Goal: Task Accomplishment & Management: Use online tool/utility

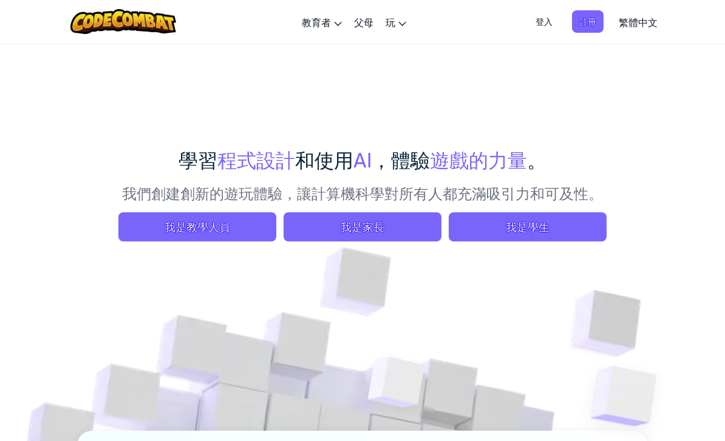
click at [522, 225] on span "我是學生" at bounding box center [528, 227] width 158 height 29
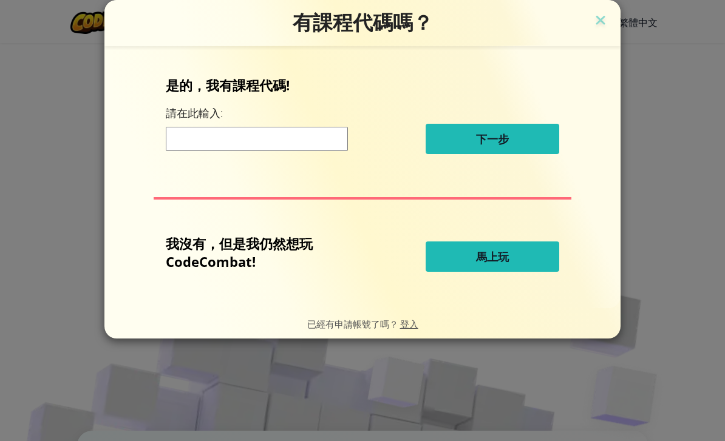
click at [307, 151] on input at bounding box center [257, 139] width 182 height 24
click at [513, 247] on button "馬上玩" at bounding box center [493, 257] width 134 height 30
click at [513, 255] on button "馬上玩" at bounding box center [493, 257] width 134 height 30
click at [506, 256] on span "馬上玩" at bounding box center [492, 257] width 33 height 15
click at [607, 22] on img at bounding box center [601, 21] width 16 height 18
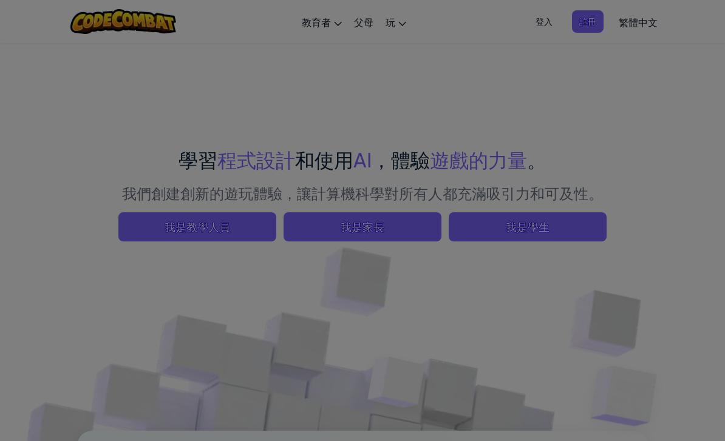
click at [587, 24] on div at bounding box center [362, 220] width 725 height 441
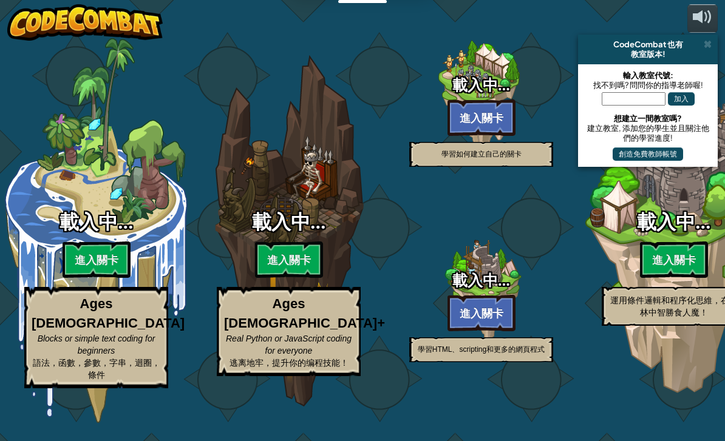
select select "zh-HANT"
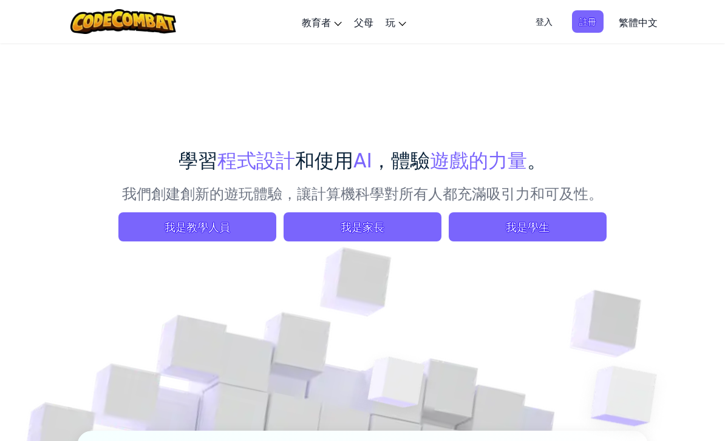
click at [551, 232] on span "我是學生" at bounding box center [528, 227] width 158 height 29
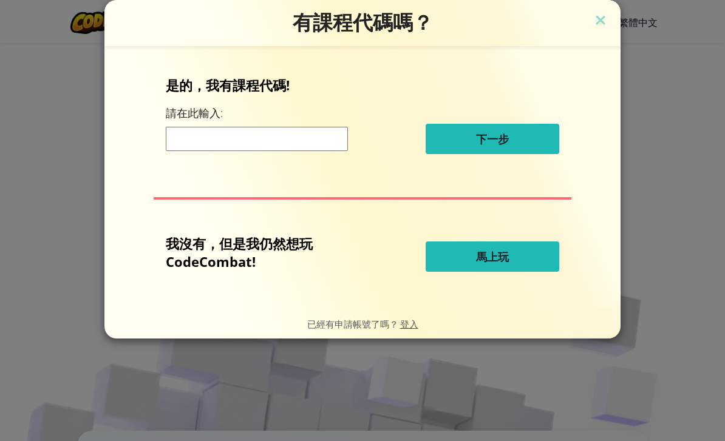
click at [268, 141] on input at bounding box center [257, 139] width 182 height 24
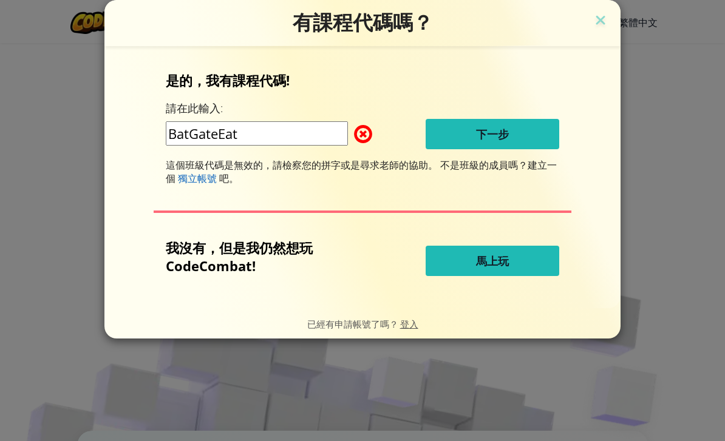
click at [328, 141] on input "BatGateEat" at bounding box center [257, 133] width 182 height 24
click at [194, 138] on input "BatGateEat" at bounding box center [257, 133] width 182 height 24
click at [191, 141] on input "BatGateEat" at bounding box center [257, 133] width 182 height 24
click at [254, 135] on input "BatGateEat" at bounding box center [257, 133] width 182 height 24
click at [243, 143] on input "BatGateEat" at bounding box center [257, 133] width 182 height 24
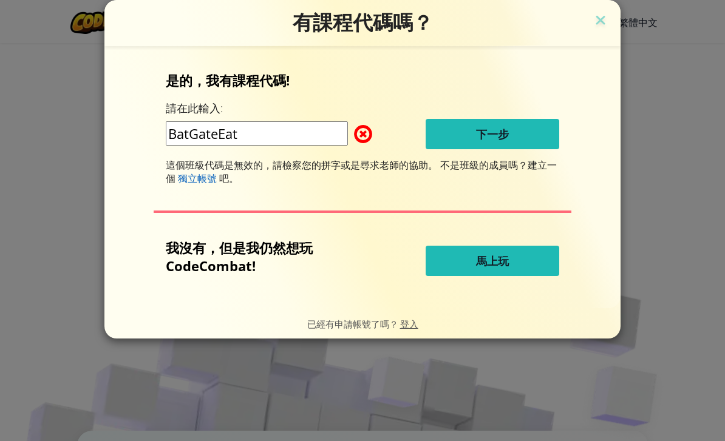
click at [238, 144] on input "BatGateEat" at bounding box center [257, 133] width 182 height 24
click at [243, 143] on input "BatGateEat" at bounding box center [257, 133] width 182 height 24
type input "BadGateEat"
click at [423, 95] on div "是的，我有課程代碼! 請在此輸入: BadGateEat 下一步 這個班級代碼是無效的，請檢察您的拼字或是尋求老師的協助。 不是班級的成員嗎？建立一個 獨立帳…" at bounding box center [362, 128] width 393 height 114
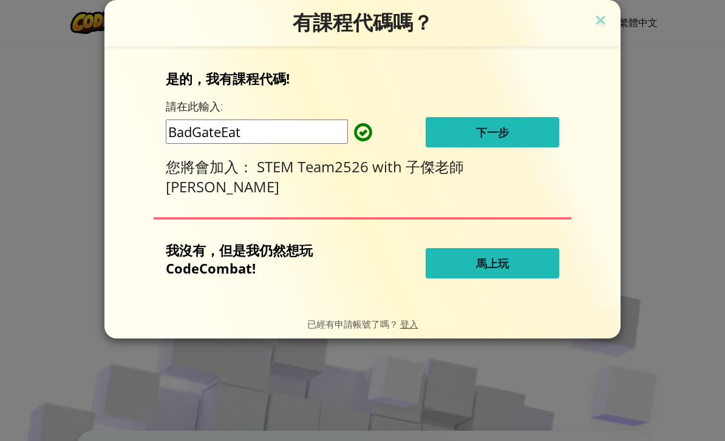
click at [501, 132] on span "下一步" at bounding box center [492, 132] width 33 height 15
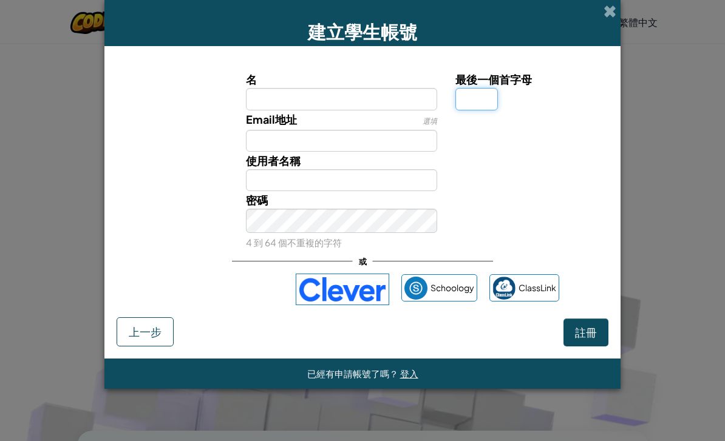
click at [470, 107] on input "最後一個首字母" at bounding box center [476, 99] width 43 height 22
click at [336, 96] on input "名" at bounding box center [342, 99] width 192 height 22
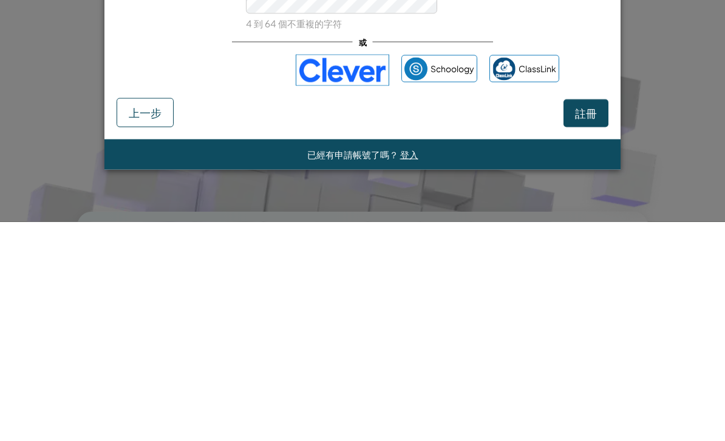
click at [369, 368] on span "已經有申請帳號了嗎？" at bounding box center [353, 374] width 93 height 12
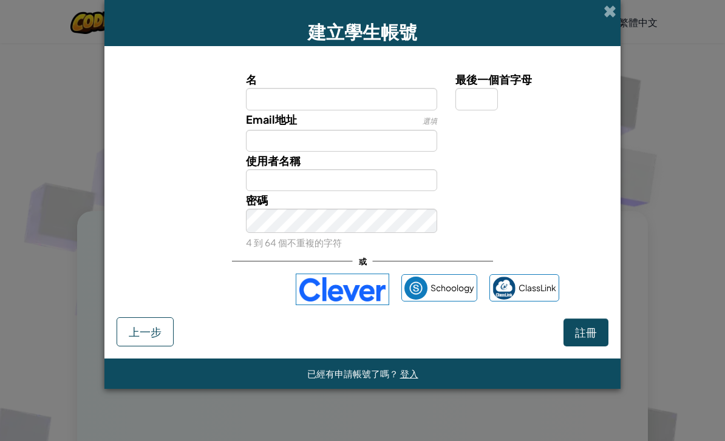
click at [138, 337] on span "上一步" at bounding box center [145, 332] width 33 height 14
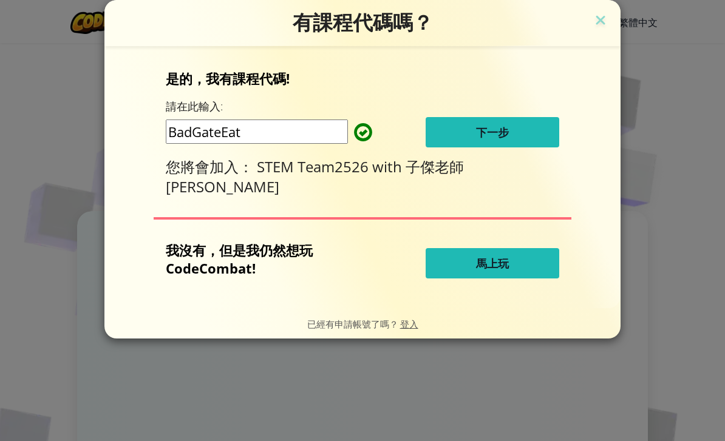
click at [517, 143] on button "下一步" at bounding box center [493, 132] width 134 height 30
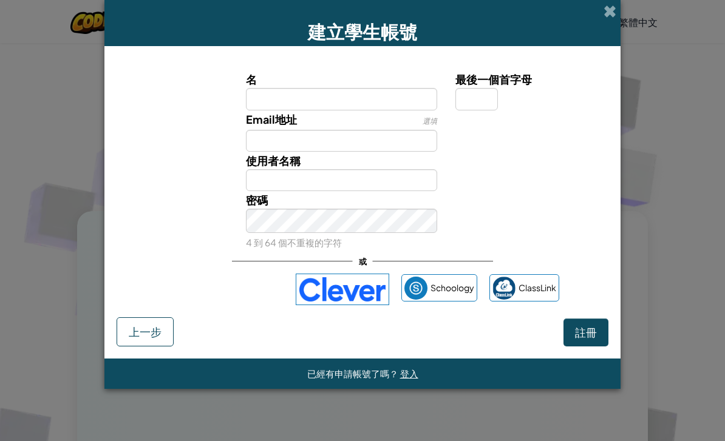
click at [120, 333] on button "上一步" at bounding box center [145, 332] width 57 height 29
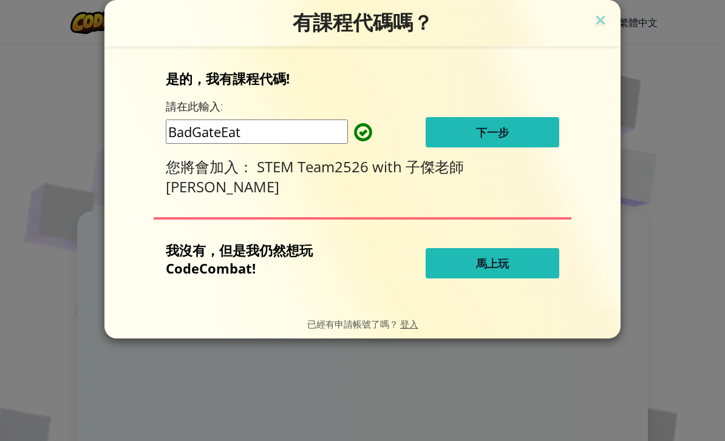
click at [532, 140] on button "下一步" at bounding box center [493, 132] width 134 height 30
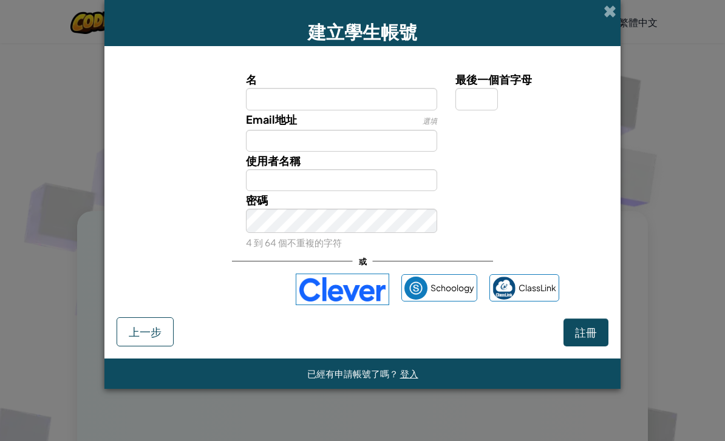
click at [369, 104] on input "名" at bounding box center [342, 99] width 192 height 22
click at [604, 8] on span at bounding box center [610, 11] width 13 height 13
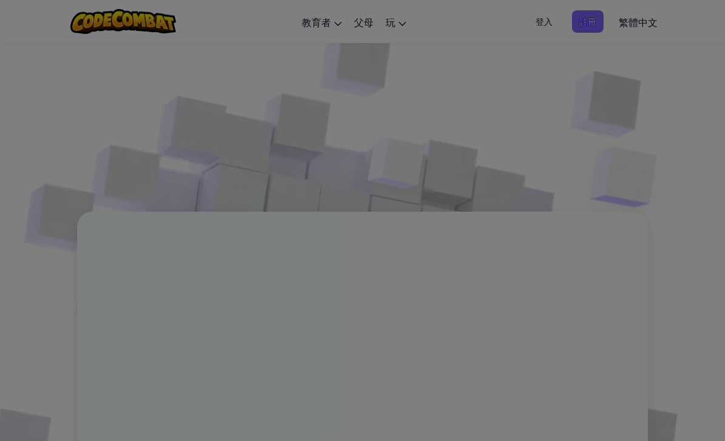
click at [604, 0] on img at bounding box center [351, 354] width 948 height 948
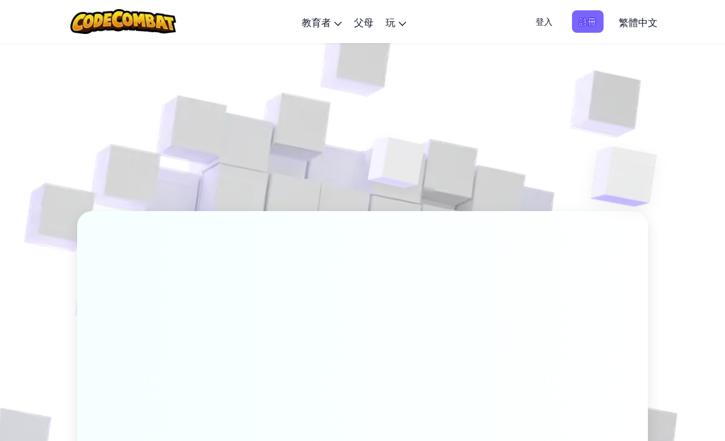
click at [540, 24] on span "登入" at bounding box center [544, 21] width 32 height 22
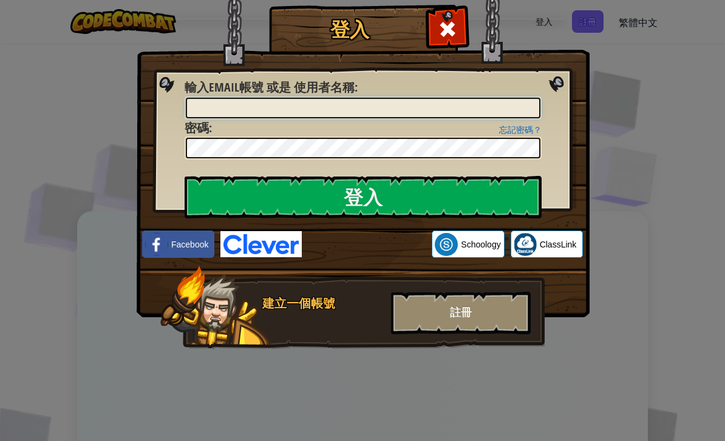
click at [508, 114] on input "輸入Email帳號 或是 使用者名稱 :" at bounding box center [363, 108] width 355 height 21
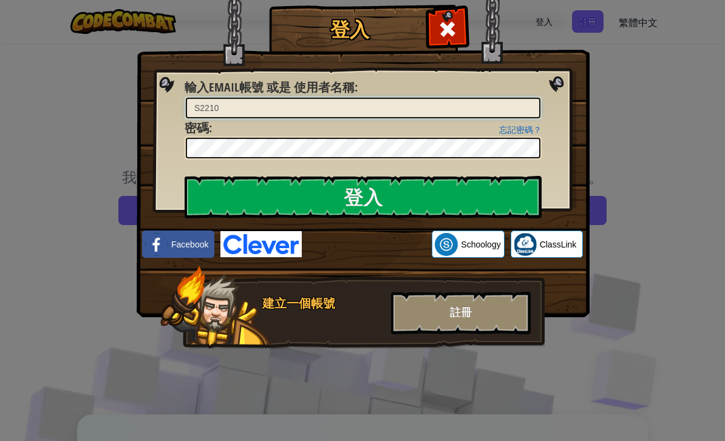
scroll to position [0, 0]
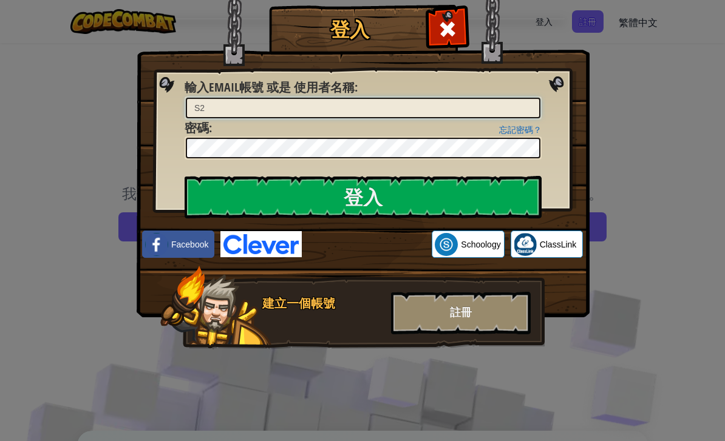
type input "S"
type input "S221009@apskt.edu.hk"
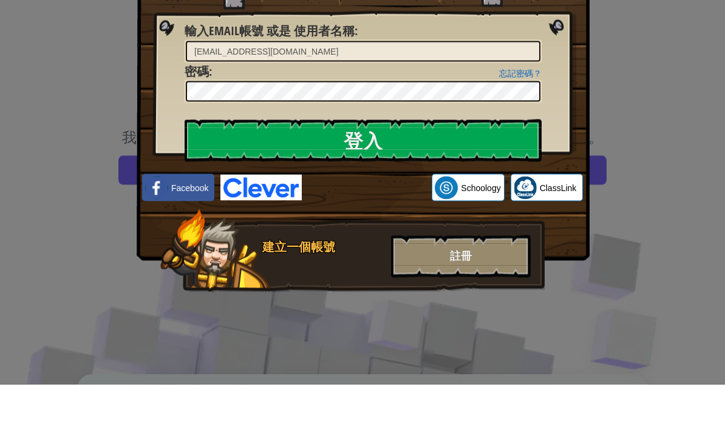
click at [361, 176] on input "登入" at bounding box center [363, 197] width 357 height 43
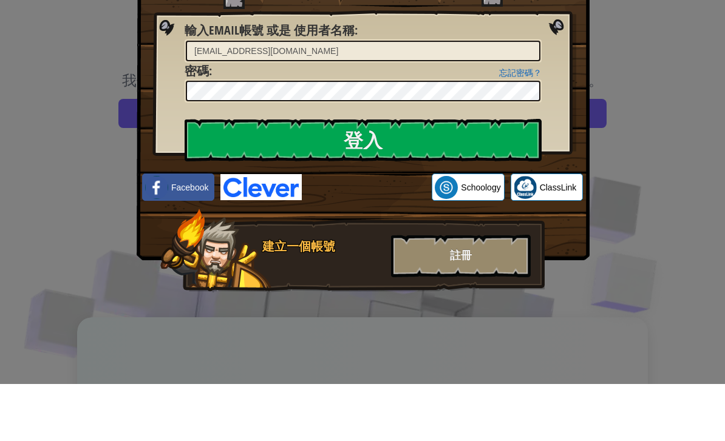
click at [446, 176] on input "登入" at bounding box center [363, 197] width 357 height 43
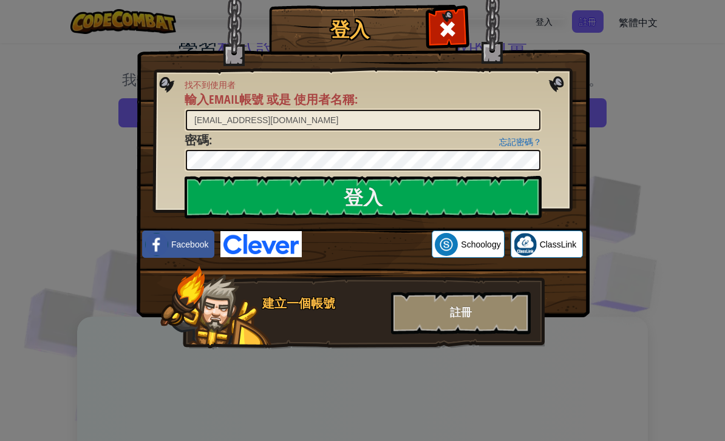
click at [447, 143] on div "忘記密碼？ 密碼 :" at bounding box center [363, 152] width 357 height 41
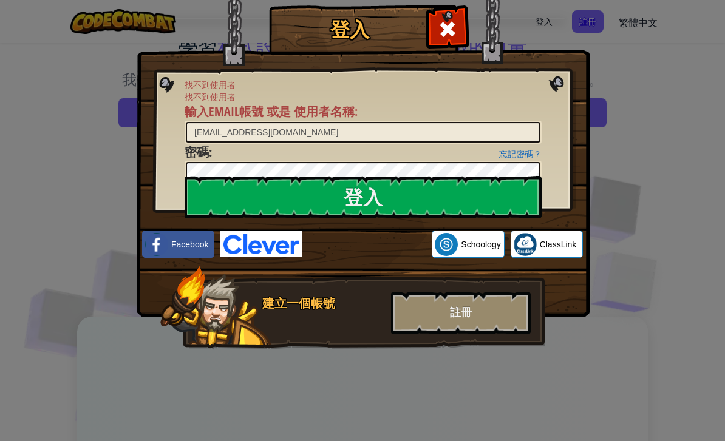
click at [398, 199] on input "登入" at bounding box center [363, 197] width 357 height 43
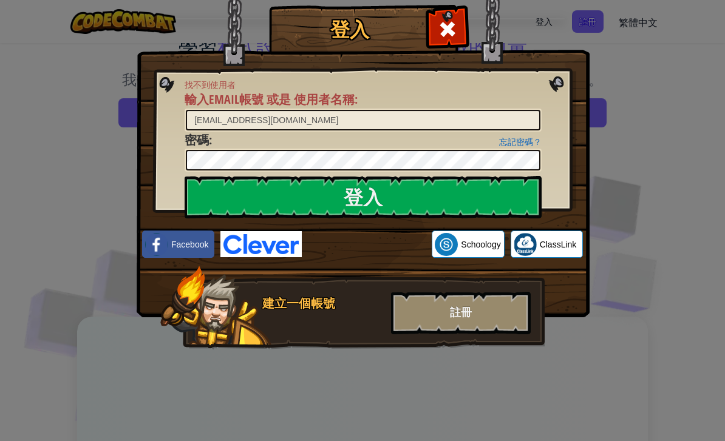
click at [374, 243] on div "使用 Google 帳戶登入。在新分頁中開啟" at bounding box center [367, 244] width 118 height 27
click at [383, 240] on div "使用 Google 帳戶登入。在新分頁中開啟" at bounding box center [367, 244] width 118 height 27
click at [383, 250] on div "使用 Google 帳戶登入。在新分頁中開啟" at bounding box center [367, 244] width 118 height 27
click at [390, 248] on div "使用 Google 帳戶登入。在新分頁中開啟" at bounding box center [367, 244] width 118 height 27
click at [381, 243] on div "使用 Google 帳戶登入。在新分頁中開啟" at bounding box center [367, 244] width 118 height 27
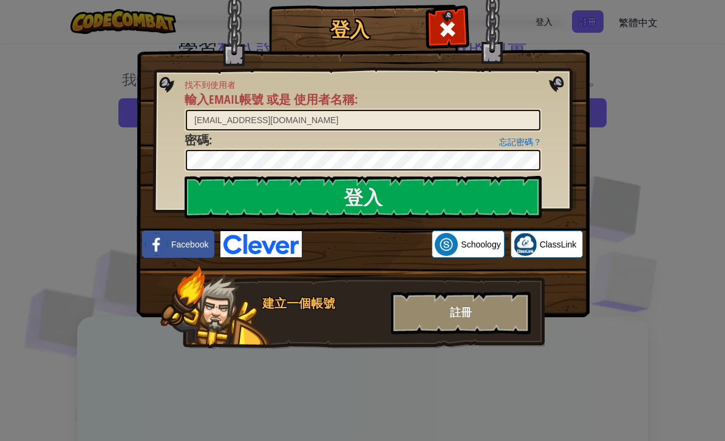
click at [362, 245] on div "使用 Google 帳戶登入。在新分頁中開啟" at bounding box center [367, 244] width 118 height 27
click at [364, 246] on div "使用 Google 帳戶登入。在新分頁中開啟" at bounding box center [367, 244] width 118 height 27
click at [369, 247] on div "使用 Google 帳戶登入。在新分頁中開啟" at bounding box center [367, 244] width 118 height 27
click at [367, 240] on div "使用 Google 帳戶登入。在新分頁中開啟" at bounding box center [367, 244] width 118 height 27
click at [364, 243] on div "使用 Google 帳戶登入。在新分頁中開啟" at bounding box center [367, 244] width 118 height 27
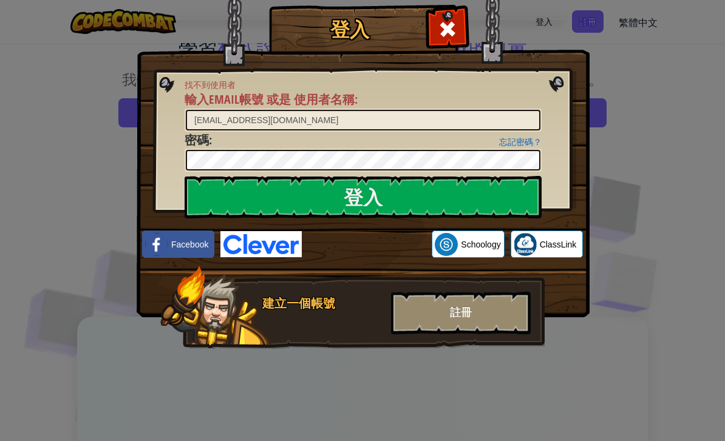
click at [363, 239] on div "使用 Google 帳戶登入。在新分頁中開啟" at bounding box center [367, 244] width 118 height 27
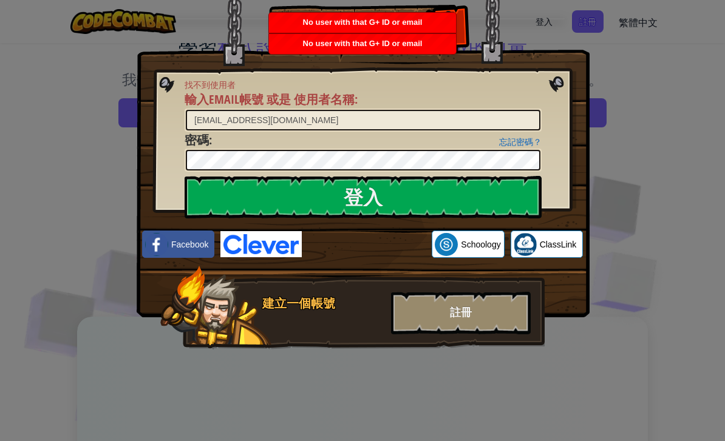
click at [517, 185] on input "登入" at bounding box center [363, 197] width 357 height 43
click at [506, 198] on input "登入" at bounding box center [363, 197] width 357 height 43
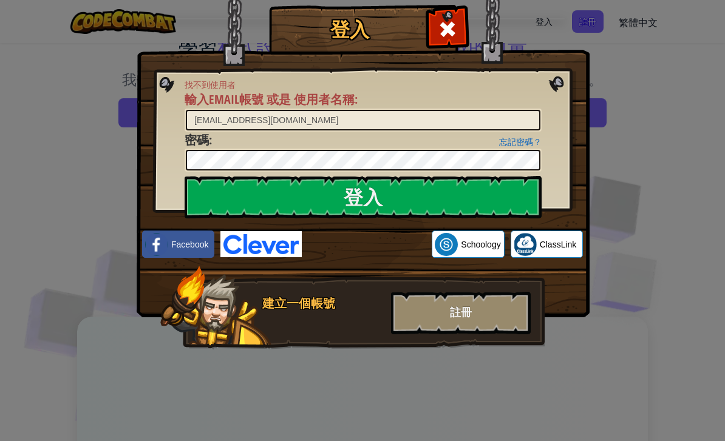
click at [502, 192] on input "登入" at bounding box center [363, 197] width 357 height 43
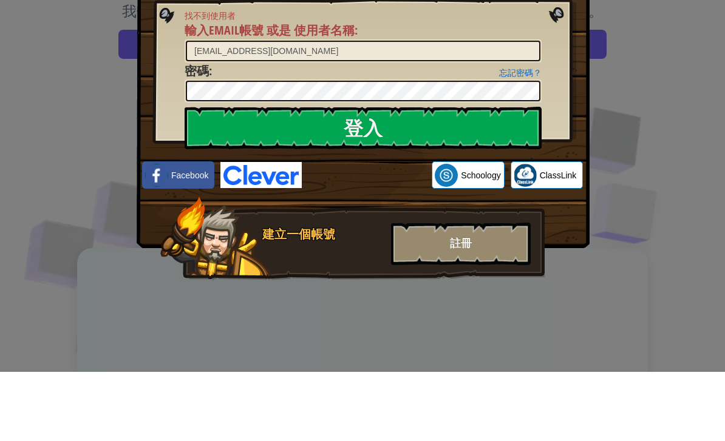
click at [406, 176] on input "登入" at bounding box center [363, 197] width 357 height 43
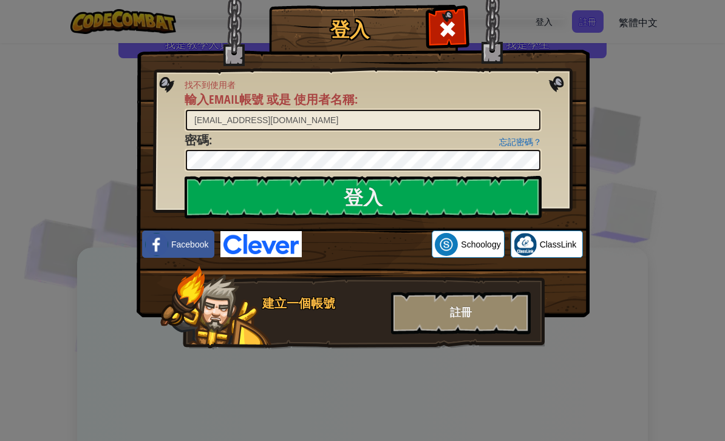
click at [451, 186] on input "登入" at bounding box center [363, 197] width 357 height 43
click at [469, 191] on input "登入" at bounding box center [363, 197] width 357 height 43
click at [454, 191] on input "登入" at bounding box center [363, 197] width 357 height 43
click at [384, 232] on div "使用 Google 帳戶登入。在新分頁中開啟" at bounding box center [367, 244] width 118 height 27
click at [451, 26] on span at bounding box center [447, 28] width 19 height 19
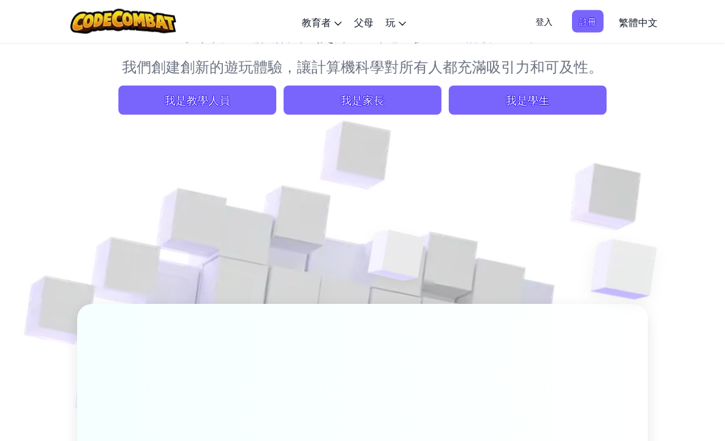
scroll to position [7, 0]
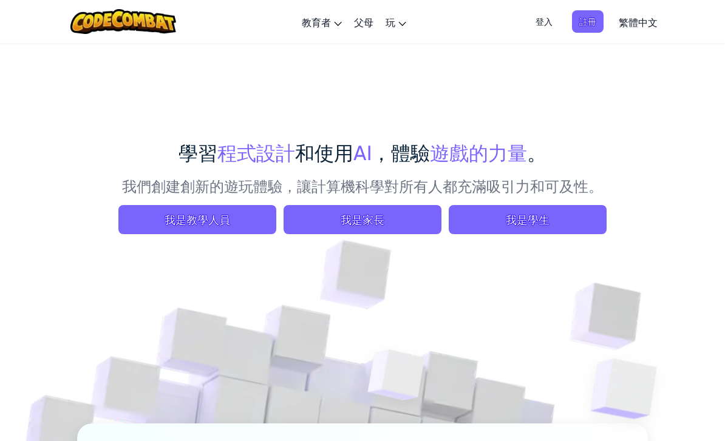
click at [587, 22] on span "註冊" at bounding box center [588, 21] width 32 height 22
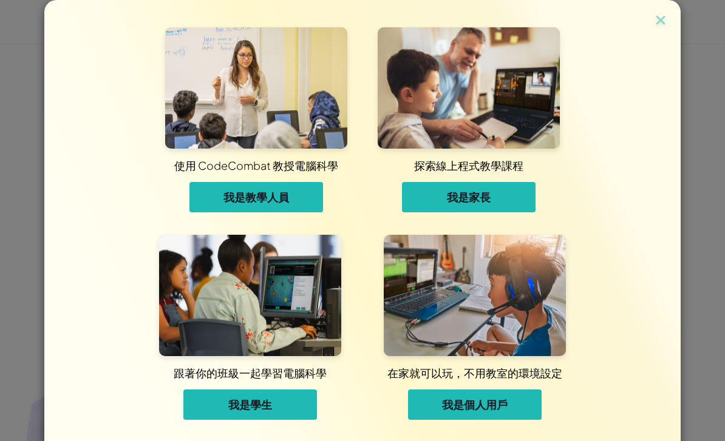
click at [679, 207] on div "使用 CodeCombat 教授電腦科學 我是教學人員 探索線上程式教學課程 我是家長 跟著你的班級一起學習電腦科學 我是學生 在家就可以玩，不用教室的環境設…" at bounding box center [362, 216] width 636 height 432
click at [692, 207] on div "使用 CodeCombat 教授電腦科學 我是教學人員 探索線上程式教學課程 我是家長 跟著你的班級一起學習電腦科學 我是學生 在家就可以玩，不用教室的環境設…" at bounding box center [362, 220] width 725 height 441
click at [654, 21] on img at bounding box center [661, 21] width 16 height 18
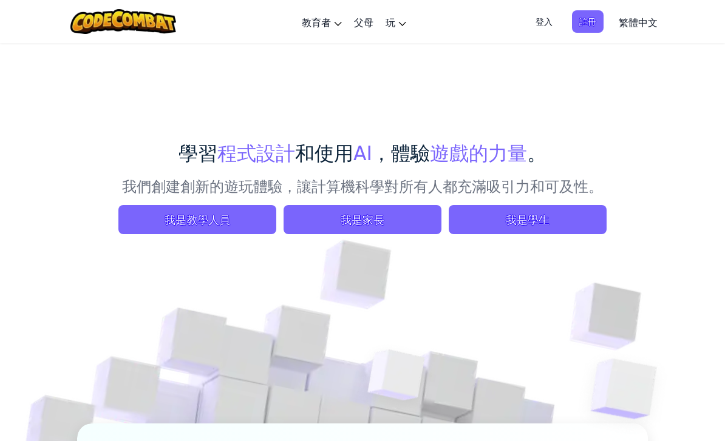
click at [525, 224] on span "我是學生" at bounding box center [528, 219] width 158 height 29
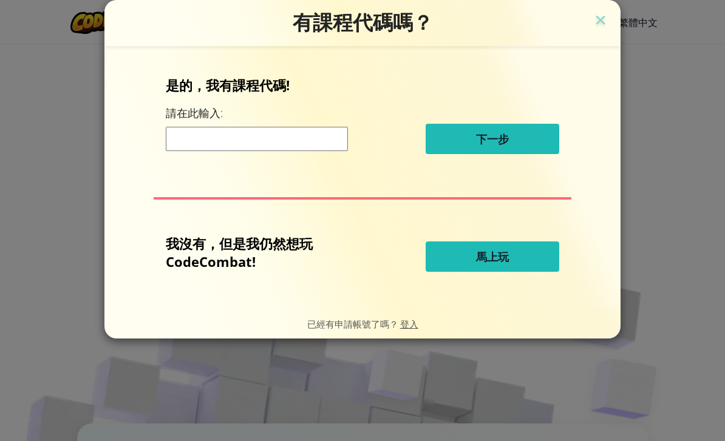
click at [300, 135] on input at bounding box center [257, 139] width 182 height 24
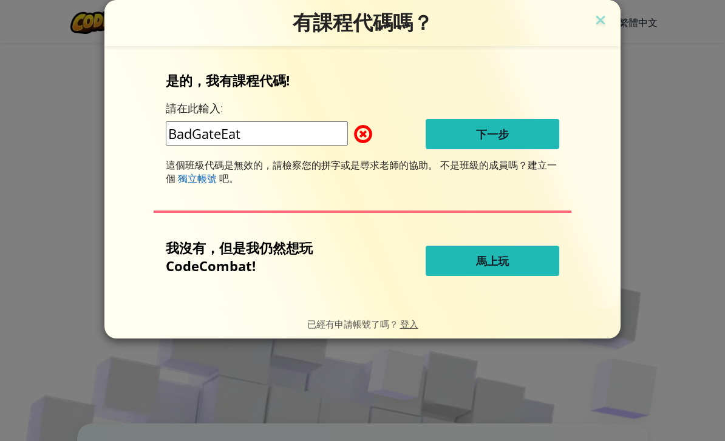
type input "BadGateEat"
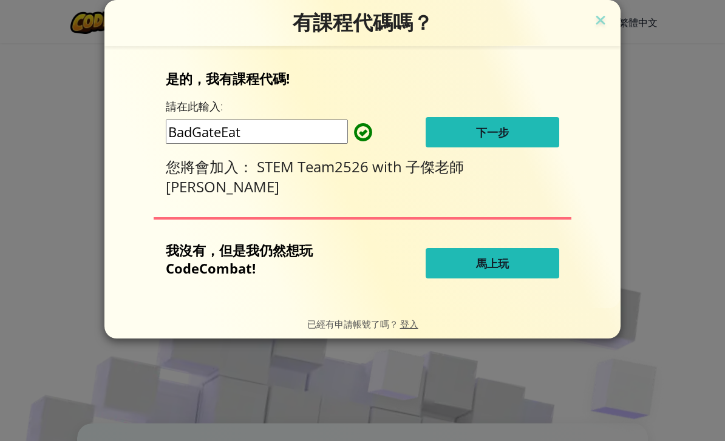
click at [503, 140] on span "下一步" at bounding box center [492, 132] width 33 height 15
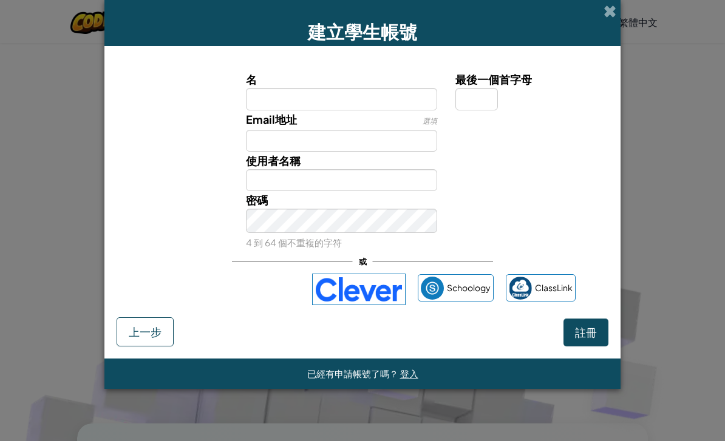
click at [667, 296] on div "建立學生帳號 名 最後一個首字母 Email地址 選填 使用者名稱 密碼 4 到 64 個不重複的字符 或 Schoology ClassLink 註冊 上一…" at bounding box center [362, 220] width 725 height 441
click at [671, 253] on div "建立學生帳號 名 最後一個首字母 Email地址 選填 使用者名稱 密碼 4 到 64 個不重複的字符 或 Schoology ClassLink 註冊 上一…" at bounding box center [362, 220] width 725 height 441
click at [570, 51] on form "名 最後一個首字母 Email地址 選填 使用者名稱 密碼 4 到 64 個不重複的字符 或 Schoology ClassLink 註冊 上一步" at bounding box center [362, 202] width 516 height 312
click at [564, 44] on div "建立學生帳號" at bounding box center [362, 23] width 516 height 46
click at [353, 105] on input "名" at bounding box center [342, 99] width 192 height 22
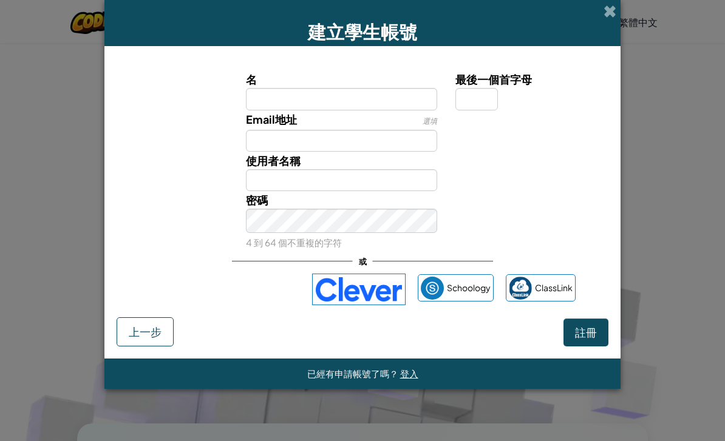
click at [580, 62] on form "名 最後一個首字母 Email地址 選填 使用者名稱 密碼 4 到 64 個不重複的字符 或 Schoology ClassLink 註冊 上一步" at bounding box center [362, 202] width 516 height 312
click at [617, 13] on div "建立學生帳號" at bounding box center [362, 23] width 516 height 46
click at [608, 13] on span at bounding box center [610, 11] width 13 height 13
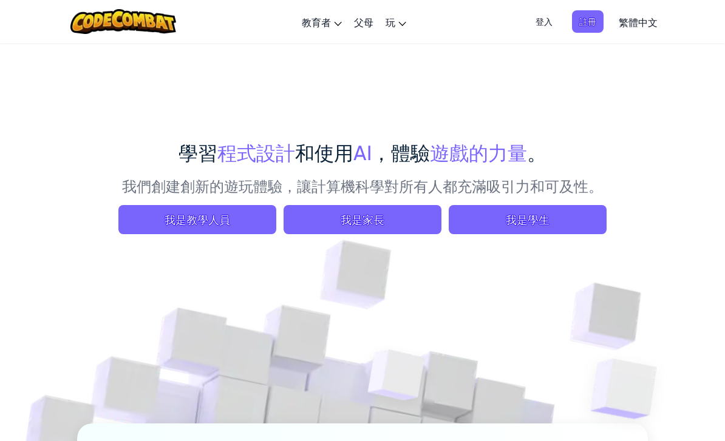
click at [553, 225] on span "我是學生" at bounding box center [528, 219] width 158 height 29
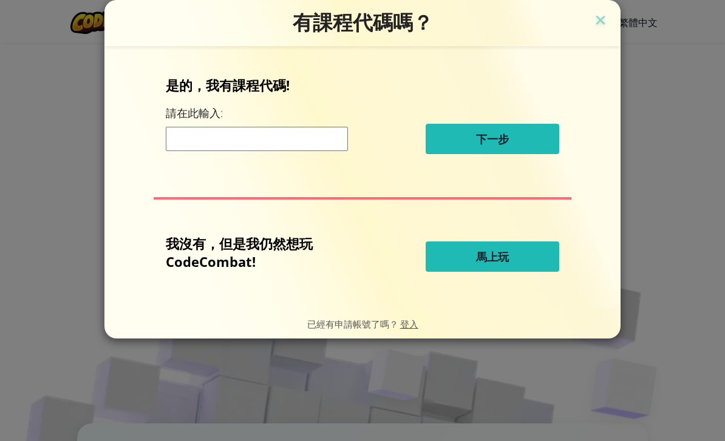
click at [297, 134] on input at bounding box center [257, 139] width 182 height 24
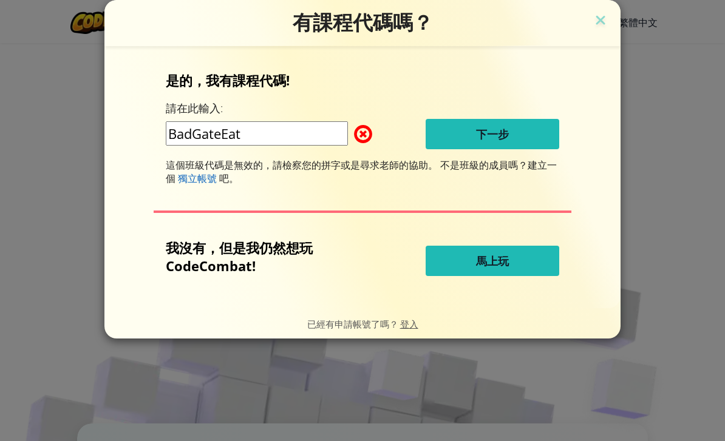
type input "BadGateEat"
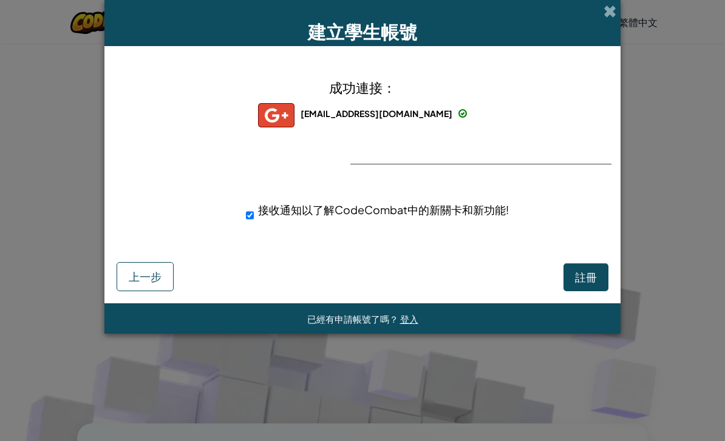
click at [587, 278] on span "註冊" at bounding box center [586, 277] width 22 height 14
click at [582, 278] on div "帳號建立中… 上一步" at bounding box center [363, 274] width 492 height 36
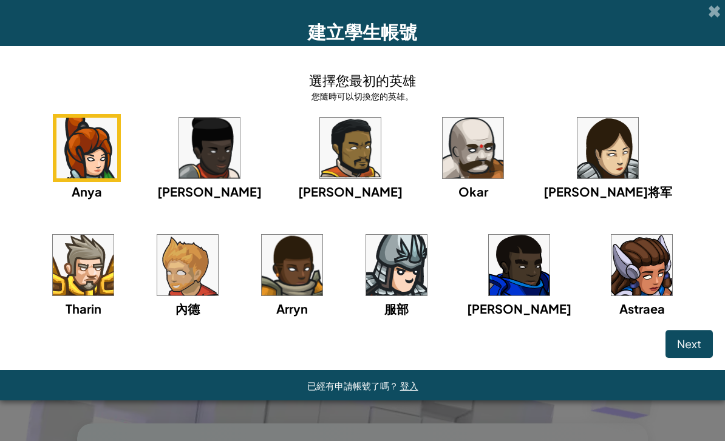
click at [157, 288] on img at bounding box center [187, 265] width 61 height 61
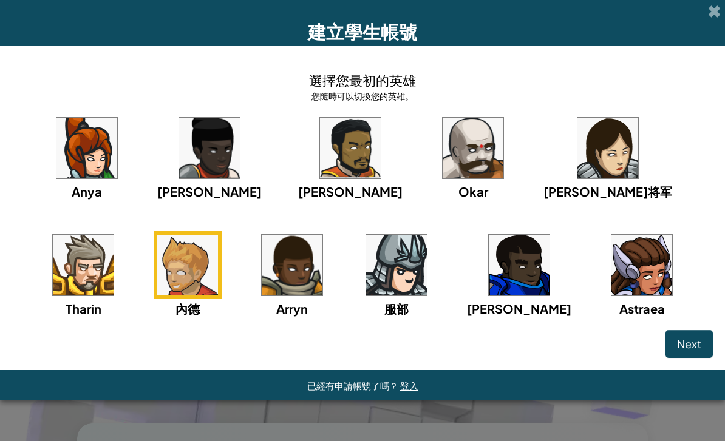
click at [611, 272] on img at bounding box center [641, 265] width 61 height 61
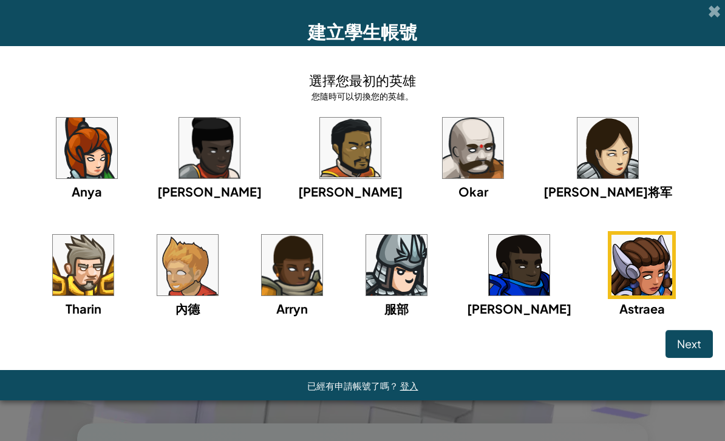
click at [114, 235] on img at bounding box center [83, 265] width 61 height 61
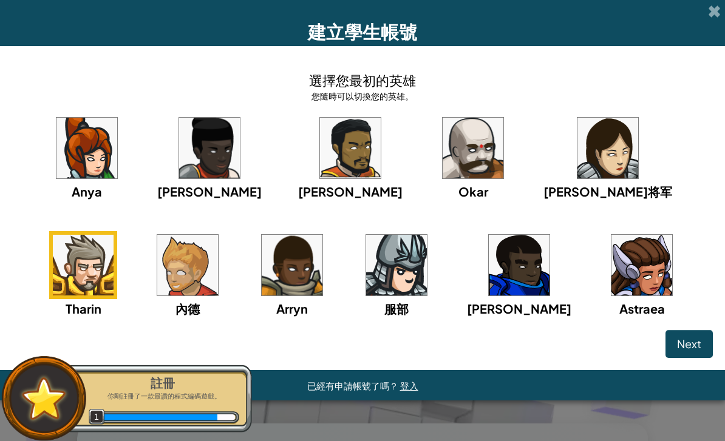
click at [443, 164] on img at bounding box center [473, 148] width 61 height 61
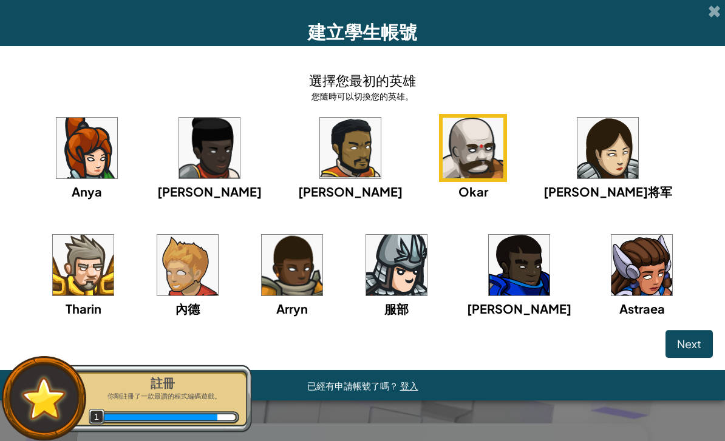
click at [692, 346] on span "Next" at bounding box center [689, 344] width 24 height 14
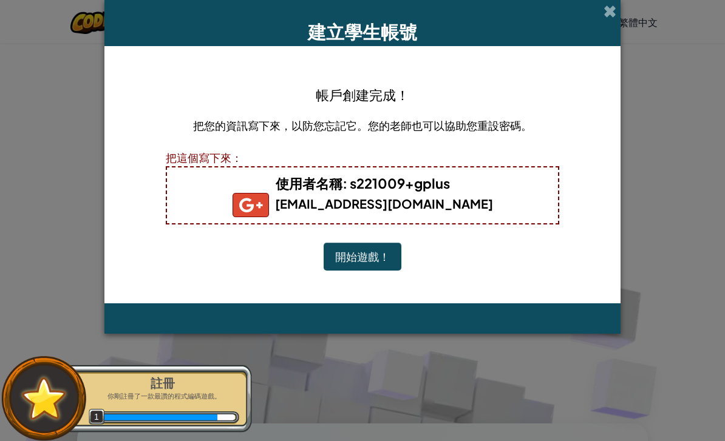
click at [367, 256] on button "開始遊戲！" at bounding box center [363, 257] width 78 height 28
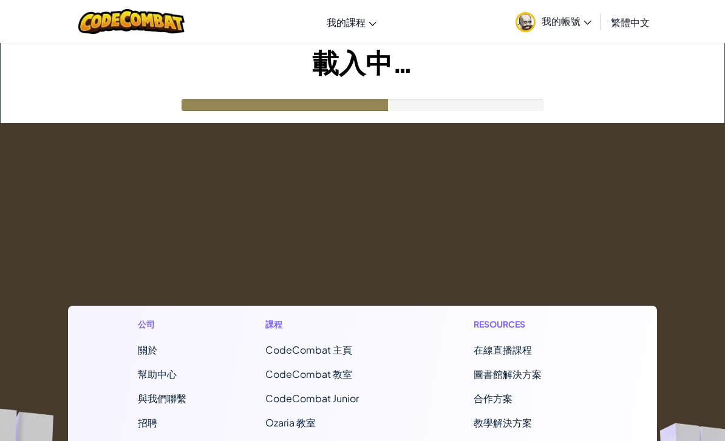
scroll to position [7, 0]
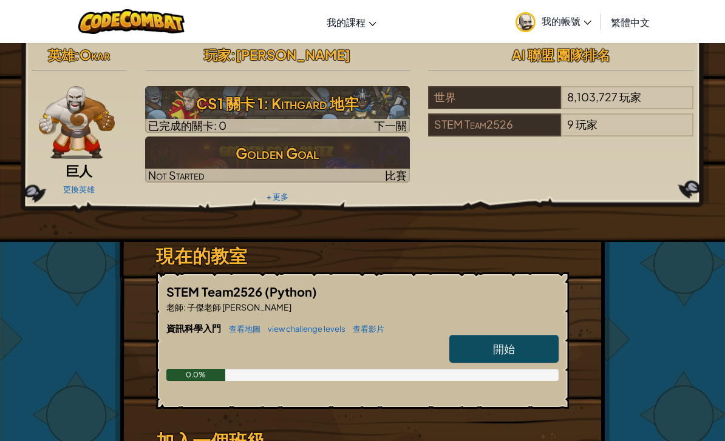
click at [349, 118] on img at bounding box center [277, 109] width 265 height 47
select select "zh-HANT"
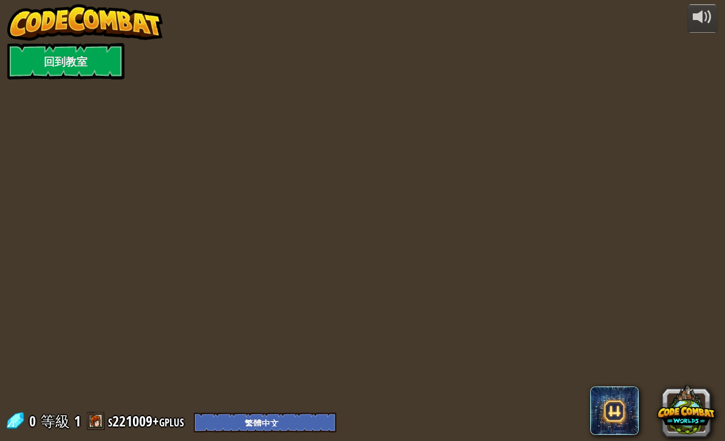
select select "zh-HANT"
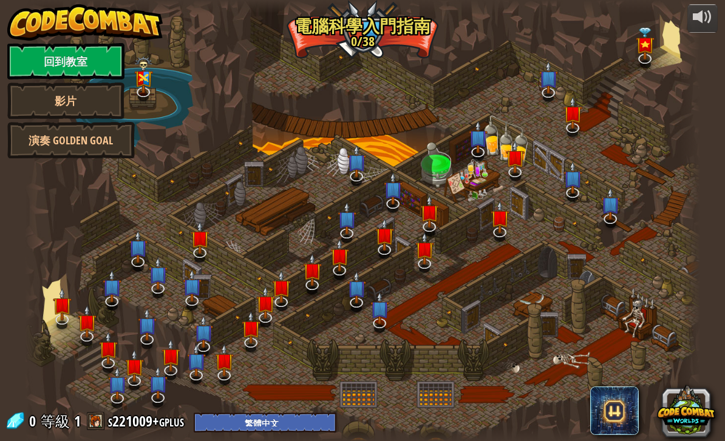
select select "zh-HANT"
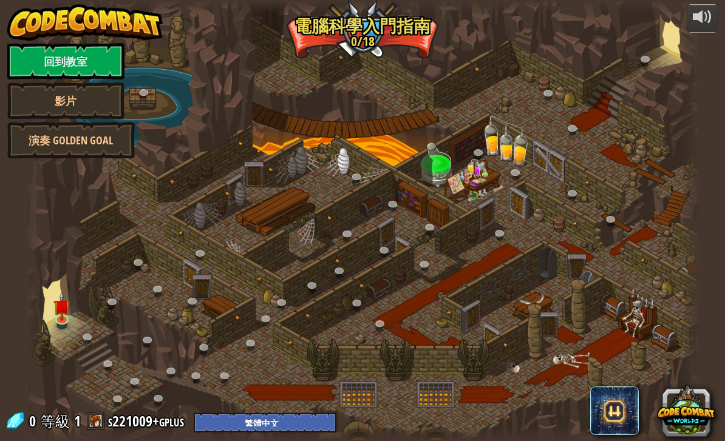
click at [619, 54] on div at bounding box center [362, 220] width 675 height 441
click at [492, 172] on div at bounding box center [362, 220] width 675 height 441
click at [86, 327] on div at bounding box center [362, 220] width 675 height 441
click at [64, 320] on link at bounding box center [63, 320] width 24 height 18
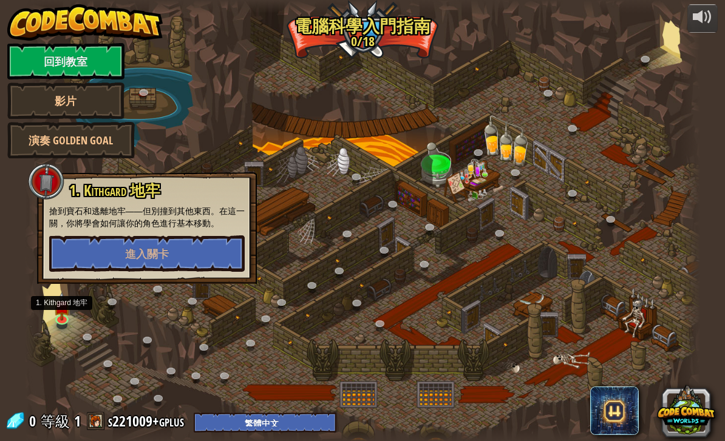
click at [90, 253] on button "進入關卡" at bounding box center [147, 254] width 196 height 36
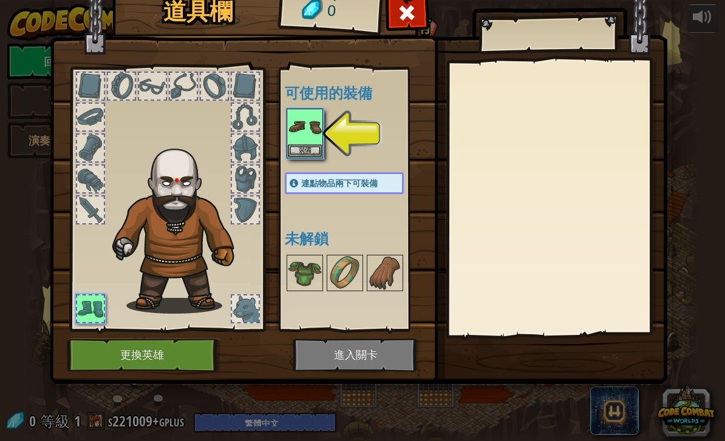
click at [298, 135] on img at bounding box center [305, 127] width 34 height 34
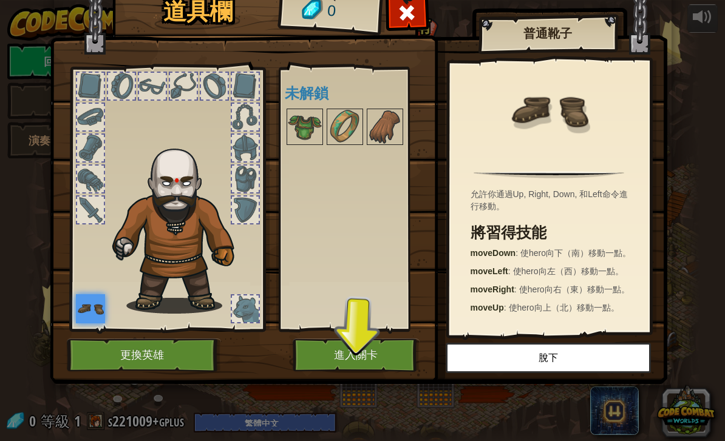
click at [372, 351] on button "進入關卡" at bounding box center [356, 355] width 127 height 33
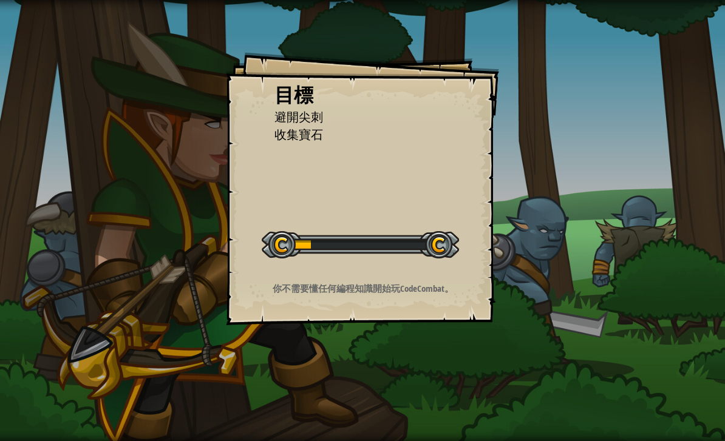
click at [438, 379] on div "目標 避開尖刺 收集寶石 開始戰役 從伺服器載入失敗 您將需要訂閱來開啟這關。 訂閱 您需要加入一個課程來遊玩此關卡。 回到我的課程 詢問您的老師來分派一個授…" at bounding box center [362, 220] width 725 height 441
click at [443, 370] on div "目標 避開尖刺 收集寶石 開始戰役 從伺服器載入失敗 您將需要訂閱來開啟這關。 訂閱 您需要加入一個課程來遊玩此關卡。 回到我的課程 詢問您的老師來分派一個授…" at bounding box center [362, 220] width 725 height 441
click at [477, 321] on div "目標 避開尖刺 收集寶石 開始戰役 從伺服器載入失敗 您將需要訂閱來開啟這關。 訂閱 您需要加入一個課程來遊玩此關卡。 回到我的課程 詢問您的老師來分派一個授…" at bounding box center [362, 188] width 273 height 273
click at [474, 318] on div "目標 避開尖刺 收集寶石 開始戰役 從伺服器載入失敗 您將需要訂閱來開啟這關。 訂閱 您需要加入一個課程來遊玩此關卡。 回到我的課程 詢問您的老師來分派一個授…" at bounding box center [362, 188] width 273 height 273
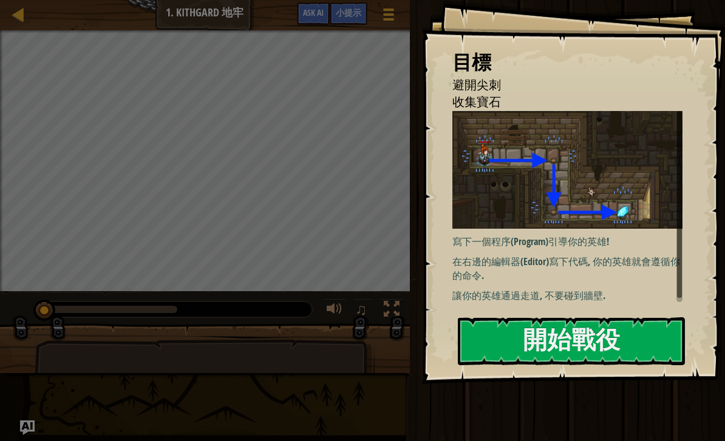
click at [635, 356] on button "開始戰役" at bounding box center [571, 342] width 227 height 48
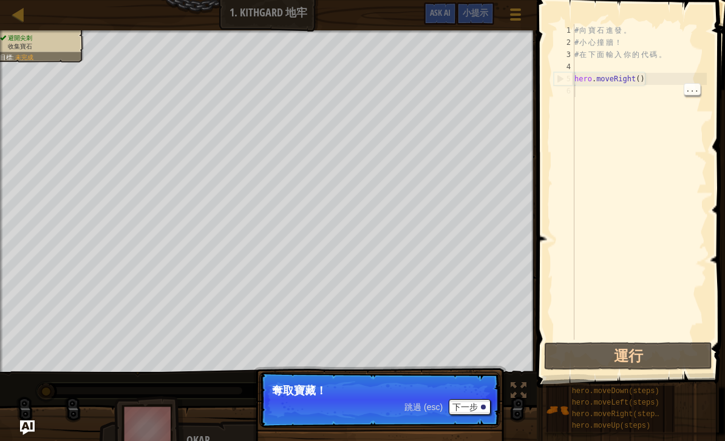
click at [475, 413] on button "下一步" at bounding box center [470, 408] width 42 height 16
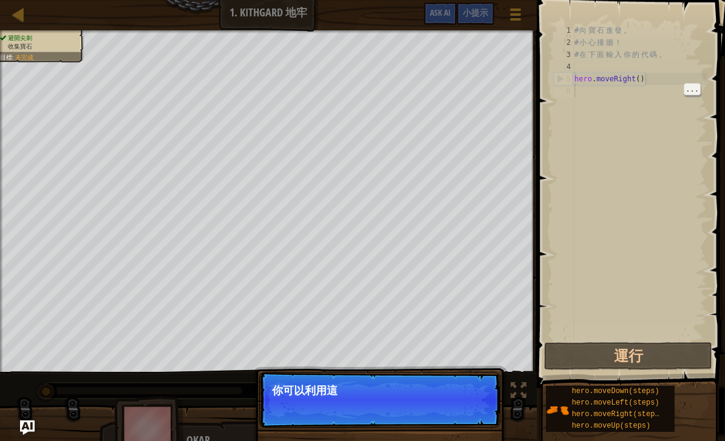
click at [477, 408] on p "跳過 (esc) 下一步 你可以利用這" at bounding box center [379, 400] width 241 height 56
click at [474, 407] on button "下一步" at bounding box center [470, 408] width 42 height 16
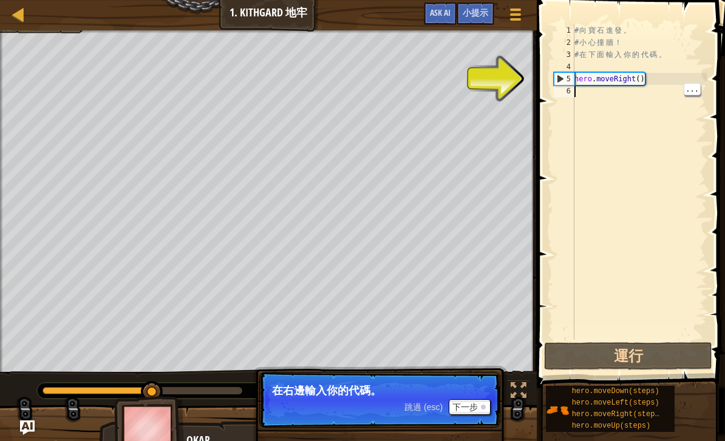
click at [613, 86] on div "# 向 寶 石 進 發 。 # 小 心 撞 牆 ！ # 在 下 面 輸 入 你 的 代 碼 。 hero . moveRight ( )" at bounding box center [639, 194] width 135 height 340
type textarea "hero.moveRight()"
click at [655, 73] on div "# 向 寶 石 進 發 。 # 小 心 撞 牆 ！ # 在 下 面 輸 入 你 的 代 碼 。 hero . moveRight ( )" at bounding box center [639, 194] width 135 height 340
click at [583, 100] on div "# 向 寶 石 進 發 。 # 小 心 撞 牆 ！ # 在 下 面 輸 入 你 的 代 碼 。 hero . moveRight ( )" at bounding box center [639, 194] width 135 height 340
type textarea "h"
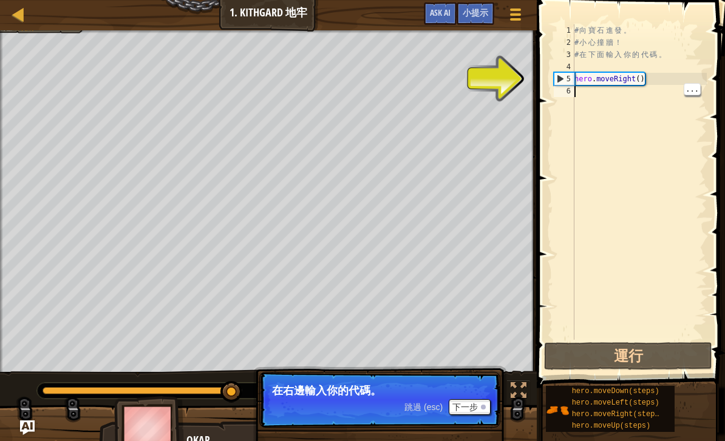
scroll to position [6, 0]
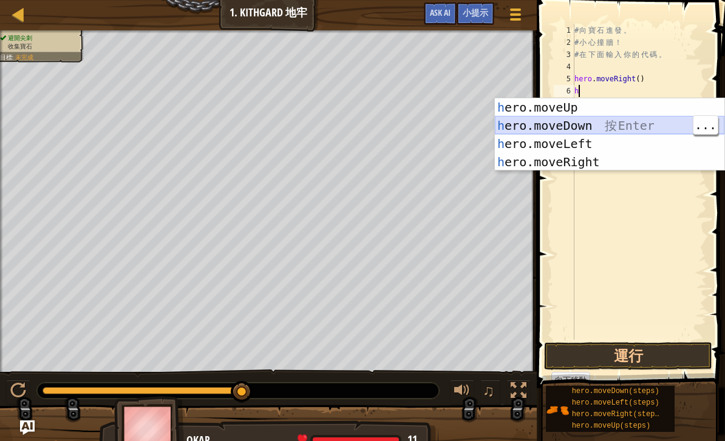
click at [611, 133] on div "h ero.moveUp 按 Enter h ero.moveDown 按 Enter h ero.moveLeft 按 Enter h ero.moveRi…" at bounding box center [610, 152] width 230 height 109
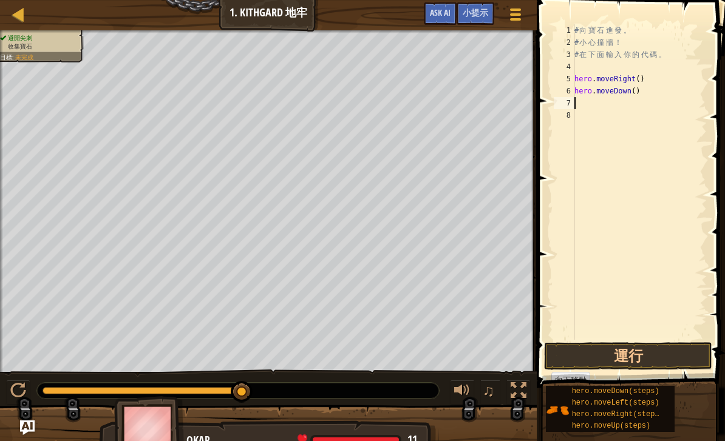
type textarea "h"
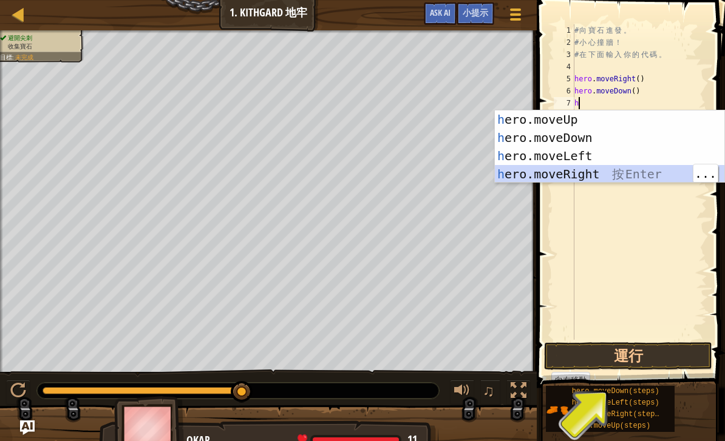
click at [635, 175] on div "h ero.moveUp 按 Enter h ero.moveDown 按 Enter h ero.moveLeft 按 Enter h ero.moveRi…" at bounding box center [610, 165] width 230 height 109
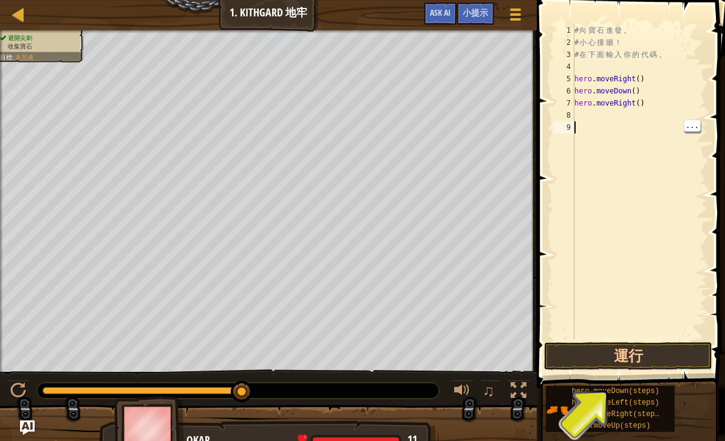
click at [677, 150] on div "# 向 寶 石 進 發 。 # 小 心 撞 牆 ！ # 在 下 面 輸 入 你 的 代 碼 。 hero . moveRight ( ) hero . mov…" at bounding box center [639, 194] width 135 height 340
click at [675, 348] on button "運行" at bounding box center [628, 356] width 168 height 28
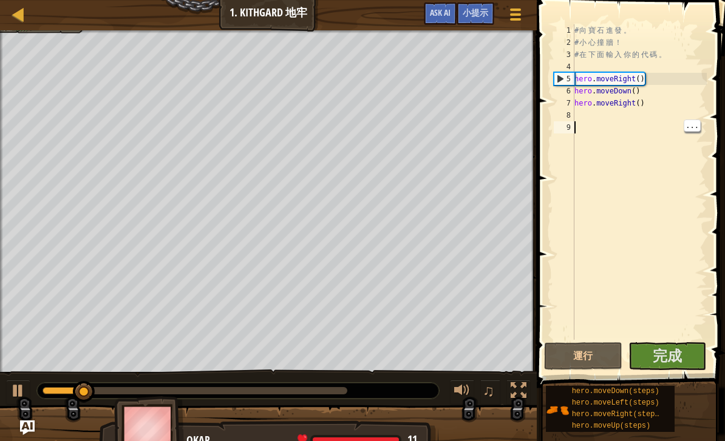
click at [662, 157] on div "# 向 寶 石 進 發 。 # 小 心 撞 牆 ！ # 在 下 面 輸 入 你 的 代 碼 。 hero . moveRight ( ) hero . mov…" at bounding box center [639, 194] width 135 height 340
click at [631, 158] on div "# 向 寶 石 進 發 。 # 小 心 撞 牆 ！ # 在 下 面 輸 入 你 的 代 碼 。 hero . moveRight ( ) hero . mov…" at bounding box center [639, 194] width 135 height 340
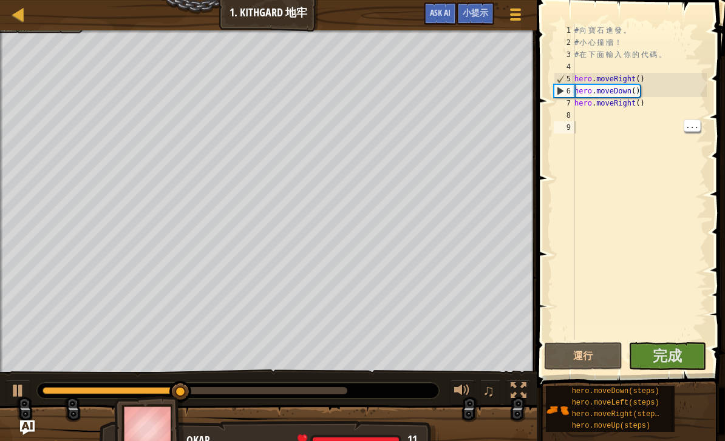
click at [684, 358] on button "完成" at bounding box center [667, 356] width 78 height 28
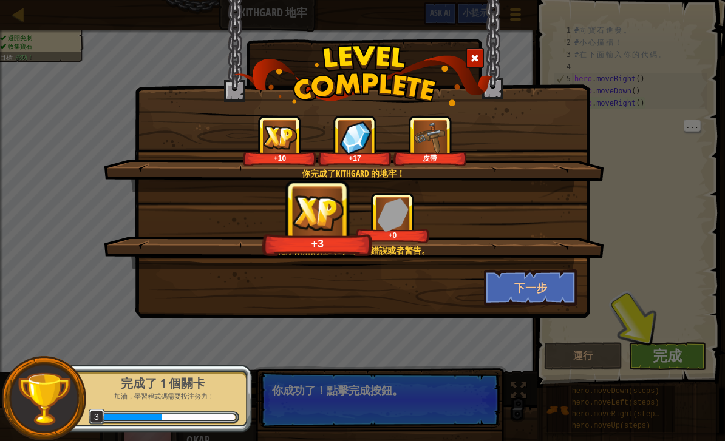
click at [557, 281] on button "下一步" at bounding box center [531, 288] width 94 height 36
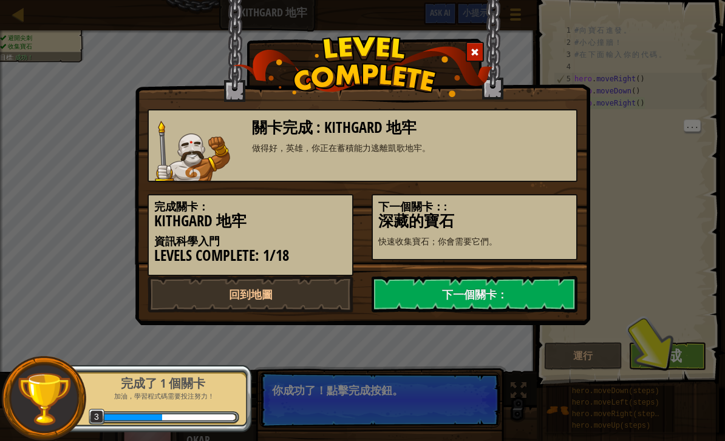
click at [413, 306] on link "下一個關卡：" at bounding box center [475, 294] width 206 height 36
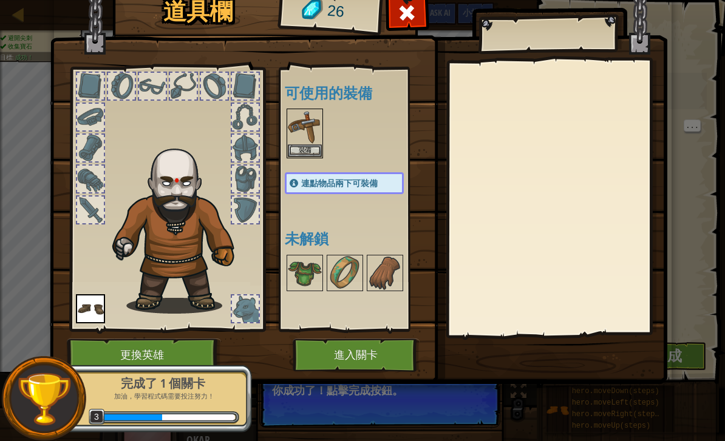
click at [310, 145] on button "裝備" at bounding box center [305, 151] width 34 height 13
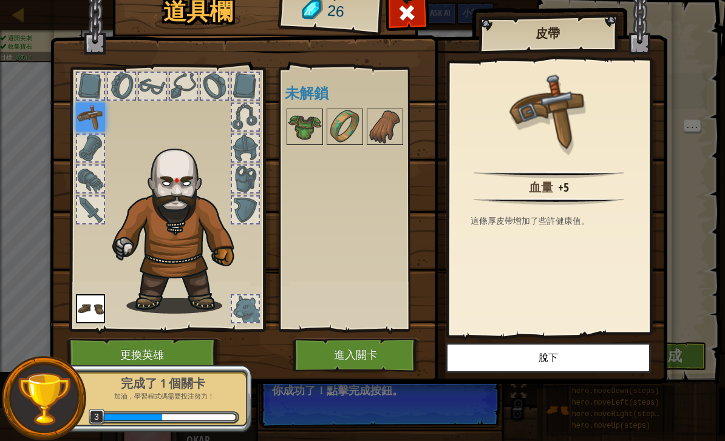
click at [89, 114] on img at bounding box center [90, 117] width 29 height 29
click at [364, 357] on button "進入關卡" at bounding box center [356, 355] width 127 height 33
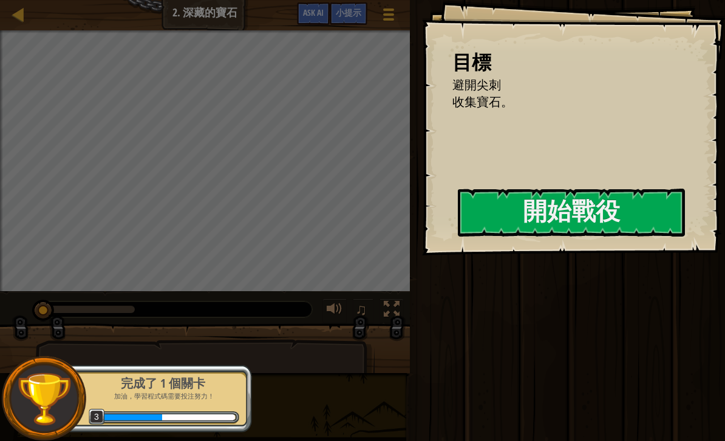
click at [532, 217] on button "開始戰役" at bounding box center [571, 213] width 227 height 48
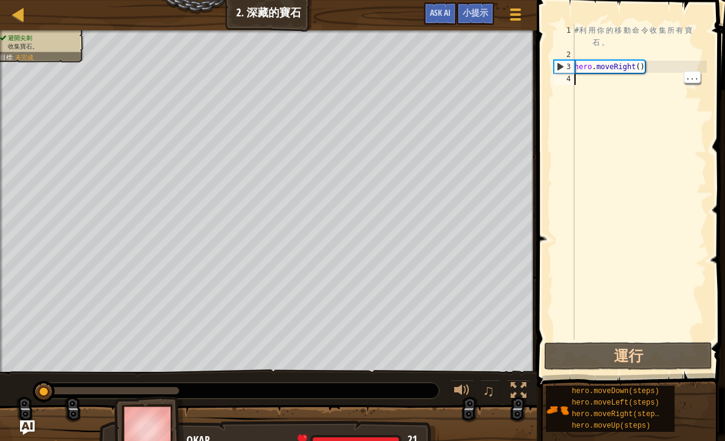
click at [596, 75] on div "# 利 用 你 的 移 動 命 令 收 集 所 有 寶 石 。 hero . moveRight ( )" at bounding box center [639, 200] width 135 height 352
type textarea "h"
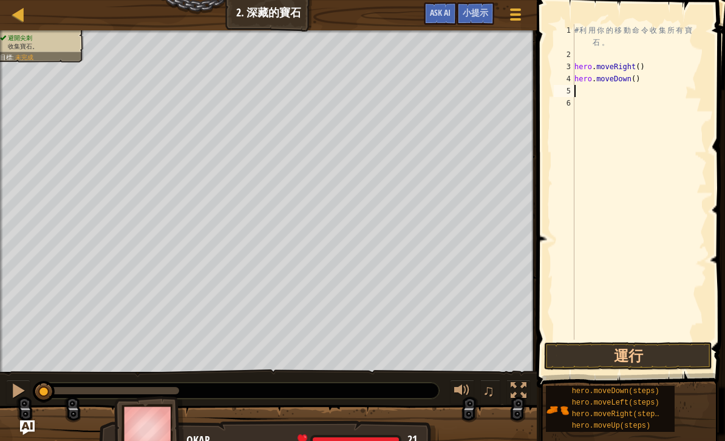
type textarea "h"
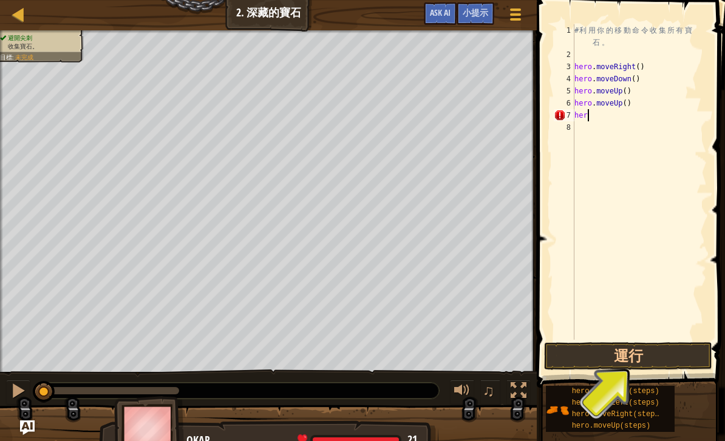
type textarea "h"
click at [666, 366] on button "運行" at bounding box center [628, 356] width 168 height 28
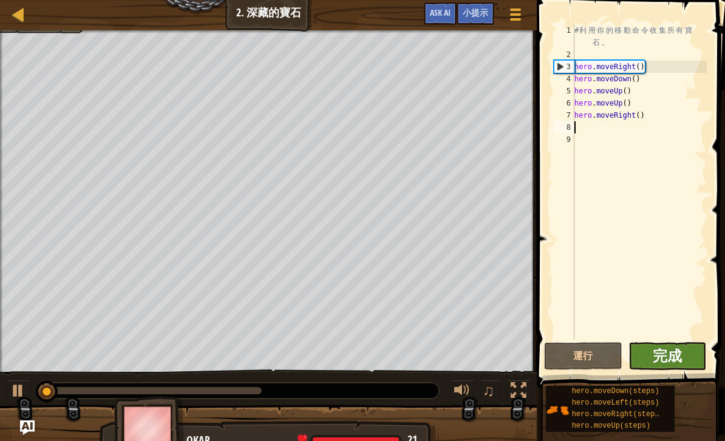
click at [661, 353] on span "完成" at bounding box center [667, 355] width 29 height 19
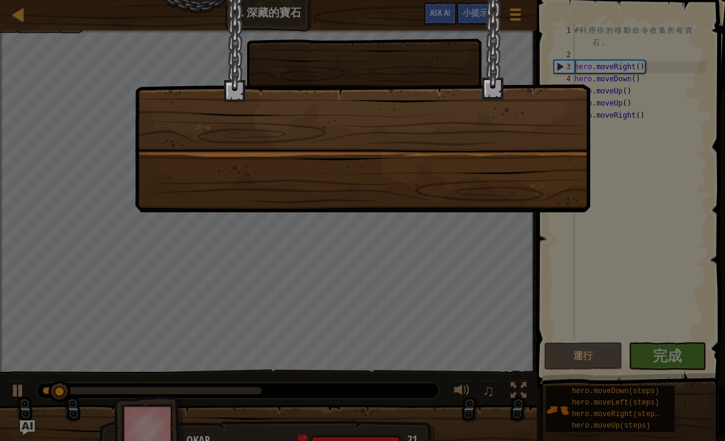
click at [677, 357] on div at bounding box center [362, 220] width 725 height 441
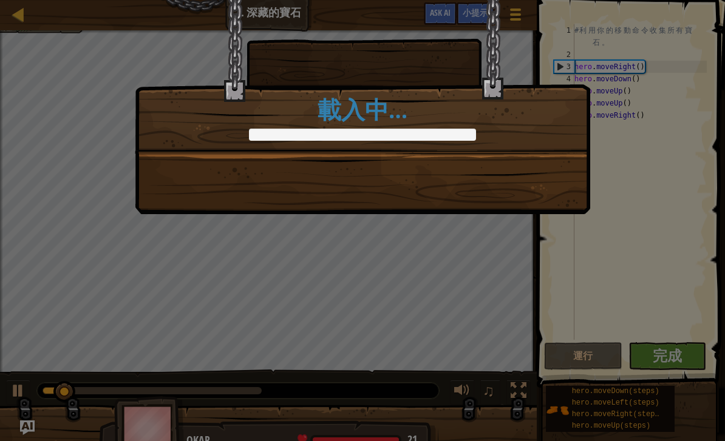
click at [666, 365] on div "整潔的代碼：代碼​​沒有錯誤或警告。 +0 +0 你完成了 深藏的寶石。 +0 +0 下一步 載入中…" at bounding box center [362, 220] width 725 height 441
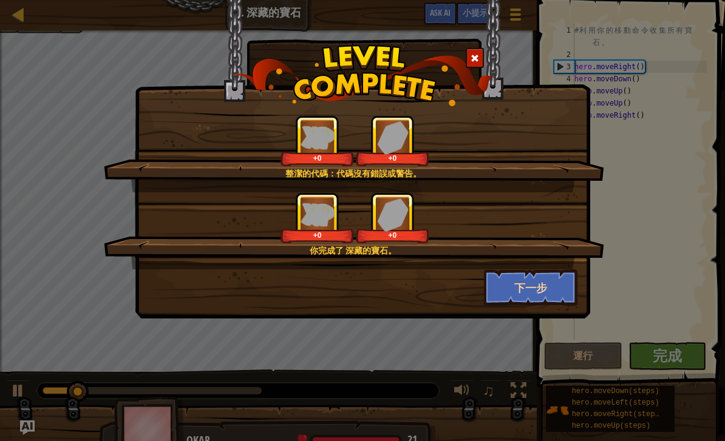
click at [547, 297] on button "下一步" at bounding box center [531, 288] width 94 height 36
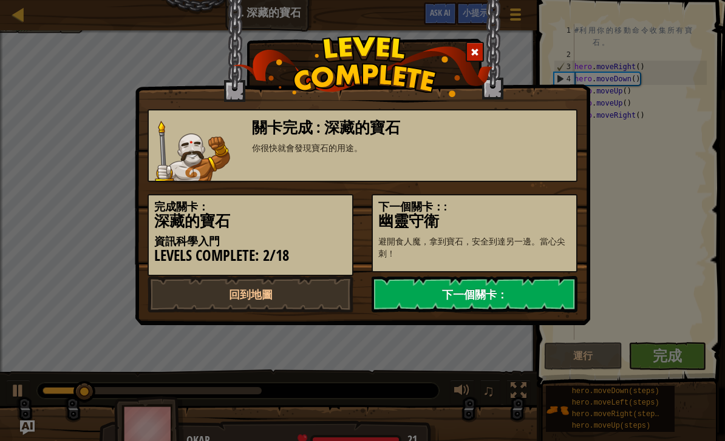
click at [531, 286] on link "下一個關卡：" at bounding box center [475, 294] width 206 height 36
click at [526, 293] on link "下一個關卡：" at bounding box center [475, 294] width 206 height 36
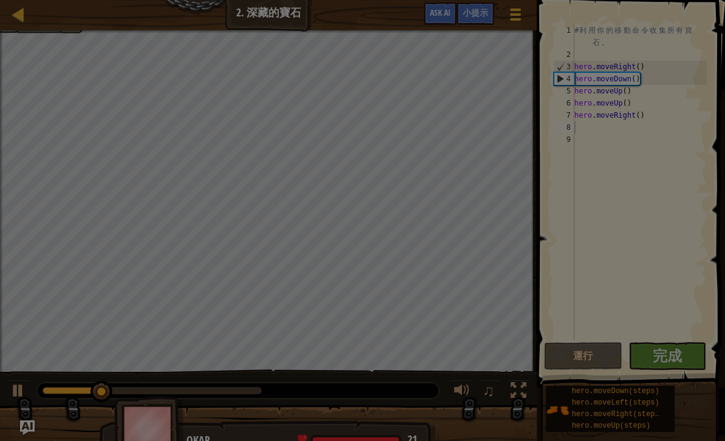
click at [511, 302] on div at bounding box center [362, 220] width 725 height 441
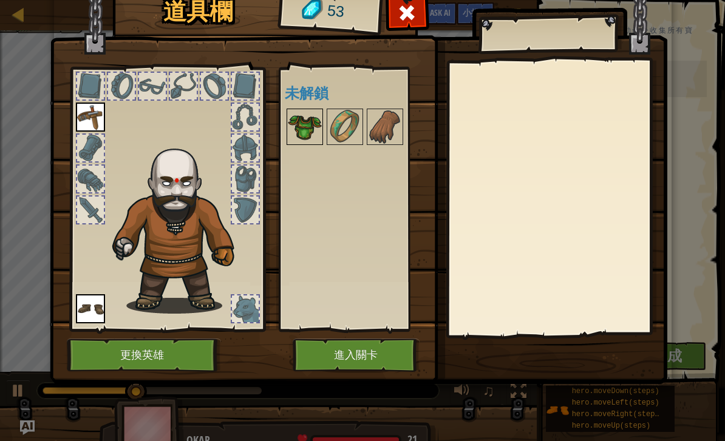
click at [288, 138] on img at bounding box center [305, 127] width 34 height 34
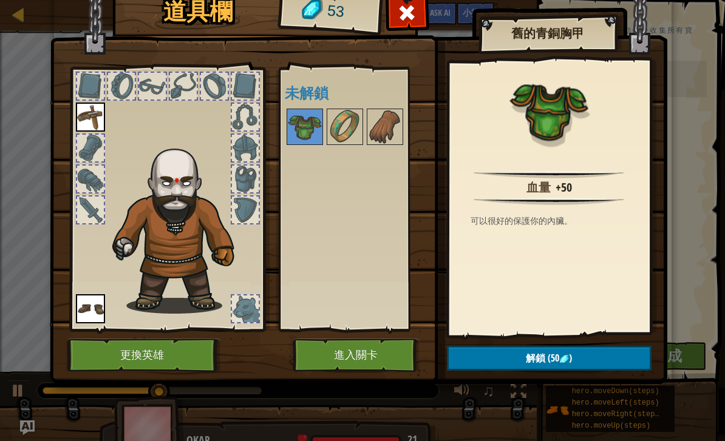
click at [562, 355] on img at bounding box center [564, 360] width 10 height 10
click at [387, 350] on button "進入關卡" at bounding box center [356, 355] width 127 height 33
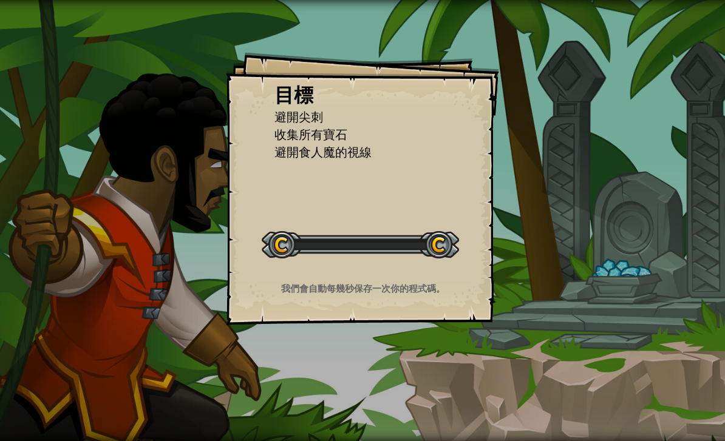
click at [375, 344] on div "目標 避開尖刺 收集所有寶石 避開食人魔的視線 開始戰役 從伺服器載入失敗 您將需要訂閱來開啟這關。 訂閱 您需要加入一個課程來遊玩此關卡。 回到我的課程 詢…" at bounding box center [362, 220] width 725 height 441
click at [601, 277] on div "目標 避開尖刺 收集所有寶石 避開食人魔的視線 開始戰役 從伺服器載入失敗 您將需要訂閱來開啟這關。 訂閱 您需要加入一個課程來遊玩此關卡。 回到我的課程 詢…" at bounding box center [362, 220] width 725 height 441
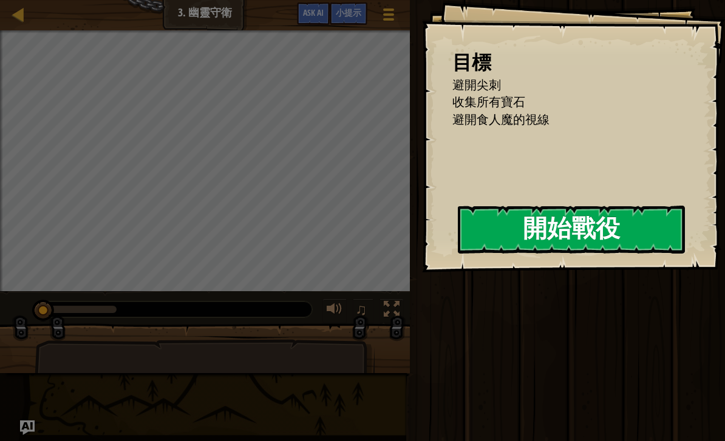
click at [617, 228] on button "開始戰役" at bounding box center [571, 230] width 227 height 48
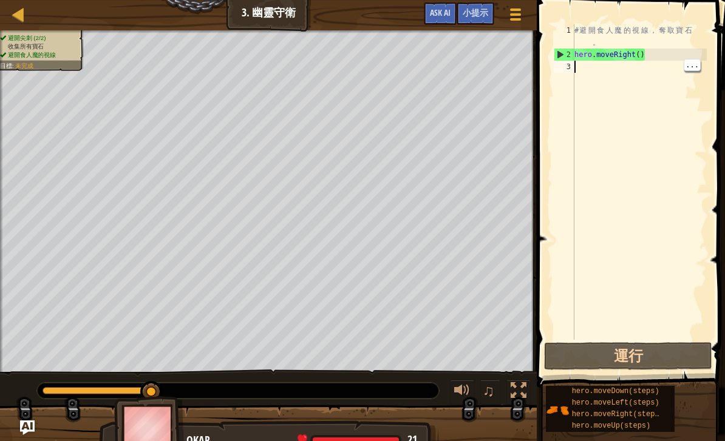
type textarea "h"
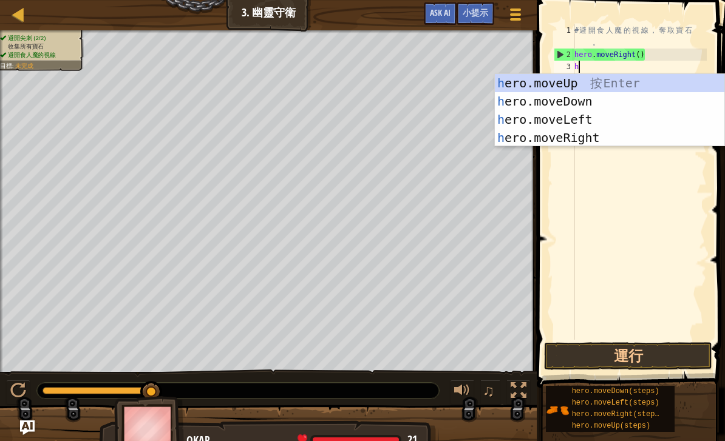
scroll to position [6, 0]
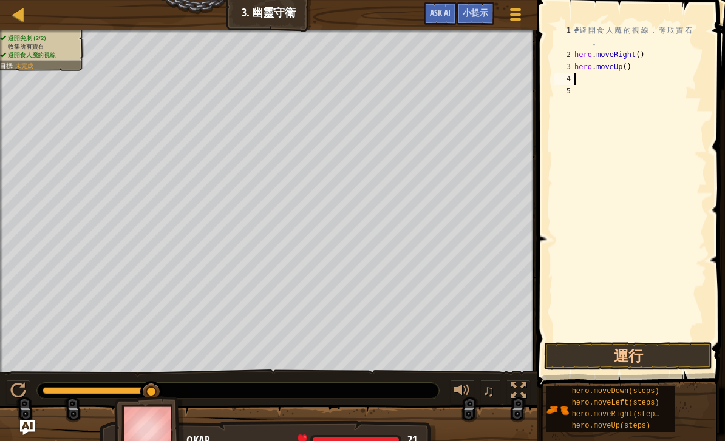
type textarea "h"
click at [641, 352] on button "運行" at bounding box center [628, 356] width 168 height 28
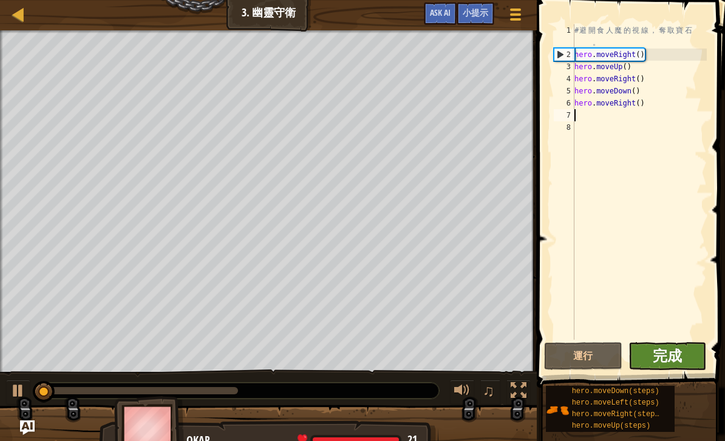
click at [664, 365] on span "完成" at bounding box center [667, 355] width 29 height 19
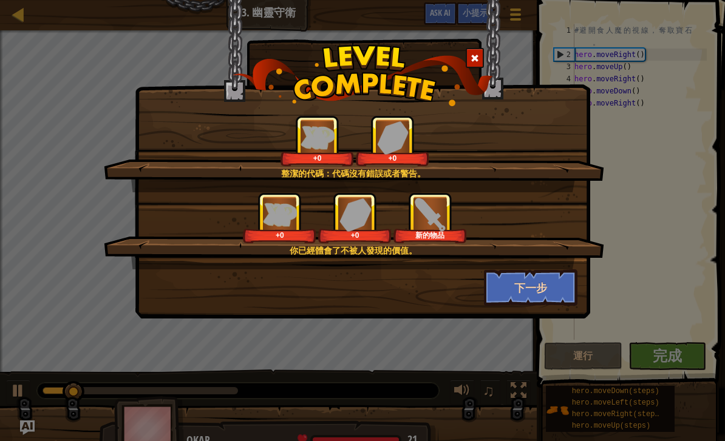
click at [530, 282] on button "下一步" at bounding box center [531, 288] width 94 height 36
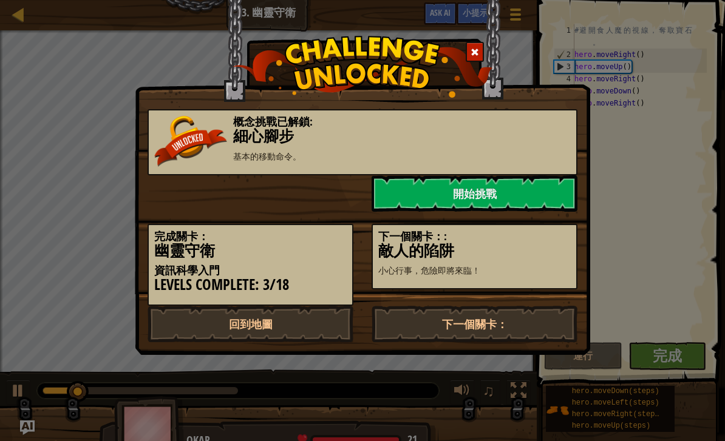
click at [526, 288] on div "完成關卡： 幽靈守衛 資訊科學入門 Levels Complete: 3/18 下一個關卡：: 敵人的陷阱 小心行事，危險即將來臨！" at bounding box center [362, 259] width 448 height 94
click at [524, 197] on link "開始挑戰" at bounding box center [475, 193] width 206 height 36
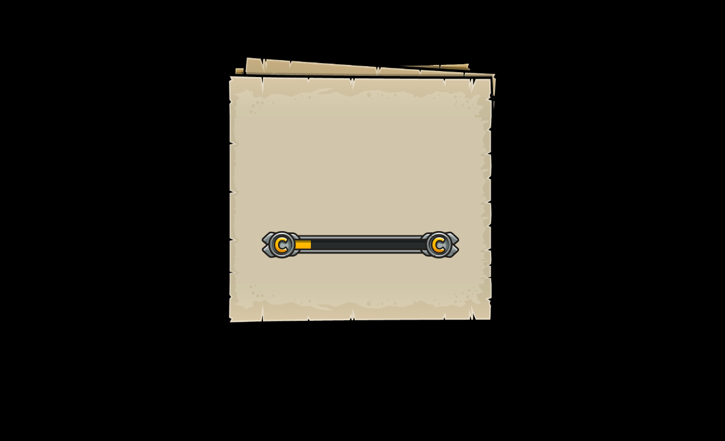
click at [554, 253] on div "Goals Start Level 從伺服器載入失敗 您將需要訂閱來開啟這關。 訂閱 您需要加入一個課程來遊玩此關卡。 回到我的課程 詢問您的老師來分派一個授…" at bounding box center [362, 220] width 725 height 441
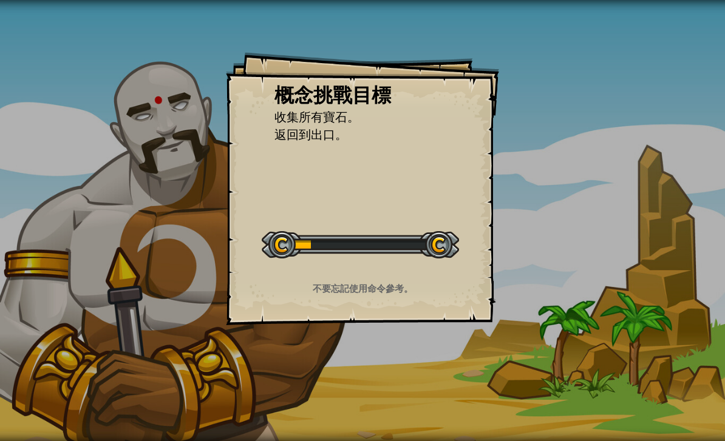
click at [605, 273] on div "概念挑戰目標 收集所有寶石。 返回到出口。 開始概念挑戰 從伺服器載入失敗 您將需要訂閱來開啟這關。 訂閱 您需要加入一個課程來遊玩此關卡。 回到我的課程 詢…" at bounding box center [362, 220] width 725 height 441
click at [627, 287] on div "概念挑戰目標 收集所有寶石。 返回到出口。 開始概念挑戰 從伺服器載入失敗 您將需要訂閱來開啟這關。 訂閱 您需要加入一個課程來遊玩此關卡。 回到我的課程 詢…" at bounding box center [362, 220] width 725 height 441
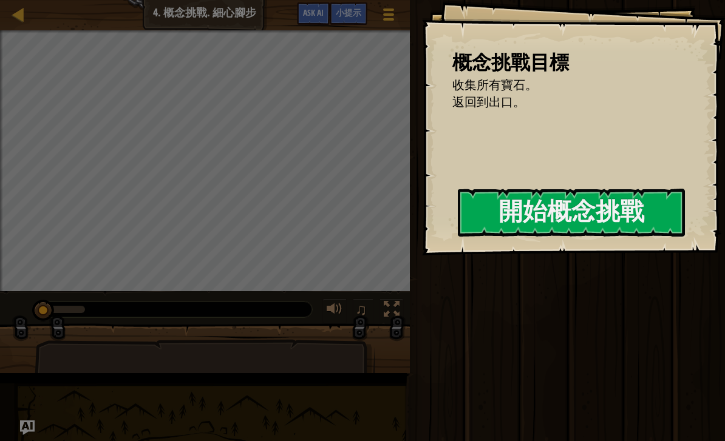
click at [578, 252] on div "運行 送出 完成" at bounding box center [565, 217] width 319 height 435
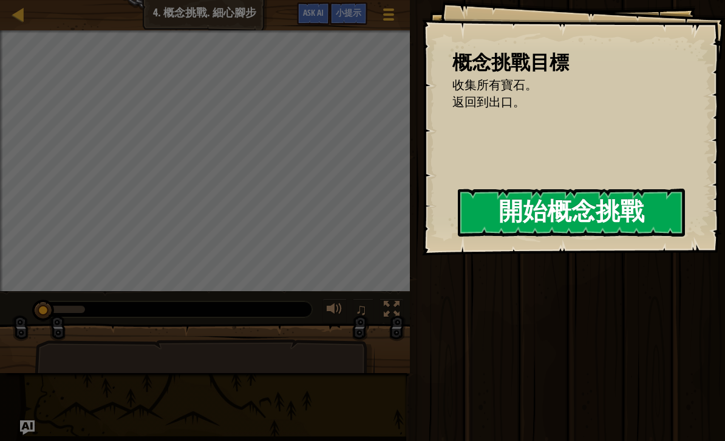
click at [538, 203] on button "開始概念挑戰" at bounding box center [571, 213] width 227 height 48
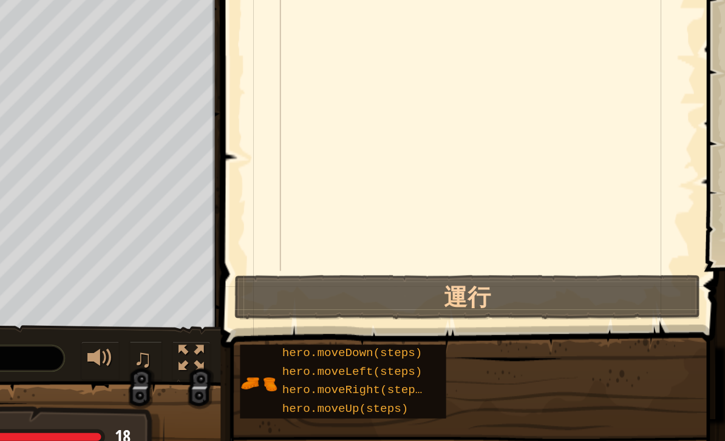
click at [444, 138] on div "# 這 是 對 基 本 語 法 的 一 個 概 念 挑 戰 。 # 收 集 所 有 的 寶 石 ， 並 返 回 到 出 口 （ 紅 色 X 處 ） 。 # 避…" at bounding box center [575, 151] width 262 height 255
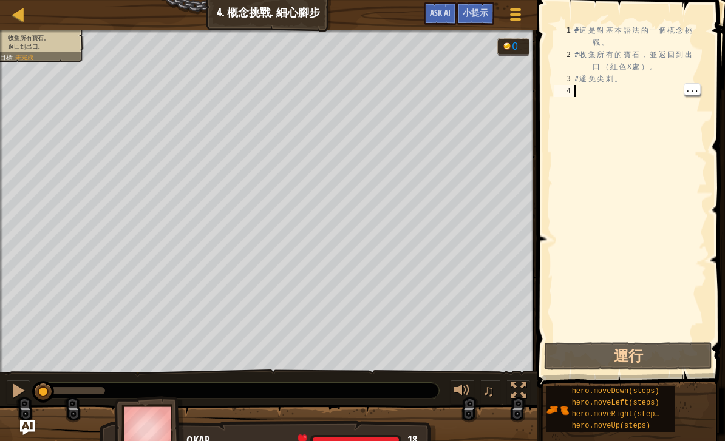
click at [586, 101] on div "# 這 是 對 基 本 語 法 的 一 個 概 念 挑 戰 。 # 收 集 所 有 的 寶 石 ， 並 返 回 到 出 口 （ 紅 色 X 處 ） 。 # 避…" at bounding box center [639, 200] width 135 height 352
type textarea "h"
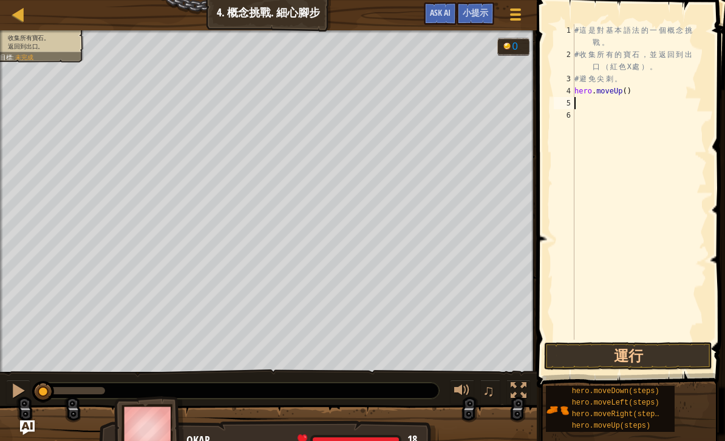
type textarea "h"
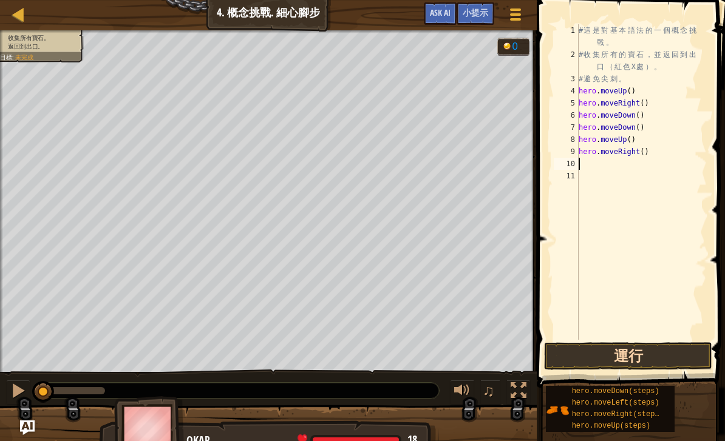
click at [662, 366] on button "運行" at bounding box center [628, 356] width 168 height 28
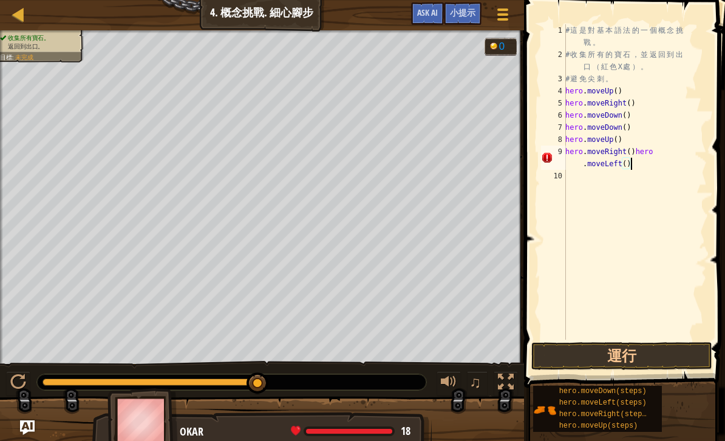
scroll to position [6, 11]
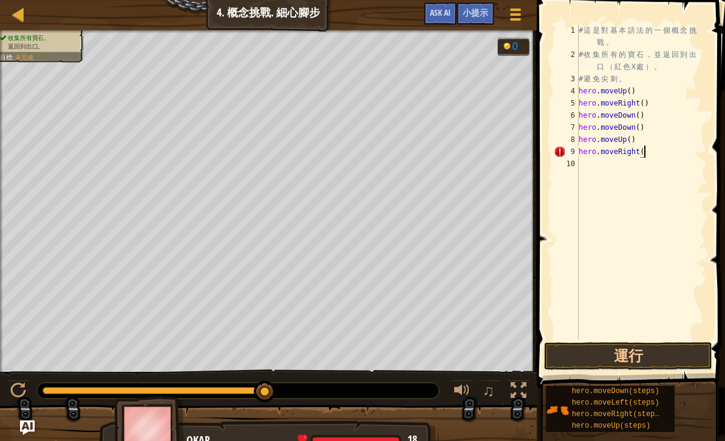
type textarea "hero.moveRight"
click at [662, 154] on div "# 這 是 對 基 本 語 法 的 一 個 概 念 挑 戰 。 # 收 集 所 有 的 寶 石 ， 並 返 回 到 出 口 （ 紅 色 X 處 ） 。 # 避…" at bounding box center [641, 200] width 131 height 352
type textarea "h"
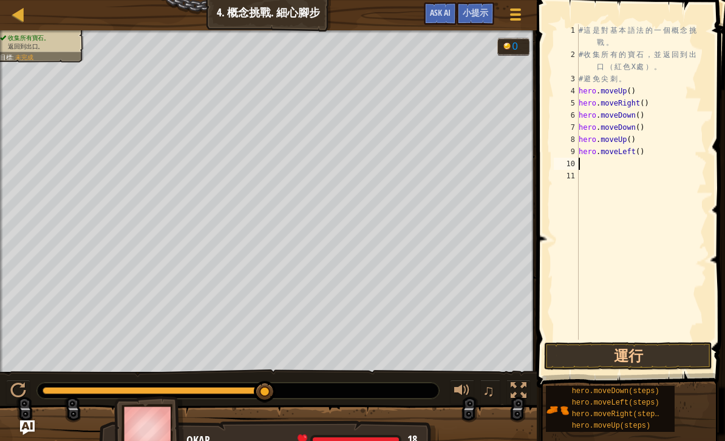
type textarea "h"
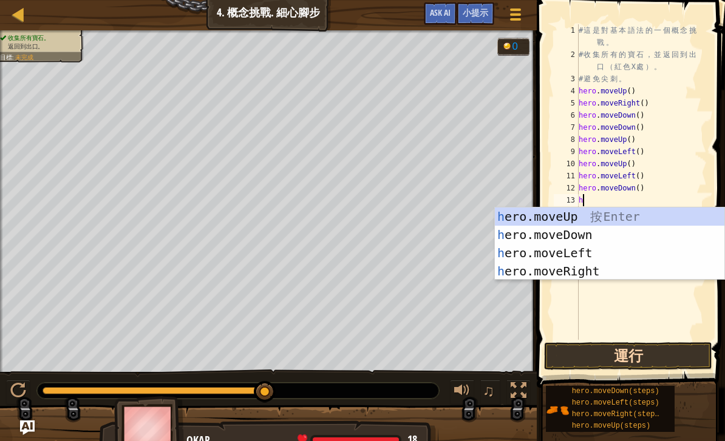
type textarea "h"
click at [628, 369] on button "運行" at bounding box center [628, 356] width 168 height 28
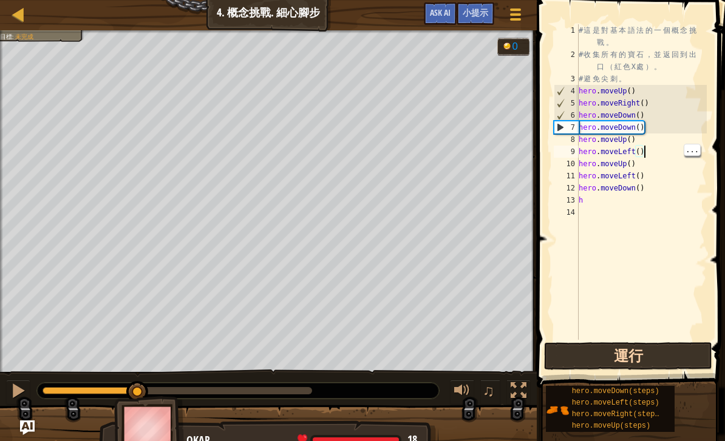
click at [647, 350] on button "運行" at bounding box center [628, 356] width 168 height 28
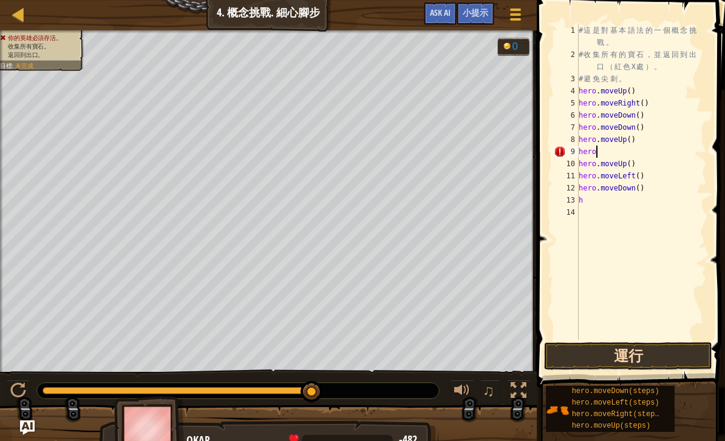
type textarea "h"
click at [650, 176] on div "# 這 是 對 基 本 語 法 的 一 個 概 念 挑 戰 。 # 收 集 所 有 的 寶 石 ， 並 返 回 到 出 口 （ 紅 色 X 處 ） 。 # 避…" at bounding box center [641, 200] width 131 height 352
type textarea "h"
click at [663, 350] on button "運行" at bounding box center [628, 356] width 168 height 28
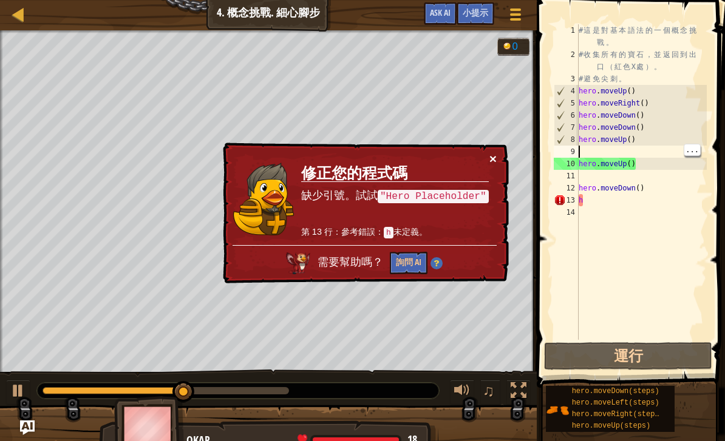
click at [495, 153] on button "×" at bounding box center [492, 158] width 7 height 13
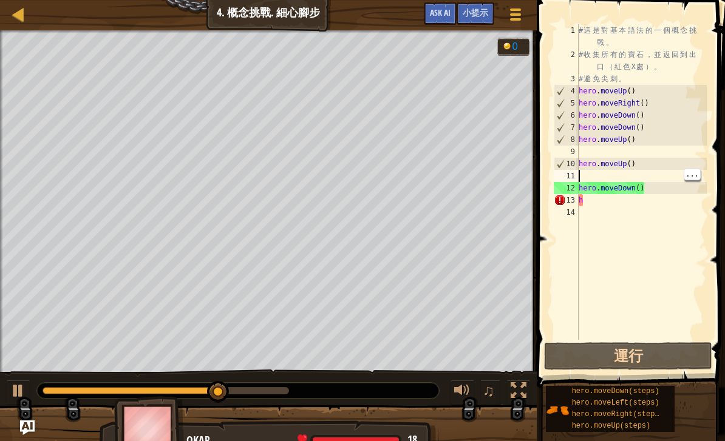
click at [648, 181] on div "# 這 是 對 基 本 語 法 的 一 個 概 念 挑 戰 。 # 收 集 所 有 的 寶 石 ， 並 返 回 到 出 口 （ 紅 色 X 處 ） 。 # 避…" at bounding box center [641, 200] width 131 height 352
click at [652, 186] on div "# 這 是 對 基 本 語 法 的 一 個 概 念 挑 戰 。 # 收 集 所 有 的 寶 石 ， 並 返 回 到 出 口 （ 紅 色 X 處 ） 。 # 避…" at bounding box center [641, 200] width 131 height 352
click at [657, 191] on div "# 這 是 對 基 本 語 法 的 一 個 概 念 挑 戰 。 # 收 集 所 有 的 寶 石 ， 並 返 回 到 出 口 （ 紅 色 X 處 ） 。 # 避…" at bounding box center [641, 200] width 131 height 352
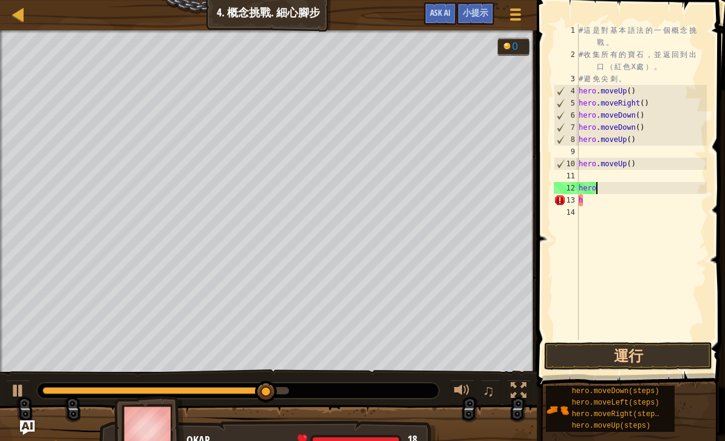
type textarea "h"
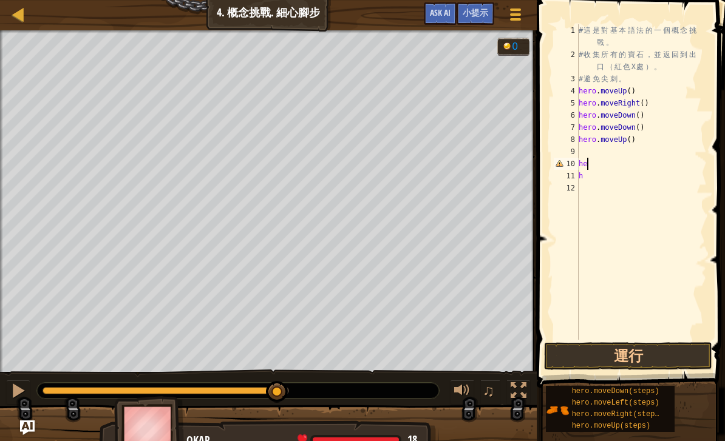
type textarea "h"
click at [595, 186] on div "# 這 是 對 基 本 語 法 的 一 個 概 念 挑 戰 。 # 收 集 所 有 的 寶 石 ， 並 返 回 到 出 口 （ 紅 色 X 處 ） 。 # 避…" at bounding box center [641, 200] width 131 height 352
click at [599, 175] on div "# 這 是 對 基 本 語 法 的 一 個 概 念 挑 戰 。 # 收 集 所 有 的 寶 石 ， 並 返 回 到 出 口 （ 紅 色 X 處 ） 。 # 避…" at bounding box center [641, 200] width 131 height 352
type textarea "h"
click at [580, 155] on div "# 這 是 對 基 本 語 法 的 一 個 概 念 挑 戰 。 # 收 集 所 有 的 寶 石 ， 並 返 回 到 出 口 （ 紅 色 X 處 ） 。 # 避…" at bounding box center [641, 200] width 131 height 352
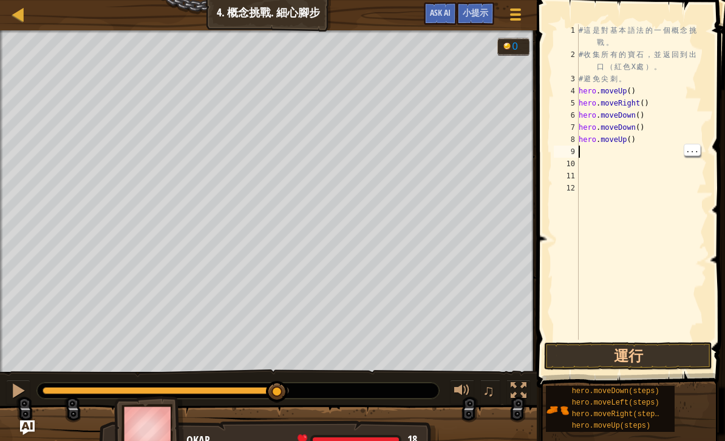
type textarea "h"
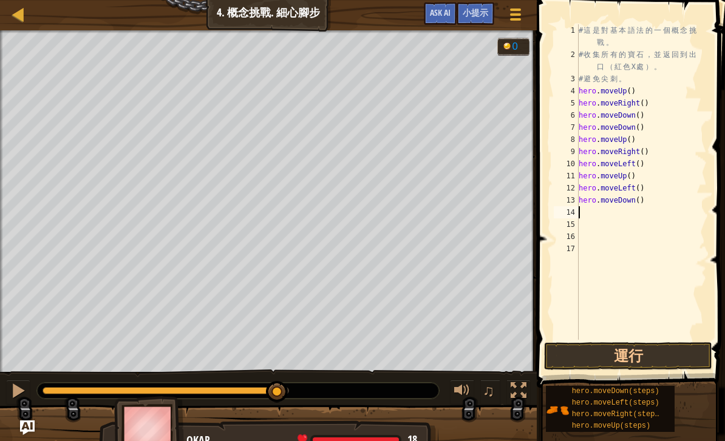
type textarea "h"
click at [649, 353] on button "運行" at bounding box center [628, 356] width 168 height 28
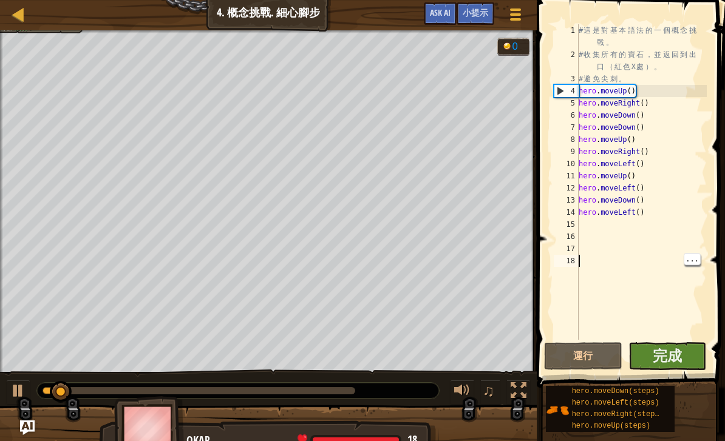
click at [678, 344] on button "完成" at bounding box center [667, 356] width 78 height 28
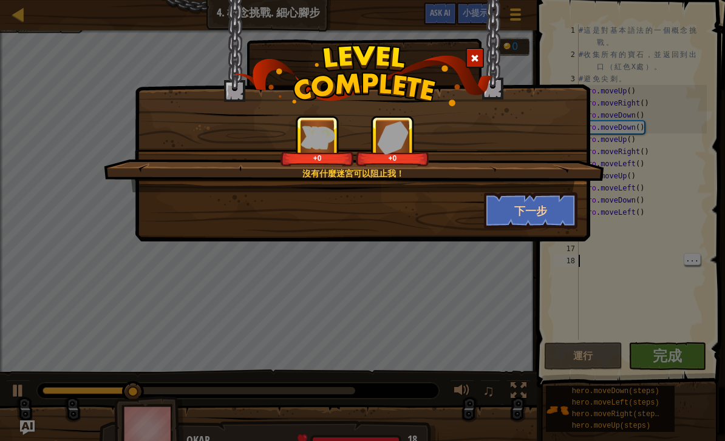
click at [545, 210] on button "下一步" at bounding box center [531, 210] width 94 height 36
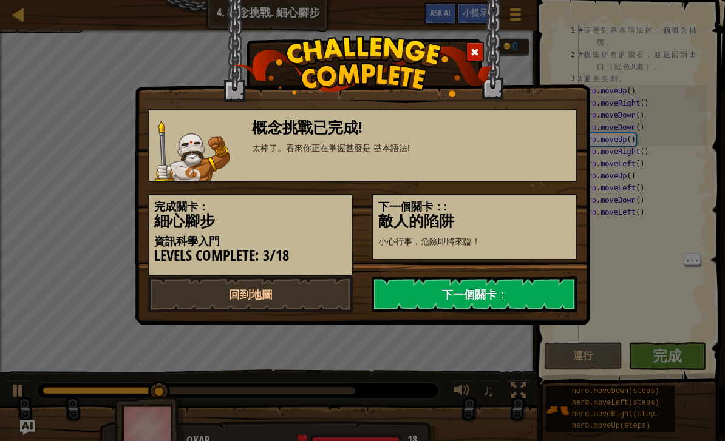
click at [548, 298] on link "下一個關卡：" at bounding box center [475, 294] width 206 height 36
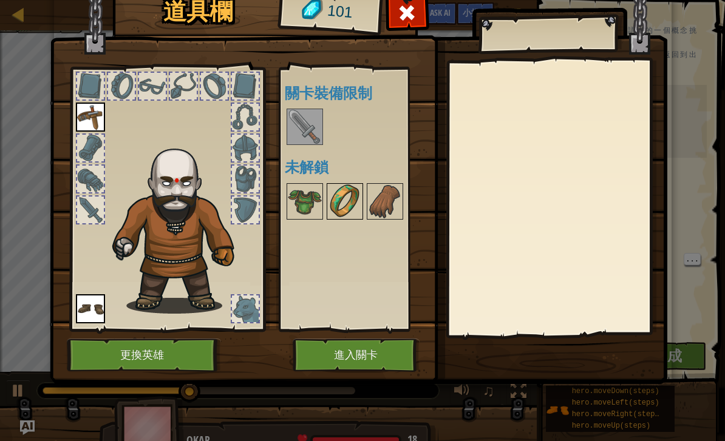
click at [328, 188] on img at bounding box center [345, 202] width 34 height 34
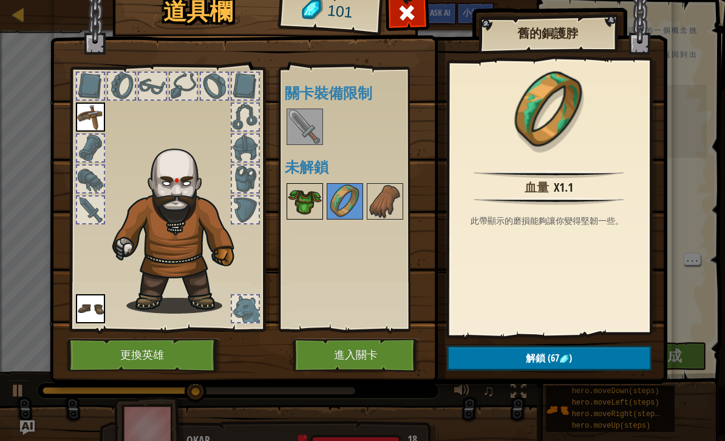
click at [316, 198] on img at bounding box center [305, 202] width 34 height 34
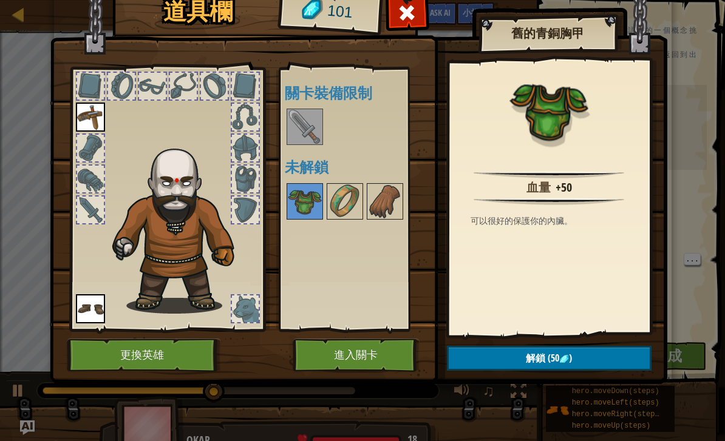
click at [611, 353] on button "解鎖 (50 )" at bounding box center [549, 358] width 205 height 25
click at [571, 354] on button "確認" at bounding box center [549, 358] width 205 height 25
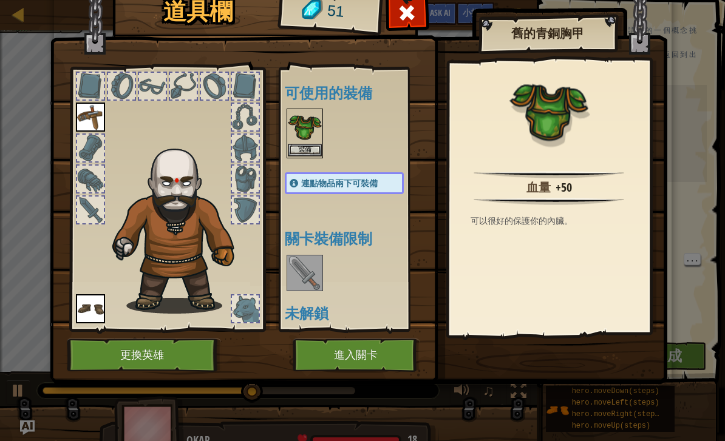
click at [313, 131] on img at bounding box center [305, 127] width 34 height 34
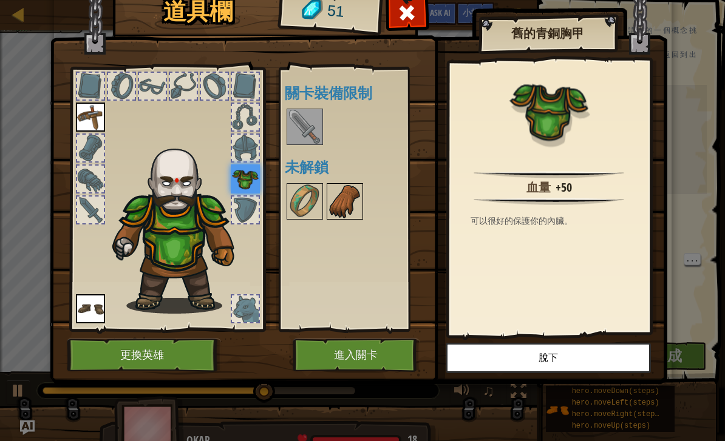
click at [352, 198] on img at bounding box center [345, 202] width 34 height 34
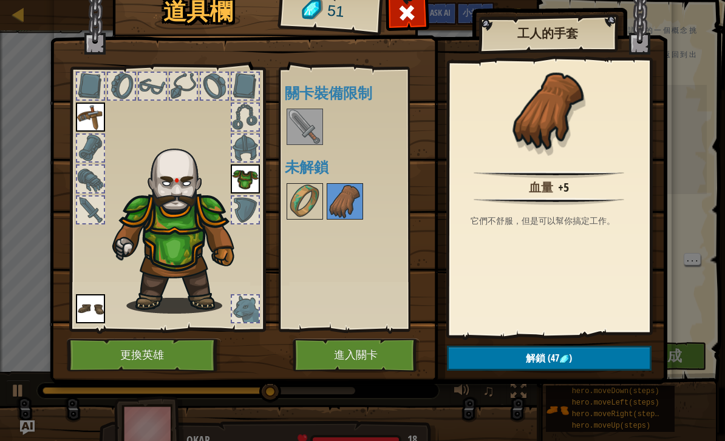
click at [314, 136] on img at bounding box center [305, 127] width 34 height 34
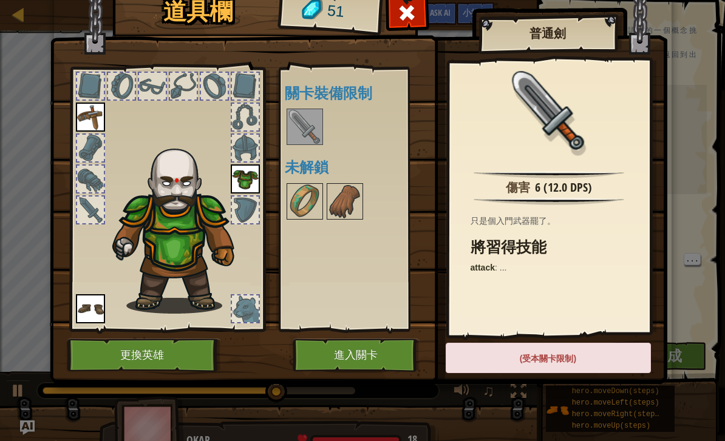
click at [318, 135] on img at bounding box center [305, 127] width 34 height 34
click at [352, 201] on img at bounding box center [345, 202] width 34 height 34
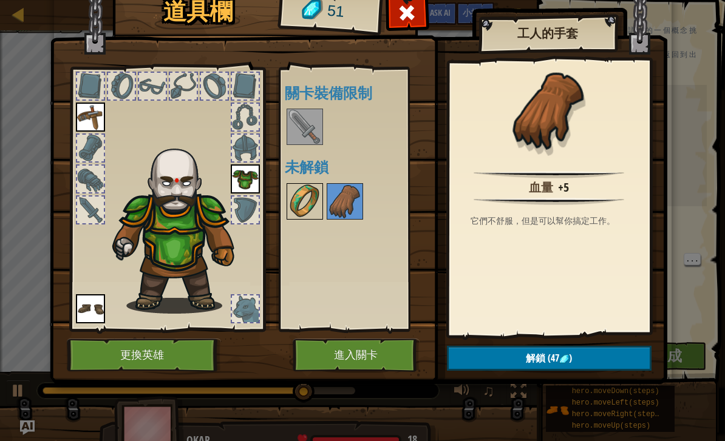
click at [305, 203] on img at bounding box center [305, 202] width 34 height 34
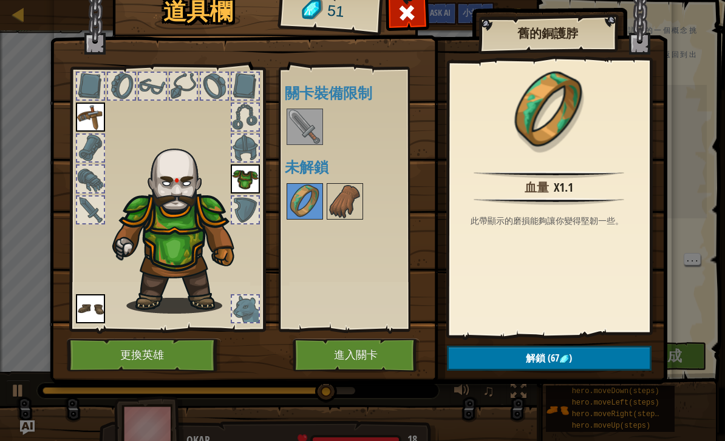
click at [582, 359] on button "解鎖 (67 )" at bounding box center [549, 358] width 205 height 25
click at [356, 206] on img at bounding box center [345, 202] width 34 height 34
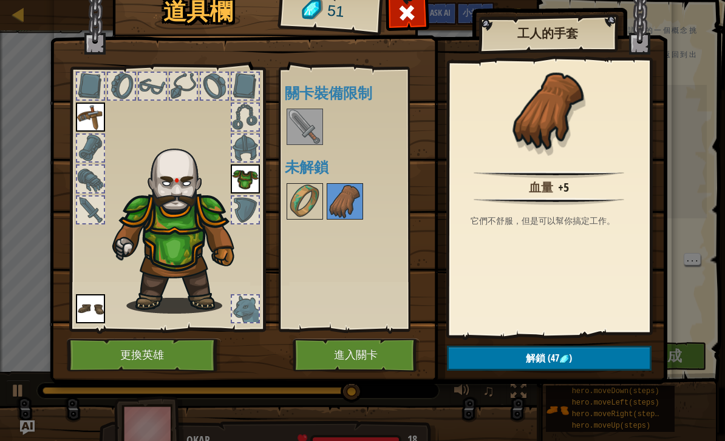
click at [575, 358] on button "解鎖 (47 )" at bounding box center [549, 358] width 205 height 25
click at [571, 362] on button "確認" at bounding box center [549, 358] width 205 height 25
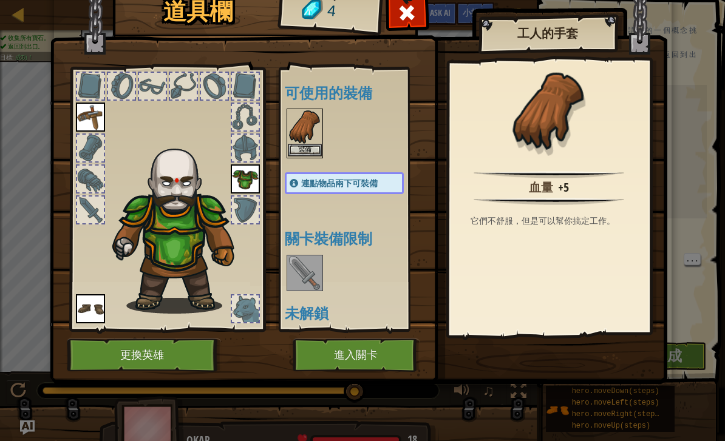
click at [307, 155] on button "裝備" at bounding box center [305, 150] width 34 height 13
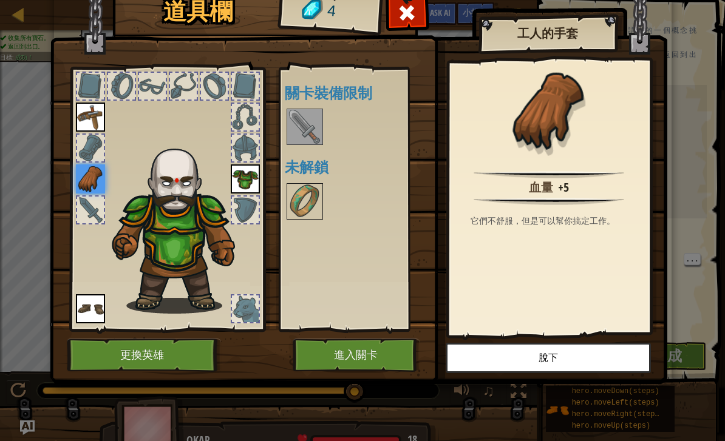
click at [372, 355] on button "進入關卡" at bounding box center [356, 355] width 127 height 33
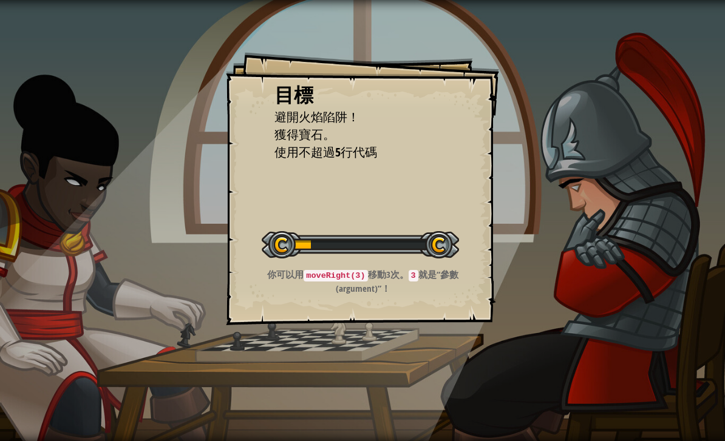
click at [469, 268] on div "目標 避開火焰陷阱！ 獲得寶石。 使用不超過5行代碼 開始戰役 從伺服器載入失敗 您將需要訂閱來開啟這關。 訂閱 您需要加入一個課程來遊玩此關卡。 回到我的課…" at bounding box center [362, 188] width 273 height 273
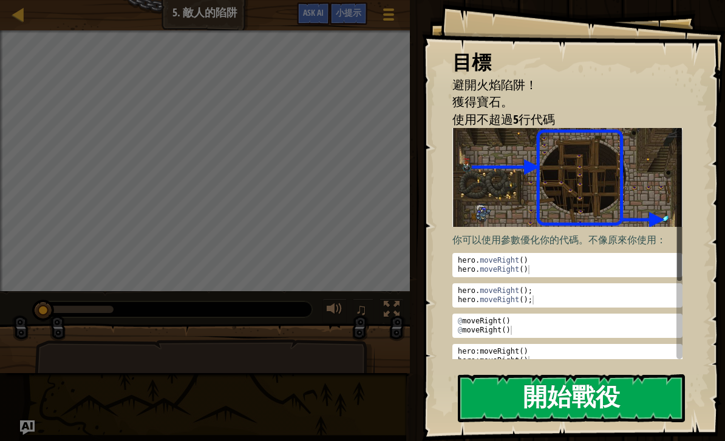
click at [636, 406] on button "開始戰役" at bounding box center [571, 399] width 227 height 48
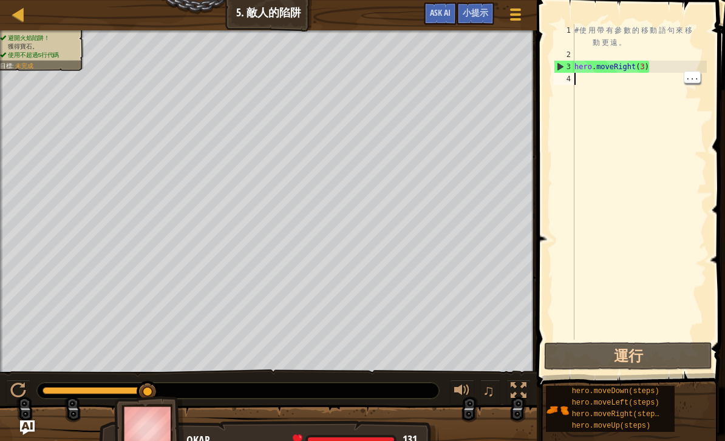
type textarea "h"
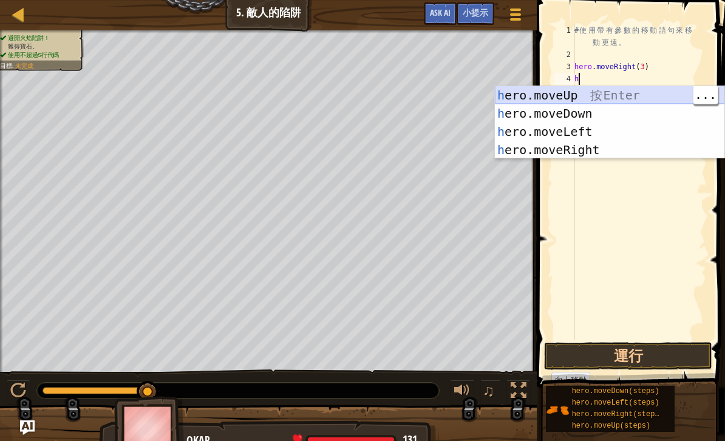
click at [633, 97] on div "h ero.moveUp 按 Enter h ero.moveDown 按 Enter h ero.moveLeft 按 Enter h ero.moveRi…" at bounding box center [610, 140] width 230 height 109
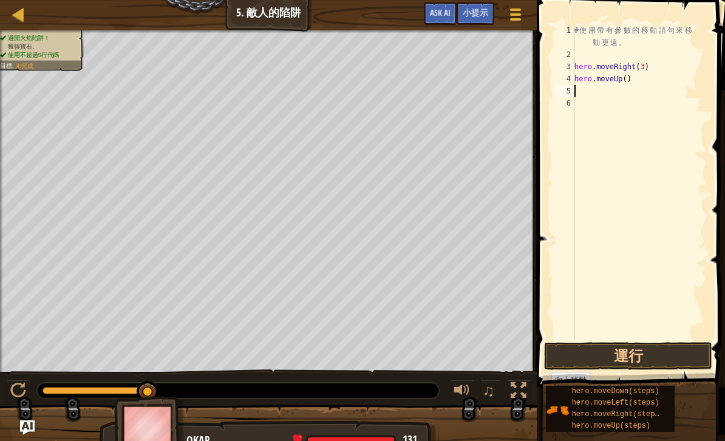
type textarea "h"
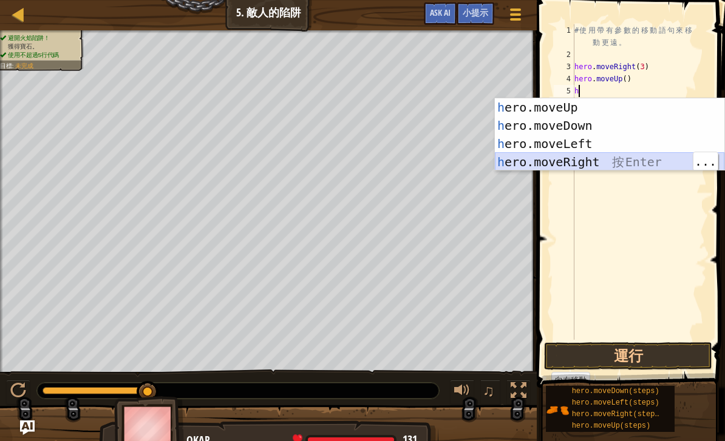
click at [625, 157] on div "h ero.moveUp 按 Enter h ero.moveDown 按 Enter h ero.moveLeft 按 Enter h ero.moveRi…" at bounding box center [610, 152] width 230 height 109
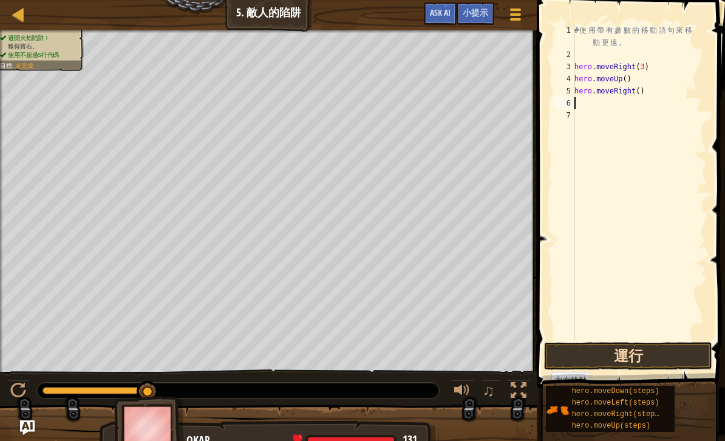
click at [660, 359] on button "運行" at bounding box center [628, 356] width 168 height 28
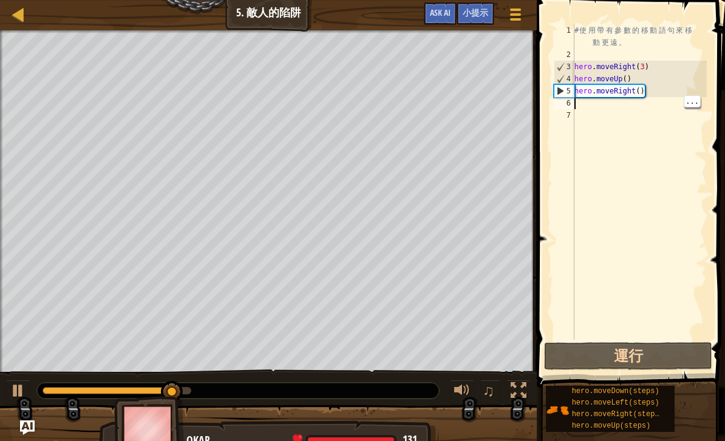
type textarea "h"
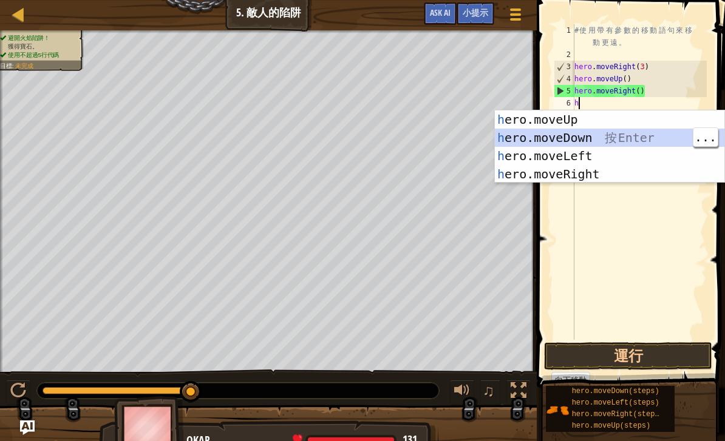
click at [653, 135] on div "h ero.moveUp 按 Enter h ero.moveDown 按 Enter h ero.moveLeft 按 Enter h ero.moveRi…" at bounding box center [610, 165] width 230 height 109
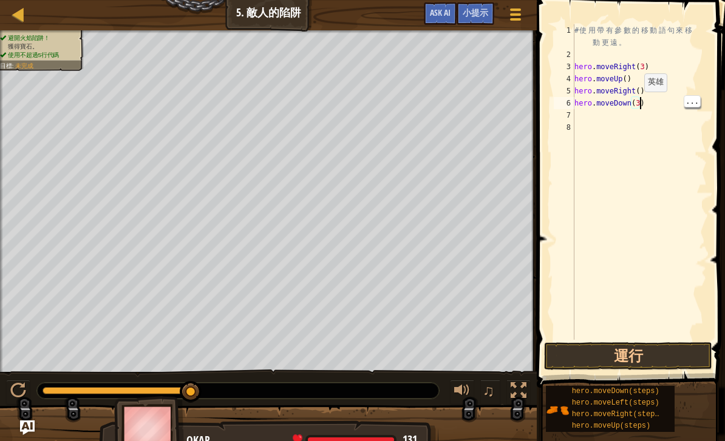
scroll to position [6, 5]
type textarea "hero.moveDown(3)"
click at [675, 358] on button "運行" at bounding box center [628, 356] width 168 height 28
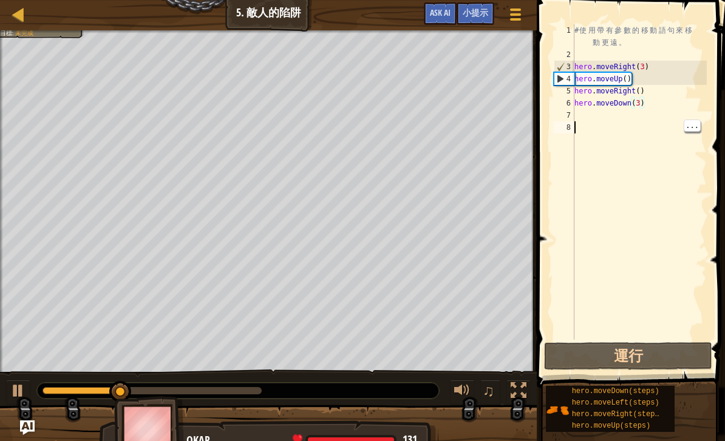
scroll to position [6, 0]
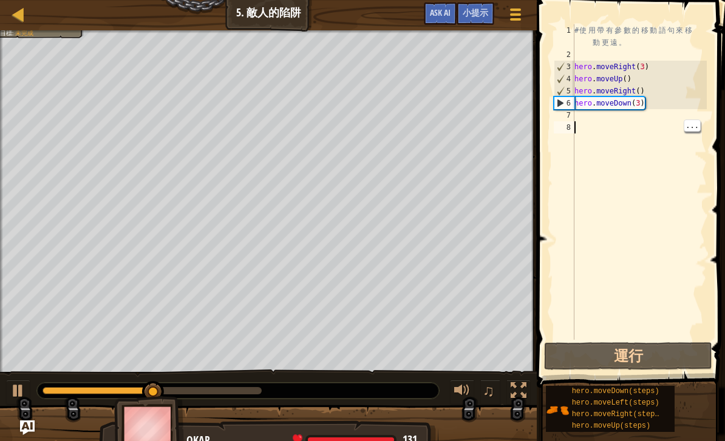
click at [579, 122] on div "# 使 用 帶 有 參 數 的 移 動 語 句 來 移 動 更 遠 。 hero . moveRight ( 3 ) hero . moveUp ( ) he…" at bounding box center [639, 200] width 135 height 352
type textarea "h"
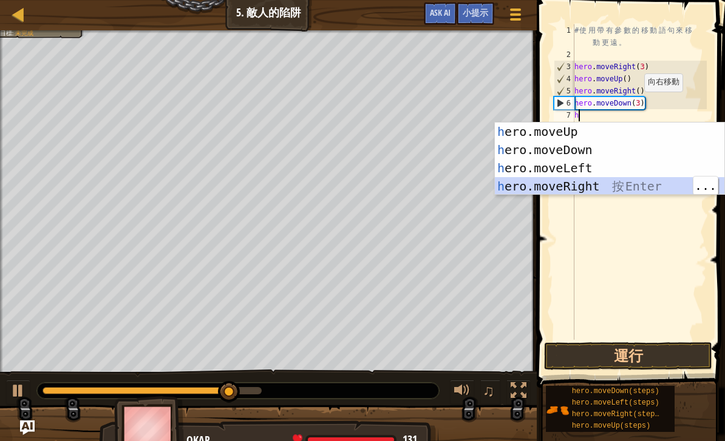
click at [650, 191] on div "h ero.moveUp 按 Enter h ero.moveDown 按 Enter h ero.moveLeft 按 Enter h ero.moveRi…" at bounding box center [610, 177] width 230 height 109
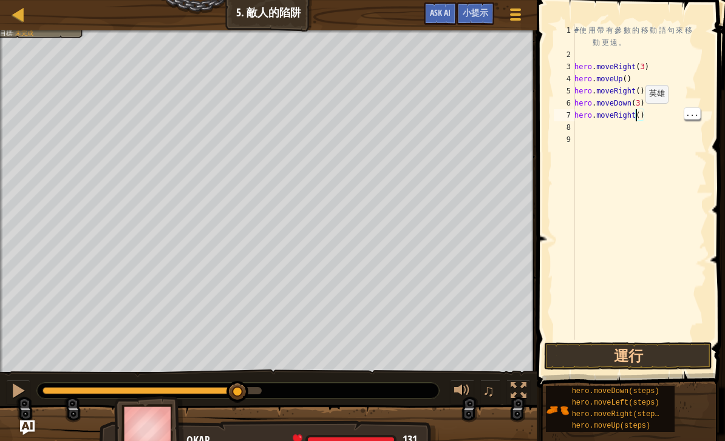
click at [644, 115] on div "# 使 用 帶 有 參 數 的 移 動 語 句 來 移 動 更 遠 。 hero . moveRight ( 3 ) hero . moveUp ( ) he…" at bounding box center [639, 200] width 135 height 352
type textarea "hero.moveRight(2)"
click at [664, 346] on button "運行" at bounding box center [628, 356] width 168 height 28
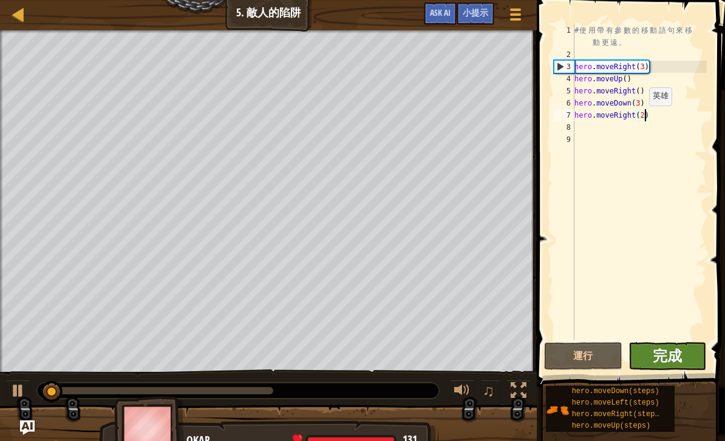
click at [676, 358] on span "完成" at bounding box center [667, 355] width 29 height 19
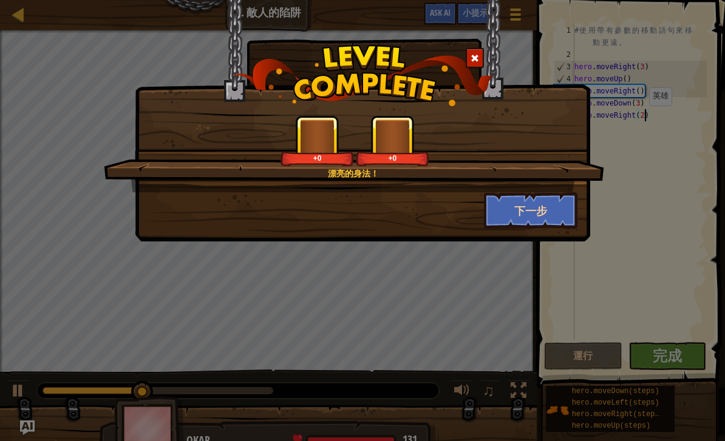
click at [542, 200] on button "下一步" at bounding box center [531, 210] width 94 height 36
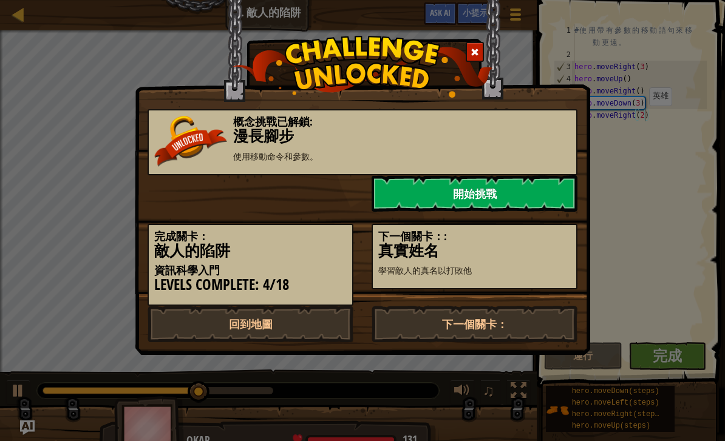
click at [534, 186] on link "開始挑戰" at bounding box center [475, 193] width 206 height 36
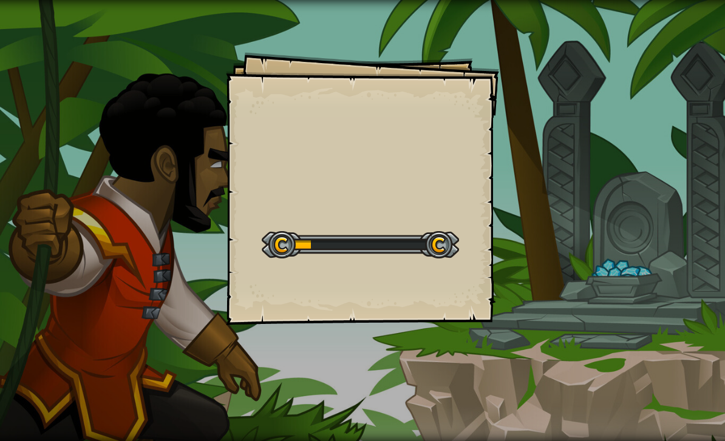
click at [635, 206] on div "Goals Start Level 從伺服器載入失敗 您將需要訂閱來開啟這關。 訂閱 您需要加入一個課程來遊玩此關卡。 回到我的課程 詢問您的老師來分派一個授…" at bounding box center [362, 220] width 725 height 441
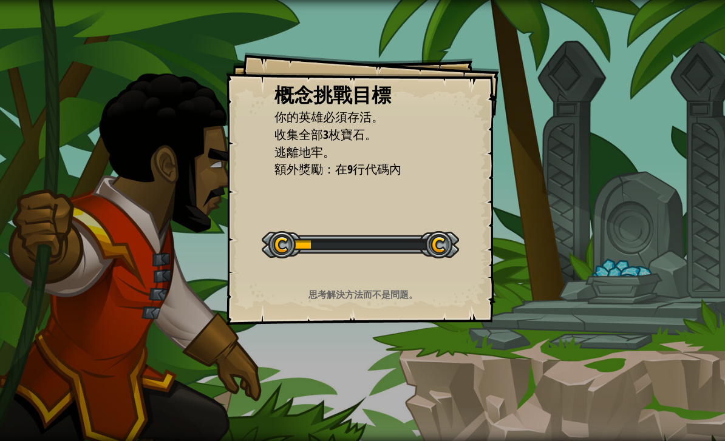
click at [648, 213] on div "概念挑戰目標 你的英雄必須存活。 收集全部3枚寶石。 逃離地牢。 額外獎勵：在9行代碼內 開始概念挑戰 從伺服器載入失敗 您將需要訂閱來開啟這關。 訂閱 您需…" at bounding box center [362, 220] width 725 height 441
click at [653, 209] on div "概念挑戰目標 你的英雄必須存活。 收集全部3枚寶石。 逃離地牢。 額外獎勵：在9行代碼內 開始概念挑戰 從伺服器載入失敗 您將需要訂閱來開啟這關。 訂閱 您需…" at bounding box center [362, 220] width 725 height 441
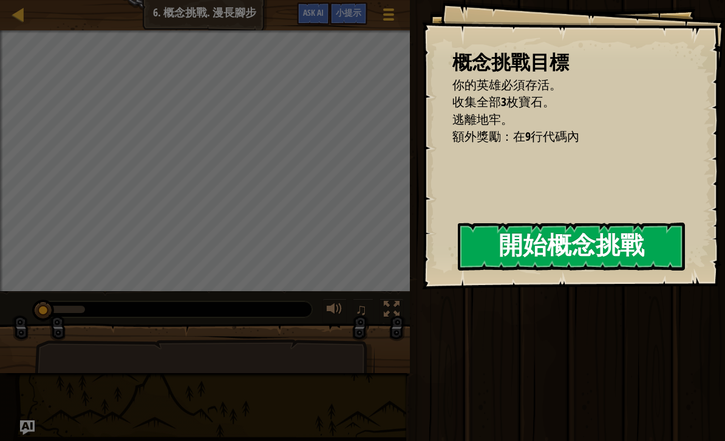
click at [577, 260] on button "開始概念挑戰" at bounding box center [571, 247] width 227 height 48
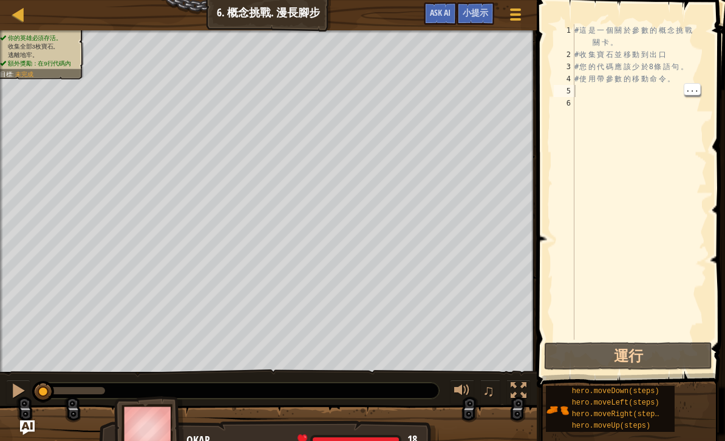
click at [592, 95] on div "# 這 是 一 個 關 於 參 數 的 概 念 挑 戰 關 卡 。 # 收 集 寶 石 並 移 動 到 出 口 # 您 的 代 碼 應 該 少 於 8 條 語…" at bounding box center [639, 200] width 135 height 352
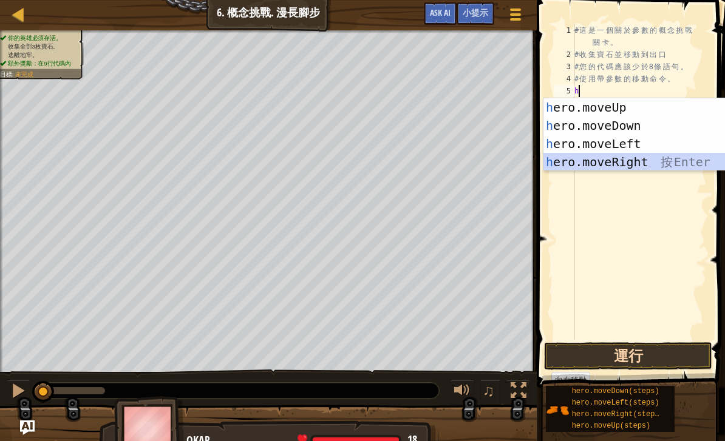
click at [650, 362] on button "運行" at bounding box center [628, 356] width 168 height 28
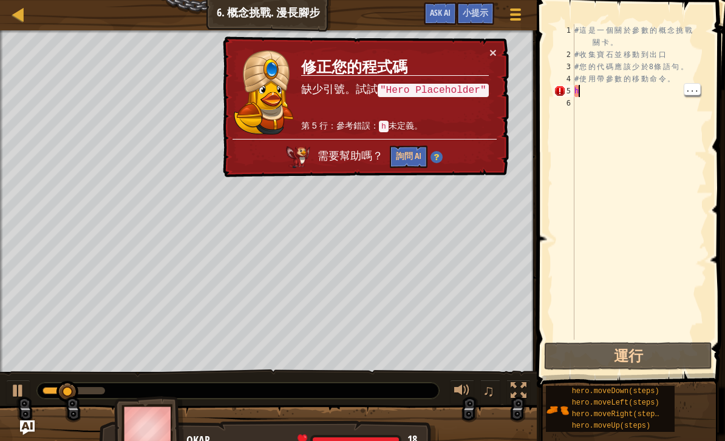
click at [600, 92] on div "# 這 是 一 個 關 於 參 數 的 概 念 挑 戰 關 卡 。 # 收 集 寶 石 並 移 動 到 出 口 # 您 的 代 碼 應 該 少 於 8 條 語…" at bounding box center [639, 200] width 135 height 352
type textarea "he"
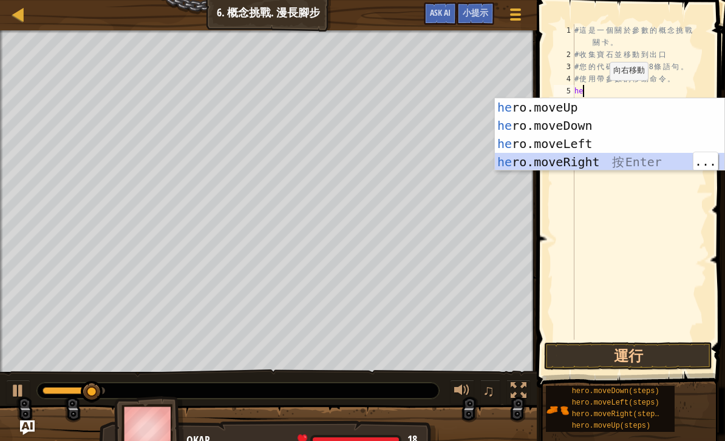
click at [635, 157] on div "he ro.moveUp 按 Enter he ro.moveDown 按 Enter he ro.moveLeft 按 Enter he ro.moveRi…" at bounding box center [610, 152] width 230 height 109
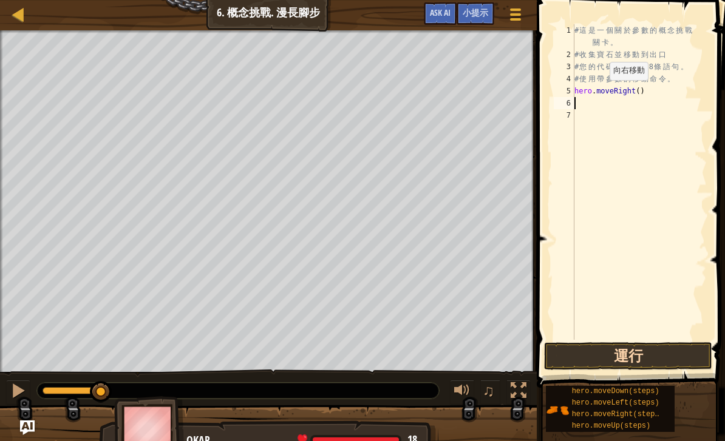
click at [665, 356] on button "運行" at bounding box center [628, 356] width 168 height 28
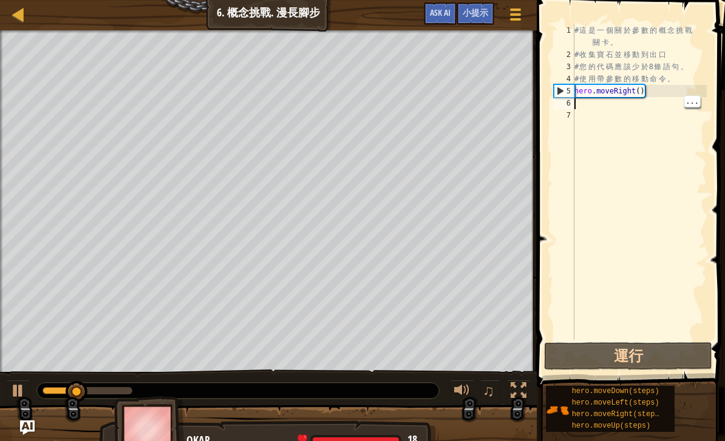
type textarea "h"
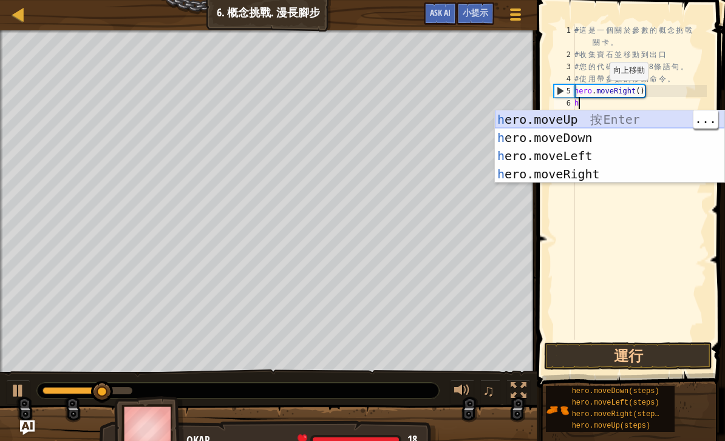
click at [614, 115] on div "h ero.moveUp 按 Enter h ero.moveDown 按 Enter h ero.moveLeft 按 Enter h ero.moveRi…" at bounding box center [610, 165] width 230 height 109
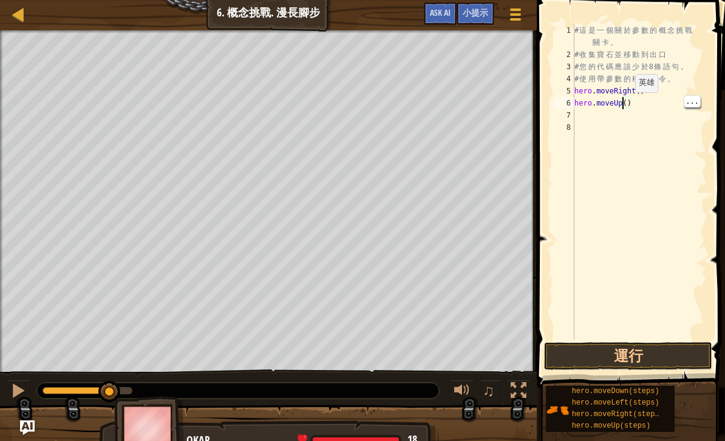
click at [627, 103] on div "# 這 是 一 個 關 於 參 數 的 概 念 挑 戰 關 卡 。 # 收 集 寶 石 並 移 動 到 出 口 # 您 的 代 碼 應 該 少 於 8 條 語…" at bounding box center [639, 200] width 135 height 352
type textarea "hero.moveUp(3)"
click at [655, 356] on button "運行" at bounding box center [628, 356] width 168 height 28
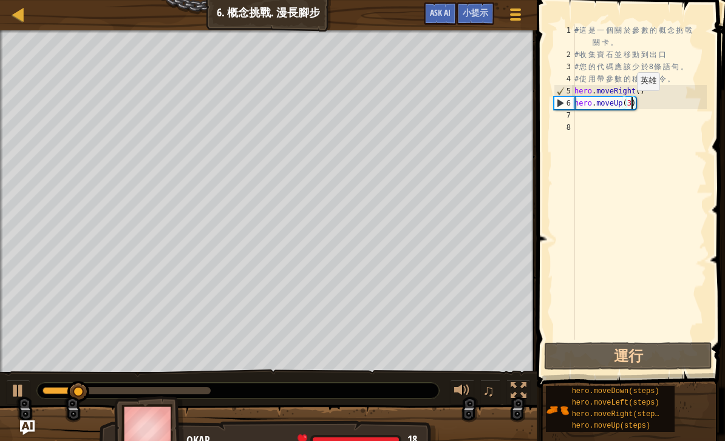
scroll to position [6, 0]
click at [577, 119] on div "# 這 是 一 個 關 於 參 數 的 概 念 挑 戰 關 卡 。 # 收 集 寶 石 並 移 動 到 出 口 # 您 的 代 碼 應 該 少 於 8 條 語…" at bounding box center [639, 200] width 135 height 352
type textarea "h"
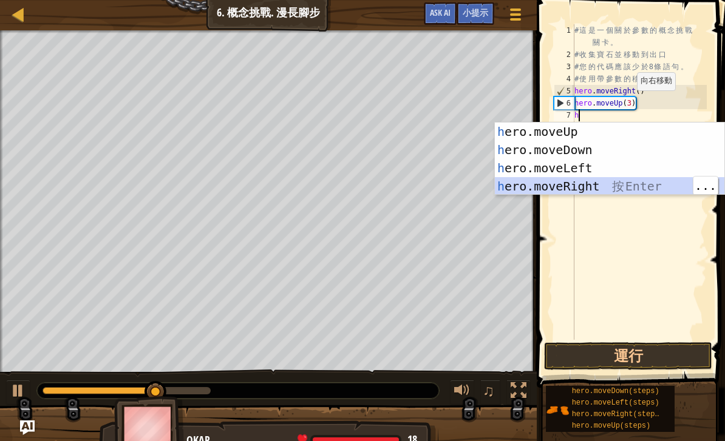
click at [637, 185] on div "h ero.moveUp 按 Enter h ero.moveDown 按 Enter h ero.moveLeft 按 Enter h ero.moveRi…" at bounding box center [610, 177] width 230 height 109
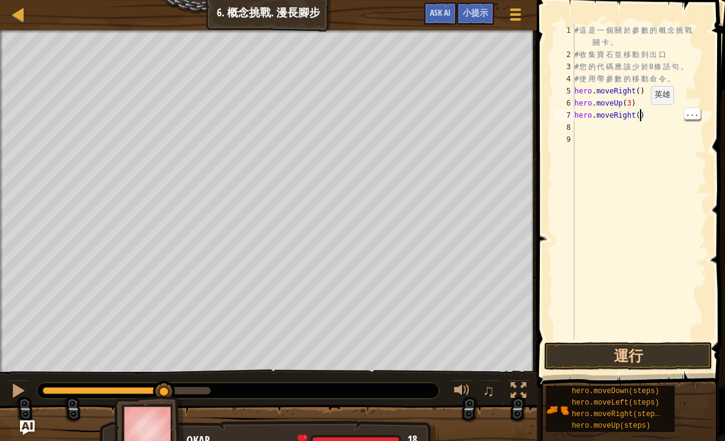
type textarea "hero.moveRight(2)"
type textarea "h"
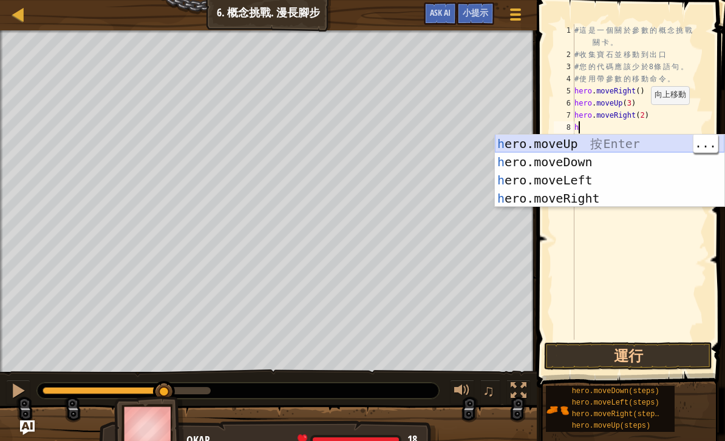
click at [610, 139] on div "h ero.moveUp 按 Enter h ero.moveDown 按 Enter h ero.moveLeft 按 Enter h ero.moveRi…" at bounding box center [610, 189] width 230 height 109
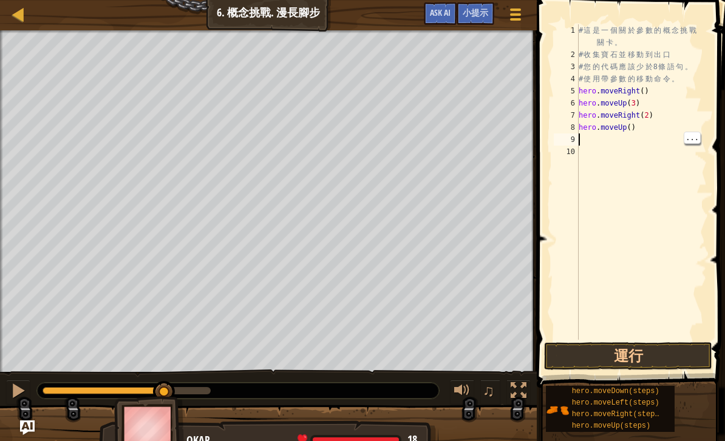
click at [638, 129] on div "# 這 是 一 個 關 於 參 數 的 概 念 挑 戰 關 卡 。 # 收 集 寶 石 並 移 動 到 出 口 # 您 的 代 碼 應 該 少 於 8 條 語…" at bounding box center [641, 200] width 131 height 352
type textarea "h"
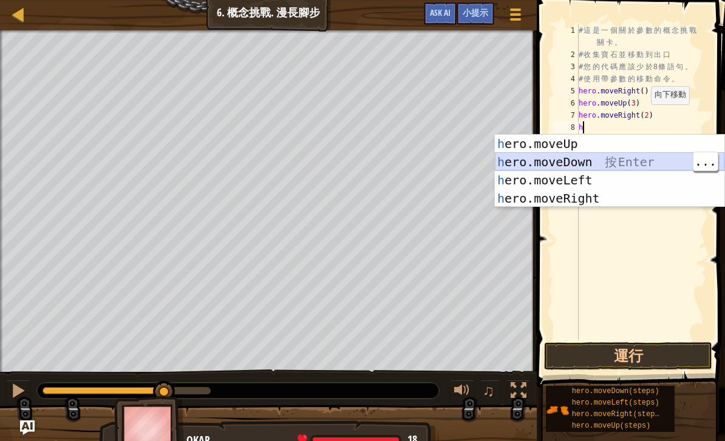
click at [652, 163] on div "h ero.moveUp 按 Enter h ero.moveDown 按 Enter h ero.moveLeft 按 Enter h ero.moveRi…" at bounding box center [610, 189] width 230 height 109
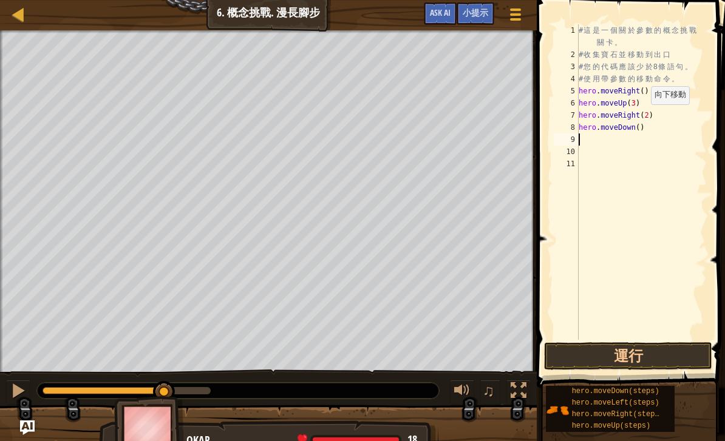
type textarea "h"
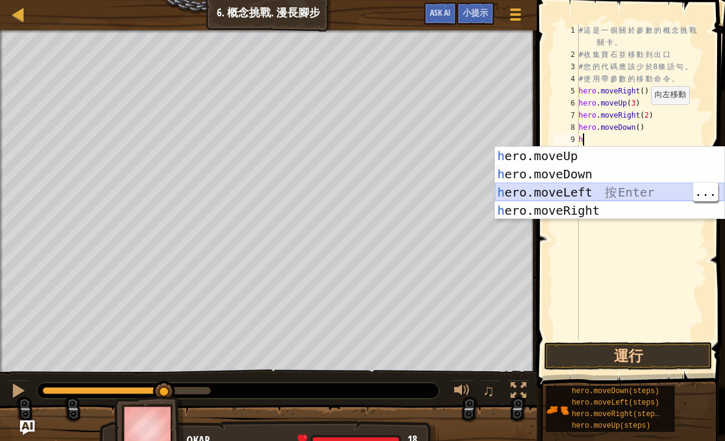
click at [633, 188] on div "h ero.moveUp 按 Enter h ero.moveDown 按 Enter h ero.moveLeft 按 Enter h ero.moveRi…" at bounding box center [610, 201] width 230 height 109
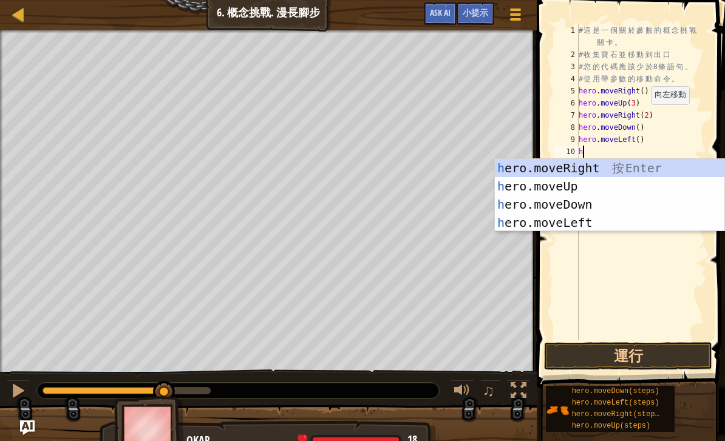
type textarea "he"
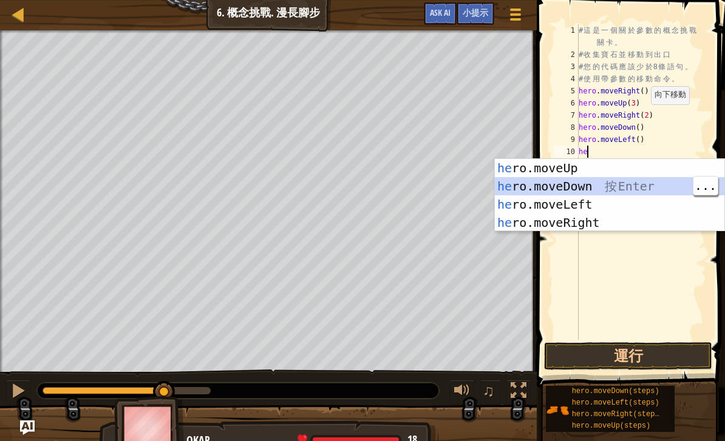
click at [630, 185] on div "he ro.moveUp 按 Enter he ro.moveDown 按 Enter he ro.moveLeft 按 Enter he ro.moveRi…" at bounding box center [610, 213] width 230 height 109
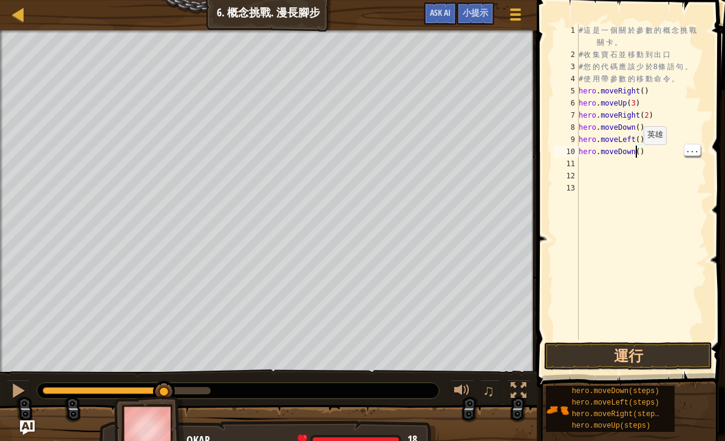
click at [638, 157] on div "# 這 是 一 個 關 於 參 數 的 概 念 挑 戰 關 卡 。 # 收 集 寶 石 並 移 動 到 出 口 # 您 的 代 碼 應 該 少 於 8 條 語…" at bounding box center [641, 200] width 131 height 352
type textarea "hero.moveDown(2)"
type textarea "h"
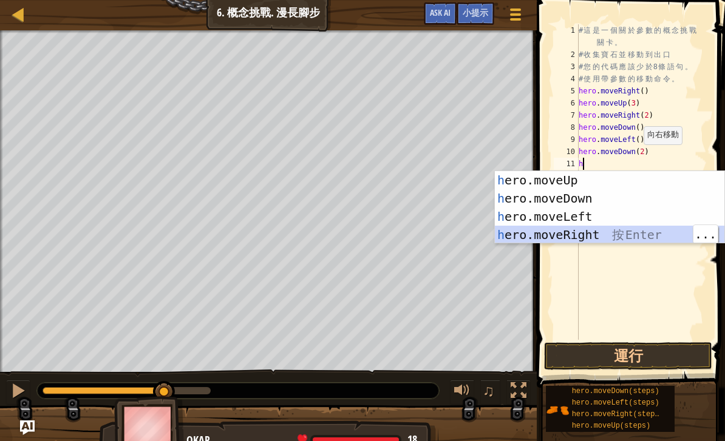
click at [636, 231] on div "h ero.moveUp 按 Enter h ero.moveDown 按 Enter h ero.moveLeft 按 Enter h ero.moveRi…" at bounding box center [610, 225] width 230 height 109
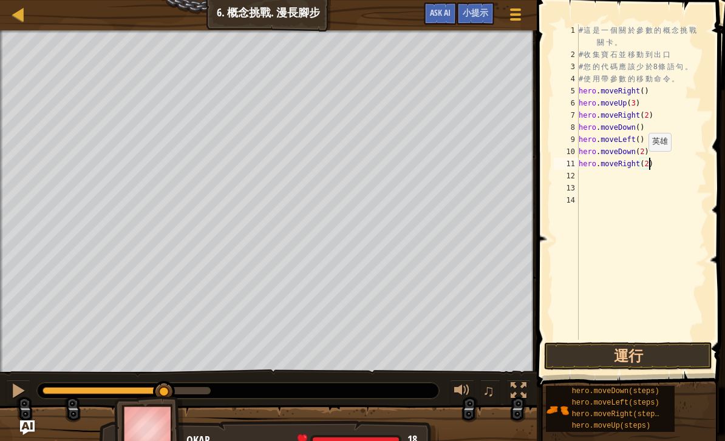
scroll to position [6, 5]
type textarea "hero.moveRight(2)"
click at [653, 358] on button "運行" at bounding box center [628, 356] width 168 height 28
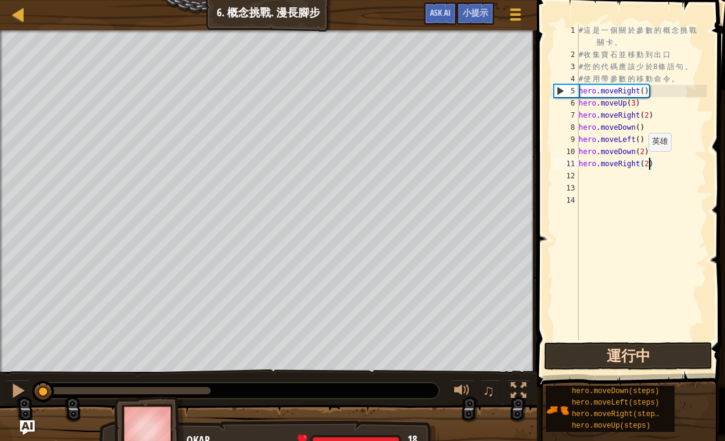
click at [659, 353] on button "運行中" at bounding box center [628, 356] width 168 height 28
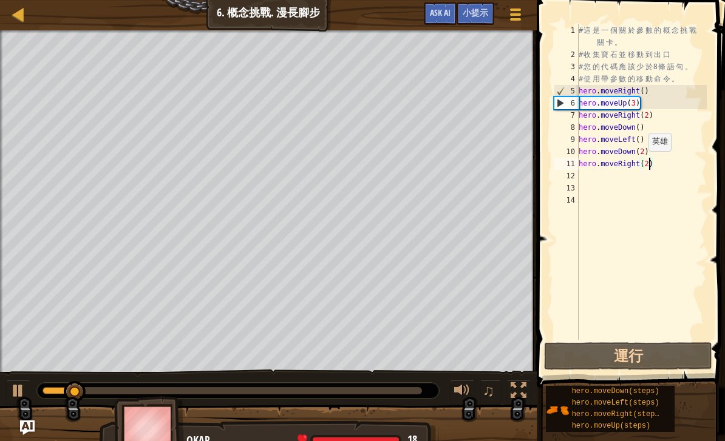
scroll to position [6, 0]
type textarea "h"
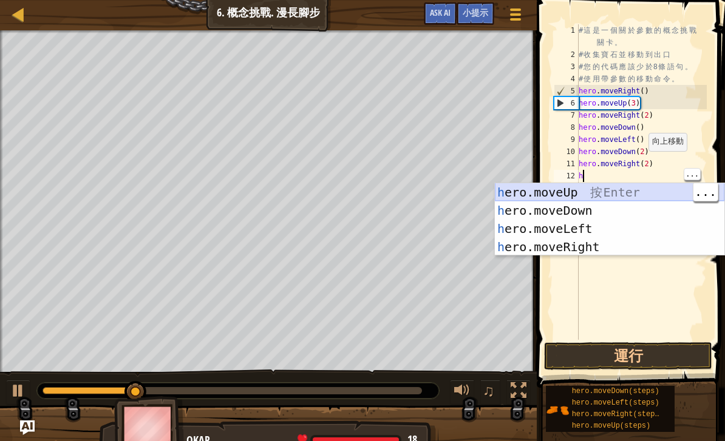
click at [633, 196] on div "h ero.moveUp 按 Enter h ero.moveDown 按 Enter h ero.moveLeft 按 Enter h ero.moveRi…" at bounding box center [610, 237] width 230 height 109
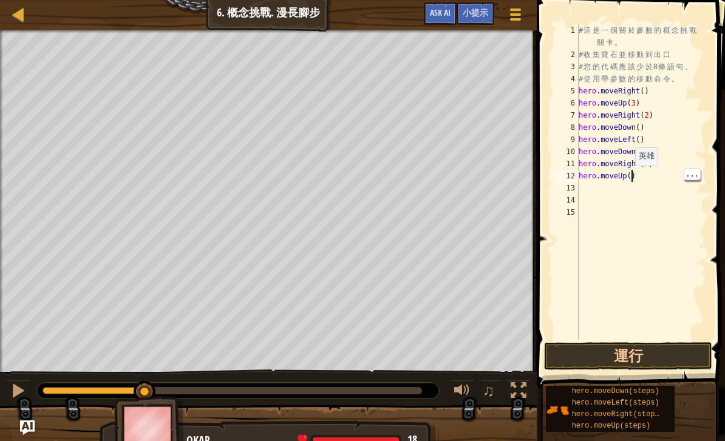
scroll to position [6, 4]
type textarea "hero.moveUp(2)"
click at [648, 360] on button "運行" at bounding box center [628, 356] width 168 height 28
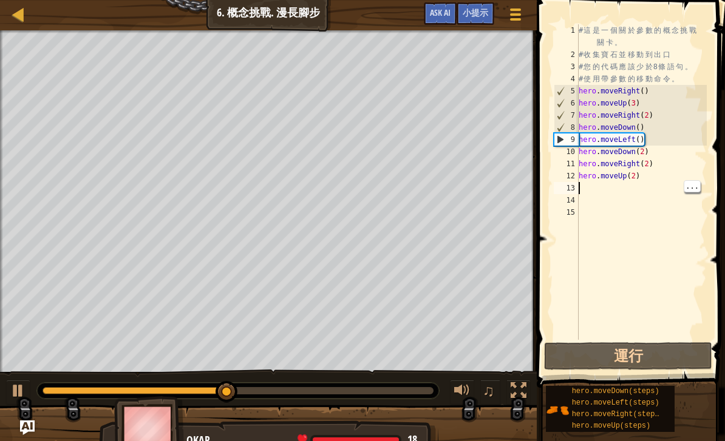
scroll to position [6, 0]
type textarea "h"
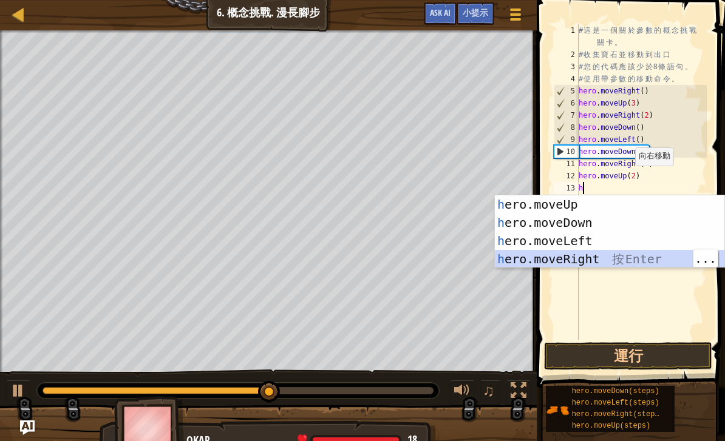
click at [630, 257] on div "h ero.moveUp 按 Enter h ero.moveDown 按 Enter h ero.moveLeft 按 Enter h ero.moveRi…" at bounding box center [610, 250] width 230 height 109
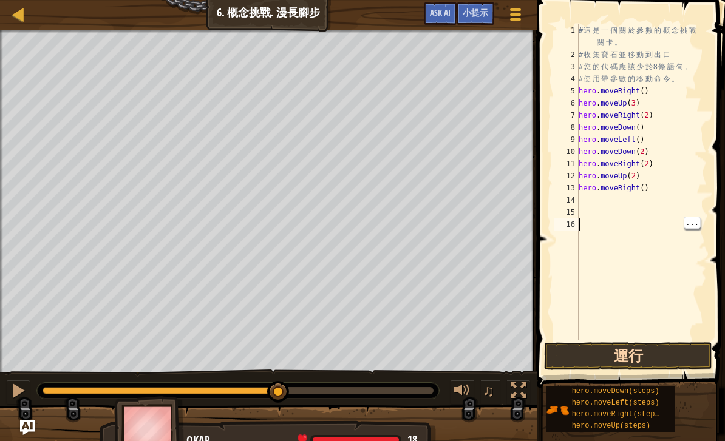
click at [644, 354] on button "運行" at bounding box center [628, 356] width 168 height 28
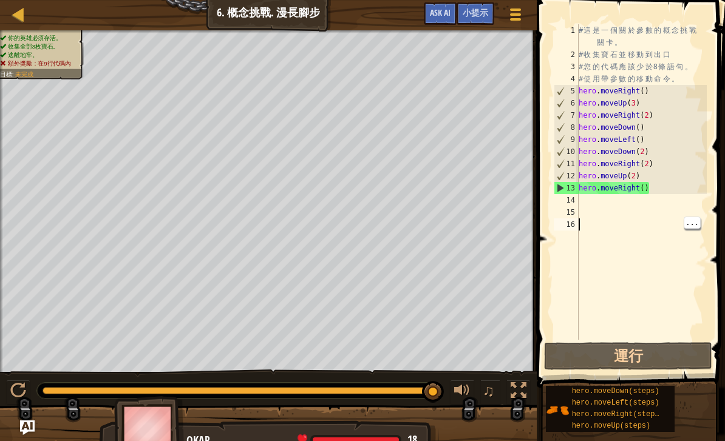
click at [664, 182] on div "# 這 是 一 個 關 於 參 數 的 概 念 挑 戰 關 卡 。 # 收 集 寶 石 並 移 動 到 出 口 # 您 的 代 碼 應 該 少 於 8 條 語…" at bounding box center [641, 200] width 131 height 352
click at [645, 137] on div "# 這 是 一 個 關 於 參 數 的 概 念 挑 戰 關 卡 。 # 收 集 寶 石 並 移 動 到 出 口 # 您 的 代 碼 應 該 少 於 8 條 語…" at bounding box center [641, 200] width 131 height 352
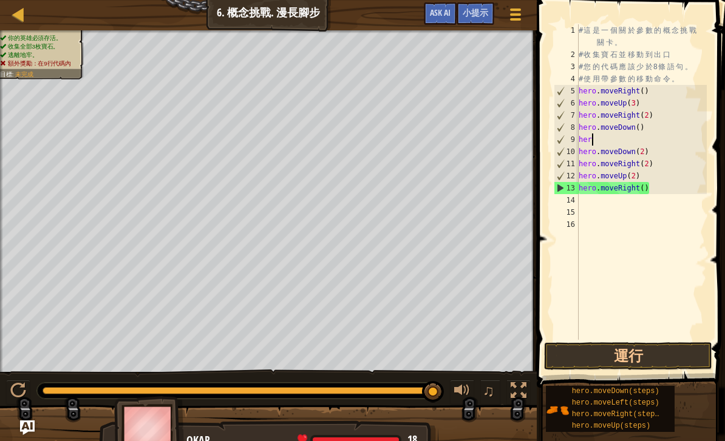
type textarea "h"
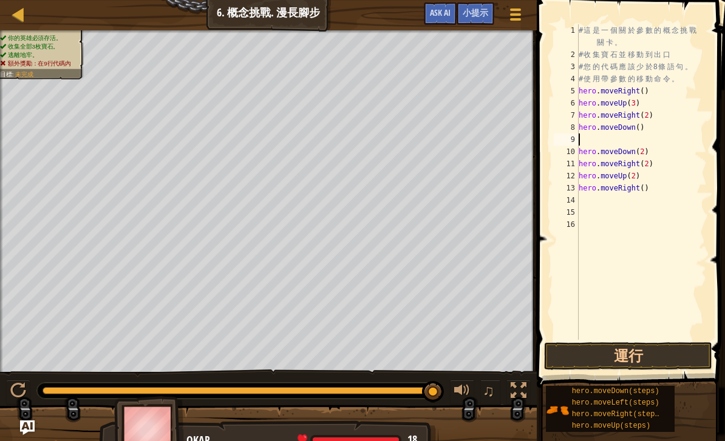
type textarea "h"
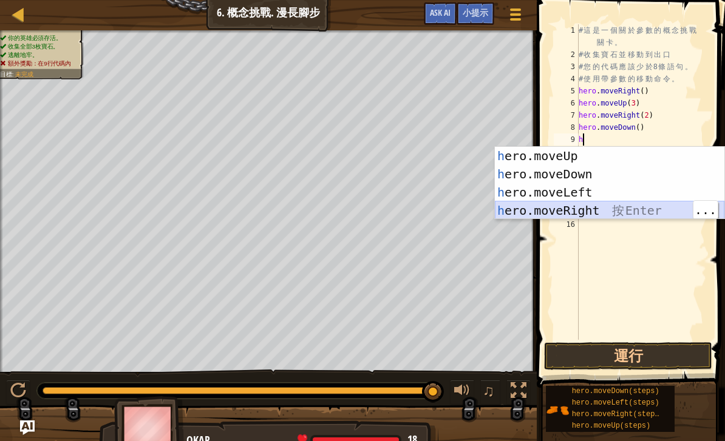
click at [638, 207] on div "h ero.moveUp 按 Enter h ero.moveDown 按 Enter h ero.moveLeft 按 Enter h ero.moveRi…" at bounding box center [610, 201] width 230 height 109
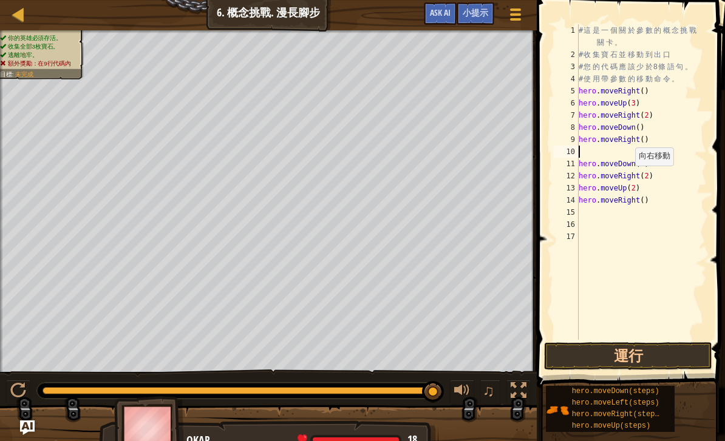
type textarea "hero.moveDown(2)"
click at [640, 149] on div "# 這 是 一 個 關 於 參 數 的 概 念 挑 戰 關 卡 。 # 收 集 寶 石 並 移 動 到 出 口 # 您 的 代 碼 應 該 少 於 8 條 語…" at bounding box center [641, 200] width 131 height 352
type textarea "hero.moveDown(2)"
click at [659, 166] on div "# 這 是 一 個 關 於 參 數 的 概 念 挑 戰 關 卡 。 # 收 集 寶 石 並 移 動 到 出 口 # 您 的 代 碼 應 該 少 於 8 條 語…" at bounding box center [641, 200] width 131 height 352
click at [655, 162] on div "# 這 是 一 個 關 於 參 數 的 概 念 挑 戰 關 卡 。 # 收 集 寶 石 並 移 動 到 出 口 # 您 的 代 碼 應 該 少 於 8 條 語…" at bounding box center [641, 200] width 131 height 352
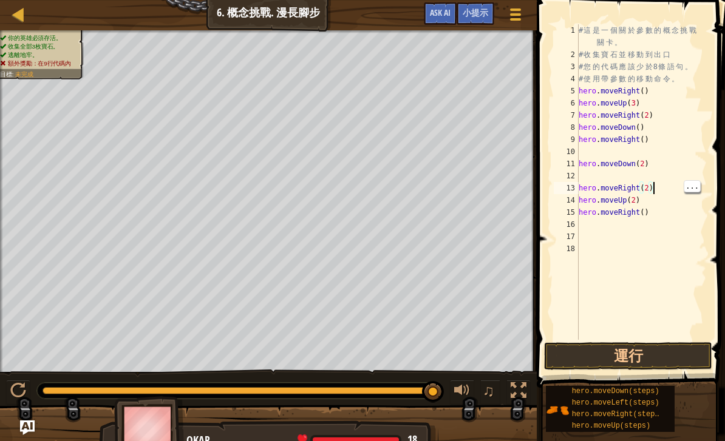
click at [659, 188] on div "# 這 是 一 個 關 於 參 數 的 概 念 挑 戰 關 卡 。 # 收 集 寶 石 並 移 動 到 出 口 # 您 的 代 碼 應 該 少 於 8 條 語…" at bounding box center [641, 200] width 131 height 352
type textarea "h"
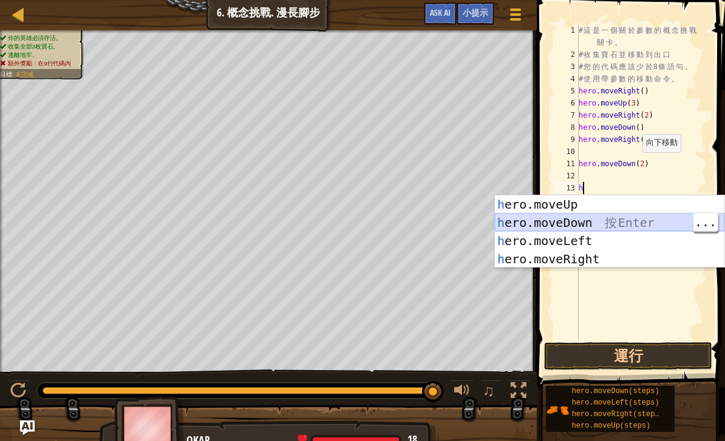
click at [633, 230] on div "h ero.moveUp 按 Enter h ero.moveDown 按 Enter h ero.moveLeft 按 Enter h ero.moveRi…" at bounding box center [610, 250] width 230 height 109
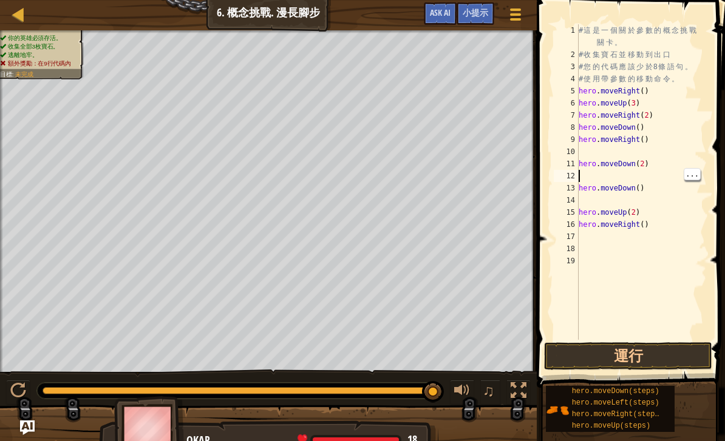
click at [655, 191] on div "# 這 是 一 個 關 於 參 數 的 概 念 挑 戰 關 卡 。 # 收 集 寶 石 並 移 動 到 出 口 # 您 的 代 碼 應 該 少 於 8 條 語…" at bounding box center [641, 200] width 131 height 352
type textarea "h"
type textarea "hero.moveRight()"
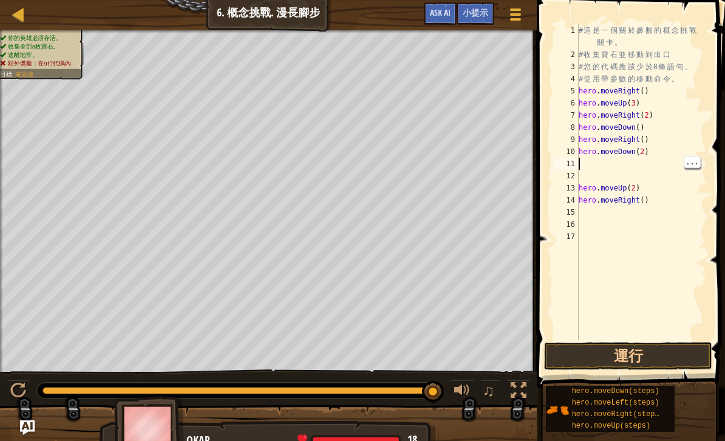
type textarea "h"
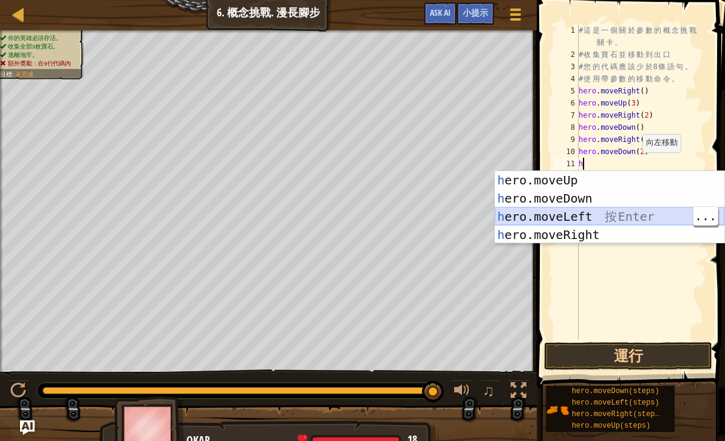
click at [618, 220] on div "h ero.moveUp 按 Enter h ero.moveDown 按 Enter h ero.moveLeft 按 Enter h ero.moveRi…" at bounding box center [610, 225] width 230 height 109
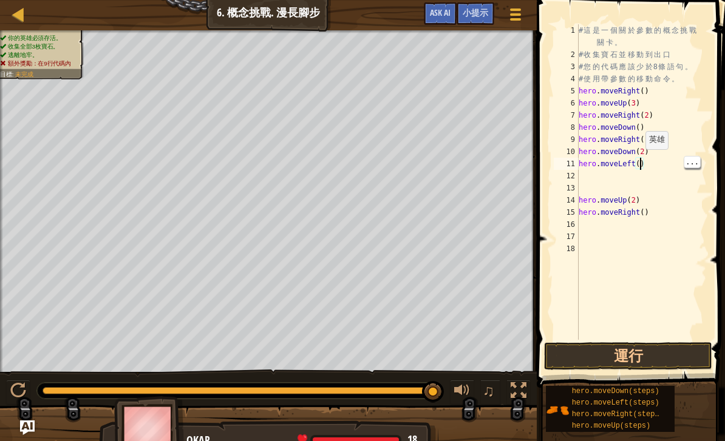
type textarea "hero.moveLeft(2)"
click at [646, 209] on div "# 這 是 一 個 關 於 參 數 的 概 念 挑 戰 關 卡 。 # 收 集 寶 石 並 移 動 到 出 口 # 您 的 代 碼 應 該 少 於 8 條 語…" at bounding box center [641, 200] width 131 height 352
type textarea "hero.moveRight(3)"
click at [659, 345] on button "運行" at bounding box center [628, 356] width 168 height 28
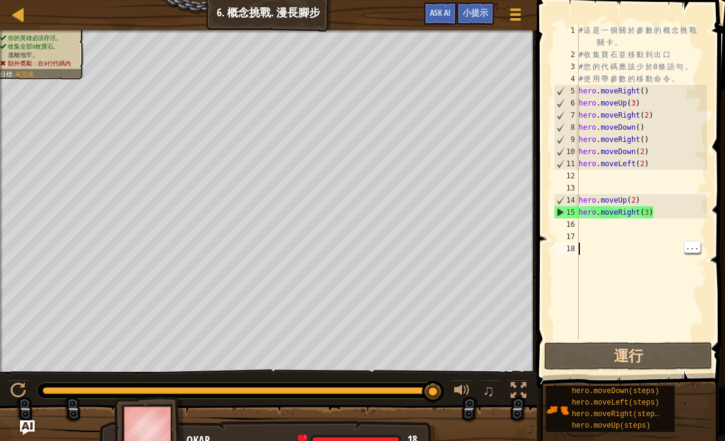
click at [672, 286] on div "# 這 是 一 個 關 於 參 數 的 概 念 挑 戰 關 卡 。 # 收 集 寶 石 並 移 動 到 出 口 # 您 的 代 碼 應 該 少 於 8 條 語…" at bounding box center [641, 200] width 131 height 352
click at [670, 291] on div "# 這 是 一 個 關 於 參 數 的 概 念 挑 戰 關 卡 。 # 收 集 寶 石 並 移 動 到 出 口 # 您 的 代 碼 應 該 少 於 8 條 語…" at bounding box center [641, 200] width 131 height 352
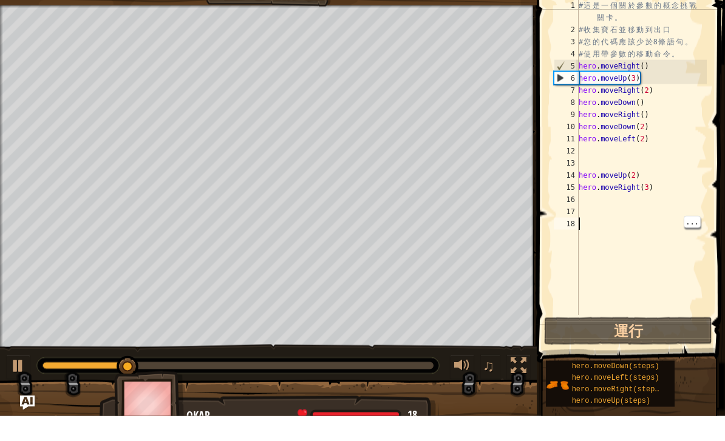
click at [666, 125] on div "# 這 是 一 個 關 於 參 數 的 概 念 挑 戰 關 卡 。 # 收 集 寶 石 並 移 動 到 出 口 # 您 的 代 碼 應 該 少 於 8 條 語…" at bounding box center [641, 200] width 131 height 352
click at [672, 126] on div "# 這 是 一 個 關 於 參 數 的 概 念 挑 戰 關 卡 。 # 收 集 寶 石 並 移 動 到 出 口 # 您 的 代 碼 應 該 少 於 8 條 語…" at bounding box center [641, 200] width 131 height 352
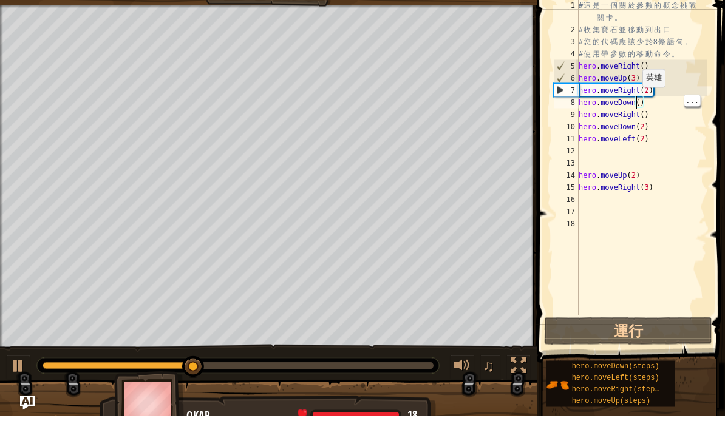
click at [641, 104] on div "# 這 是 一 個 關 於 參 數 的 概 念 挑 戰 關 卡 。 # 收 集 寶 石 並 移 動 到 出 口 # 您 的 代 碼 應 該 少 於 8 條 語…" at bounding box center [641, 200] width 131 height 352
type textarea "hero.moveDown(2)"
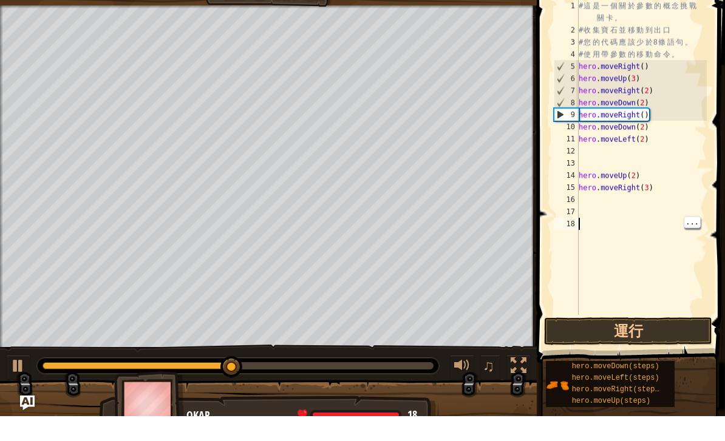
click at [643, 314] on div "# 這 是 一 個 關 於 參 數 的 概 念 挑 戰 關 卡 。 # 收 集 寶 石 並 移 動 到 出 口 # 您 的 代 碼 應 該 少 於 8 條 語…" at bounding box center [641, 200] width 131 height 352
click at [643, 342] on button "運行" at bounding box center [628, 356] width 168 height 28
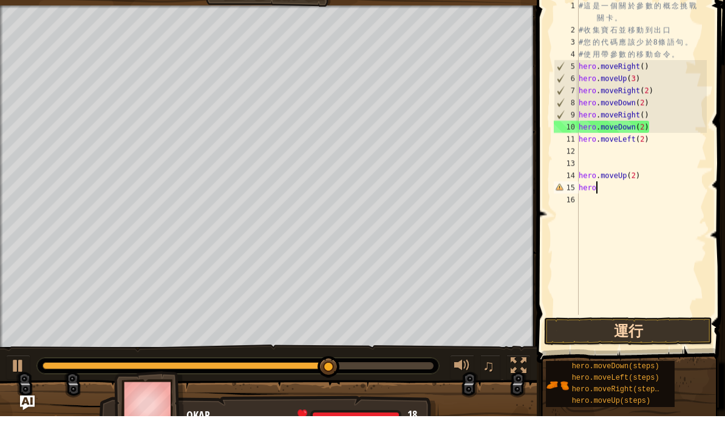
type textarea "h"
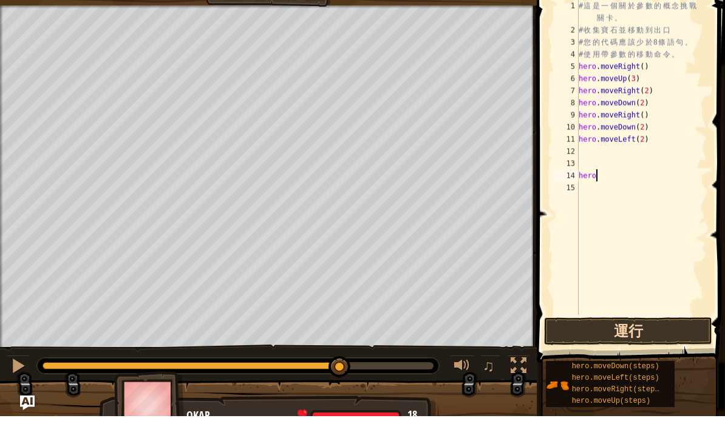
type textarea "h"
click at [652, 342] on button "運行" at bounding box center [628, 356] width 168 height 28
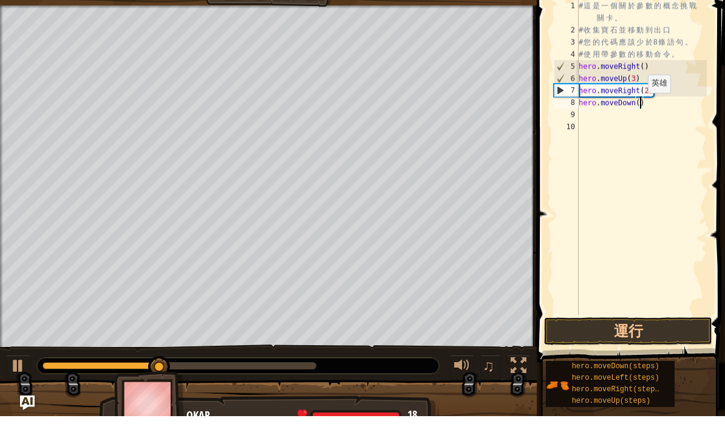
type textarea "hero.moveDown(3)"
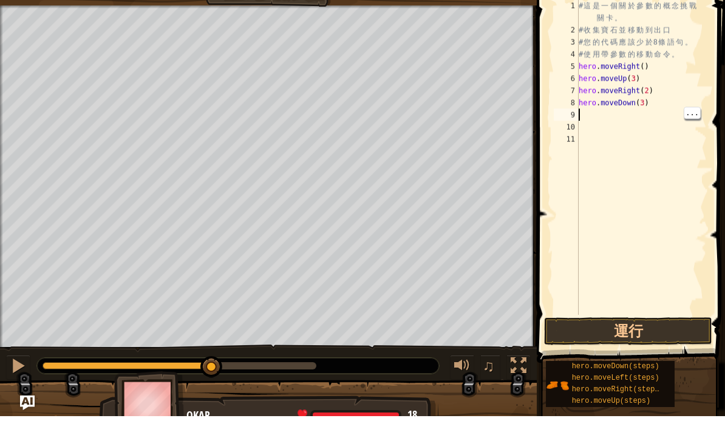
type textarea "h"
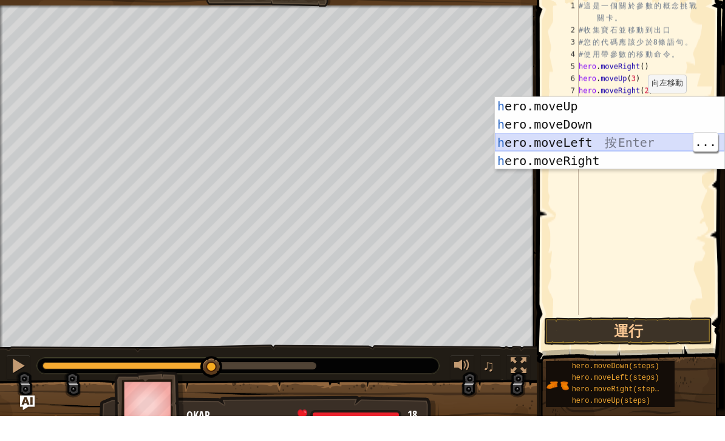
click at [615, 139] on div "h ero.moveUp 按 Enter h ero.moveDown 按 Enter h ero.moveLeft 按 Enter h ero.moveRi…" at bounding box center [610, 176] width 230 height 109
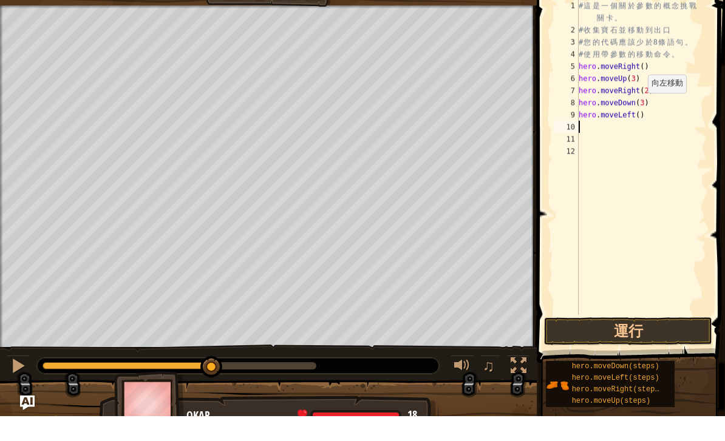
type textarea "h"
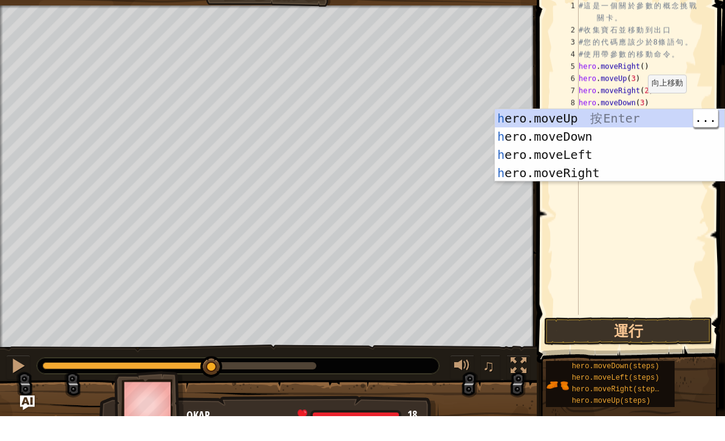
click at [636, 134] on div "h ero.moveUp 按 Enter h ero.moveDown 按 Enter h ero.moveLeft 按 Enter h ero.moveRi…" at bounding box center [610, 188] width 230 height 109
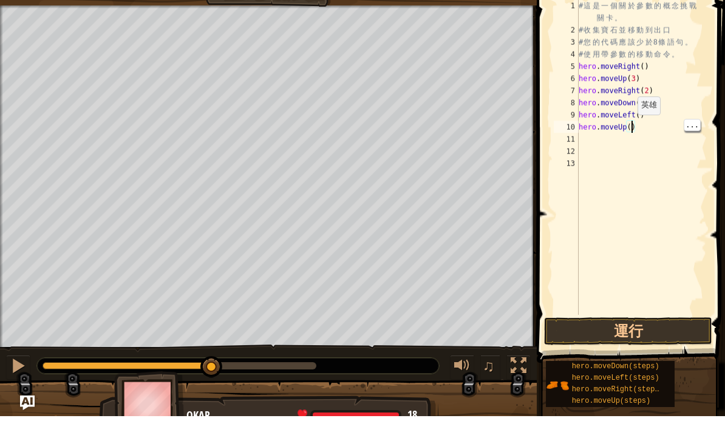
type textarea "hero.moveUp(2)"
click at [587, 138] on div "# 這 是 一 個 關 於 參 數 的 概 念 挑 戰 關 卡 。 # 收 集 寶 石 並 移 動 到 出 口 # 您 的 代 碼 應 該 少 於 8 條 語…" at bounding box center [641, 200] width 131 height 352
type textarea "h"
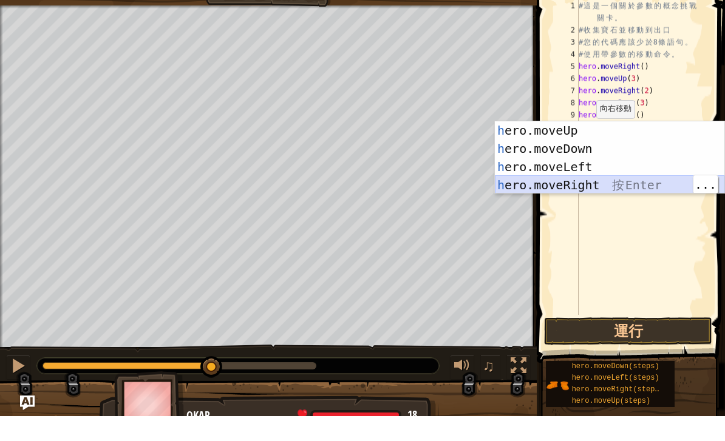
click at [628, 185] on div "h ero.moveUp 按 Enter h ero.moveDown 按 Enter h ero.moveLeft 按 Enter h ero.moveRi…" at bounding box center [610, 200] width 230 height 109
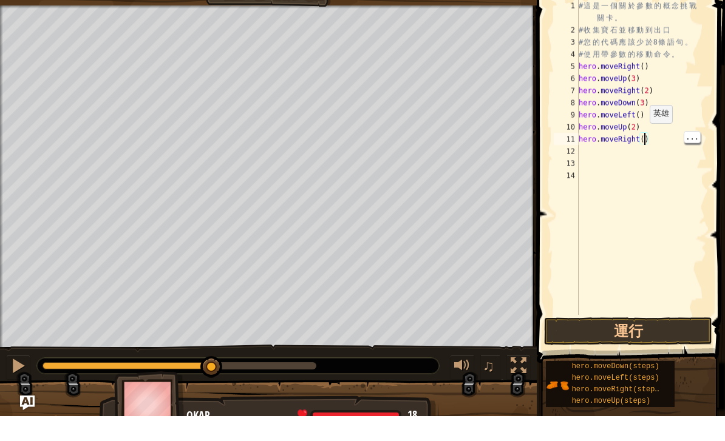
type textarea "hero.moveRight(3)"
click at [647, 315] on div "# 這 是 一 個 關 於 參 數 的 概 念 挑 戰 關 卡 。 # 收 集 寶 石 並 移 動 到 出 口 # 您 的 代 碼 應 該 少 於 8 條 語…" at bounding box center [641, 200] width 131 height 352
click at [650, 342] on button "運行" at bounding box center [628, 356] width 168 height 28
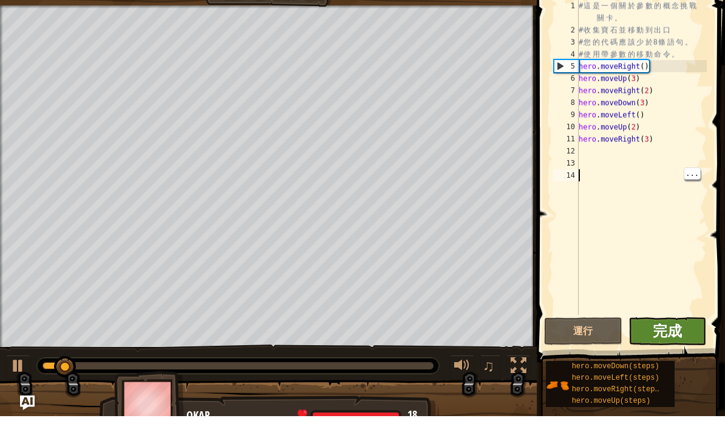
click at [676, 346] on span "完成" at bounding box center [667, 355] width 29 height 19
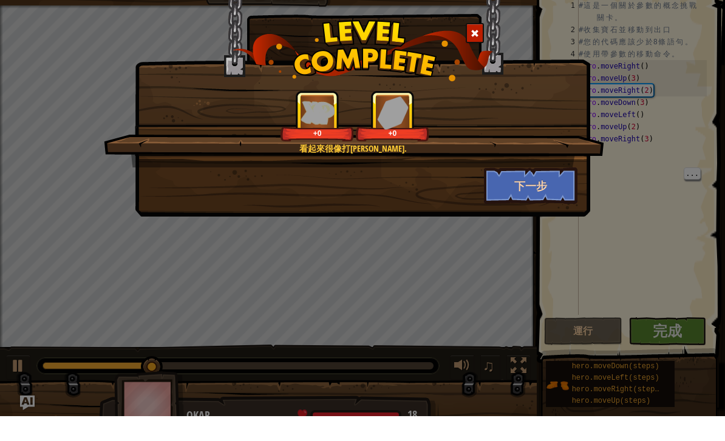
click at [533, 192] on button "下一步" at bounding box center [531, 210] width 94 height 36
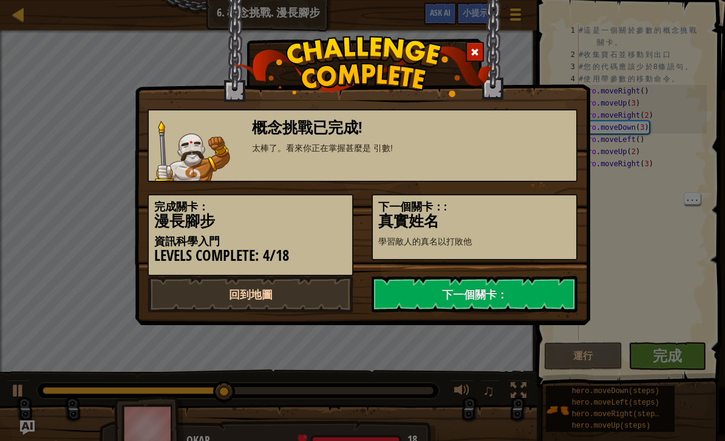
click at [189, 300] on link "回到地圖" at bounding box center [251, 294] width 206 height 36
select select "zh-HANT"
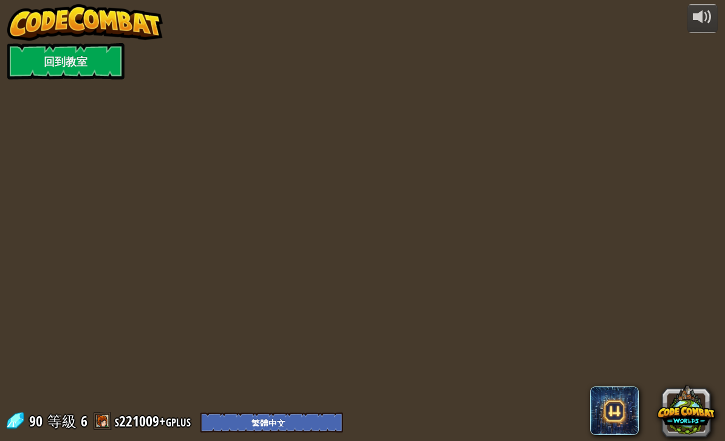
select select "zh-HANT"
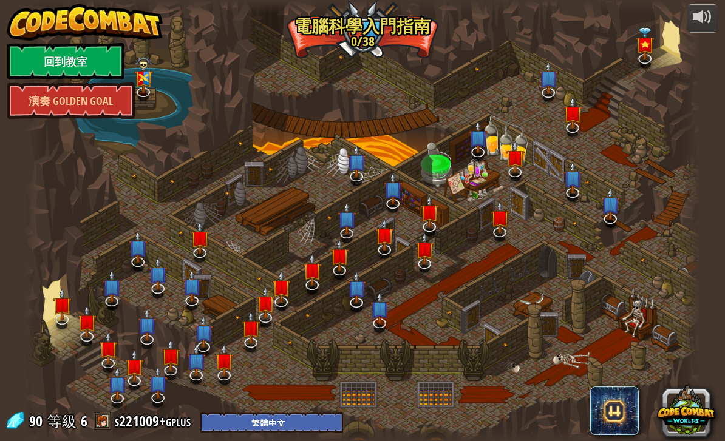
select select "zh-HANT"
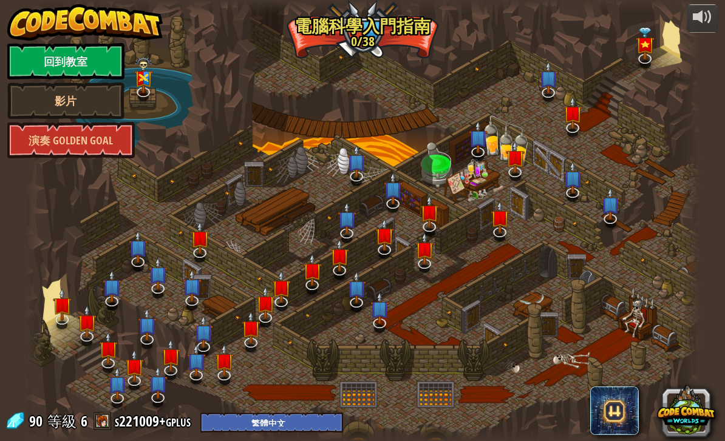
select select "zh-HANT"
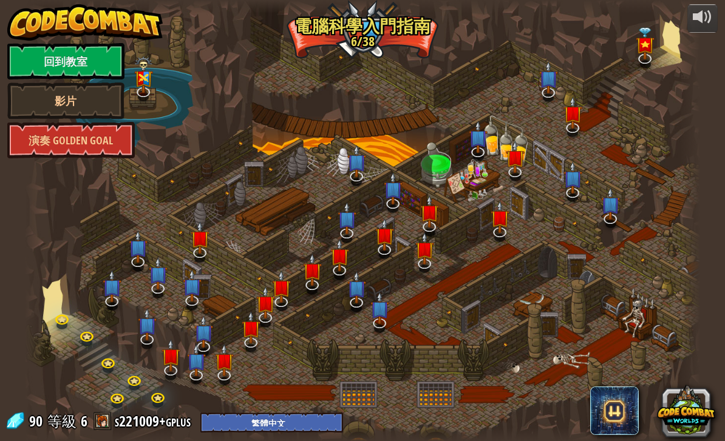
select select "zh-HANT"
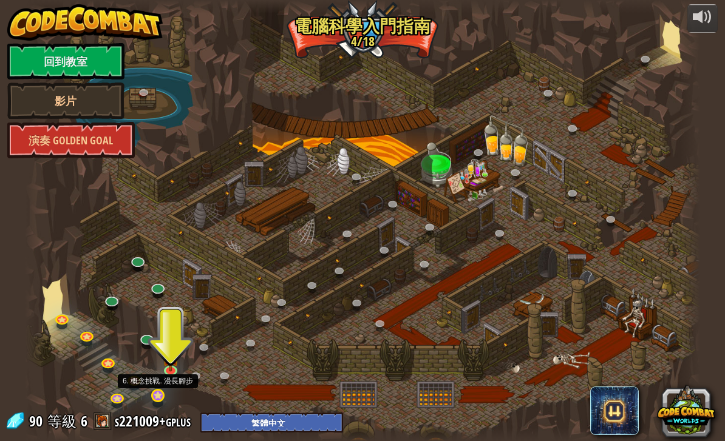
click at [148, 395] on link at bounding box center [159, 397] width 24 height 24
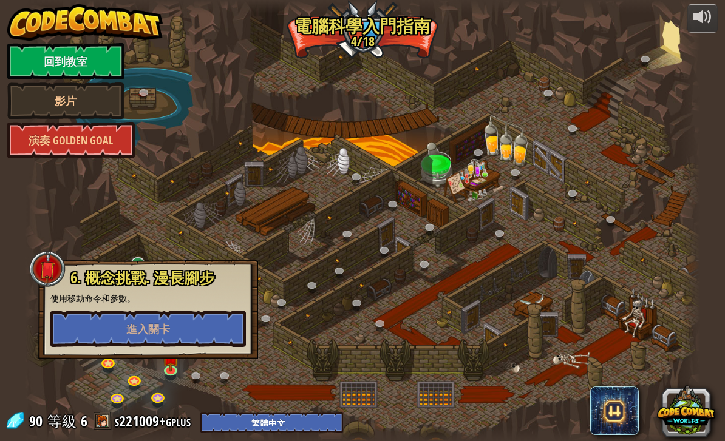
click at [620, 265] on div at bounding box center [362, 220] width 675 height 441
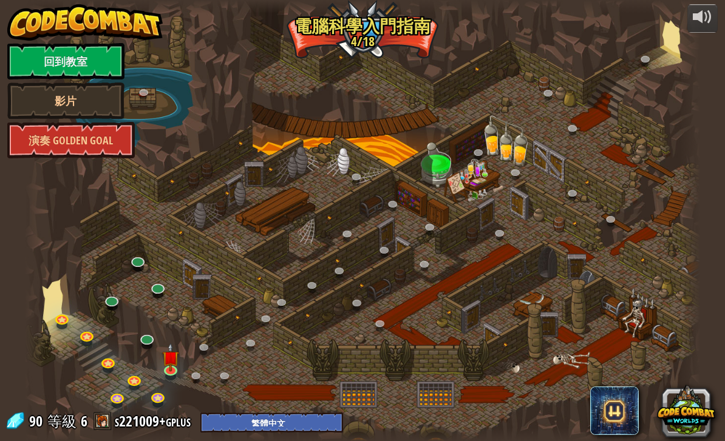
click at [616, 285] on div at bounding box center [362, 220] width 675 height 441
click at [173, 361] on img at bounding box center [171, 350] width 17 height 38
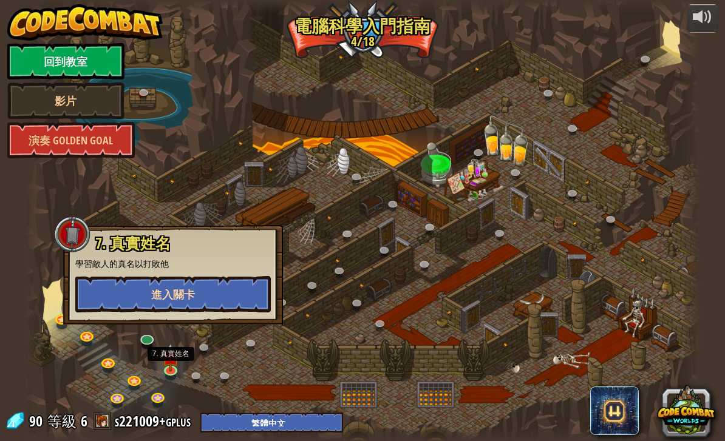
click at [148, 301] on button "進入關卡" at bounding box center [173, 294] width 196 height 36
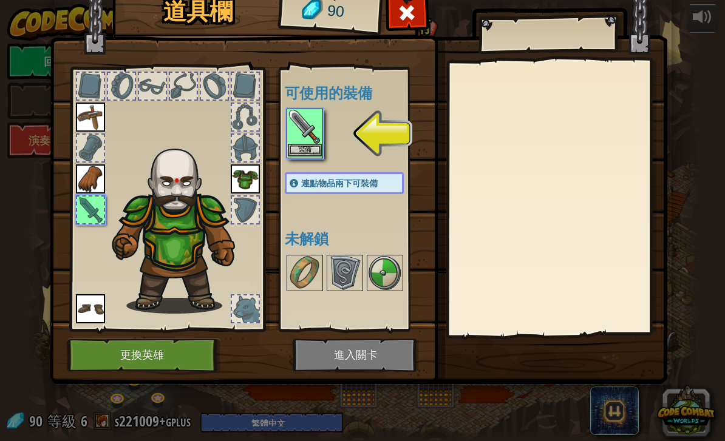
click at [315, 155] on button "裝備" at bounding box center [305, 150] width 34 height 13
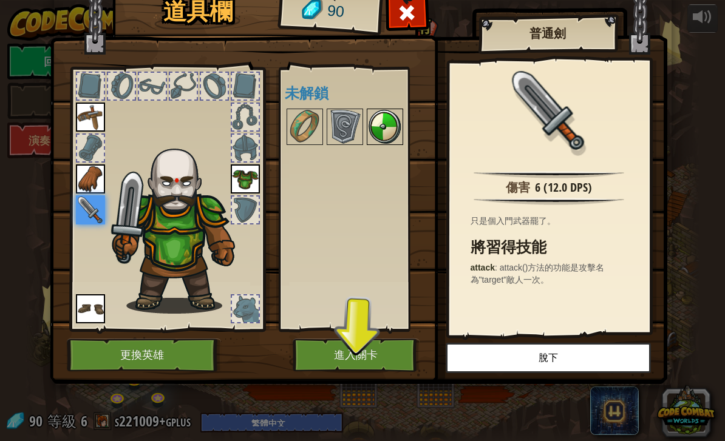
click at [373, 139] on img at bounding box center [385, 127] width 34 height 34
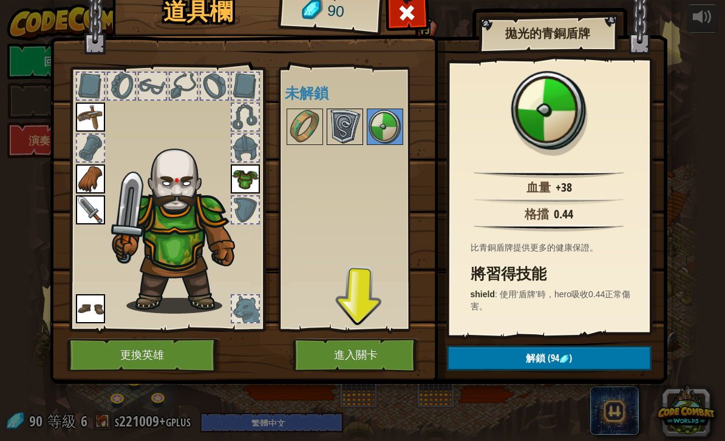
click at [348, 121] on img at bounding box center [345, 127] width 34 height 34
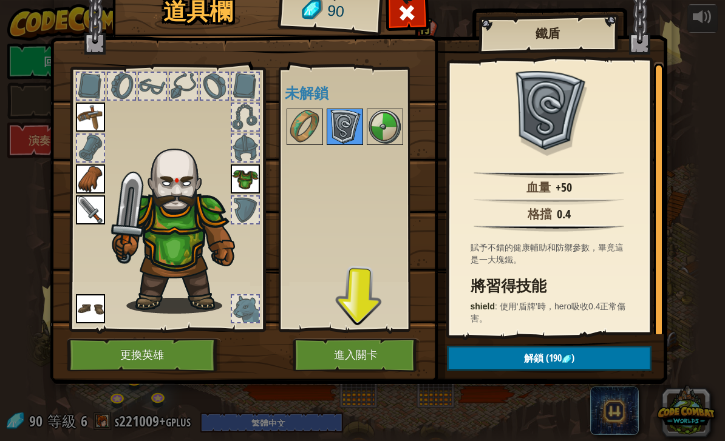
click at [333, 115] on img at bounding box center [345, 127] width 34 height 34
click at [301, 143] on img at bounding box center [305, 127] width 34 height 34
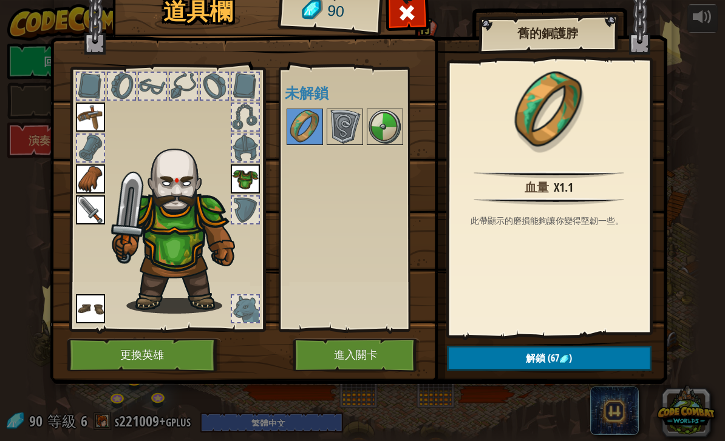
click at [316, 345] on button "進入關卡" at bounding box center [356, 355] width 127 height 33
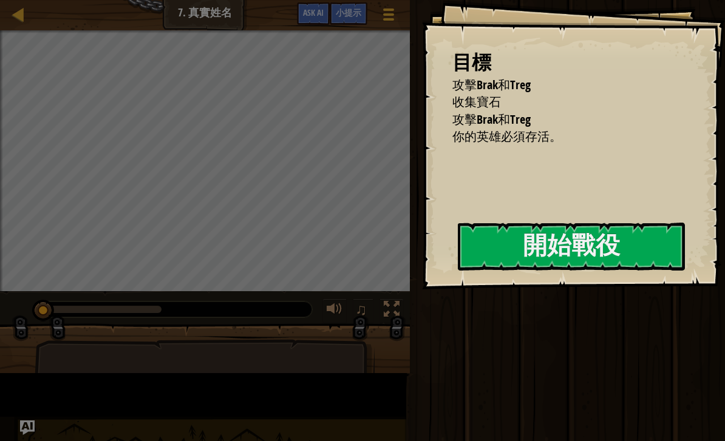
click at [690, 226] on div "運行 送出 完成" at bounding box center [565, 217] width 319 height 435
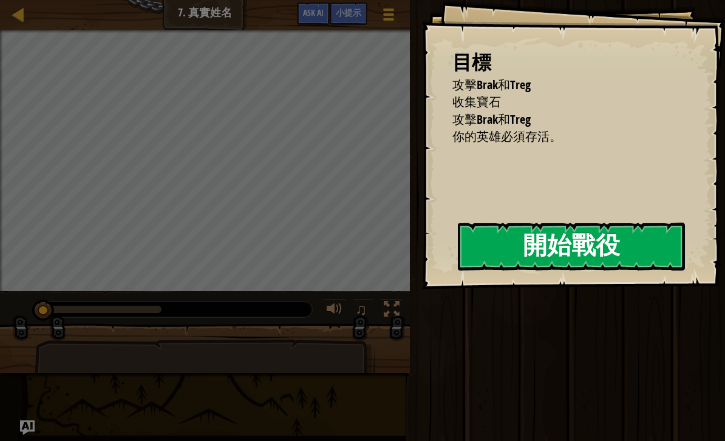
click at [592, 239] on button "開始戰役" at bounding box center [571, 247] width 227 height 48
click at [597, 249] on button "開始戰役" at bounding box center [571, 247] width 227 height 48
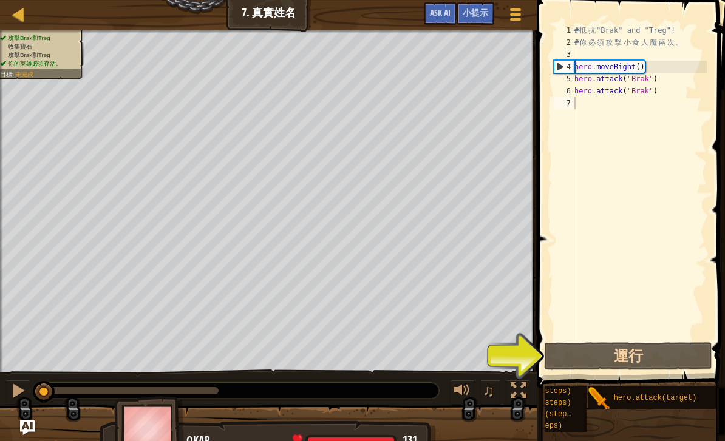
scroll to position [0, 88]
click at [673, 83] on div "# 抵 抗 "Brak" and "Treg"! # 你 必 須 攻 擊 小 食 人 魔 兩 次 。 hero . moveRight ( ) hero . …" at bounding box center [639, 194] width 135 height 340
type textarea "hero.attack("Brak")"
click at [668, 100] on div "# 抵 抗 "Brak" and "Treg"! # 你 必 須 攻 擊 小 食 人 魔 兩 次 。 hero . moveRight ( ) hero . …" at bounding box center [639, 194] width 135 height 340
click at [664, 94] on div "# 抵 抗 "Brak" and "Treg"! # 你 必 須 攻 擊 小 食 人 魔 兩 次 。 hero . moveRight ( ) hero . …" at bounding box center [639, 194] width 135 height 340
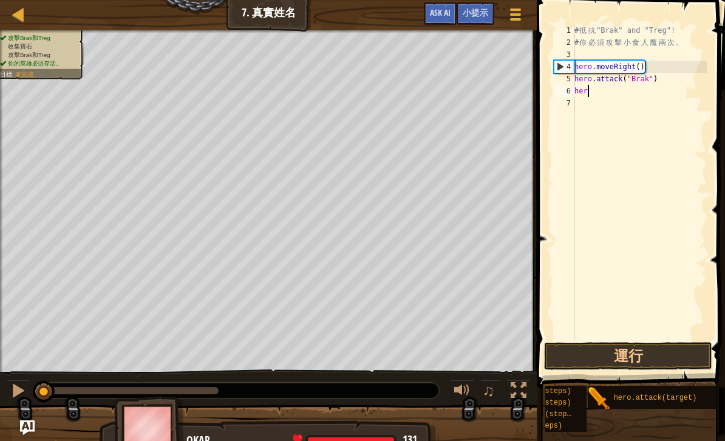
type textarea "h"
click at [668, 354] on button "運行" at bounding box center [628, 356] width 168 height 28
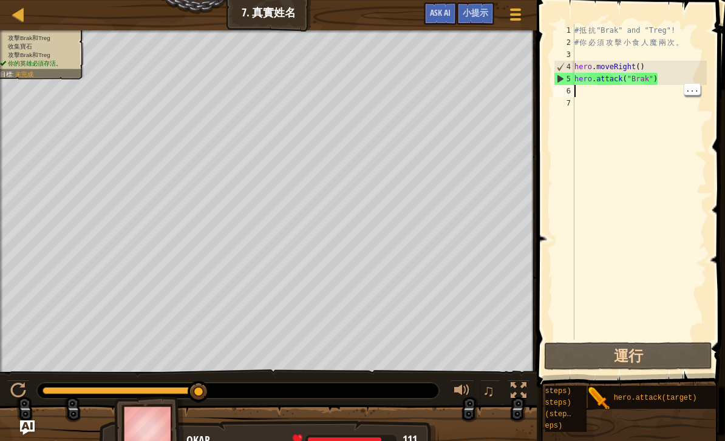
click at [592, 97] on div "# 抵 抗 "Brak" and "Treg"! # 你 必 須 攻 擊 小 食 人 魔 兩 次 。 hero . moveRight ( ) hero . …" at bounding box center [639, 194] width 135 height 340
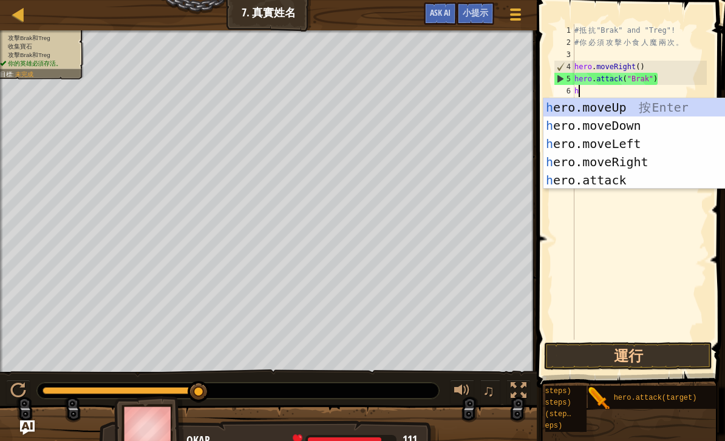
scroll to position [6, 0]
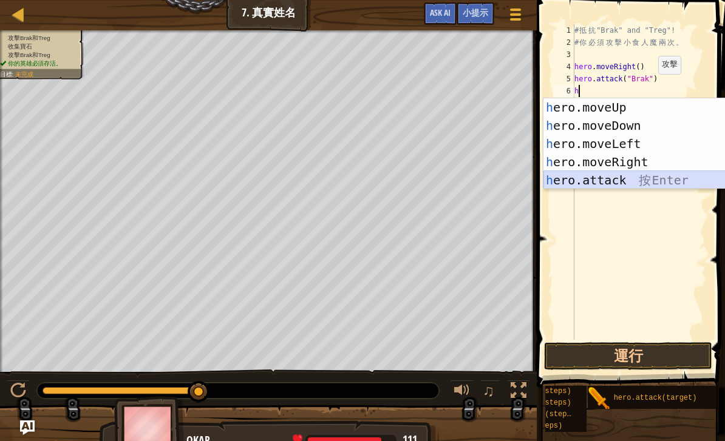
click at [644, 177] on div "h ero.moveUp 按 Enter h ero.moveDown 按 Enter h ero.moveLeft 按 Enter h ero.moveRi…" at bounding box center [658, 162] width 230 height 128
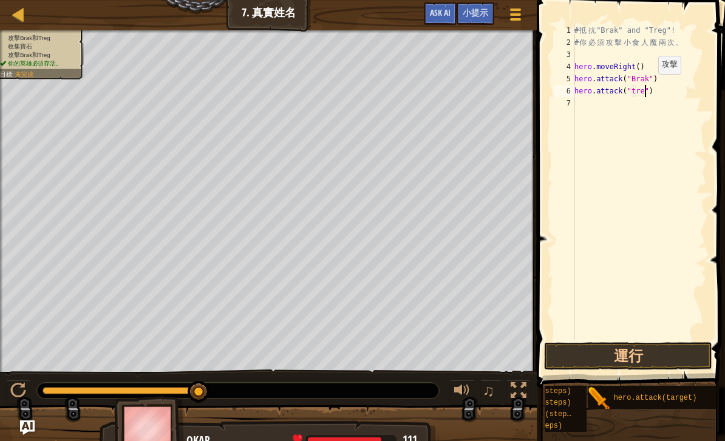
scroll to position [6, 6]
click at [632, 352] on button "運行" at bounding box center [628, 356] width 168 height 28
type textarea "hero.attack("Treg")"
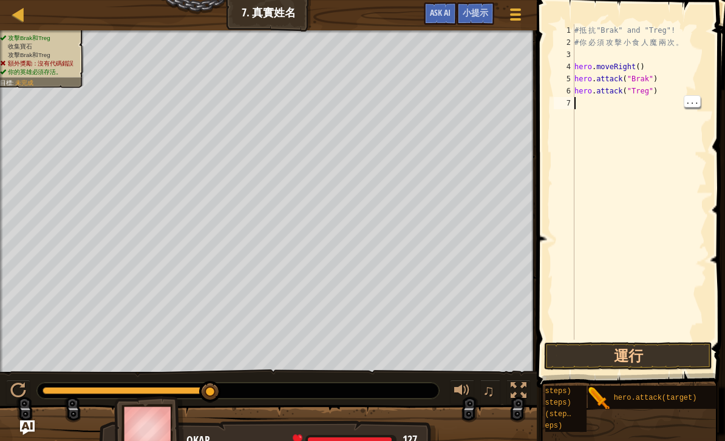
scroll to position [6, 0]
click at [681, 144] on div "# 抵 抗 "Brak" and "Treg"! # 你 必 須 攻 擊 小 食 人 魔 兩 次 。 hero . moveRight ( ) hero . …" at bounding box center [639, 194] width 135 height 340
click at [665, 146] on div "# 抵 抗 "Brak" and "Treg"! # 你 必 須 攻 擊 小 食 人 魔 兩 次 。 hero . moveRight ( ) hero . …" at bounding box center [639, 194] width 135 height 340
click at [656, 360] on button "運行" at bounding box center [628, 356] width 168 height 28
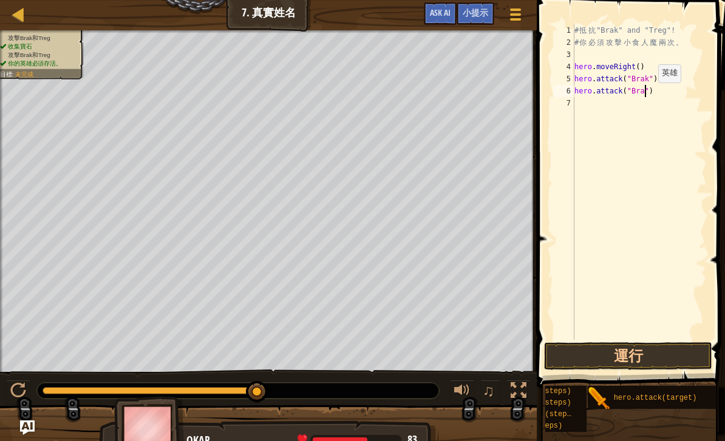
scroll to position [6, 6]
type textarea "hero.attack("Brak")"
click at [650, 151] on div "# 抵 抗 "Brak" and "Treg"! # 你 必 須 攻 擊 小 食 人 魔 兩 次 。 hero . moveRight ( ) hero . …" at bounding box center [639, 194] width 135 height 340
click at [660, 358] on button "運行" at bounding box center [628, 356] width 168 height 28
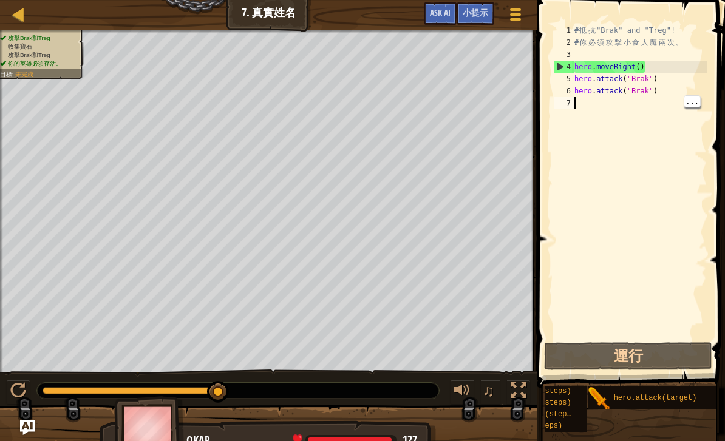
click at [591, 113] on div "# 抵 抗 "Brak" and "Treg"! # 你 必 須 攻 擊 小 食 人 魔 兩 次 。 hero . moveRight ( ) hero . …" at bounding box center [639, 194] width 135 height 340
type textarea "m"
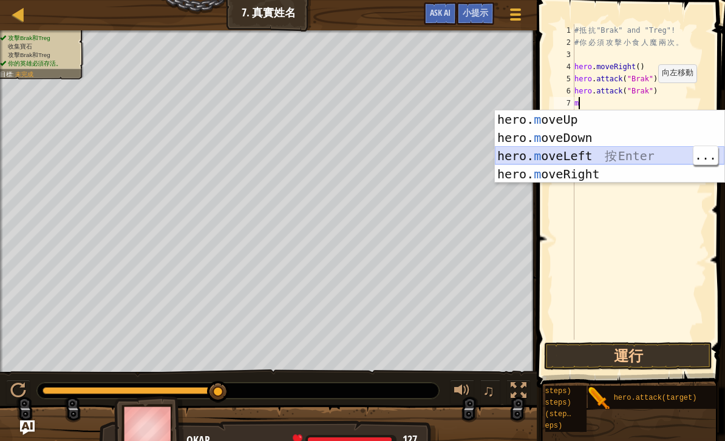
click at [633, 148] on div "hero. m oveUp 按 Enter hero. m oveDown 按 Enter hero. m oveLeft 按 Enter hero. m o…" at bounding box center [610, 165] width 230 height 109
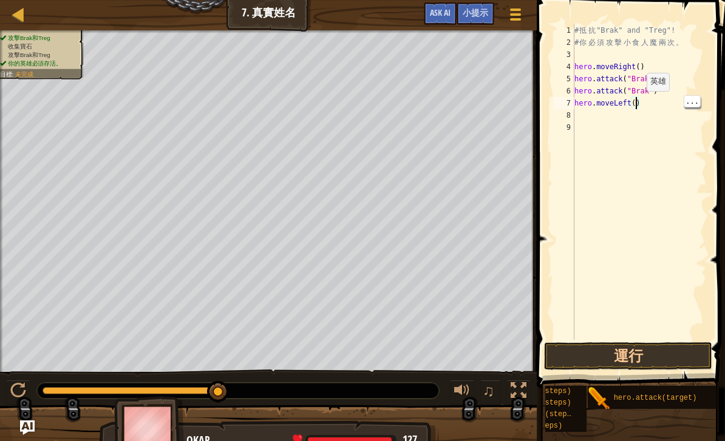
scroll to position [6, 5]
click at [650, 350] on button "運行" at bounding box center [628, 356] width 168 height 28
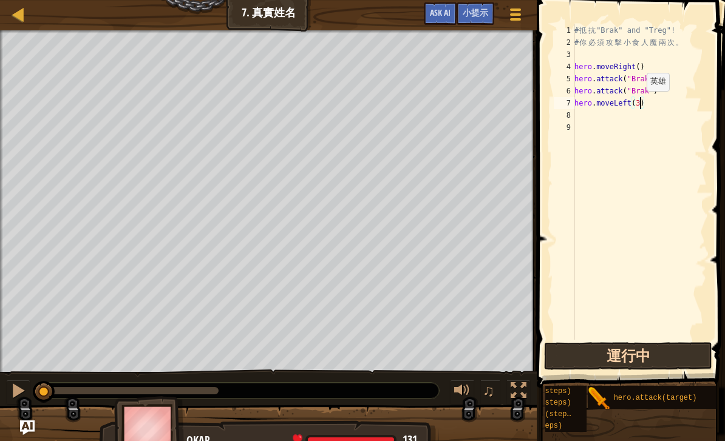
click at [652, 354] on button "運行中" at bounding box center [628, 356] width 168 height 28
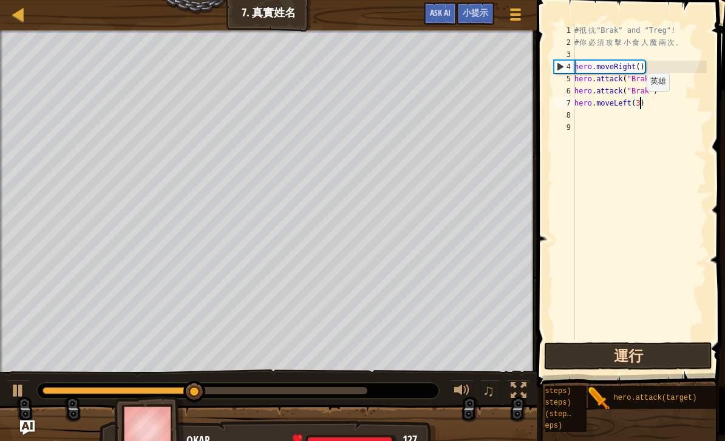
type textarea "hero.moveRight()"
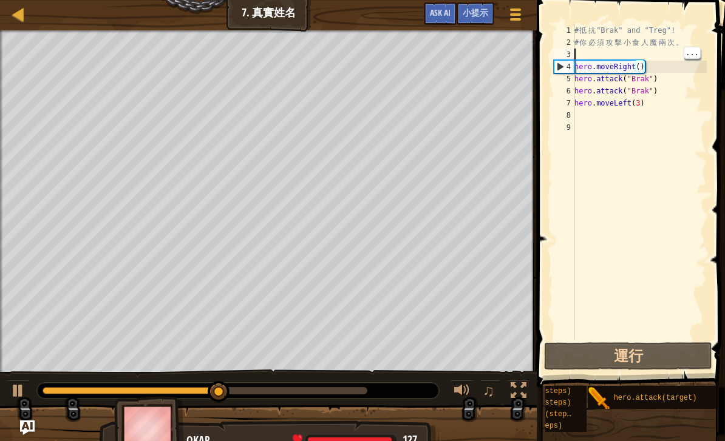
scroll to position [6, 0]
click at [664, 60] on div "# 抵 抗 "Brak" and "Treg"! # 你 必 須 攻 擊 小 食 人 魔 兩 次 。 hero . moveRight ( ) hero . …" at bounding box center [639, 194] width 135 height 340
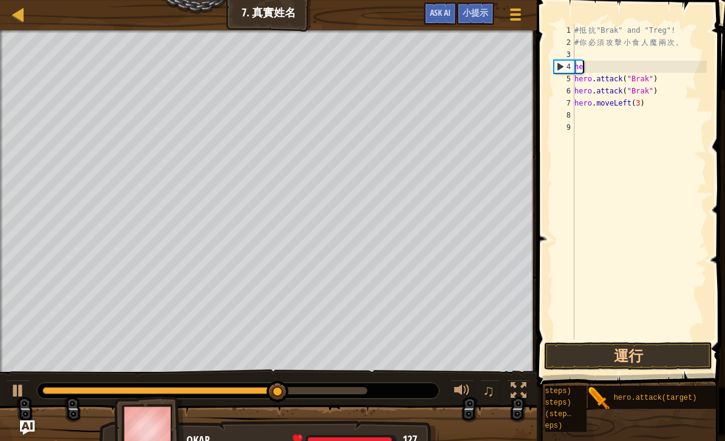
type textarea "h"
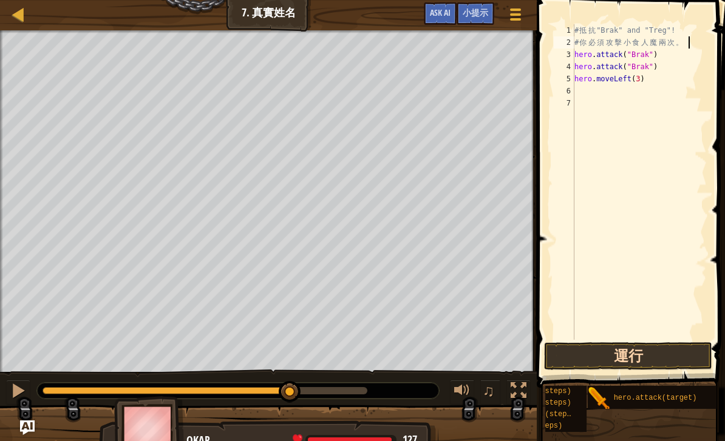
click at [672, 353] on button "運行" at bounding box center [628, 356] width 168 height 28
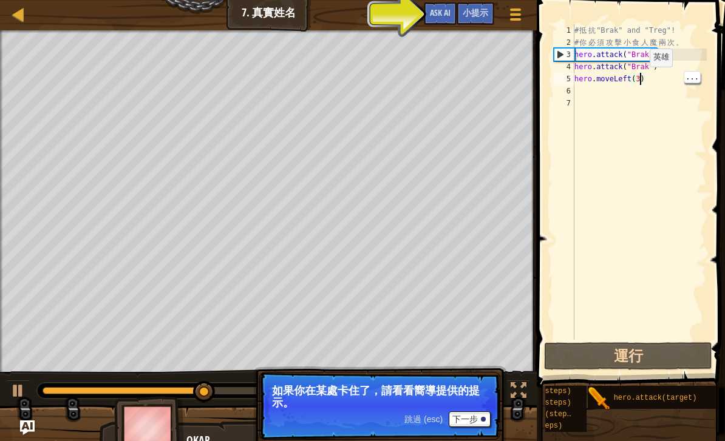
click at [627, 80] on div "# 抵 抗 "Brak" and "Treg"! # 你 必 須 攻 擊 小 食 人 魔 兩 次 。 hero . attack ( "Brak" ) her…" at bounding box center [639, 194] width 135 height 340
click at [647, 81] on div "# 抵 抗 "Brak" and "Treg"! # 你 必 須 攻 擊 小 食 人 魔 兩 次 。 hero . attack ( "Brak" ) her…" at bounding box center [639, 194] width 135 height 340
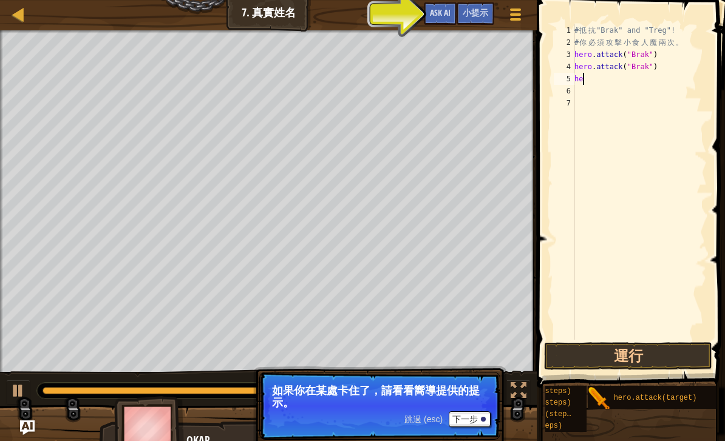
type textarea "h"
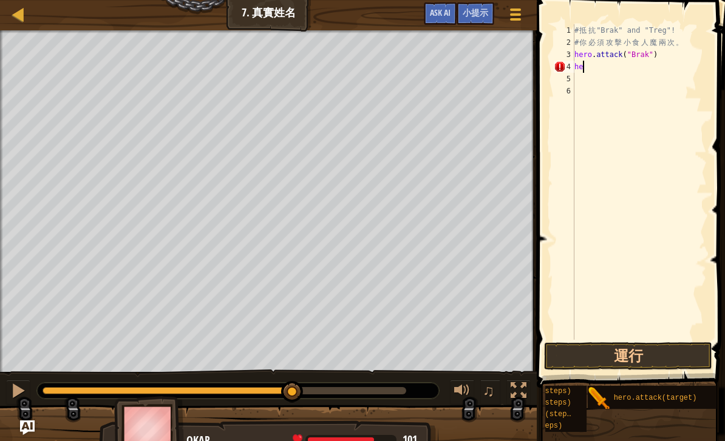
type textarea "h"
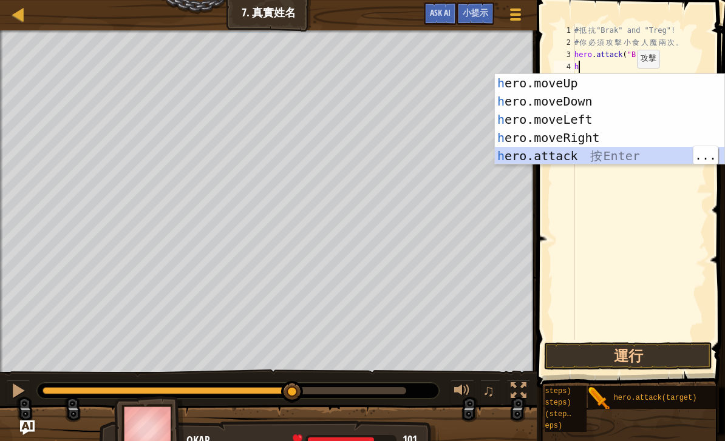
click at [616, 154] on div "h ero.moveUp 按 Enter h ero.moveDown 按 Enter h ero.moveLeft 按 Enter h ero.moveRi…" at bounding box center [610, 138] width 230 height 128
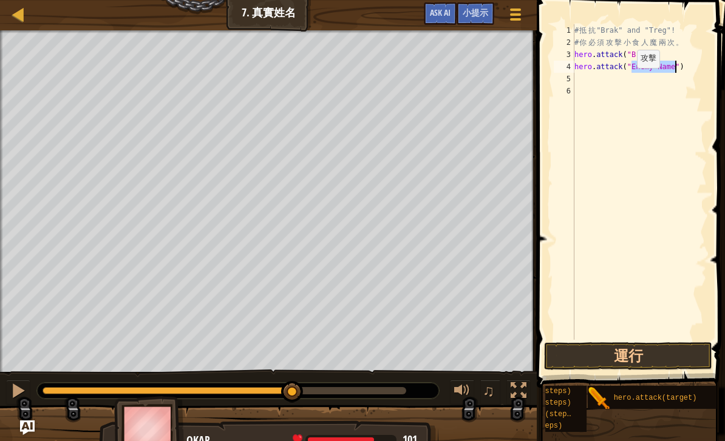
type textarea "hero.attack("B")"
type textarea "hero.attack("Brak")"
click at [580, 83] on div "# 抵 抗 "Brak" and "Treg"! # 你 必 須 攻 擊 小 食 人 魔 兩 次 。 hero . attack ( "Brak" ) her…" at bounding box center [639, 194] width 135 height 340
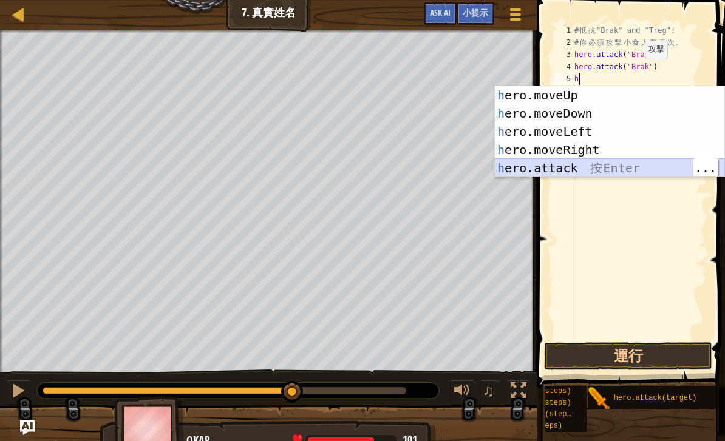
click at [618, 164] on div "h ero.moveUp 按 Enter h ero.moveDown 按 Enter h ero.moveLeft 按 Enter h ero.moveRi…" at bounding box center [610, 150] width 230 height 128
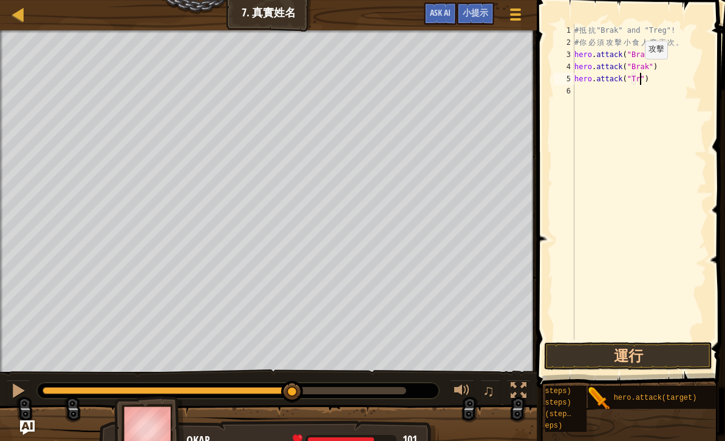
scroll to position [6, 6]
type textarea "hero.attack("Treg")"
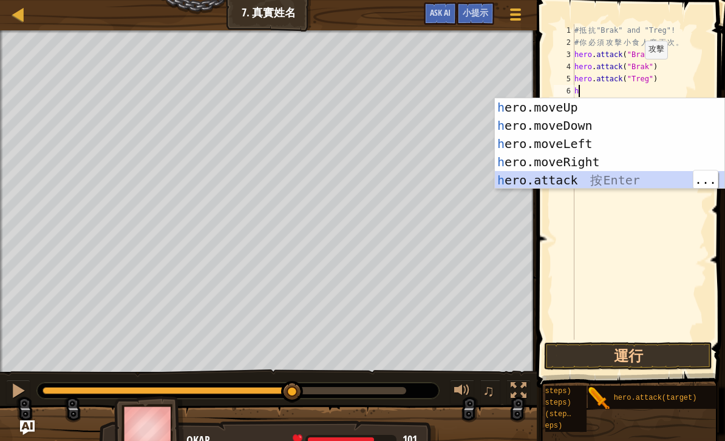
click at [614, 171] on div "h ero.moveUp 按 Enter h ero.moveDown 按 Enter h ero.moveLeft 按 Enter h ero.moveRi…" at bounding box center [610, 162] width 230 height 128
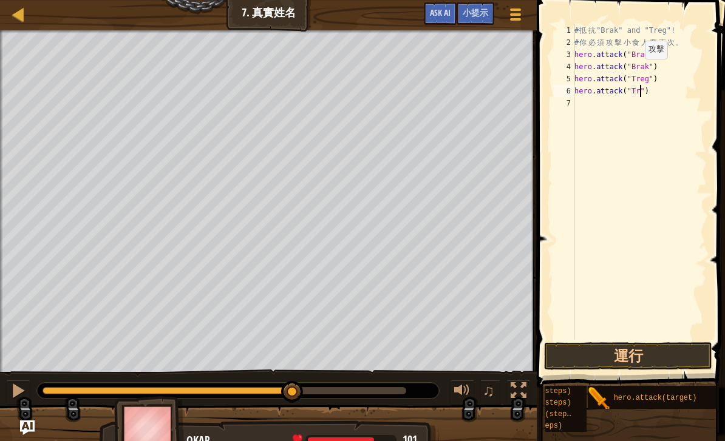
scroll to position [6, 6]
type textarea "hero.attack("Treg")"
type textarea "m"
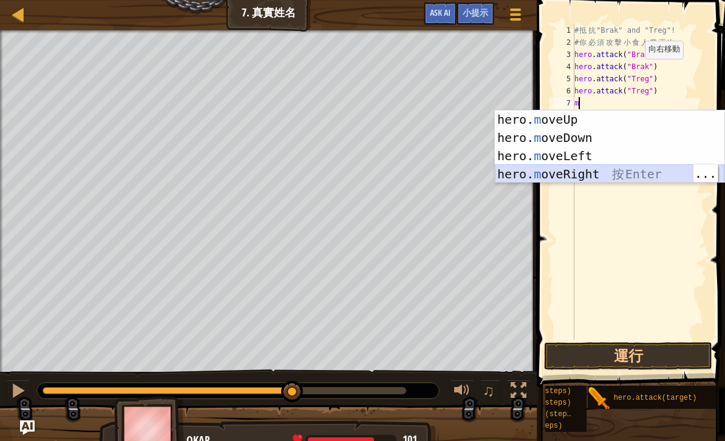
click at [633, 171] on div "hero. m oveUp 按 Enter hero. m oveDown 按 Enter hero. m oveLeft 按 Enter hero. m o…" at bounding box center [610, 165] width 230 height 109
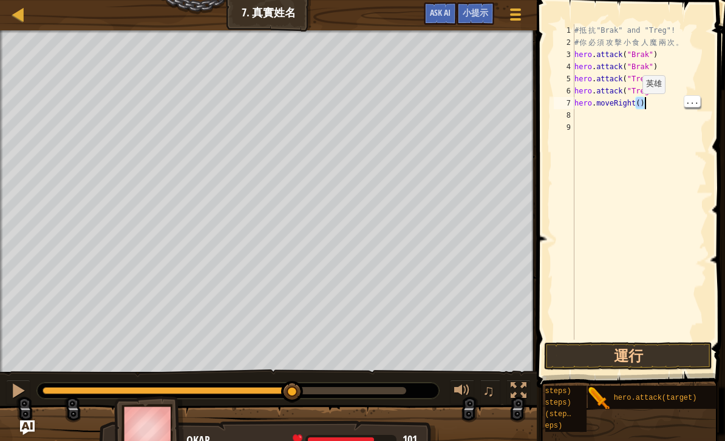
click at [642, 98] on div "# 抵 抗 "Brak" and "Treg"! # 你 必 須 攻 擊 小 食 人 魔 兩 次 。 hero . attack ( "Brak" ) her…" at bounding box center [639, 194] width 135 height 340
type textarea "hero.moveRight(4)"
click at [659, 160] on div "# 抵 抗 "Brak" and "Treg"! # 你 必 須 攻 擊 小 食 人 魔 兩 次 。 hero . attack ( "Brak" ) her…" at bounding box center [639, 194] width 135 height 340
click at [645, 356] on button "運行" at bounding box center [628, 356] width 168 height 28
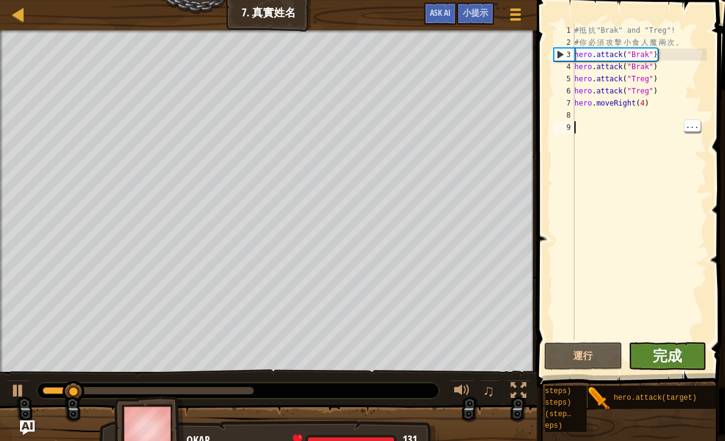
click at [671, 353] on span "完成" at bounding box center [667, 355] width 29 height 19
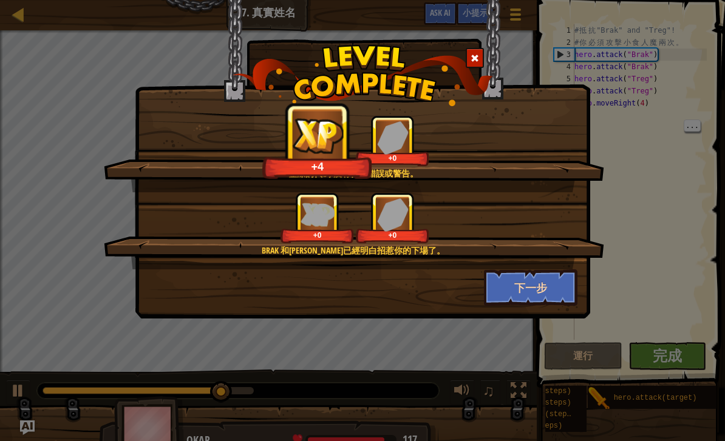
click at [543, 303] on button "下一步" at bounding box center [531, 288] width 94 height 36
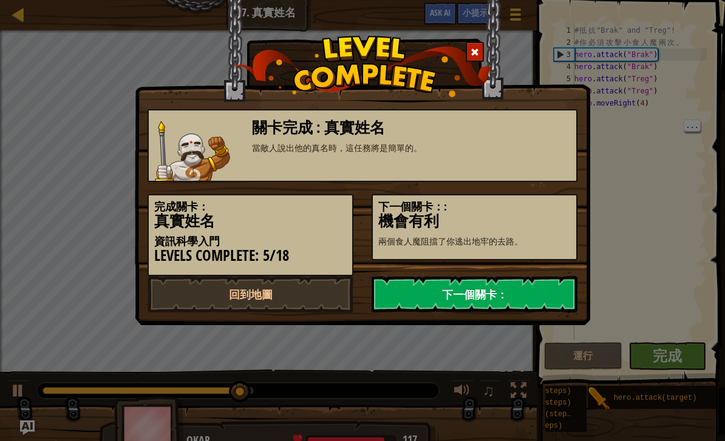
click at [533, 291] on link "下一個關卡：" at bounding box center [475, 294] width 206 height 36
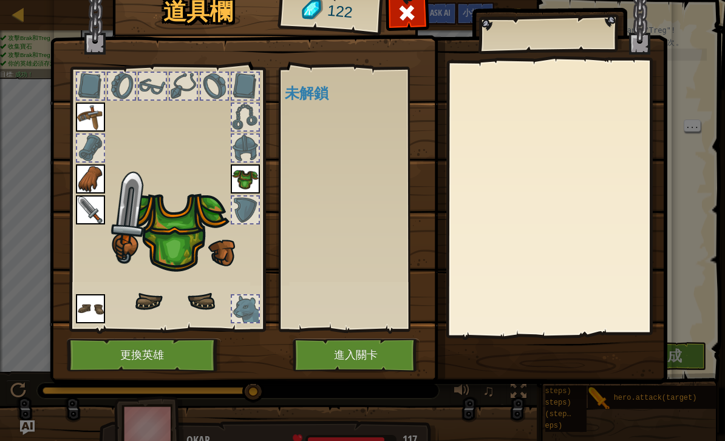
click at [415, 218] on div "可使用的裝備 連點物品兩下可裝備 未解鎖" at bounding box center [356, 199] width 143 height 253
click at [423, 227] on div "可使用的裝備 連點物品兩下可裝備 未解鎖" at bounding box center [356, 199] width 143 height 253
click at [383, 250] on div "可使用的裝備 連點物品兩下可裝備 未解鎖" at bounding box center [356, 199] width 143 height 253
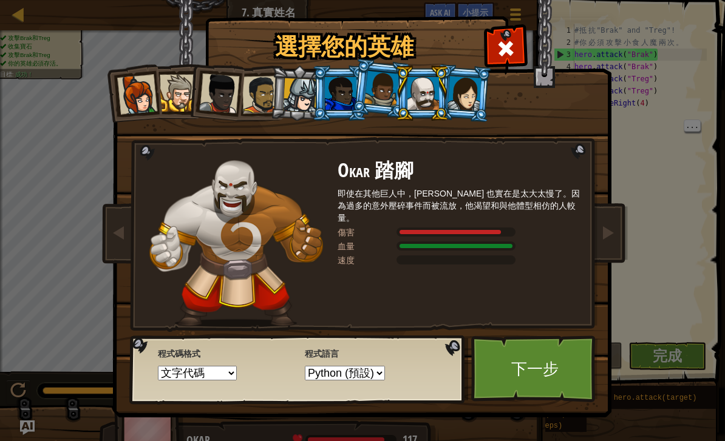
click at [429, 94] on div at bounding box center [423, 93] width 32 height 33
click at [475, 90] on div at bounding box center [464, 93] width 34 height 35
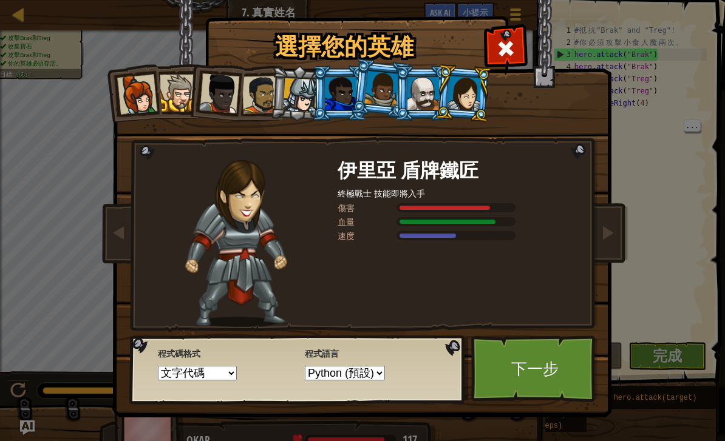
click at [469, 96] on div at bounding box center [464, 93] width 34 height 35
click at [383, 93] on div at bounding box center [381, 89] width 35 height 36
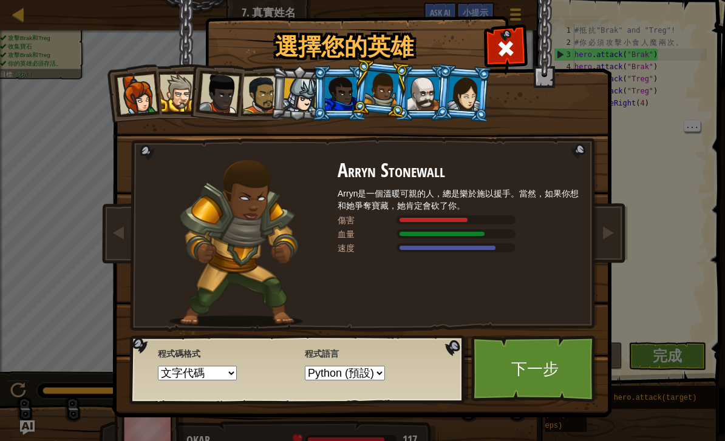
click at [307, 100] on div at bounding box center [300, 95] width 35 height 35
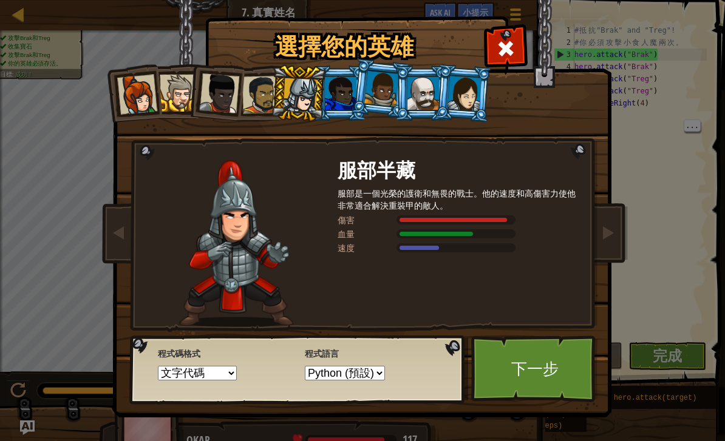
click at [302, 100] on div at bounding box center [300, 95] width 35 height 35
click at [256, 86] on div at bounding box center [261, 95] width 38 height 38
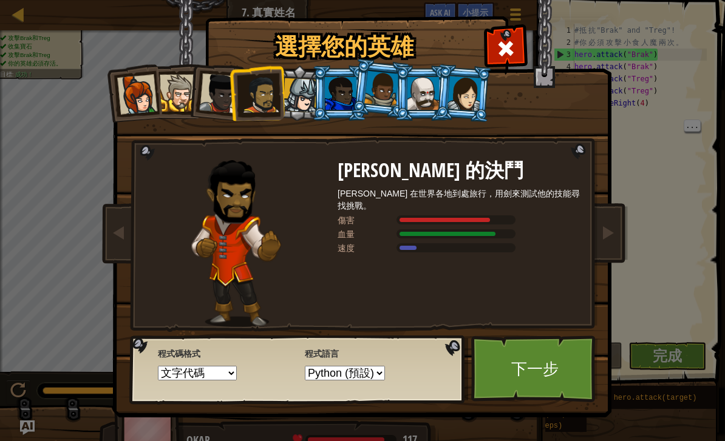
click at [260, 88] on div at bounding box center [261, 95] width 38 height 38
click at [223, 83] on div at bounding box center [219, 93] width 40 height 40
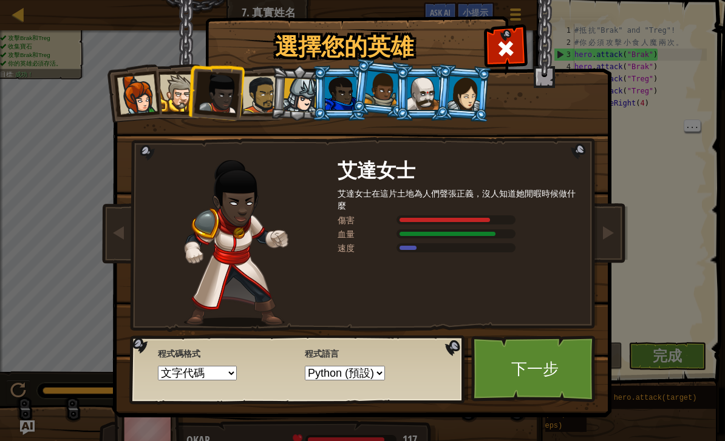
click at [169, 81] on div at bounding box center [178, 93] width 37 height 37
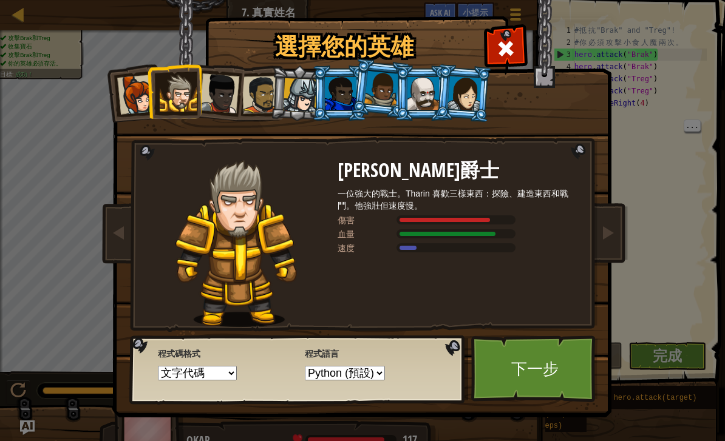
click at [137, 90] on div at bounding box center [137, 95] width 40 height 40
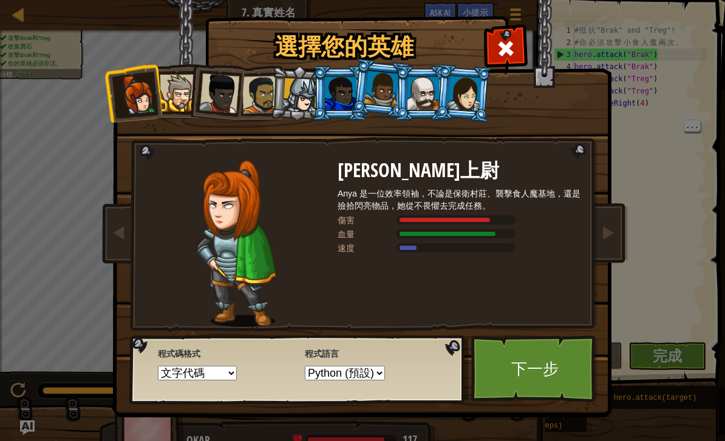
click at [378, 87] on div at bounding box center [381, 89] width 35 height 36
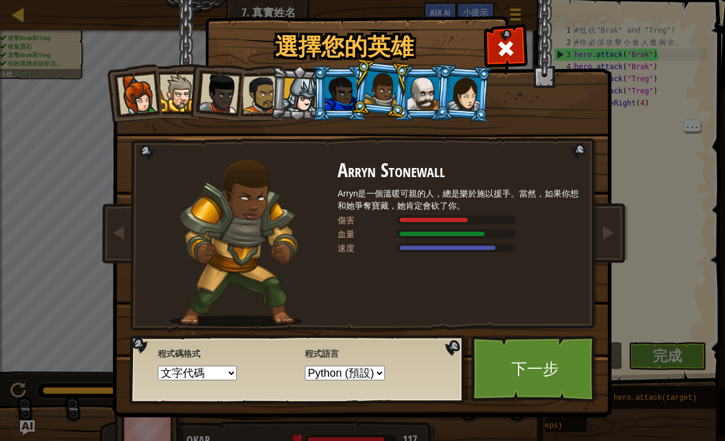
click at [423, 82] on div at bounding box center [423, 93] width 32 height 33
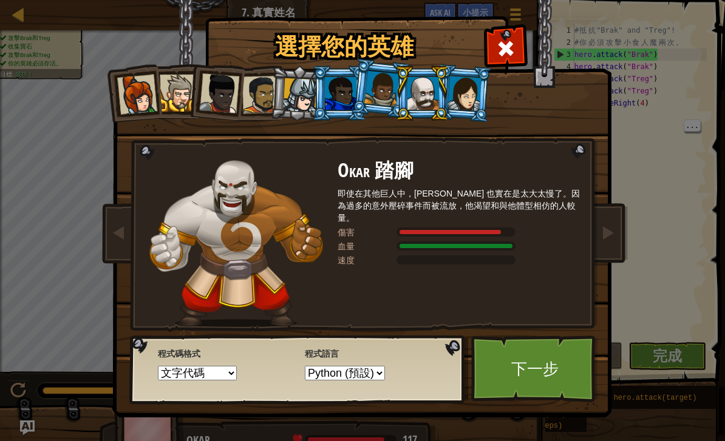
click at [394, 80] on div at bounding box center [381, 89] width 35 height 36
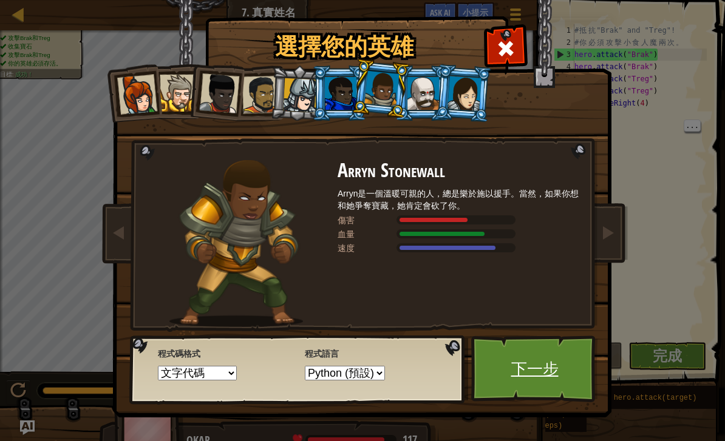
click at [568, 382] on link "下一步" at bounding box center [534, 369] width 127 height 67
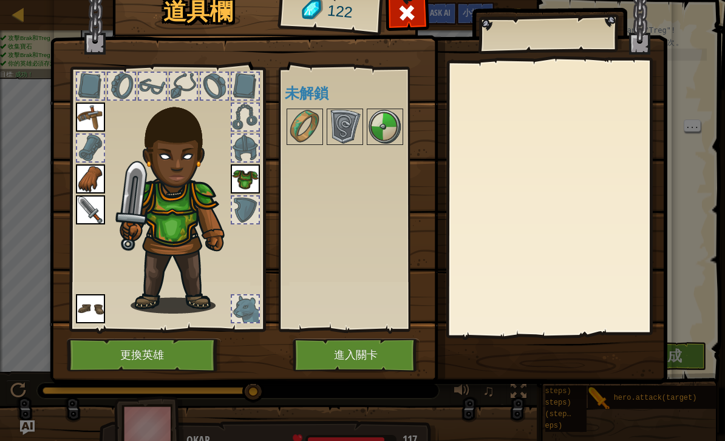
click at [169, 356] on button "更換英雄" at bounding box center [144, 355] width 154 height 33
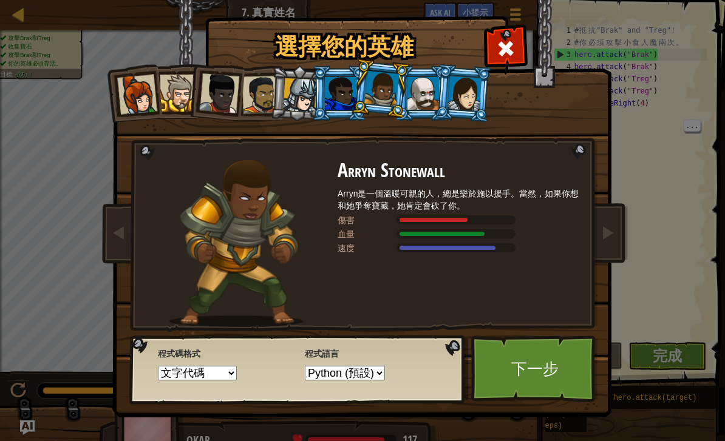
click at [410, 78] on div at bounding box center [423, 93] width 32 height 33
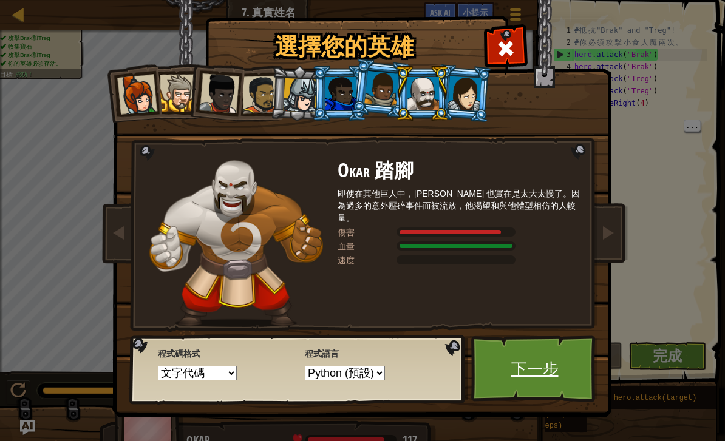
click at [528, 358] on link "下一步" at bounding box center [534, 369] width 127 height 67
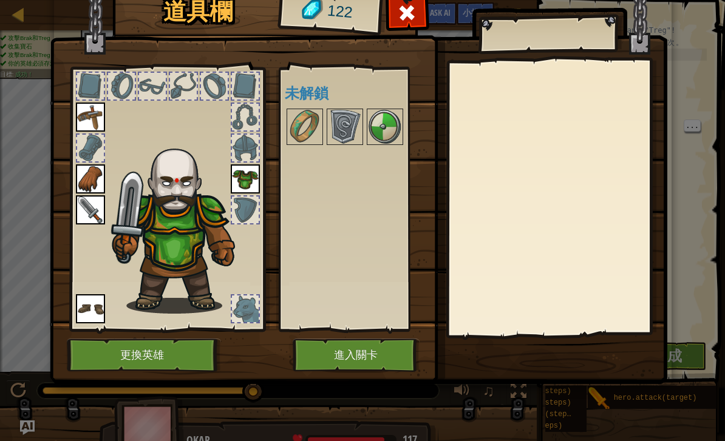
click at [358, 341] on button "進入關卡" at bounding box center [356, 355] width 127 height 33
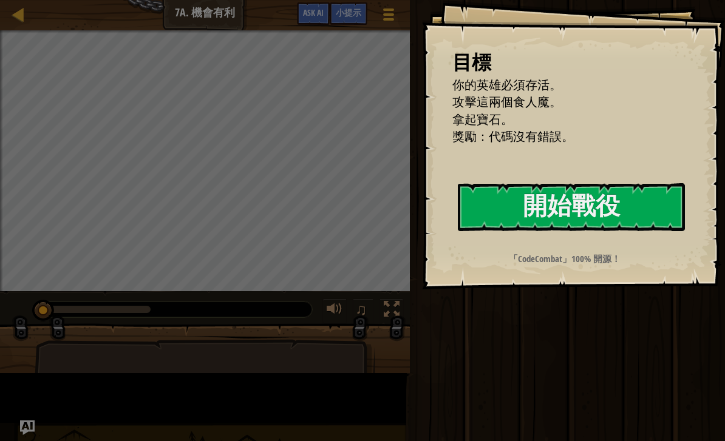
click at [689, 324] on div "運行 送出 完成" at bounding box center [565, 217] width 319 height 435
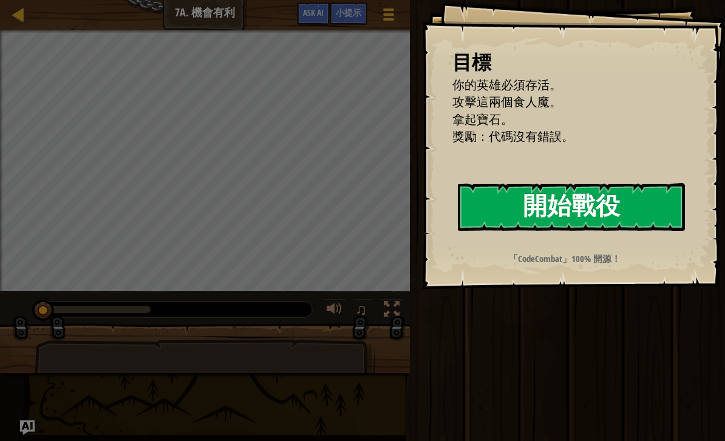
click at [621, 202] on button "開始戰役" at bounding box center [571, 207] width 227 height 48
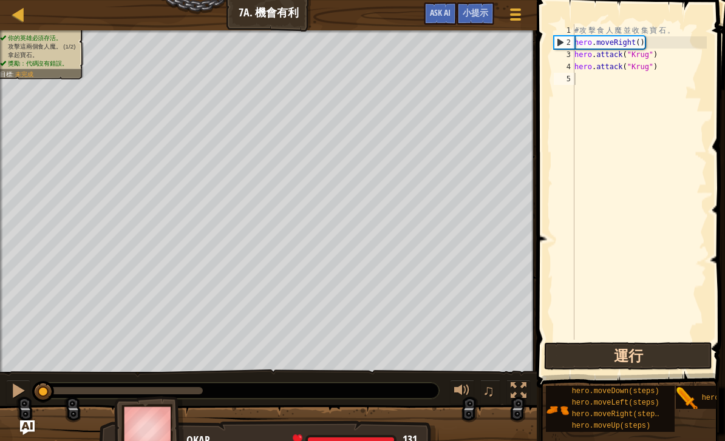
click at [664, 364] on button "運行" at bounding box center [628, 356] width 168 height 28
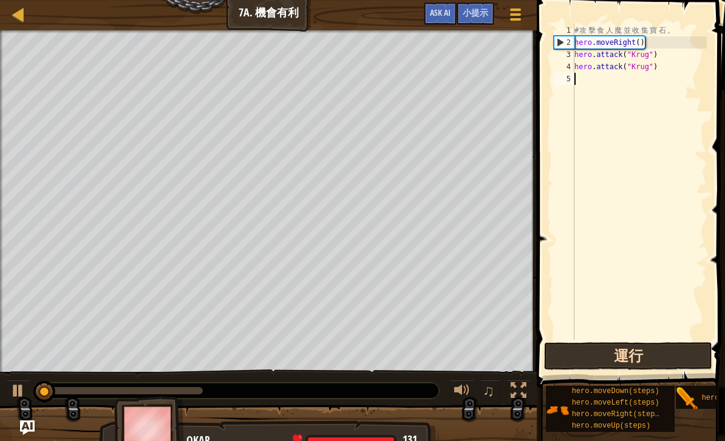
click at [660, 356] on button "運行" at bounding box center [628, 356] width 168 height 28
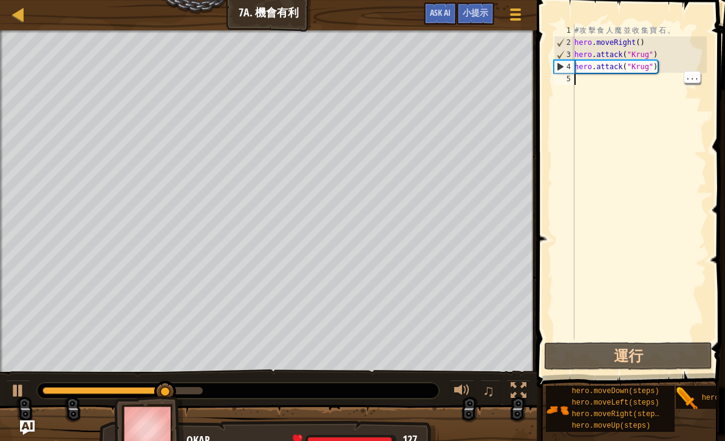
click at [590, 86] on div "# 攻 擊 食 人 魔 並 收 集 寶 石 。 hero . moveRight ( ) hero . attack ( "Krug" ) hero . at…" at bounding box center [639, 194] width 135 height 340
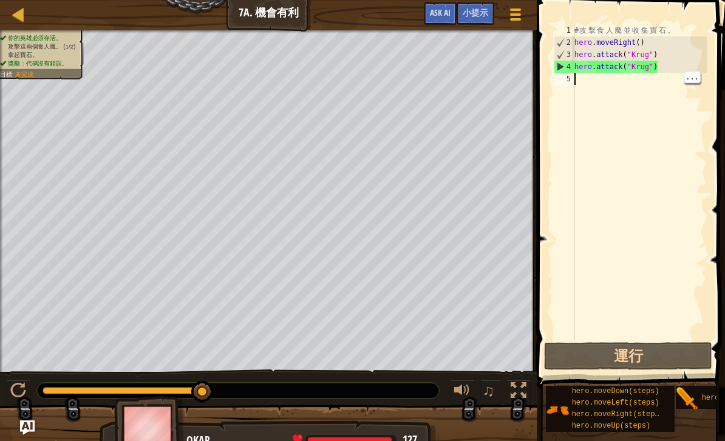
type textarea "h"
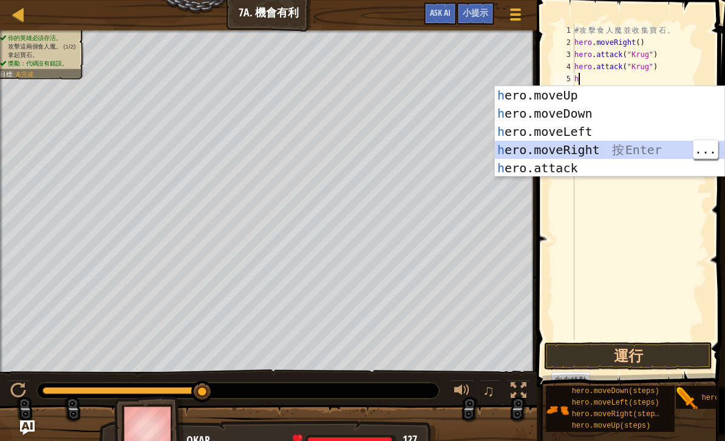
click at [647, 148] on div "h ero.moveUp 按 Enter h ero.moveDown 按 Enter h ero.moveLeft 按 Enter h ero.moveRi…" at bounding box center [610, 150] width 230 height 128
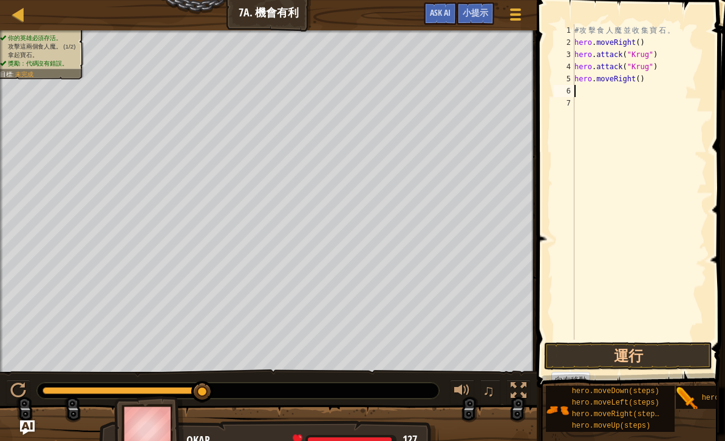
type textarea "h"
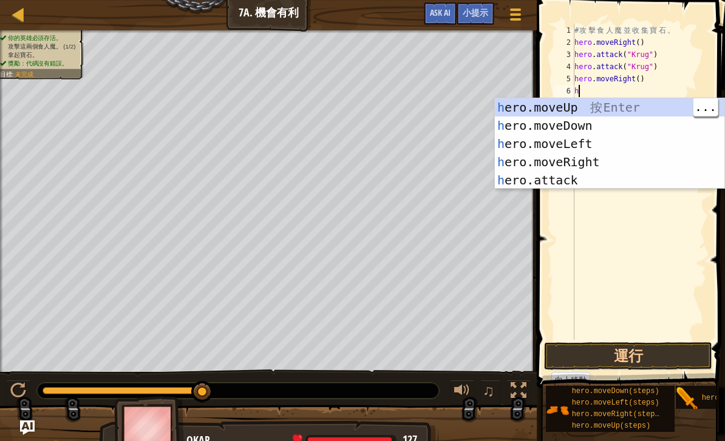
click at [639, 109] on div "h ero.moveUp 按 Enter h ero.moveDown 按 Enter h ero.moveLeft 按 Enter h ero.moveRi…" at bounding box center [610, 162] width 230 height 128
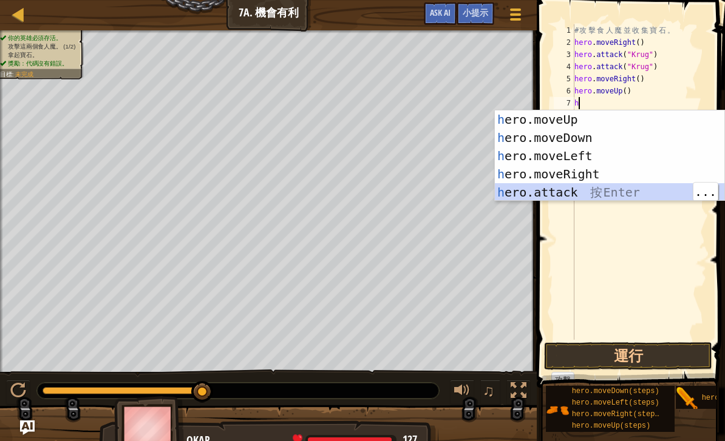
click at [625, 185] on div "h ero.moveUp 按 Enter h ero.moveDown 按 Enter h ero.moveLeft 按 Enter h ero.moveRi…" at bounding box center [610, 175] width 230 height 128
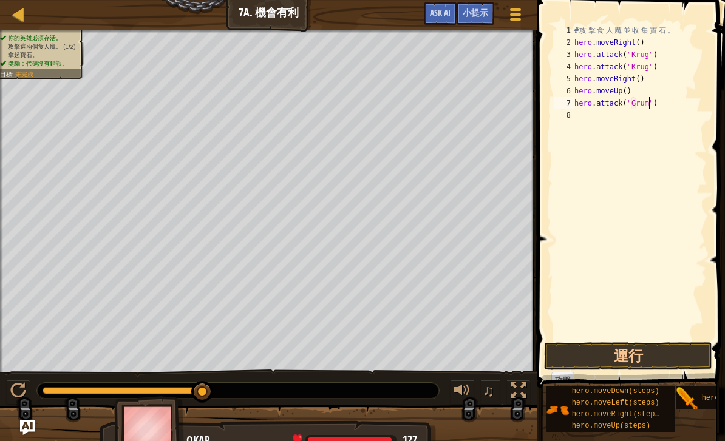
type textarea "hero.attack("Grump")"
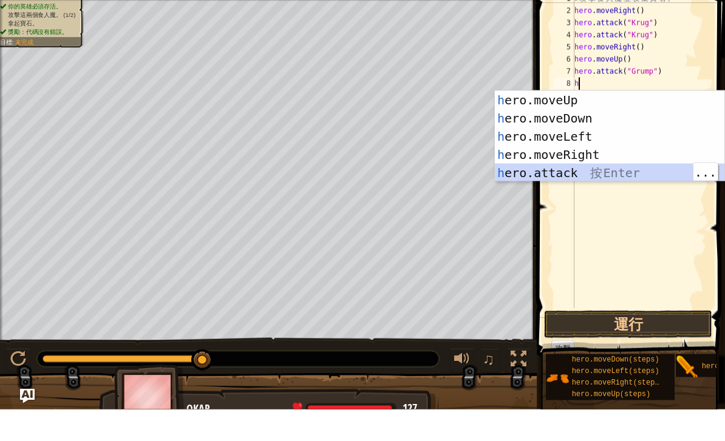
click at [593, 168] on div "h ero.moveUp 按 Enter h ero.moveDown 按 Enter h ero.moveLeft 按 Enter h ero.moveRi…" at bounding box center [610, 187] width 230 height 128
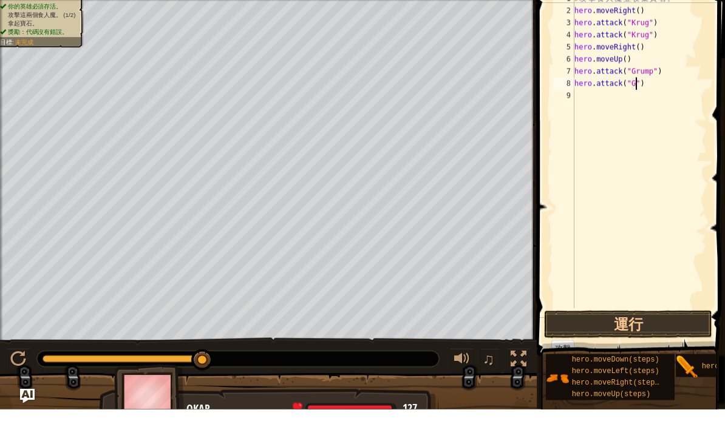
scroll to position [6, 5]
type textarea "hero.attack("Grump")"
click at [673, 151] on div "# 攻 擊 食 人 魔 並 收 集 寶 石 。 hero . moveRight ( ) hero . attack ( "Krug" ) hero . at…" at bounding box center [641, 194] width 131 height 340
click at [695, 161] on div "# 攻 擊 食 人 魔 並 收 集 寶 石 。 hero . moveRight ( ) hero . attack ( "Krug" ) hero . at…" at bounding box center [641, 194] width 131 height 340
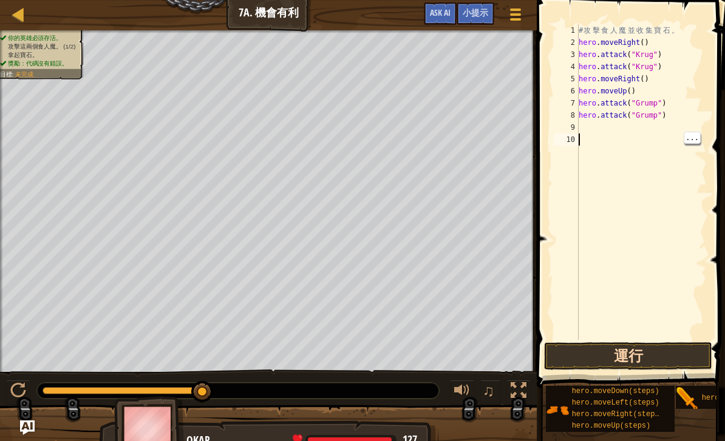
click at [650, 349] on button "運行" at bounding box center [628, 356] width 168 height 28
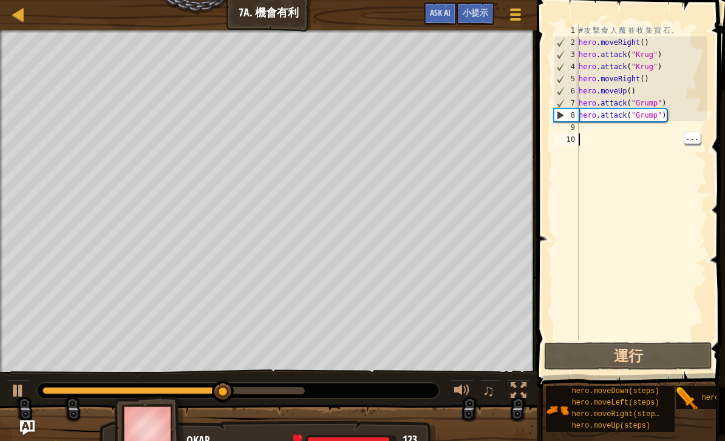
click at [588, 131] on div "# 攻 擊 食 人 魔 並 收 集 寶 石 。 hero . moveRight ( ) hero . attack ( "Krug" ) hero . at…" at bounding box center [641, 194] width 131 height 340
type textarea "m"
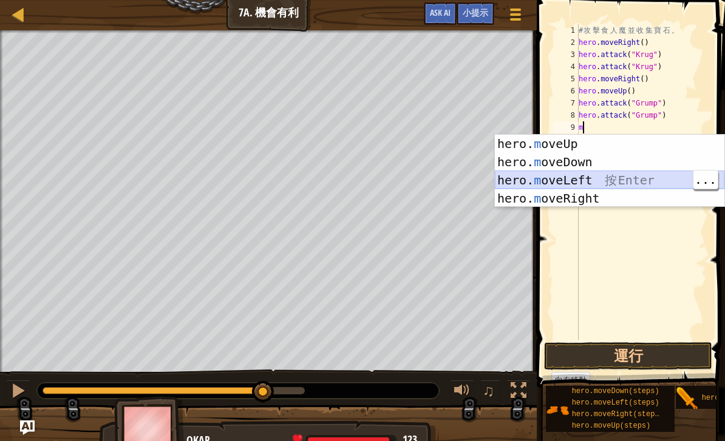
click at [647, 175] on div "hero. m oveUp 按 Enter hero. m oveDown 按 Enter hero. m oveLeft 按 Enter hero. m o…" at bounding box center [610, 189] width 230 height 109
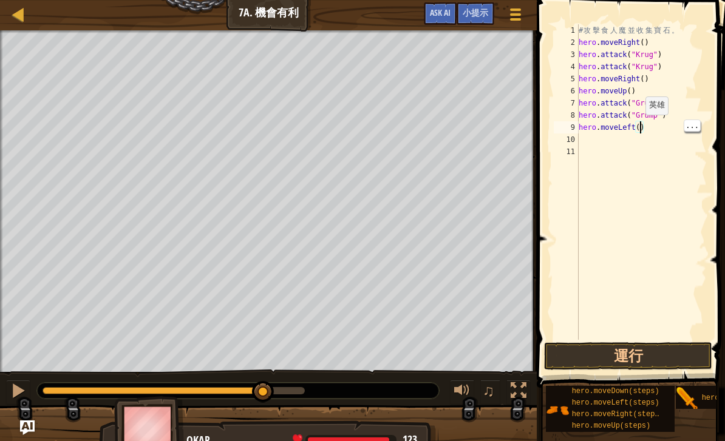
click at [640, 127] on div "# 攻 擊 食 人 魔 並 收 集 寶 石 。 hero . moveRight ( ) hero . attack ( "Krug" ) hero . at…" at bounding box center [641, 194] width 131 height 340
type textarea "hero.moveLeft(3)"
click at [648, 350] on button "運行" at bounding box center [628, 356] width 168 height 28
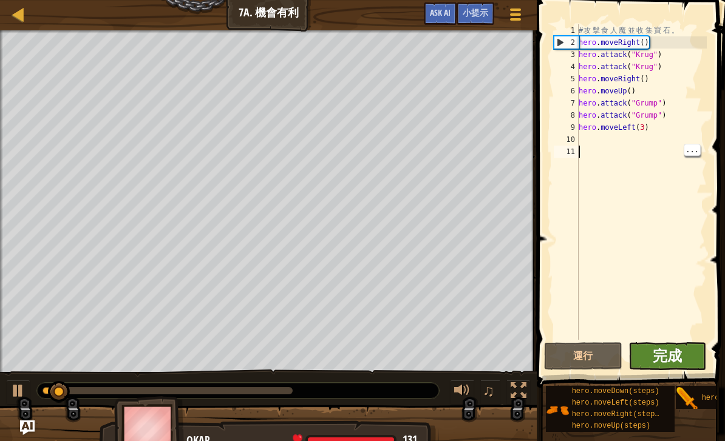
click at [662, 364] on span "完成" at bounding box center [667, 355] width 29 height 19
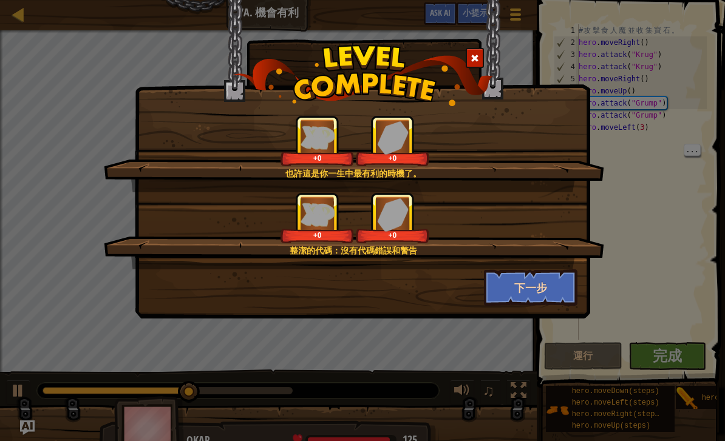
click at [535, 296] on button "下一步" at bounding box center [531, 288] width 94 height 36
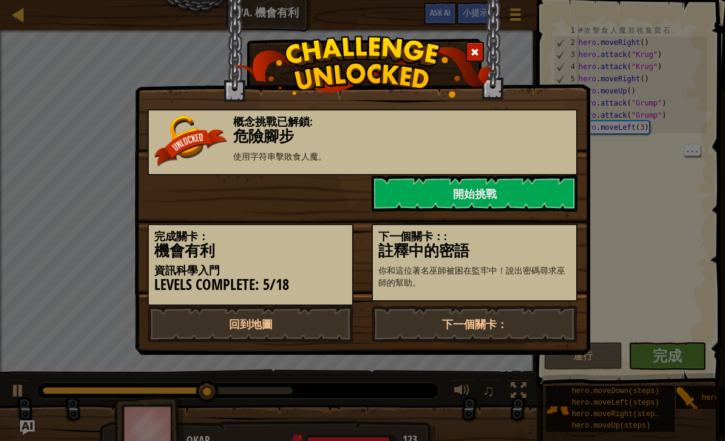
click at [536, 294] on div "下一個關卡：: 註釋中的密語 你和這位著名巫師被困在監牢中！說出密碼尋求巫師的幫助。" at bounding box center [475, 263] width 206 height 78
click at [536, 192] on link "開始挑戰" at bounding box center [475, 193] width 206 height 36
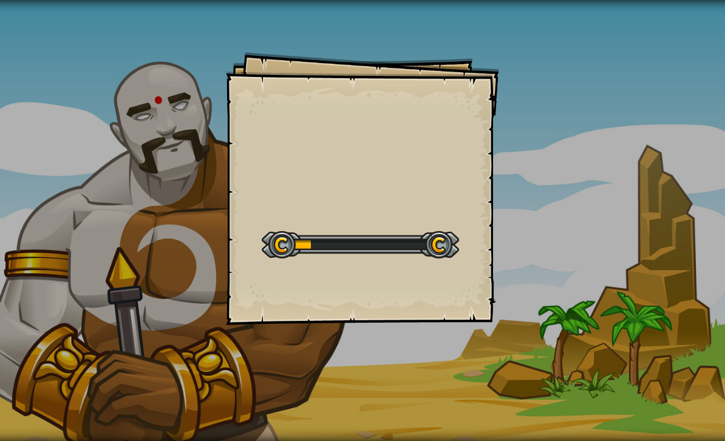
click at [571, 216] on div "Goals Start Level 從伺服器載入失敗 您將需要訂閱來開啟這關。 訂閱 您需要加入一個課程來遊玩此關卡。 回到我的課程 詢問您的老師來分派一個授…" at bounding box center [362, 220] width 725 height 441
click at [618, 187] on div "Goals Start Level 從伺服器載入失敗 您將需要訂閱來開啟這關。 訂閱 您需要加入一個課程來遊玩此關卡。 回到我的課程 詢問您的老師來分派一個授…" at bounding box center [362, 220] width 725 height 441
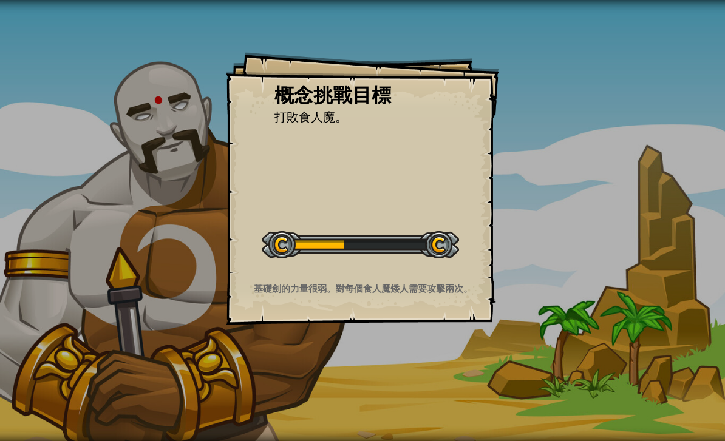
click at [634, 183] on div "概念挑戰目標 打敗食人魔。 開始概念挑戰 從伺服器載入失敗 您將需要訂閱來開啟這關。 訂閱 您需要加入一個課程來遊玩此關卡。 回到我的課程 詢問您的老師來分派…" at bounding box center [362, 220] width 725 height 441
click at [637, 177] on div "概念挑戰目標 打敗食人魔。 開始概念挑戰 從伺服器載入失敗 您將需要訂閱來開啟這關。 訂閱 您需要加入一個課程來遊玩此關卡。 回到我的課程 詢問您的老師來分派…" at bounding box center [362, 220] width 725 height 441
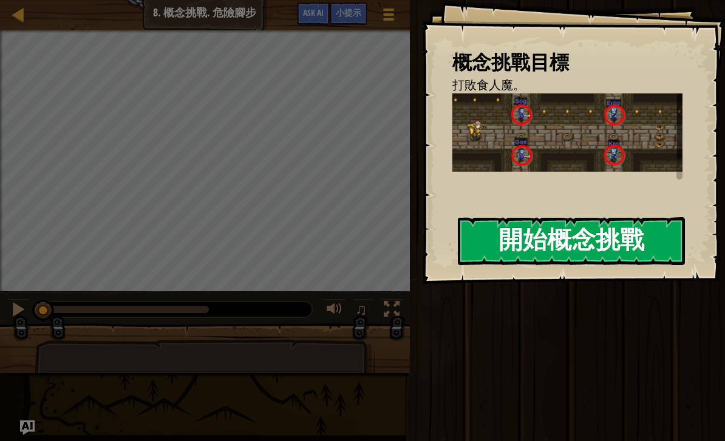
click at [616, 244] on button "開始概念挑戰" at bounding box center [571, 241] width 227 height 48
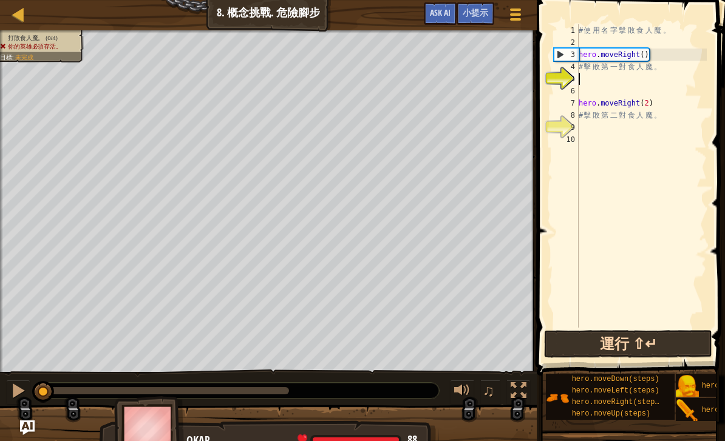
click at [621, 354] on button "運行 ⇧↵" at bounding box center [628, 344] width 168 height 28
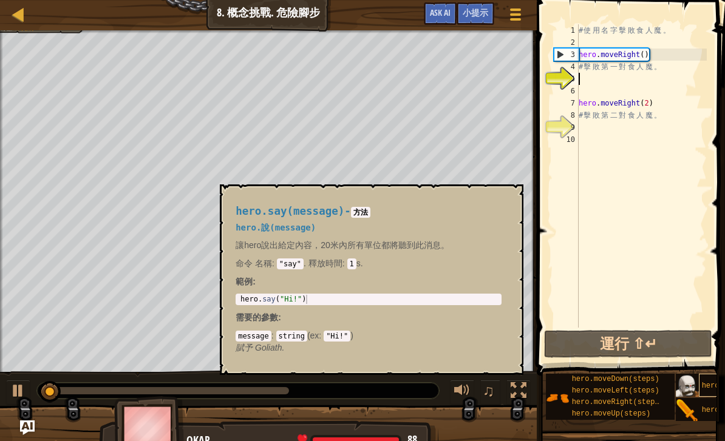
click at [692, 408] on img at bounding box center [687, 411] width 23 height 23
click at [692, 414] on img at bounding box center [687, 411] width 23 height 23
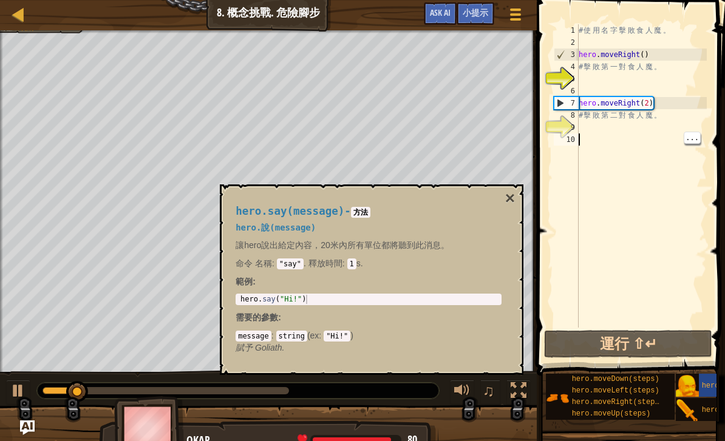
click at [670, 243] on div "# 使 用 名 字 擊 敗 食 人 魔 。 hero . moveRight ( ) # 擊 敗 第 一 對 食 人 魔 。 hero . moveRight…" at bounding box center [641, 188] width 131 height 328
click at [665, 257] on div "# 使 用 名 字 擊 敗 食 人 魔 。 hero . moveRight ( ) # 擊 敗 第 一 對 食 人 魔 。 hero . moveRight…" at bounding box center [641, 188] width 131 height 328
click at [507, 190] on button "×" at bounding box center [510, 198] width 10 height 17
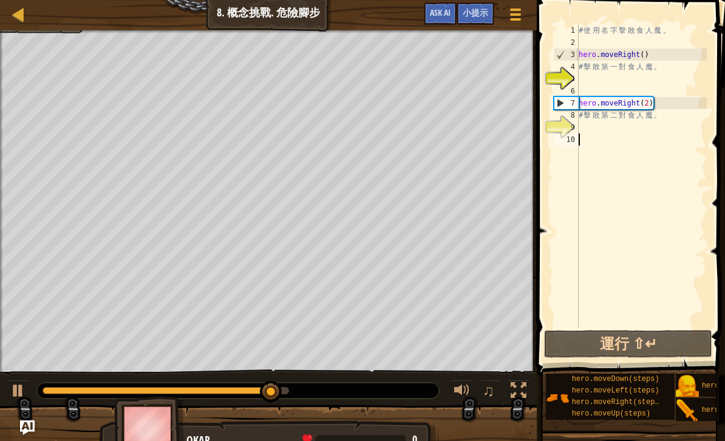
type textarea "# 擊敗第一對食人魔。"
click at [599, 72] on div "# 使 用 名 字 擊 敗 食 人 魔 。 hero . moveRight ( ) # 擊 敗 第 一 對 食 人 魔 。 hero . moveRight…" at bounding box center [641, 188] width 131 height 328
click at [585, 81] on div "# 使 用 名 字 擊 敗 食 人 魔 。 hero . moveRight ( ) # 擊 敗 第 一 對 食 人 魔 。 hero . moveRight…" at bounding box center [641, 188] width 131 height 328
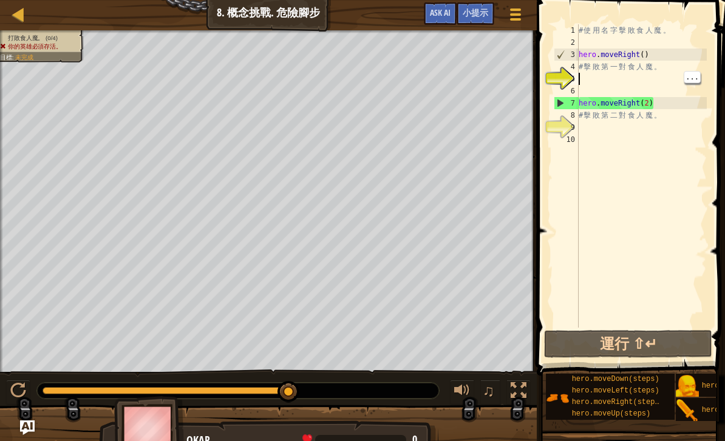
type textarea "h"
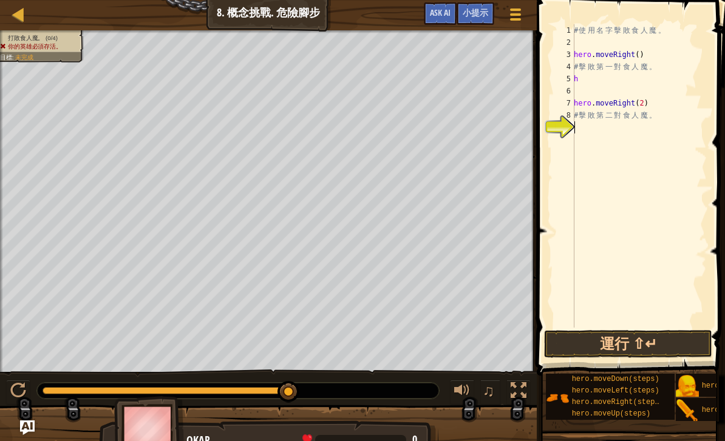
type textarea "h"
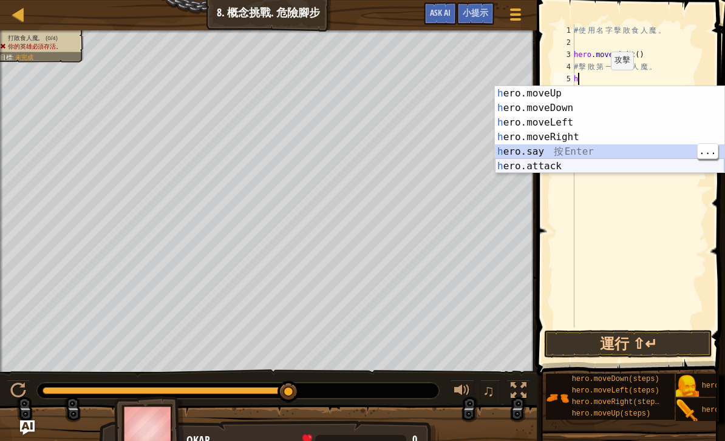
click at [616, 159] on div "h ero.moveUp 按 Enter h ero.moveDown 按 Enter h ero.moveLeft 按 Enter h ero.moveRi…" at bounding box center [610, 144] width 230 height 117
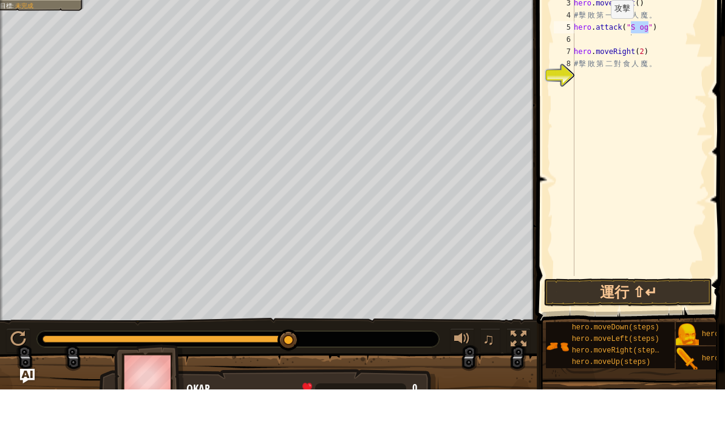
scroll to position [6, 75]
type textarea "hero.attack("S og")"
click at [651, 38] on div "# 使 用 名 字 擊 敗 食 人 魔 。 hero . moveRight ( ) # 擊 敗 第 一 對 食 人 魔 。 hero . attack ( …" at bounding box center [638, 188] width 135 height 328
click at [651, 141] on div "# 使 用 名 字 擊 敗 食 人 魔 。 hero . moveRight ( ) # 擊 敗 第 一 對 食 人 魔 。 hero . attack ( …" at bounding box center [638, 188] width 135 height 328
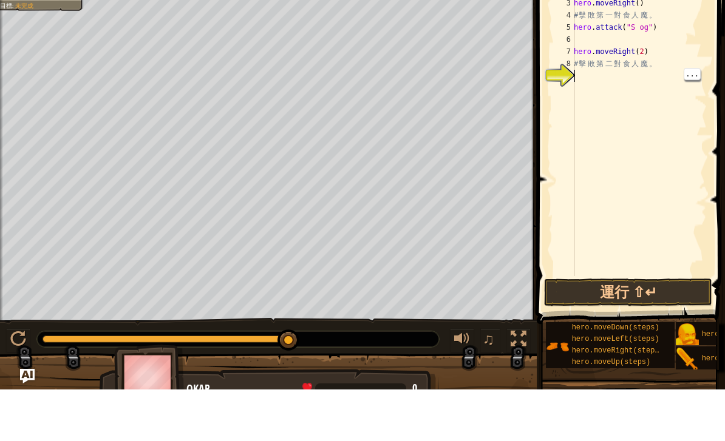
click at [672, 141] on div "# 使 用 名 字 擊 敗 食 人 魔 。 hero . moveRight ( ) # 擊 敗 第 一 對 食 人 魔 。 hero . attack ( …" at bounding box center [638, 188] width 135 height 328
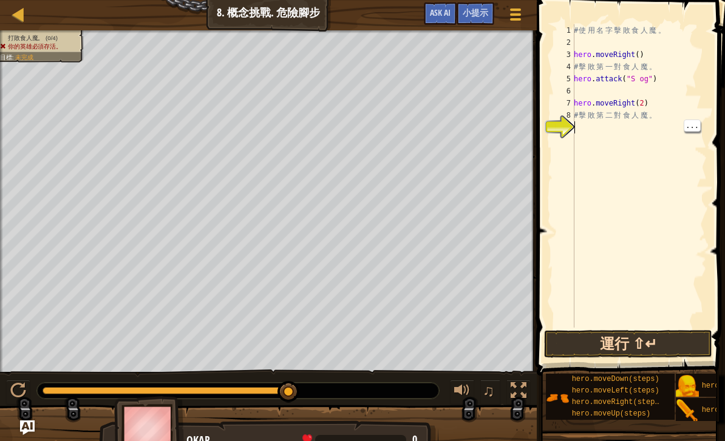
click at [661, 338] on button "運行 ⇧↵" at bounding box center [628, 344] width 168 height 28
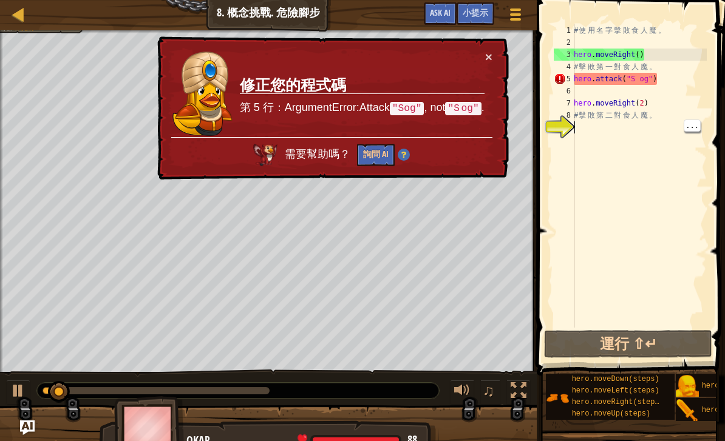
type textarea "hero.attack("S og")"
click at [647, 80] on div "# 使 用 名 字 擊 敗 食 人 魔 。 hero . moveRight ( ) # 擊 敗 第 一 對 食 人 魔 。 hero . attack ( …" at bounding box center [638, 188] width 135 height 328
click at [633, 80] on div "# 使 用 名 字 擊 敗 食 人 魔 。 hero . moveRight ( ) # 擊 敗 第 一 對 食 人 魔 。 hero . attack ( …" at bounding box center [638, 188] width 135 height 328
click at [638, 89] on div "# 使 用 名 字 擊 敗 食 人 魔 。 hero . moveRight ( ) # 擊 敗 第 一 對 食 人 魔 。 hero . attack ( …" at bounding box center [638, 188] width 135 height 328
click at [673, 111] on div "# 使 用 名 字 擊 敗 食 人 魔 。 hero . moveRight ( ) # 擊 敗 第 一 對 食 人 魔 。 hero . attack ( …" at bounding box center [638, 188] width 135 height 328
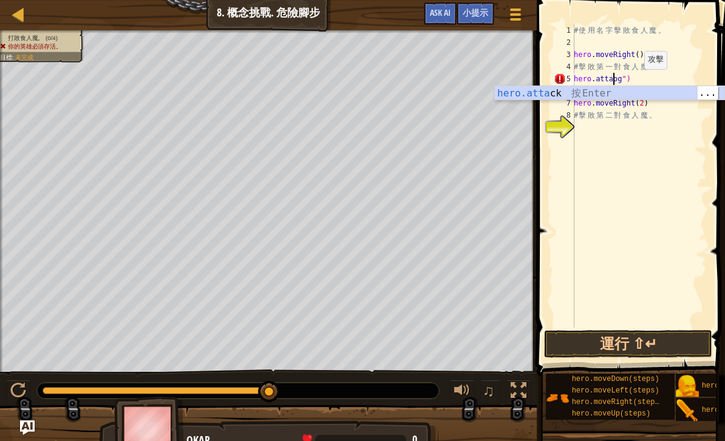
click at [616, 91] on div "hero.atta ck 按 Enter" at bounding box center [610, 108] width 230 height 44
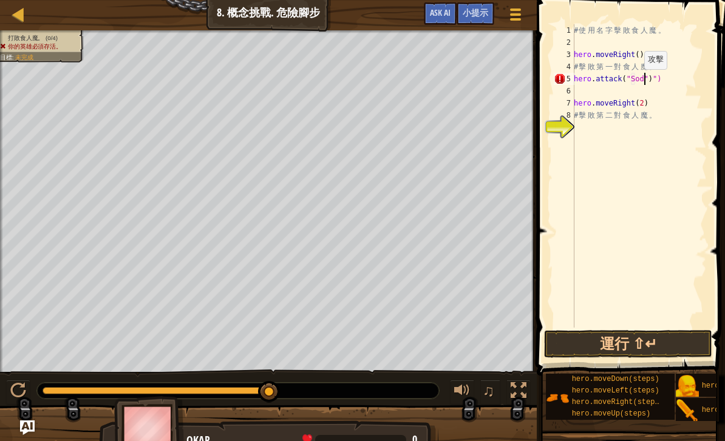
scroll to position [6, 6]
type textarea "hero.attack("Sog")")"
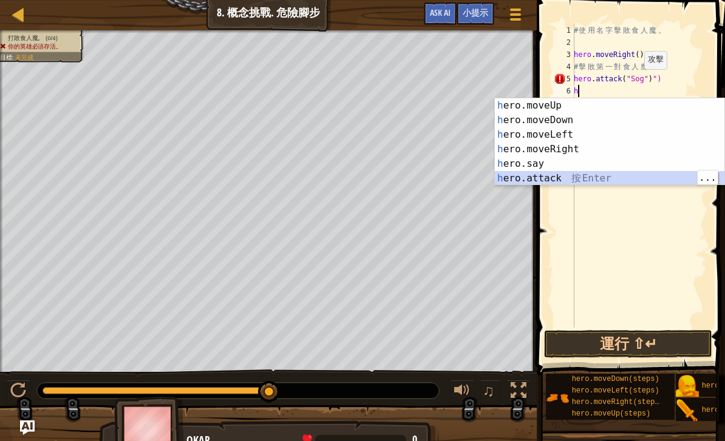
click at [611, 172] on div "h ero.moveUp 按 Enter h ero.moveDown 按 Enter h ero.moveLeft 按 Enter h ero.moveRi…" at bounding box center [610, 156] width 230 height 117
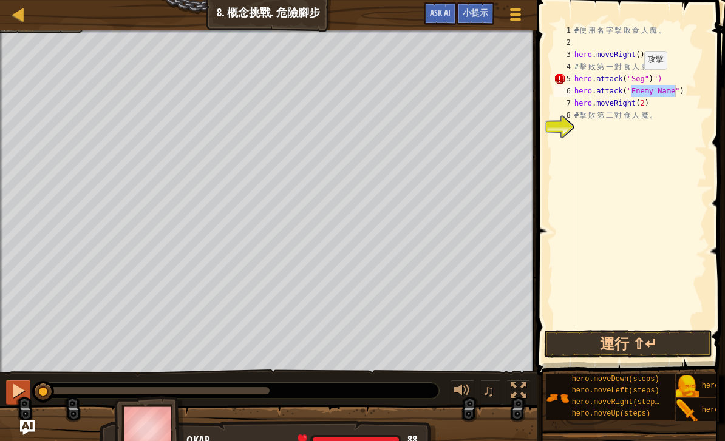
click at [21, 389] on div at bounding box center [18, 391] width 16 height 16
click at [28, 389] on button at bounding box center [18, 392] width 24 height 25
type textarea "hero.attack("Gos")"
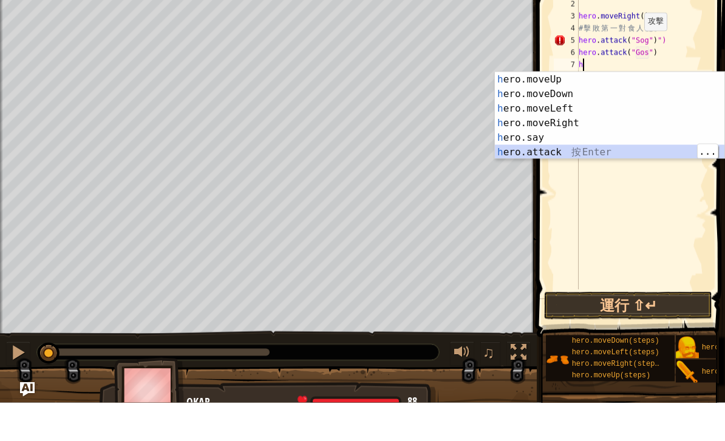
click at [646, 148] on div "h ero.moveUp 按 Enter h ero.moveDown 按 Enter h ero.moveLeft 按 Enter h ero.moveRi…" at bounding box center [610, 169] width 230 height 117
type textarea "hero.attack("Enemy Name")"
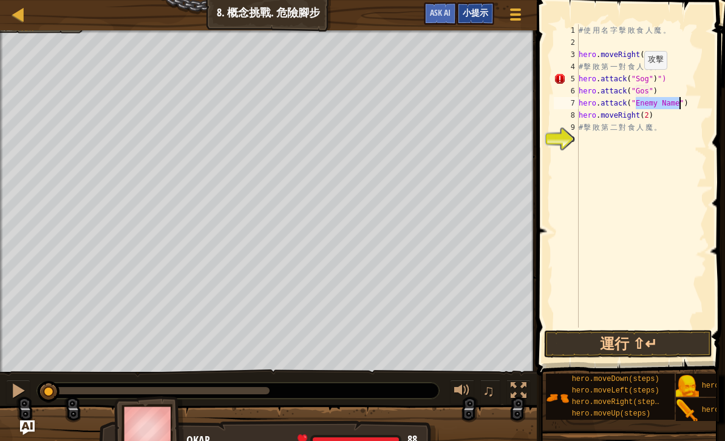
click at [478, 23] on div "小提示" at bounding box center [476, 13] width 38 height 22
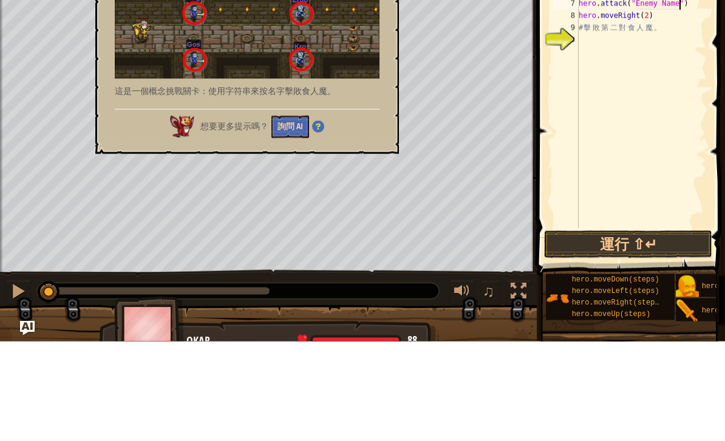
click at [302, 216] on button "詢問 AI" at bounding box center [290, 227] width 38 height 22
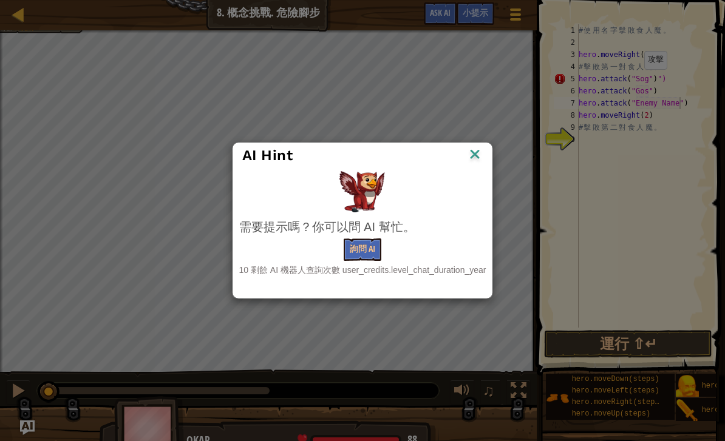
click at [475, 163] on img at bounding box center [475, 155] width 16 height 18
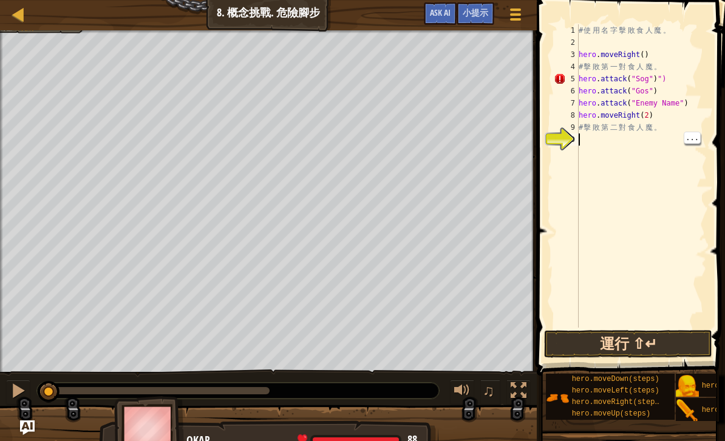
click at [664, 346] on button "運行 ⇧↵" at bounding box center [628, 344] width 168 height 28
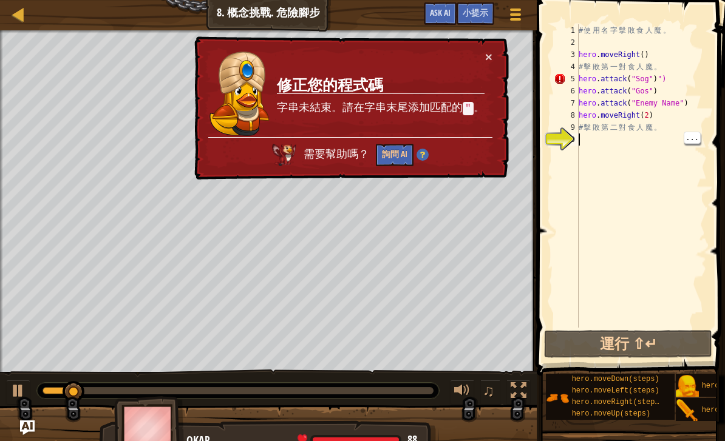
click at [675, 85] on div "# 使 用 名 字 擊 敗 食 人 魔 。 hero . moveRight ( ) # 擊 敗 第 一 對 食 人 魔 。 hero . attack ( …" at bounding box center [641, 188] width 131 height 328
click at [684, 59] on div "# 使 用 名 字 擊 敗 食 人 魔 。 hero . moveRight ( ) # 擊 敗 第 一 對 食 人 魔 。 hero . attack ( …" at bounding box center [641, 188] width 131 height 328
click at [676, 81] on div "# 使 用 名 字 擊 敗 食 人 魔 。 hero . moveRight ( ) # 擊 敗 第 一 對 食 人 魔 。 hero . attack ( …" at bounding box center [641, 188] width 131 height 328
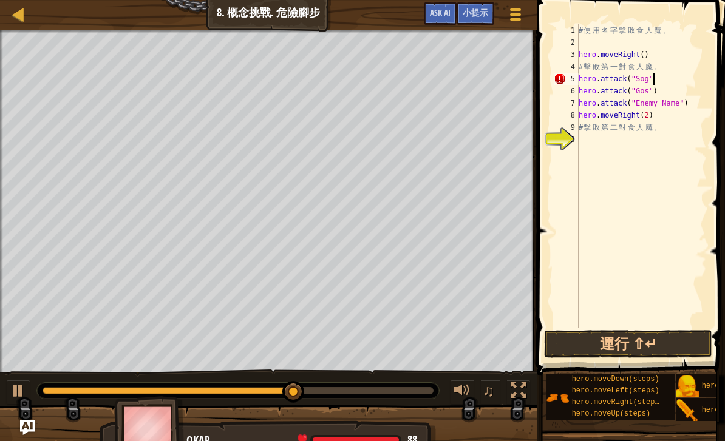
type textarea "hero.attack("Sog")"
click at [657, 161] on div "# 使 用 名 字 擊 敗 食 人 魔 。 hero . moveRight ( ) # 擊 敗 第 一 對 食 人 魔 。 hero . attack ( …" at bounding box center [641, 188] width 131 height 328
click at [670, 344] on button "運行 ⇧↵" at bounding box center [628, 344] width 168 height 28
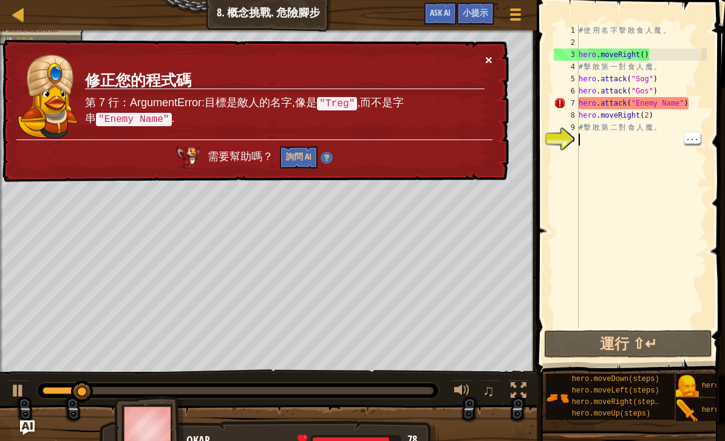
click at [489, 66] on button "×" at bounding box center [488, 59] width 7 height 13
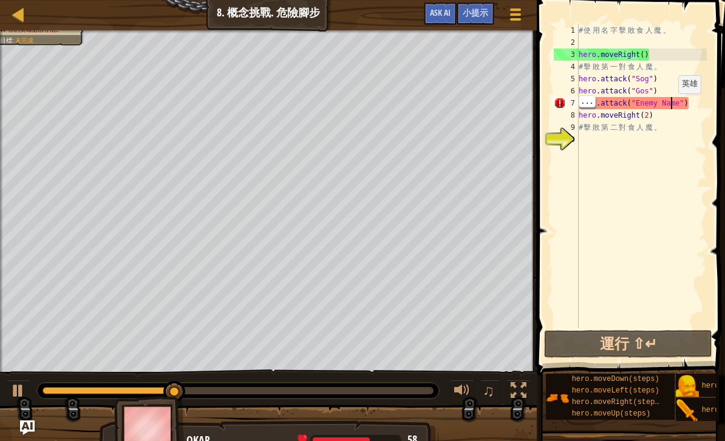
click at [678, 101] on div "# 使 用 名 字 擊 敗 食 人 魔 。 hero . moveRight ( ) # 擊 敗 第 一 對 食 人 魔 。 hero . attack ( …" at bounding box center [641, 188] width 131 height 328
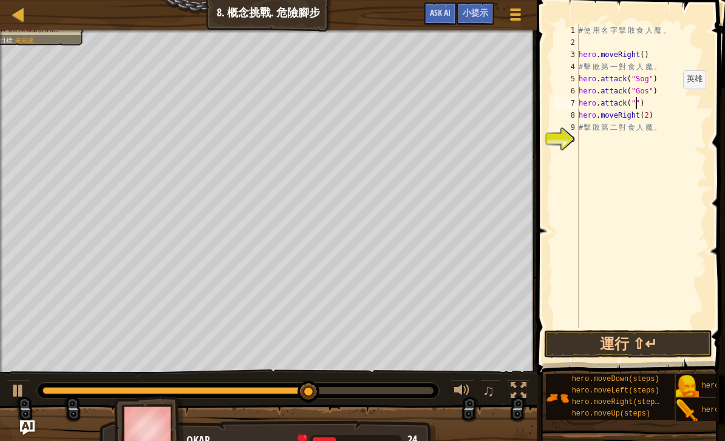
scroll to position [6, 5]
type textarea "hero.attack("Sog")"
click at [663, 162] on div "# 使 用 名 字 擊 敗 食 人 魔 。 hero . moveRight ( ) # 擊 敗 第 一 對 食 人 魔 。 hero . attack ( …" at bounding box center [641, 188] width 131 height 328
click at [662, 341] on button "運行 ⇧↵" at bounding box center [628, 344] width 168 height 28
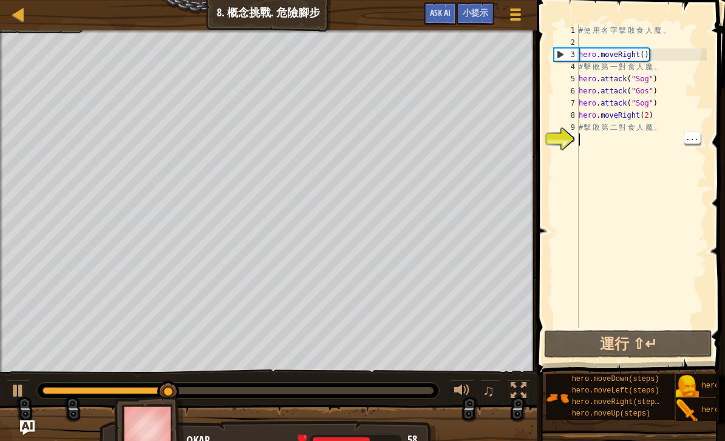
click at [659, 112] on div "# 使 用 名 字 擊 敗 食 人 魔 。 hero . moveRight ( ) # 擊 敗 第 一 對 食 人 魔 。 hero . attack ( …" at bounding box center [641, 188] width 131 height 328
click at [662, 103] on div "# 使 用 名 字 擊 敗 食 人 魔 。 hero . moveRight ( ) # 擊 敗 第 一 對 食 人 魔 。 hero . attack ( …" at bounding box center [641, 188] width 131 height 328
type textarea "# 擊敗第二對食人魔。"
click at [604, 130] on div "# 使 用 名 字 擊 敗 食 人 魔 。 hero . moveRight ( ) # 擊 敗 第 一 對 食 人 魔 。 hero . attack ( …" at bounding box center [641, 188] width 131 height 328
click at [587, 136] on div "# 使 用 名 字 擊 敗 食 人 魔 。 hero . moveRight ( ) # 擊 敗 第 一 對 食 人 魔 。 hero . attack ( …" at bounding box center [641, 188] width 131 height 328
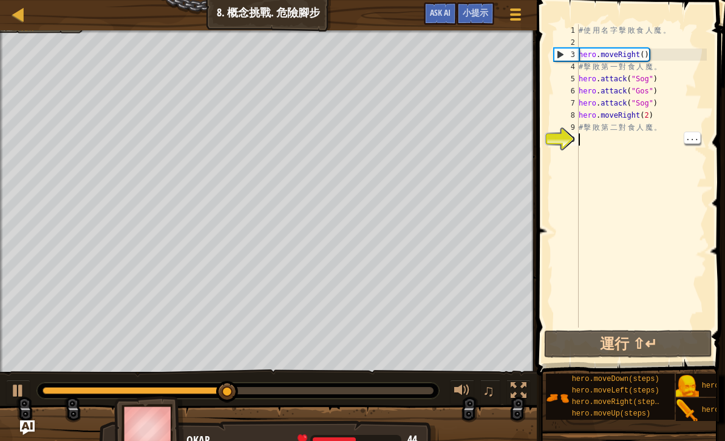
click at [658, 115] on div "# 使 用 名 字 擊 敗 食 人 魔 。 hero . moveRight ( ) # 擊 敗 第 一 對 食 人 魔 。 hero . attack ( …" at bounding box center [641, 188] width 131 height 328
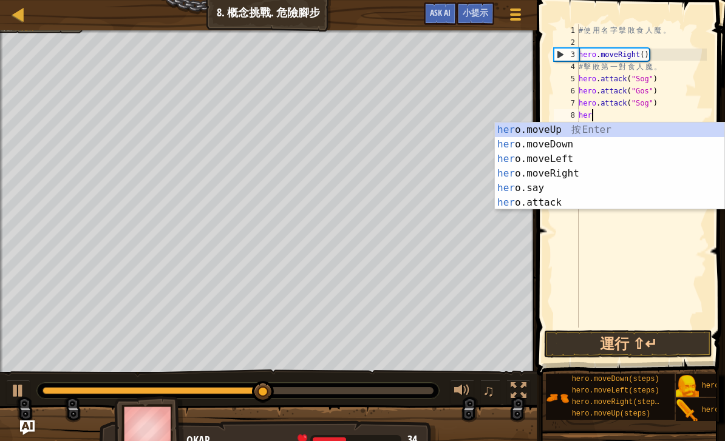
type textarea "h"
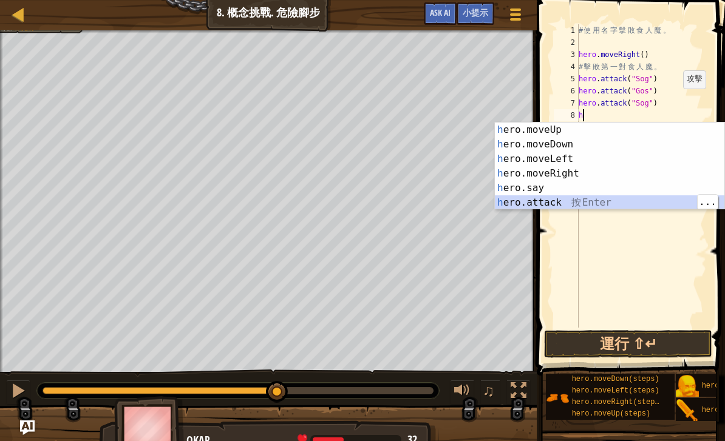
click at [610, 203] on div "h ero.moveUp 按 Enter h ero.moveDown 按 Enter h ero.moveLeft 按 Enter h ero.moveRi…" at bounding box center [610, 181] width 230 height 117
type textarea "hero.attack("Enemy Name")"
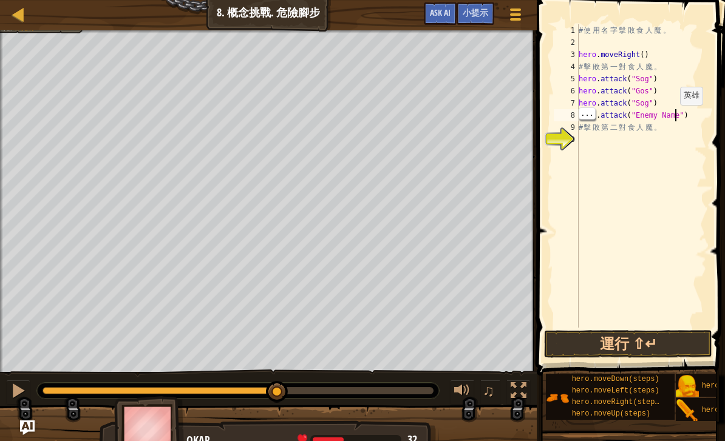
click at [675, 117] on div "# 使 用 名 字 擊 敗 食 人 魔 。 hero . moveRight ( ) # 擊 敗 第 一 對 食 人 魔 。 hero . attack ( …" at bounding box center [641, 188] width 131 height 328
type textarea "hero.attack("Sog")"
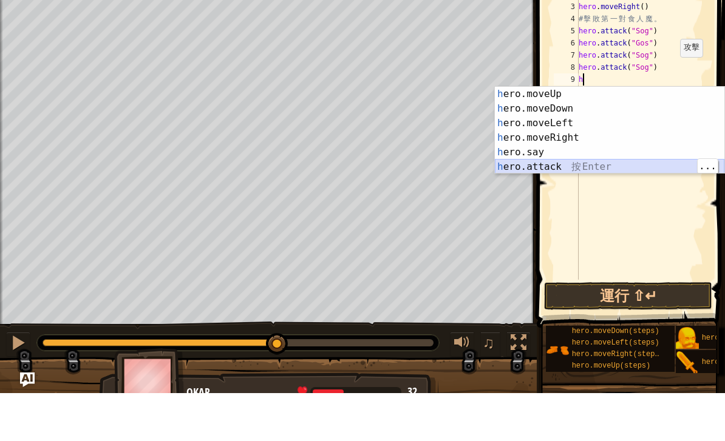
click at [628, 162] on div "h ero.moveUp 按 Enter h ero.moveDown 按 Enter h ero.moveLeft 按 Enter h ero.moveRi…" at bounding box center [610, 193] width 230 height 117
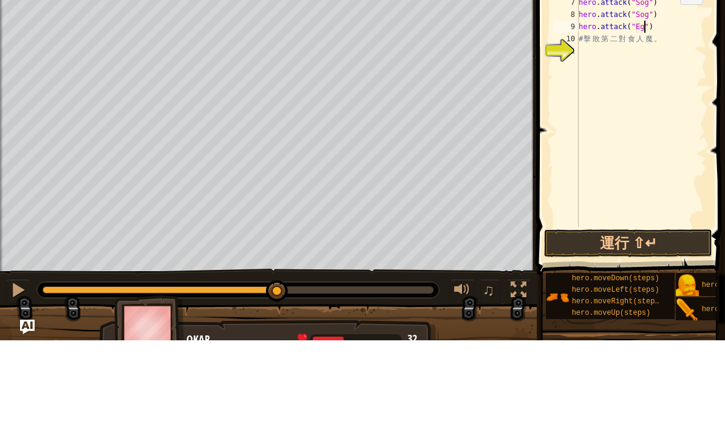
scroll to position [6, 6]
type textarea "hero.attack("Egro")"
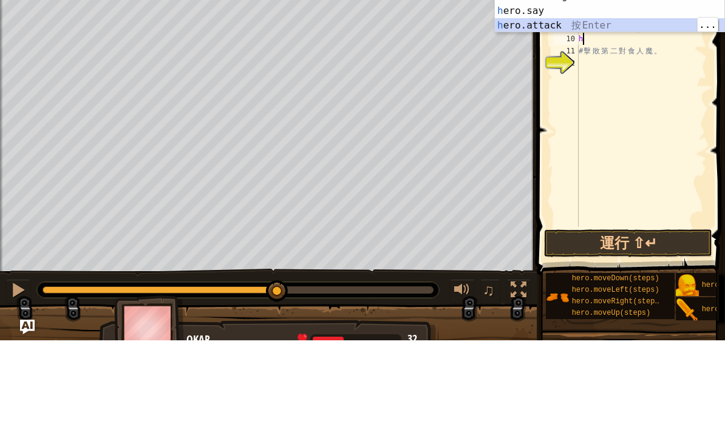
click at [581, 46] on div "h ero.moveUp 按 Enter h ero.moveDown 按 Enter h ero.moveLeft 按 Enter h ero.moveRi…" at bounding box center [610, 104] width 230 height 117
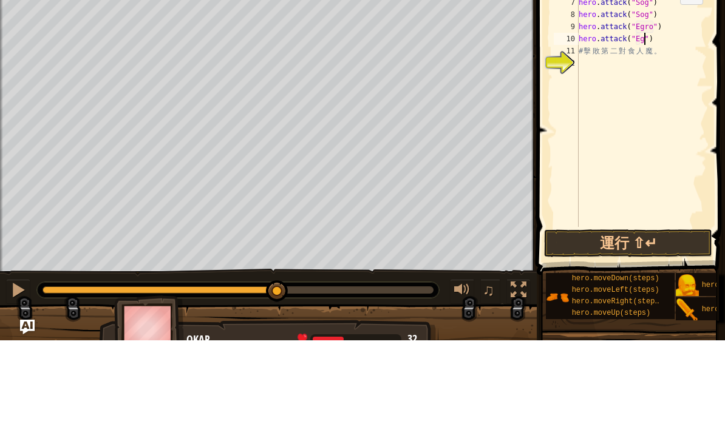
scroll to position [6, 6]
type textarea "hero.attack("Egro")"
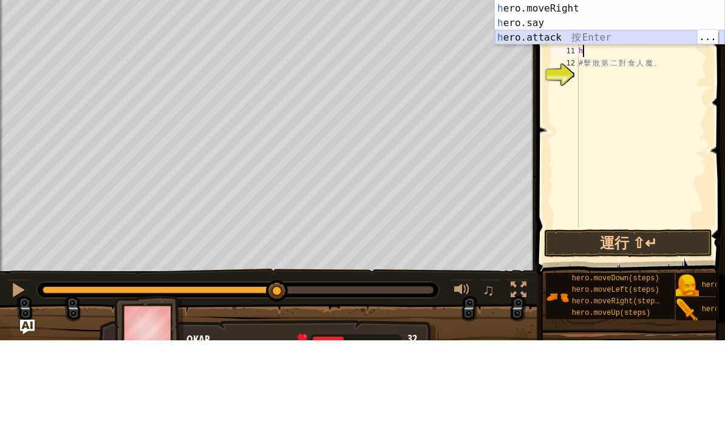
click at [571, 58] on div "h ero.moveUp 按 Enter h ero.moveDown 按 Enter h ero.moveLeft 按 Enter h ero.moveRi…" at bounding box center [610, 116] width 230 height 117
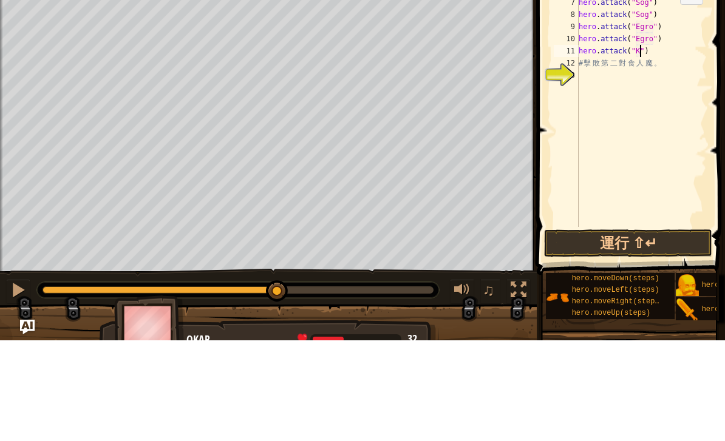
scroll to position [6, 5]
type textarea "hero.attack("Kro")"
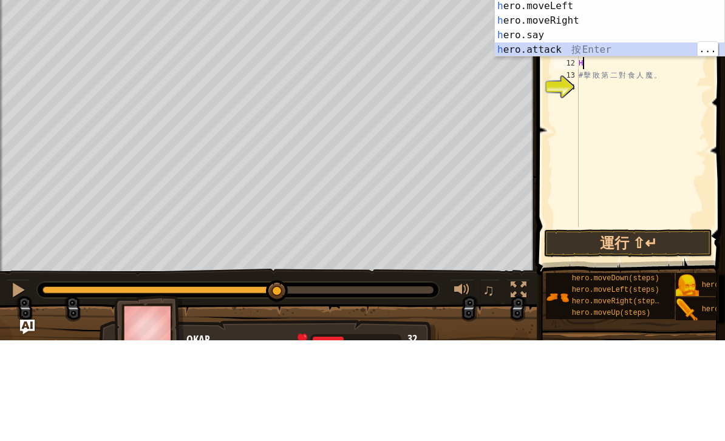
click at [548, 70] on div "h ero.moveUp 按 Enter h ero.moveDown 按 Enter h ero.moveLeft 按 Enter h ero.moveRi…" at bounding box center [610, 128] width 230 height 117
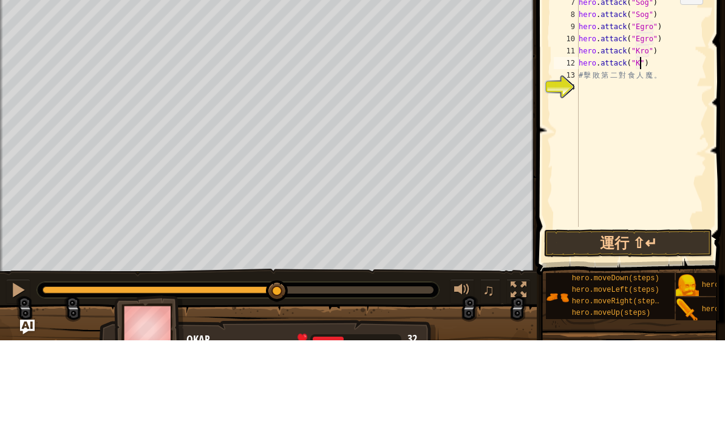
scroll to position [6, 5]
type textarea "hero.attack("Kro")"
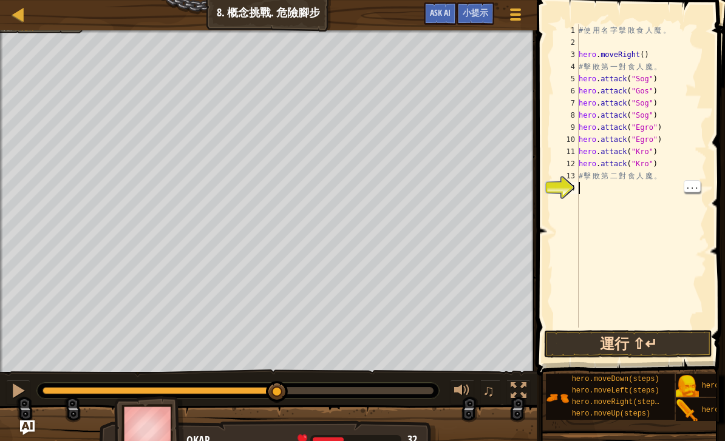
click at [658, 347] on button "運行 ⇧↵" at bounding box center [628, 344] width 168 height 28
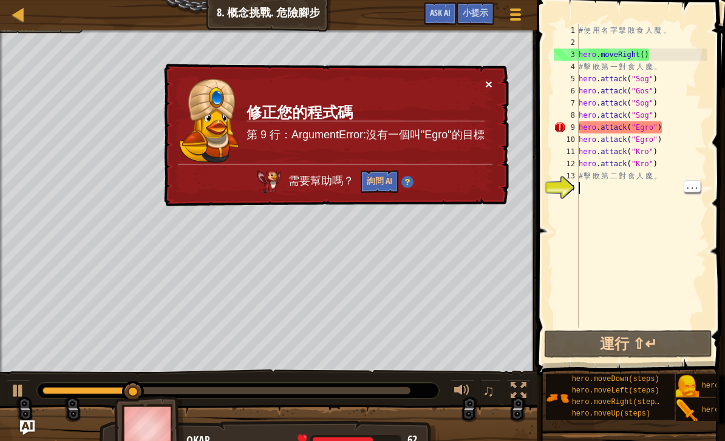
click at [489, 87] on button "×" at bounding box center [488, 84] width 7 height 13
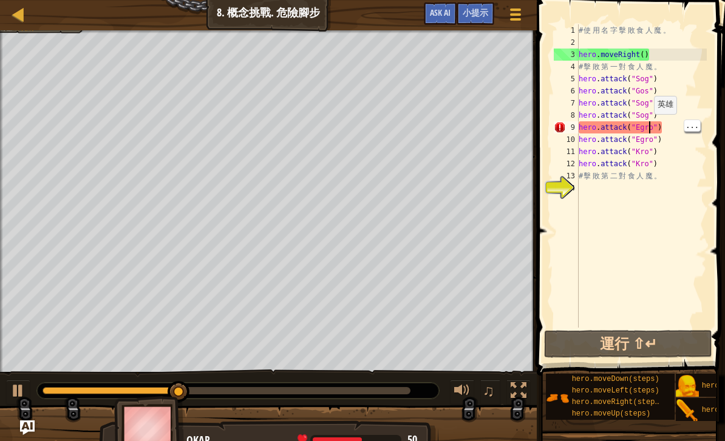
click at [648, 126] on div "# 使 用 名 字 擊 敗 食 人 魔 。 hero . moveRight ( ) # 擊 敗 第 一 對 食 人 魔 。 hero . attack ( …" at bounding box center [641, 188] width 131 height 328
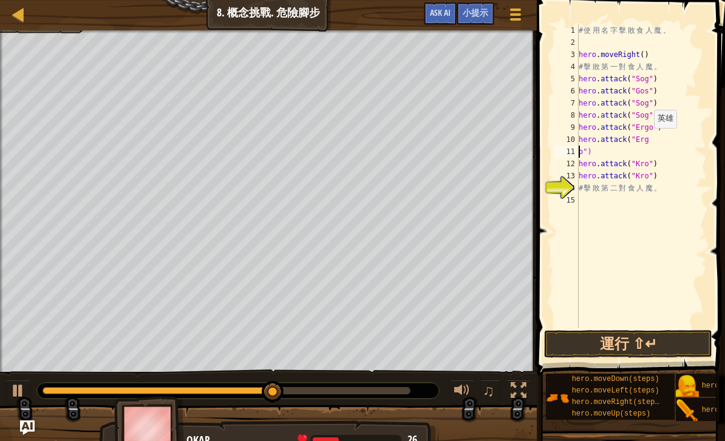
scroll to position [6, 1]
click at [613, 349] on button "運行 ⇧↵" at bounding box center [628, 344] width 168 height 28
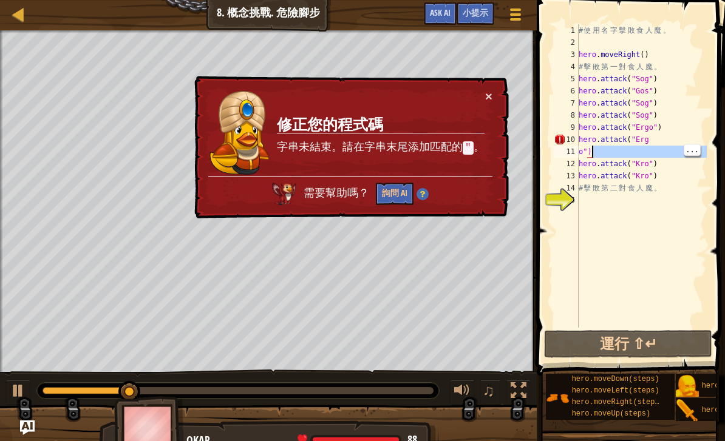
click at [577, 153] on div "11" at bounding box center [566, 152] width 25 height 12
click at [578, 155] on div "11" at bounding box center [566, 152] width 25 height 12
type textarea "o")"
click at [578, 155] on div "11" at bounding box center [566, 152] width 25 height 12
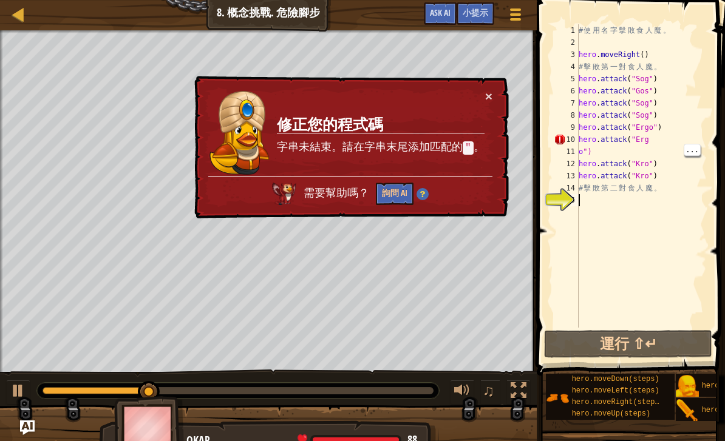
click at [653, 141] on div "# 使 用 名 字 擊 敗 食 人 魔 。 hero . moveRight ( ) # 擊 敗 第 一 對 食 人 魔 。 hero . attack ( …" at bounding box center [641, 188] width 131 height 328
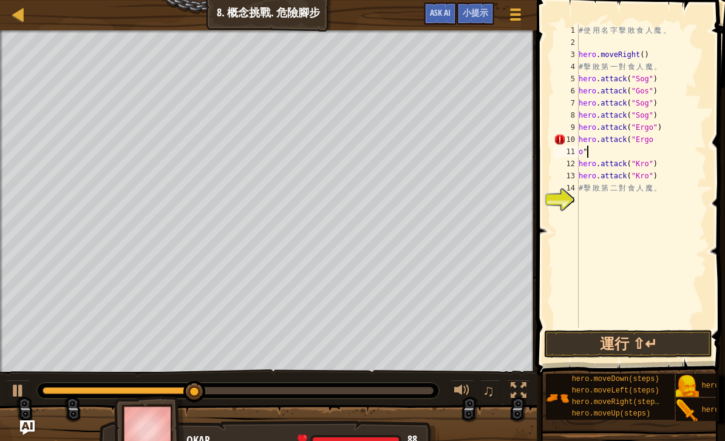
type textarea "o"
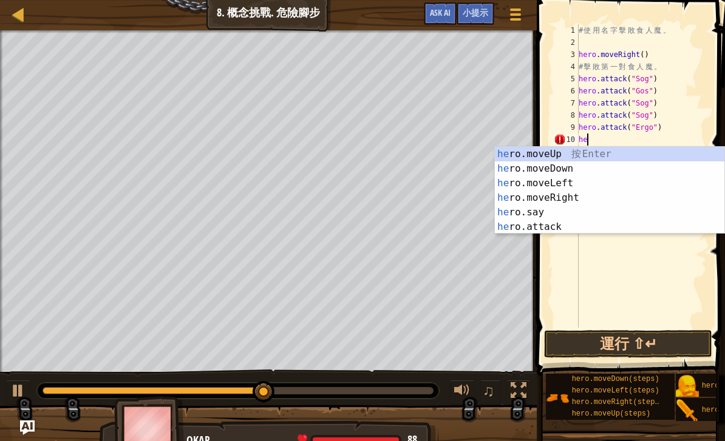
type textarea "h"
click at [547, 237] on span at bounding box center [632, 171] width 198 height 412
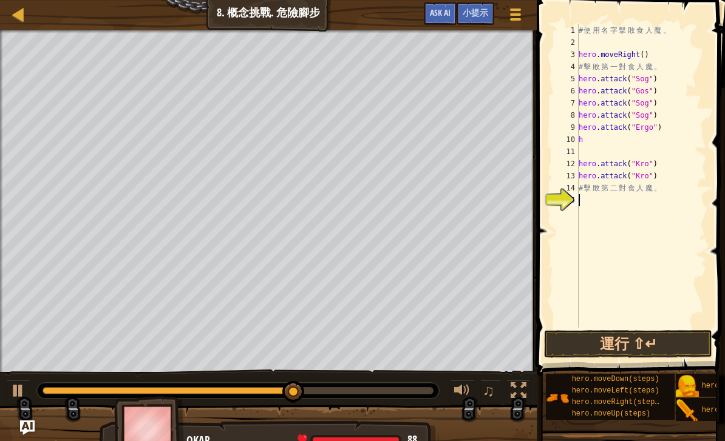
type textarea "h"
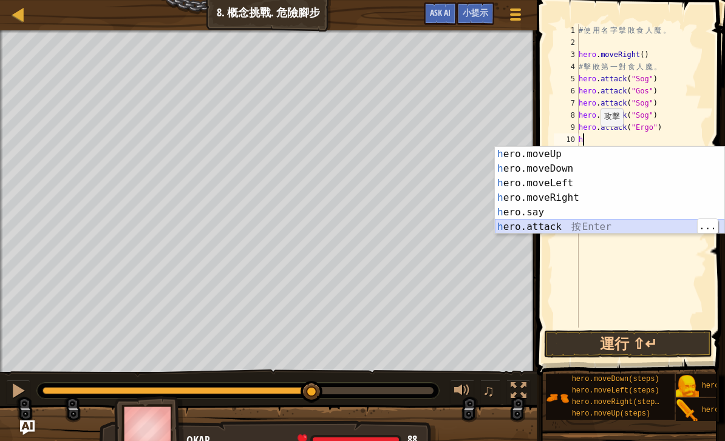
click at [586, 223] on div "h ero.moveUp 按 Enter h ero.moveDown 按 Enter h ero.moveLeft 按 Enter h ero.moveRi…" at bounding box center [610, 205] width 230 height 117
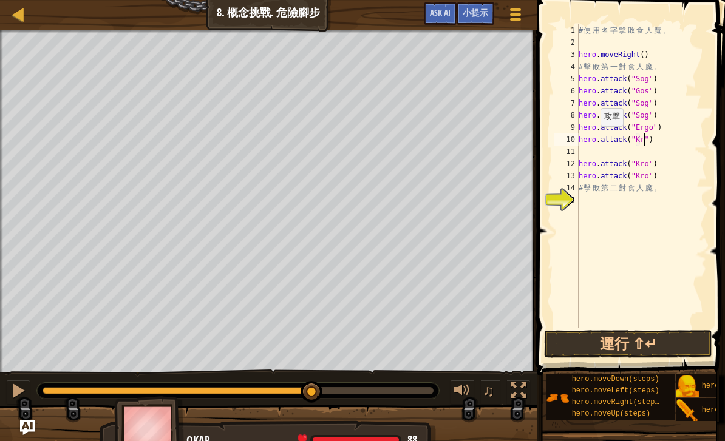
scroll to position [6, 6]
type textarea "hero.attack("Krgo")"
click at [665, 341] on button "運行 ⇧↵" at bounding box center [628, 344] width 168 height 28
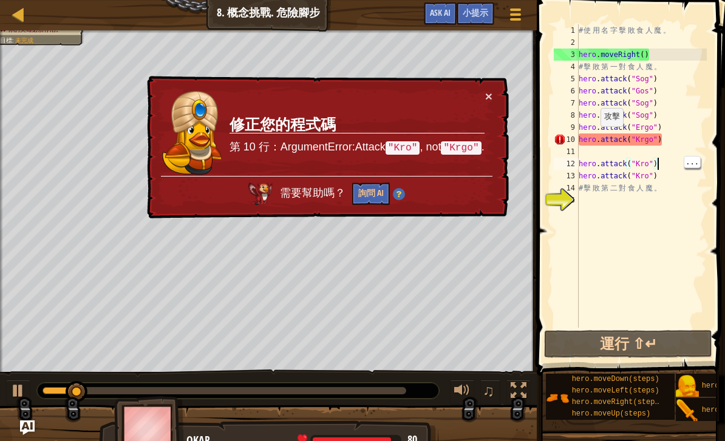
click at [639, 144] on div "# 使 用 名 字 擊 敗 食 人 魔 。 hero . moveRight ( ) # 擊 敗 第 一 對 食 人 魔 。 hero . attack ( …" at bounding box center [641, 188] width 131 height 328
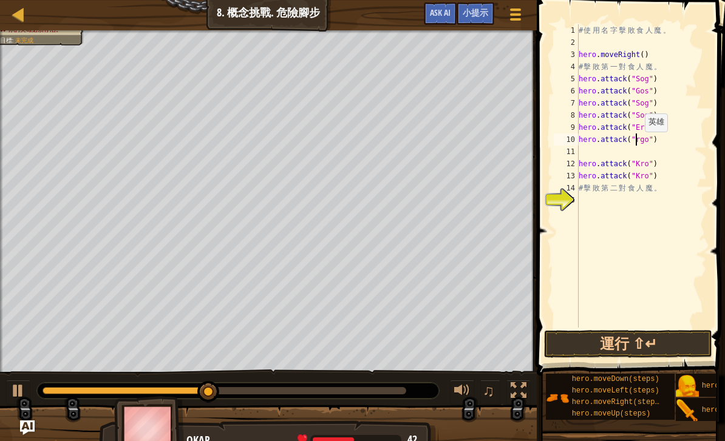
type textarea "hero.attack("Ergo")"
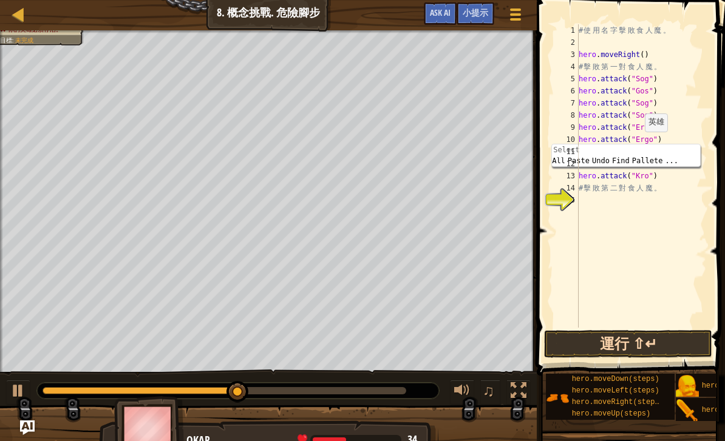
click at [661, 338] on button "運行 ⇧↵" at bounding box center [628, 344] width 168 height 28
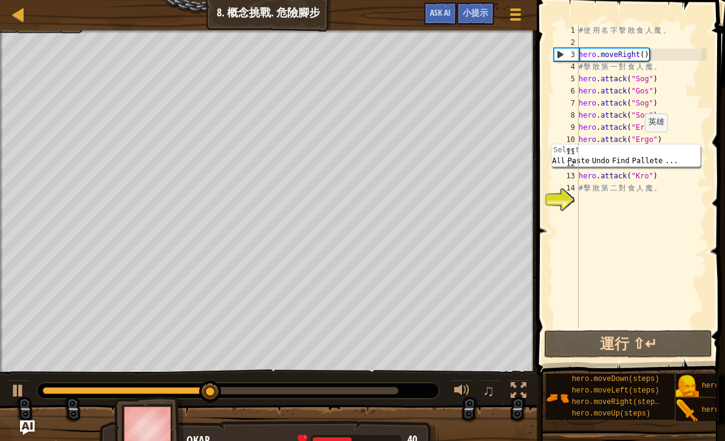
click at [685, 120] on div "# 使 用 名 字 擊 敗 食 人 魔 。 hero . moveRight ( ) # 擊 敗 第 一 對 食 人 魔 。 hero . attack ( …" at bounding box center [641, 188] width 131 height 328
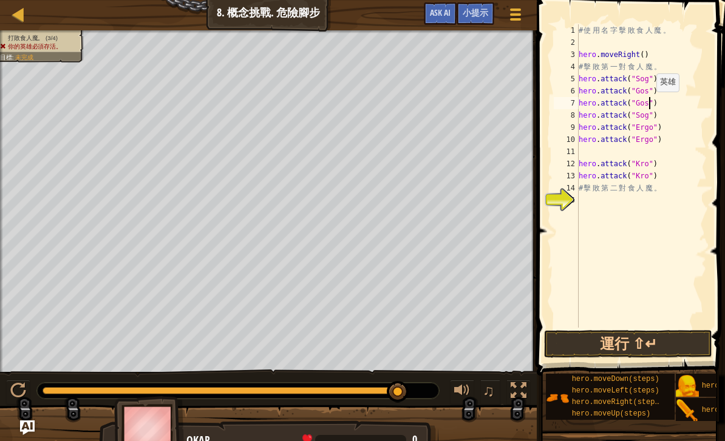
scroll to position [6, 6]
type textarea "hero.attack("Gos")"
click at [670, 342] on button "運行 ⇧↵" at bounding box center [628, 344] width 168 height 28
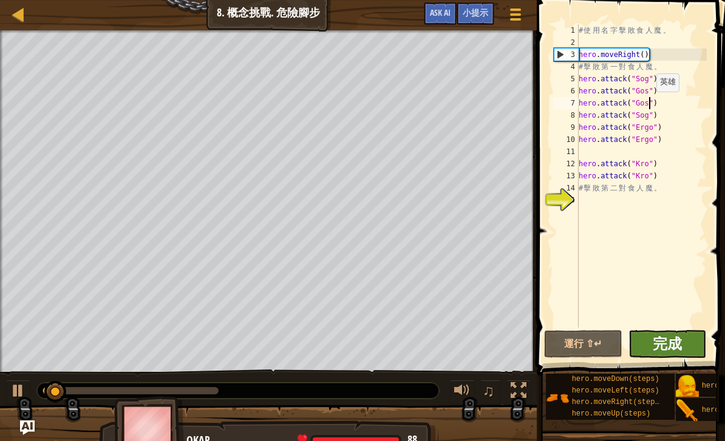
click at [679, 341] on span "完成" at bounding box center [667, 343] width 29 height 19
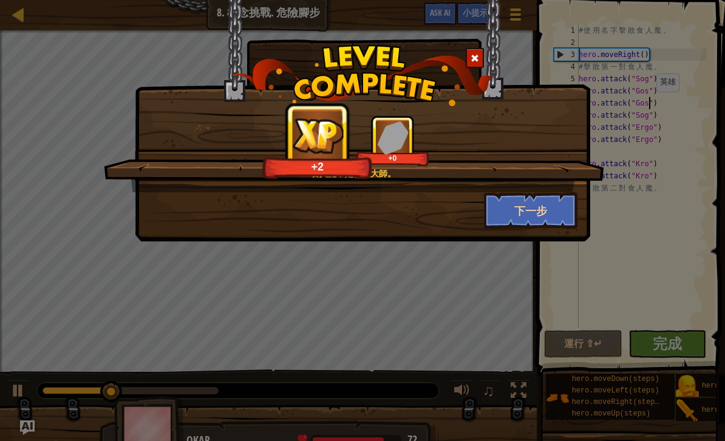
click at [548, 226] on button "下一步" at bounding box center [531, 210] width 94 height 36
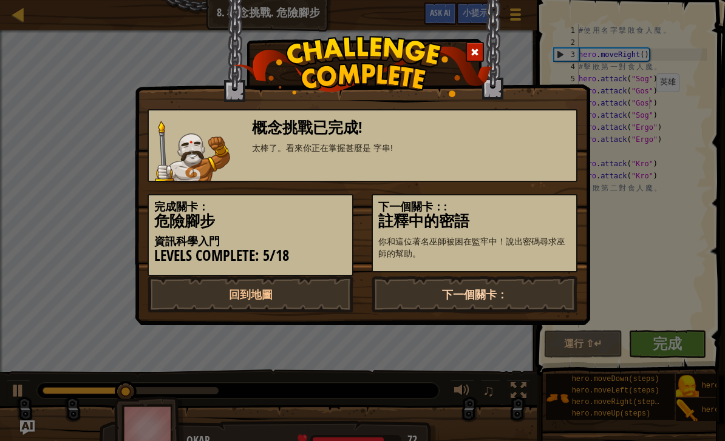
click at [547, 290] on link "下一個關卡：" at bounding box center [475, 294] width 206 height 36
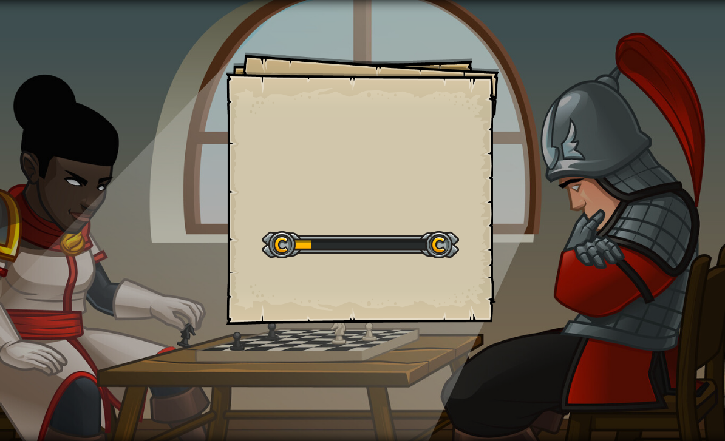
click at [532, 299] on div "Goals Start Level 從伺服器載入失敗 您將需要訂閱來開啟這關。 訂閱 您需要加入一個課程來遊玩此關卡。 回到我的課程 詢問您的老師來分派一個授…" at bounding box center [362, 220] width 725 height 441
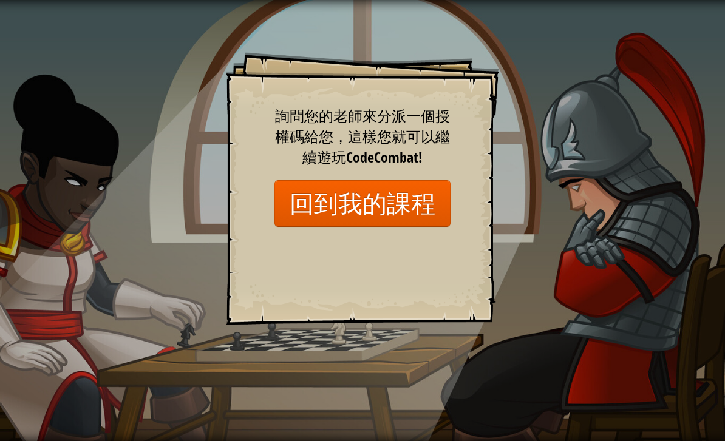
click at [483, 203] on div "Goals Start Level 從伺服器載入失敗 您將需要訂閱來開啟這關。 訂閱 您需要加入一個課程來遊玩此關卡。 回到我的課程 詢問您的老師來分派一個授…" at bounding box center [362, 188] width 273 height 273
click at [432, 205] on link "回到我的課程" at bounding box center [362, 203] width 176 height 47
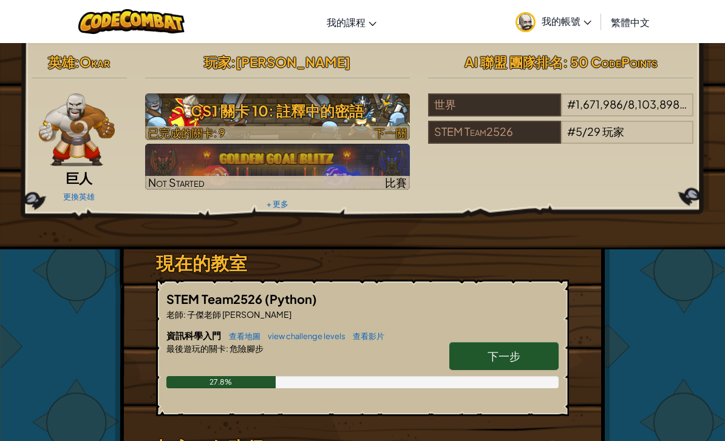
click at [392, 135] on span "下一關" at bounding box center [390, 133] width 33 height 14
select select "zh-HANT"
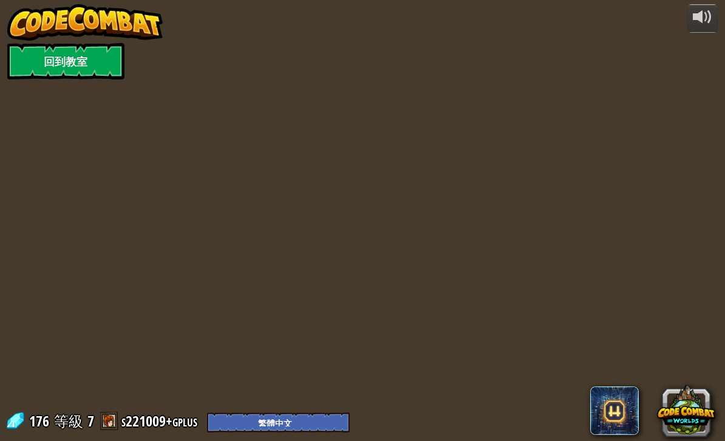
select select "zh-HANT"
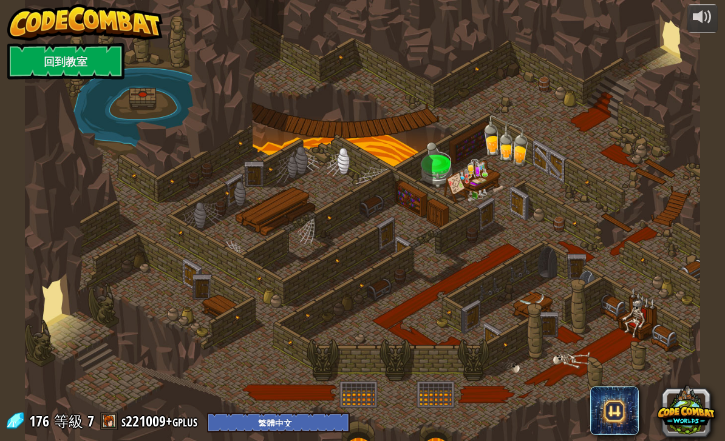
select select "zh-HANT"
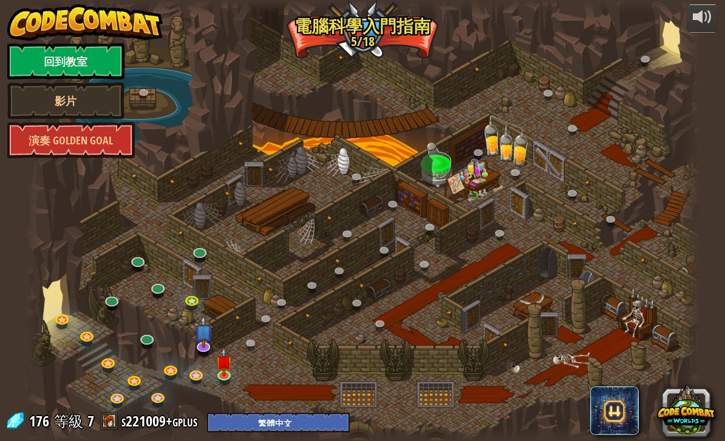
select select "zh-HANT"
click at [227, 363] on img at bounding box center [224, 355] width 17 height 38
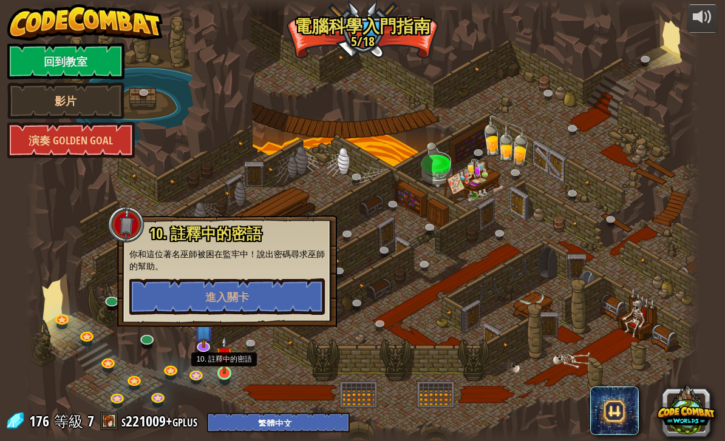
click at [231, 357] on img at bounding box center [224, 355] width 17 height 38
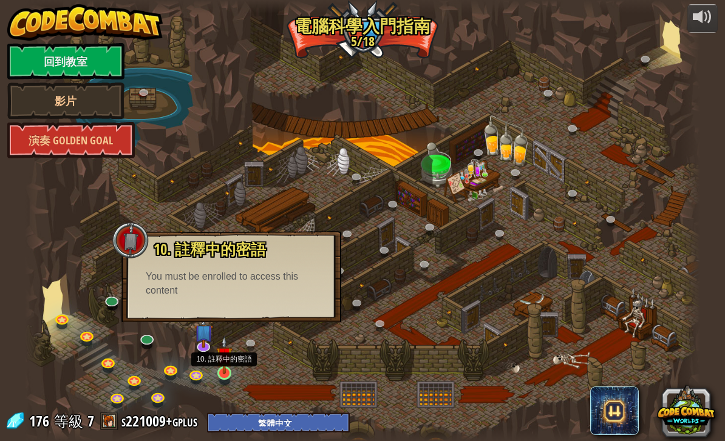
click at [230, 368] on img at bounding box center [224, 355] width 17 height 38
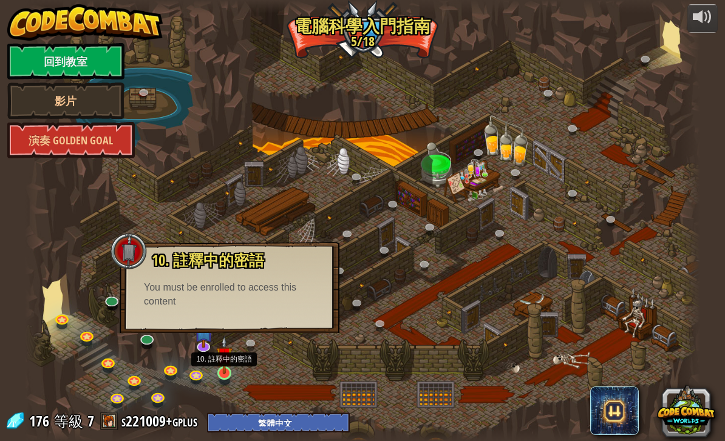
click at [232, 349] on img at bounding box center [224, 355] width 17 height 38
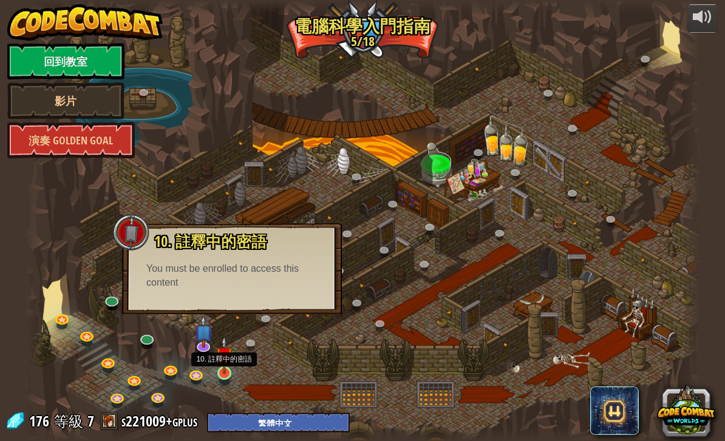
click at [237, 355] on div at bounding box center [362, 220] width 675 height 441
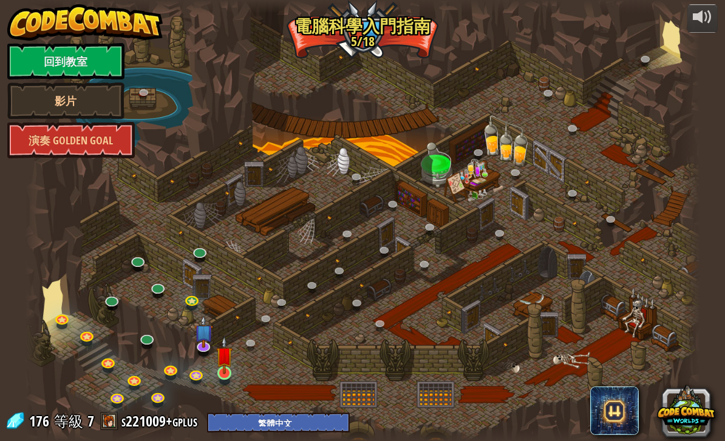
click at [231, 358] on img at bounding box center [224, 355] width 17 height 38
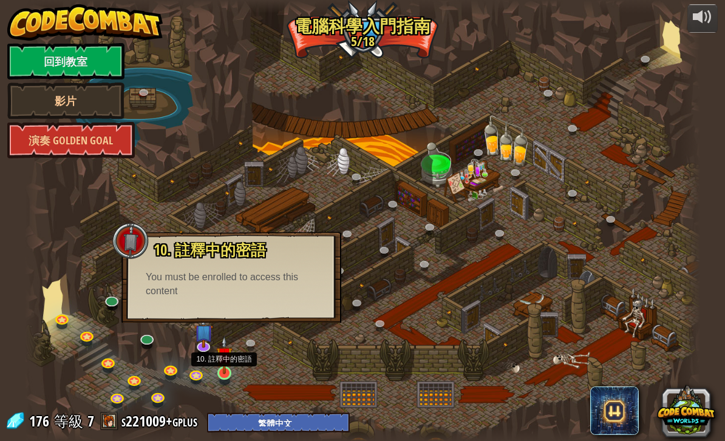
click at [231, 369] on img at bounding box center [224, 355] width 17 height 38
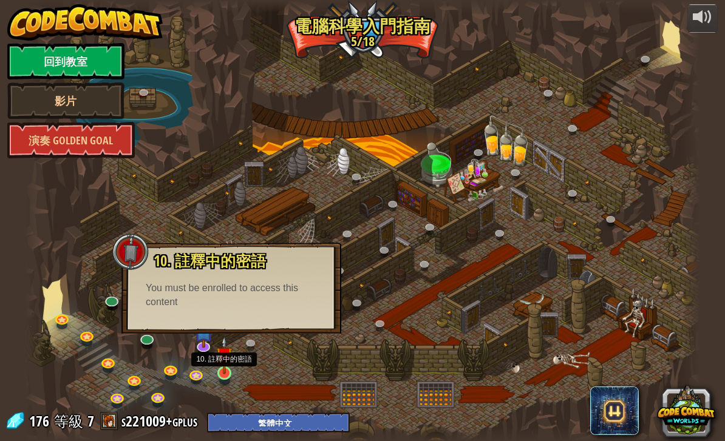
click at [231, 369] on img at bounding box center [224, 355] width 17 height 38
click at [225, 372] on img at bounding box center [224, 355] width 17 height 38
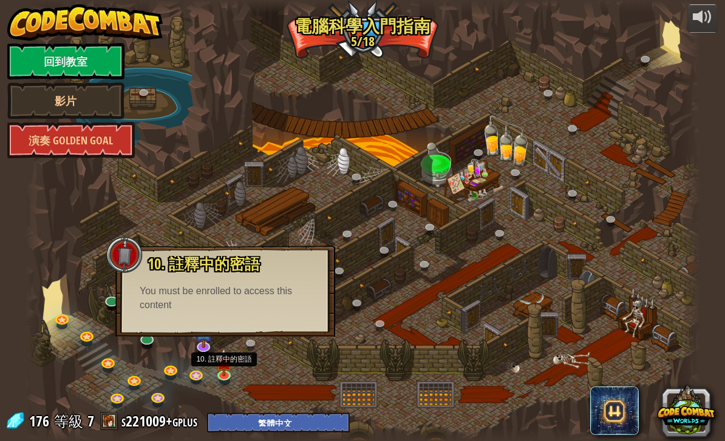
click at [298, 338] on div at bounding box center [362, 220] width 675 height 441
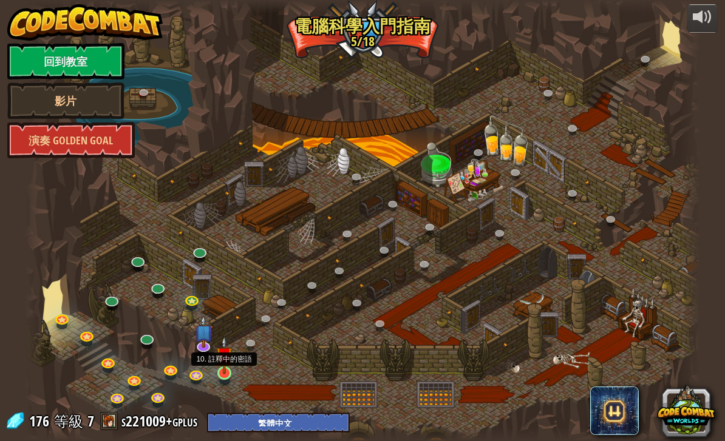
click at [224, 358] on img at bounding box center [224, 355] width 17 height 38
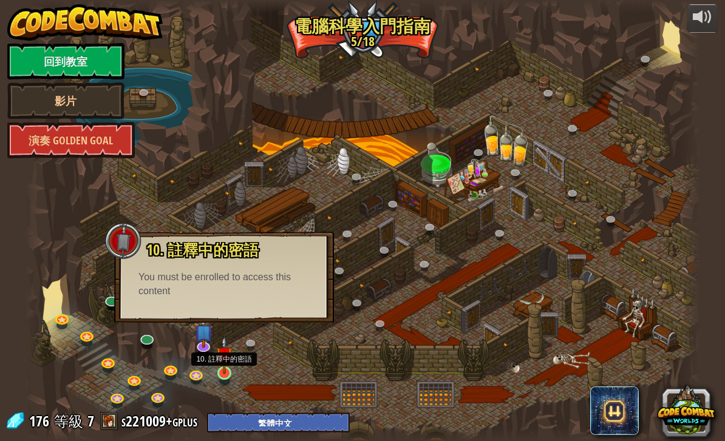
click at [228, 375] on img at bounding box center [224, 355] width 17 height 38
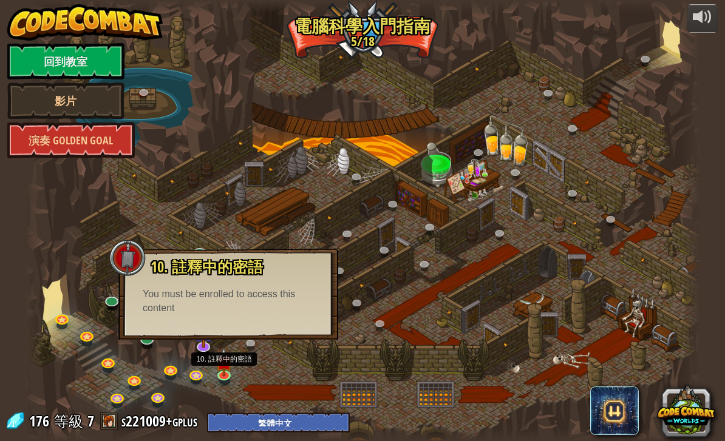
click at [211, 328] on div "10. 註釋中的密語 你和這位著名巫師被困在監牢中！說出密碼尋求巫師的幫助。 You must be enrolled to access this cont…" at bounding box center [228, 294] width 220 height 91
click at [206, 345] on img at bounding box center [203, 324] width 19 height 43
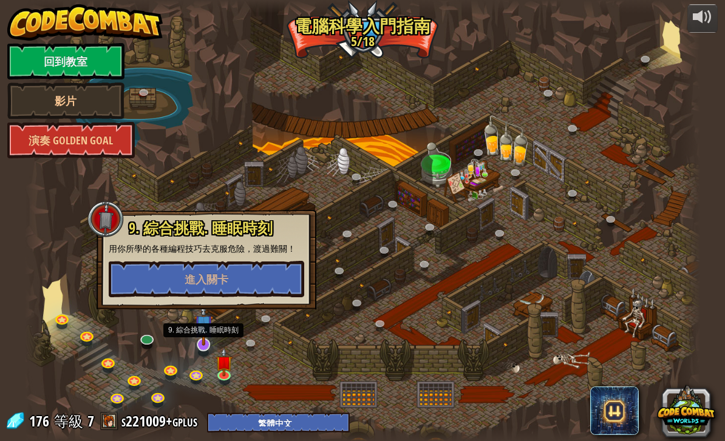
click at [206, 345] on img at bounding box center [203, 324] width 19 height 43
click at [237, 377] on link at bounding box center [225, 374] width 24 height 24
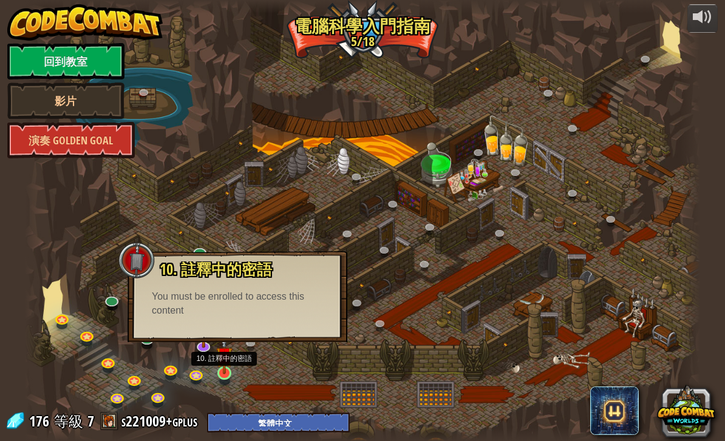
click at [225, 375] on img at bounding box center [224, 355] width 17 height 38
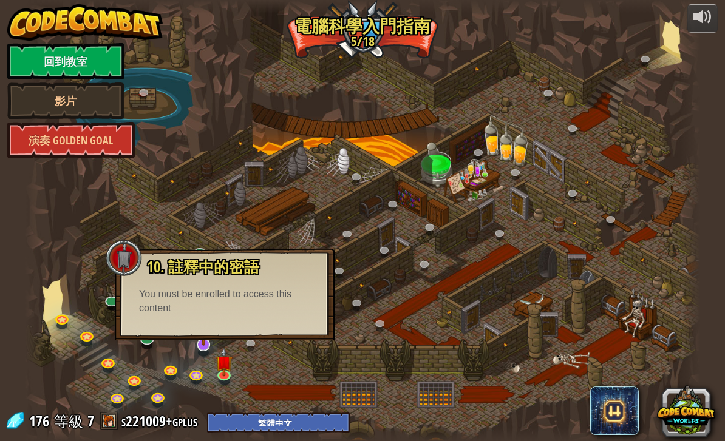
click at [212, 344] on img at bounding box center [203, 324] width 19 height 43
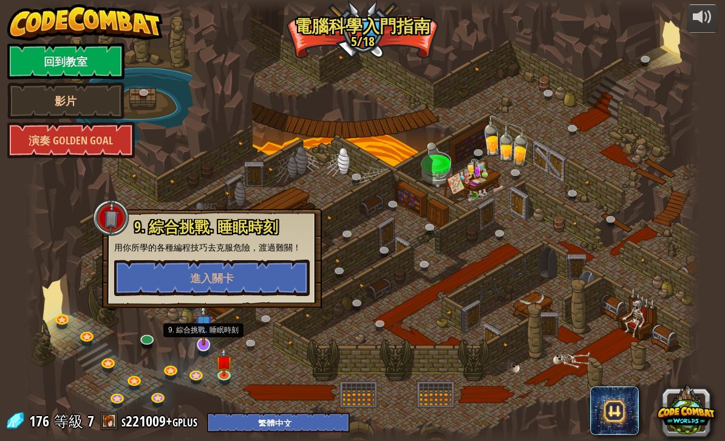
click at [212, 336] on img at bounding box center [203, 324] width 19 height 43
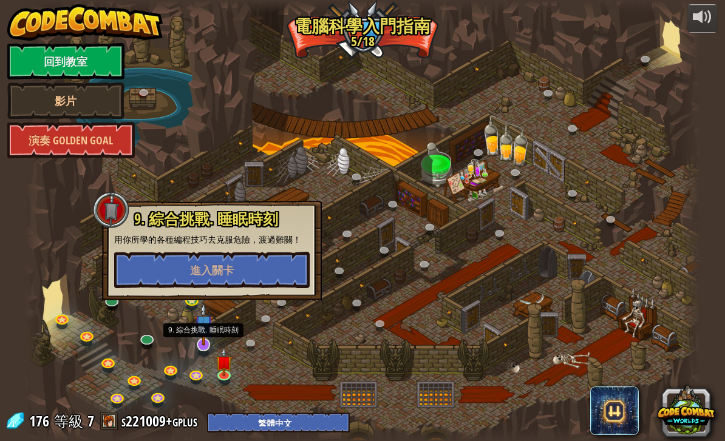
click at [208, 342] on img at bounding box center [203, 324] width 19 height 43
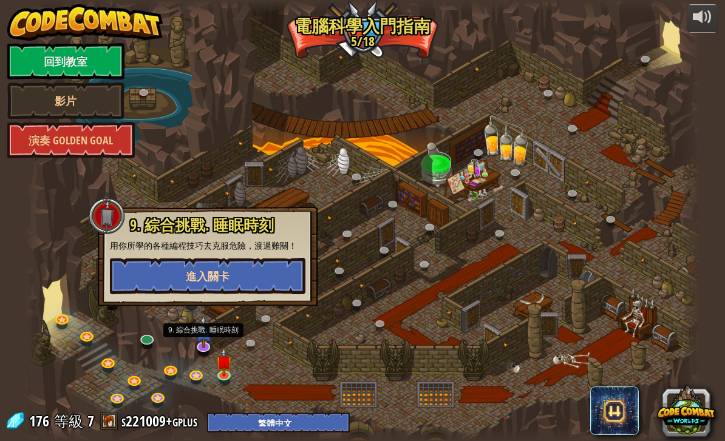
click at [233, 287] on button "進入關卡" at bounding box center [208, 276] width 196 height 36
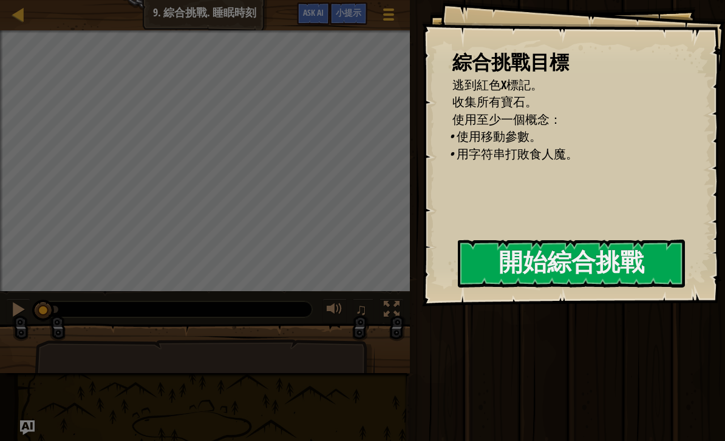
click at [641, 310] on div "運行 ⇧↵ 送出 完成" at bounding box center [565, 217] width 319 height 435
click at [630, 266] on button "開始綜合挑戰" at bounding box center [571, 264] width 227 height 48
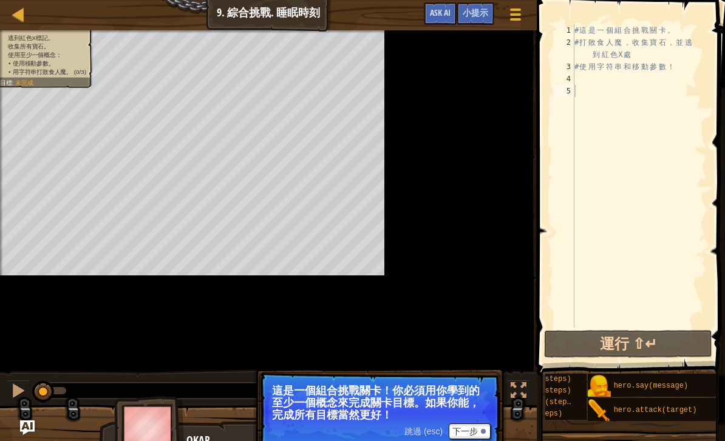
scroll to position [0, 88]
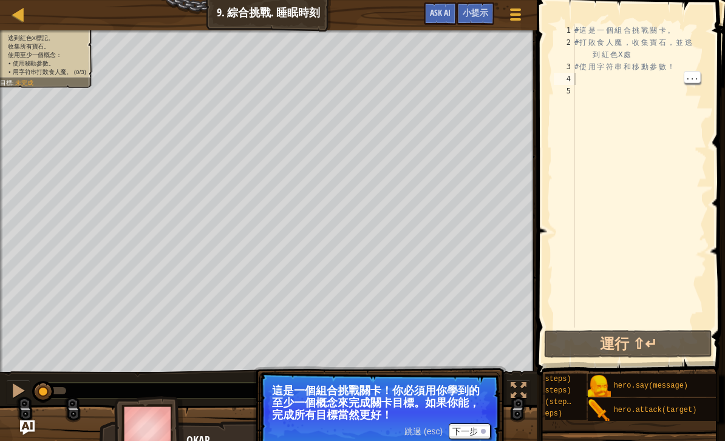
click at [592, 80] on div "# 這 是 一 個 組 合 挑 戰 關 卡 。 # 打 敗 食 人 魔 ， 收 集 寶 石 ， 並 逃 到 紅 色 X 處 # 使 用 字 符 串 和 移 動…" at bounding box center [639, 188] width 135 height 328
click at [579, 86] on div "# 這 是 一 個 組 合 挑 戰 關 卡 。 # 打 敗 食 人 魔 ， 收 集 寶 石 ， 並 逃 到 紅 色 X 處 # 使 用 字 符 串 和 移 動…" at bounding box center [639, 188] width 135 height 328
click at [588, 79] on div "# 這 是 一 個 組 合 挑 戰 關 卡 。 # 打 敗 食 人 魔 ， 收 集 寶 石 ， 並 逃 到 紅 色 X 處 # 使 用 字 符 串 和 移 動…" at bounding box center [639, 188] width 135 height 328
type textarea "h"
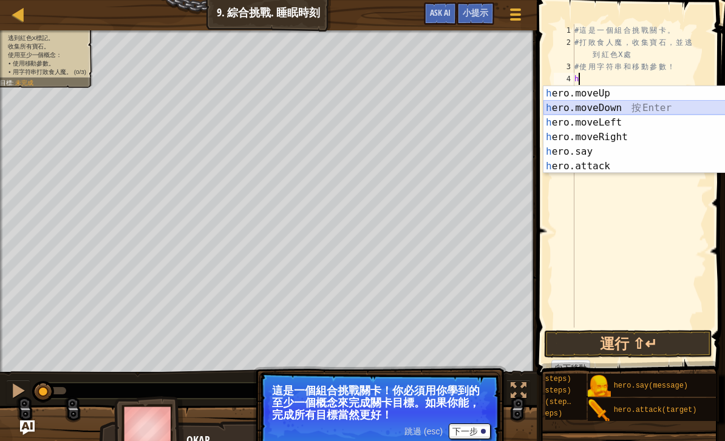
click at [630, 107] on div "h ero.moveUp 按 Enter h ero.moveDown 按 Enter h ero.moveLeft 按 Enter h ero.moveRi…" at bounding box center [658, 144] width 230 height 117
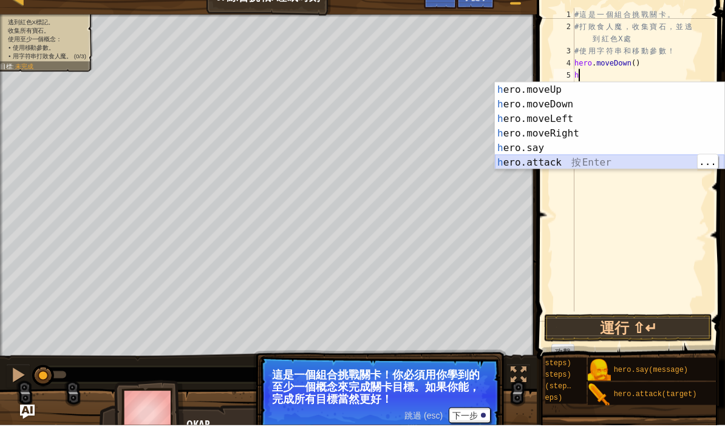
click at [642, 162] on div "h ero.moveUp 按 Enter h ero.moveDown 按 Enter h ero.moveLeft 按 Enter h ero.moveRi…" at bounding box center [610, 156] width 230 height 117
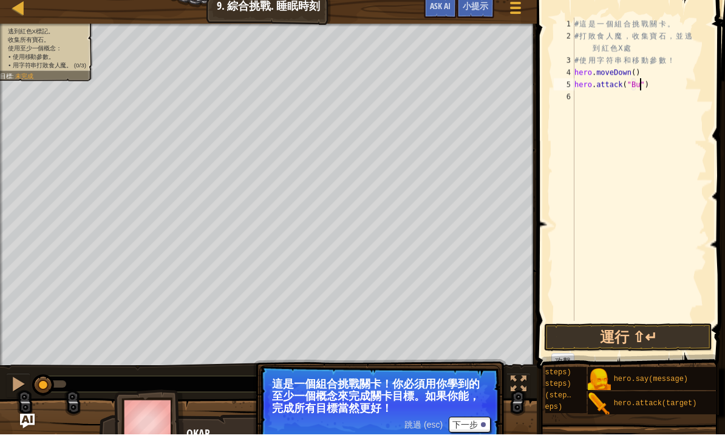
scroll to position [6, 6]
type textarea "hero.attack("Bubble")"
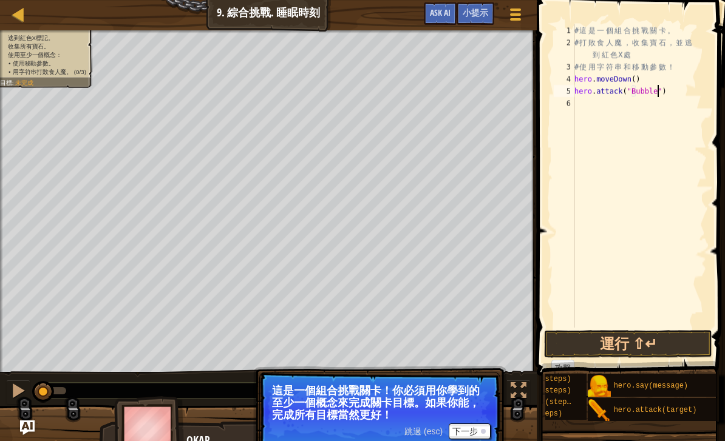
scroll to position [6, 0]
type textarea "h"
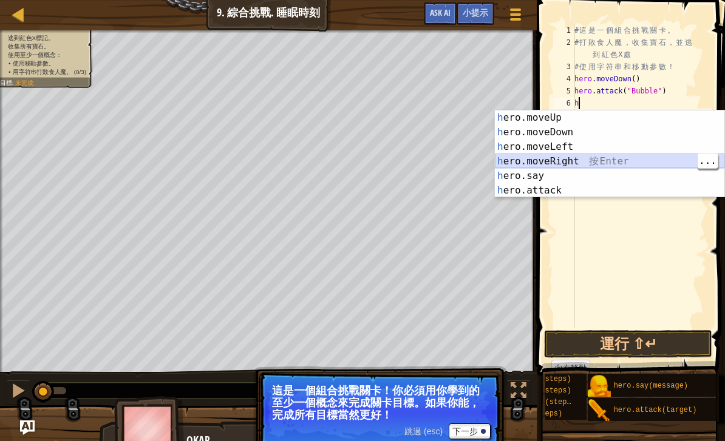
click at [617, 159] on div "h ero.moveUp 按 Enter h ero.moveDown 按 Enter h ero.moveLeft 按 Enter h ero.moveRi…" at bounding box center [610, 169] width 230 height 117
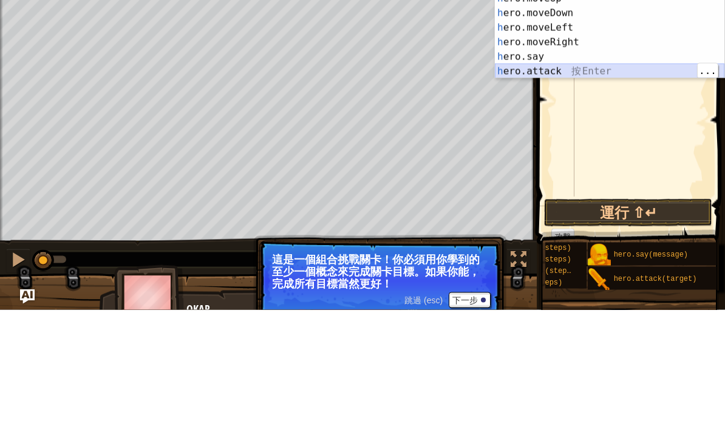
click at [607, 123] on div "h ero.moveUp 按 Enter h ero.moveDown 按 Enter h ero.moveLeft 按 Enter h ero.moveRi…" at bounding box center [610, 181] width 230 height 117
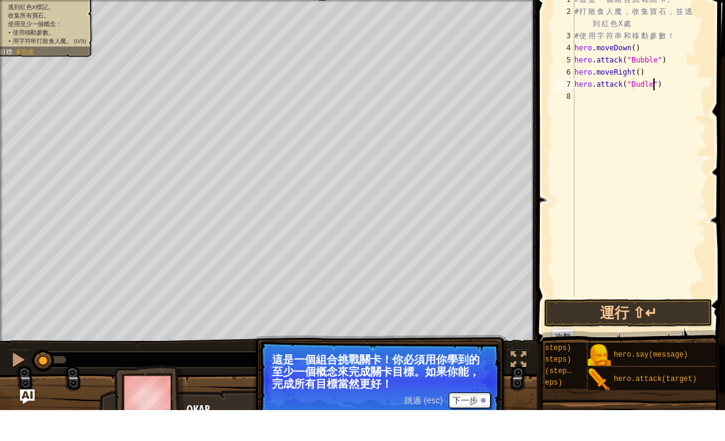
scroll to position [6, 7]
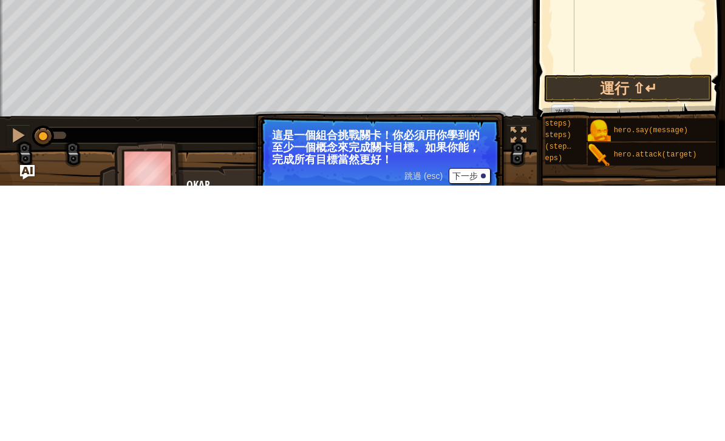
type textarea "hero.attack("Dudle")"
click at [474, 424] on button "下一步" at bounding box center [470, 432] width 42 height 16
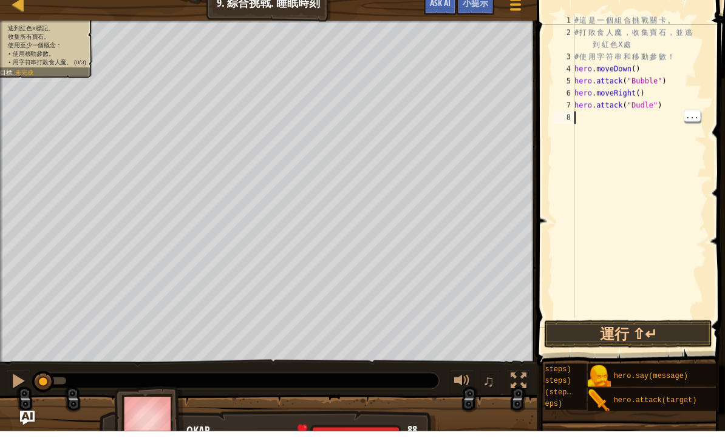
scroll to position [6, 0]
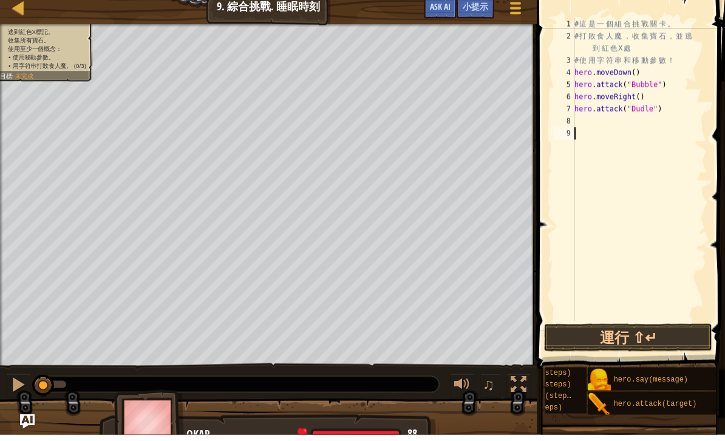
click at [590, 120] on div "# 這 是 一 個 組 合 挑 戰 關 卡 。 # 打 敗 食 人 魔 ， 收 集 寶 石 ， 並 逃 到 紅 色 X 處 # 使 用 字 符 串 和 移 動…" at bounding box center [639, 188] width 135 height 328
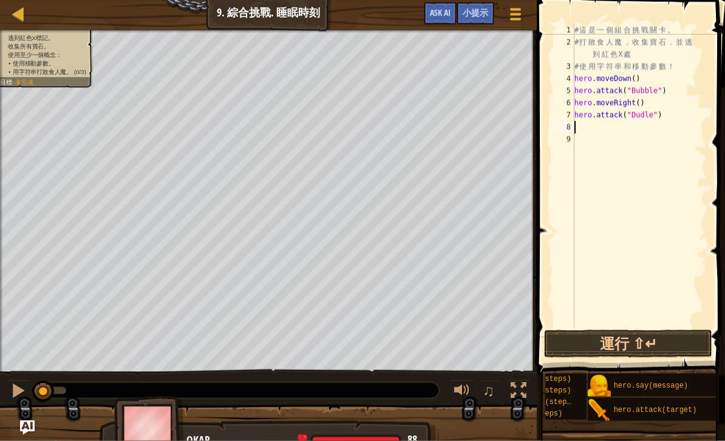
type textarea "h"
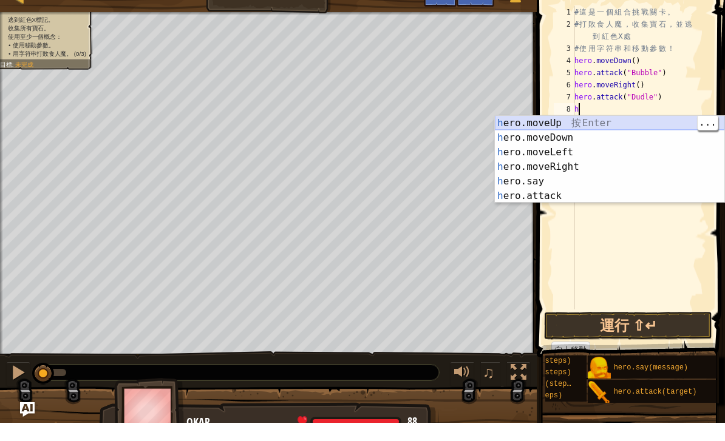
click at [628, 134] on div "h ero.moveUp 按 Enter h ero.moveDown 按 Enter h ero.moveLeft 按 Enter h ero.moveRi…" at bounding box center [610, 192] width 230 height 117
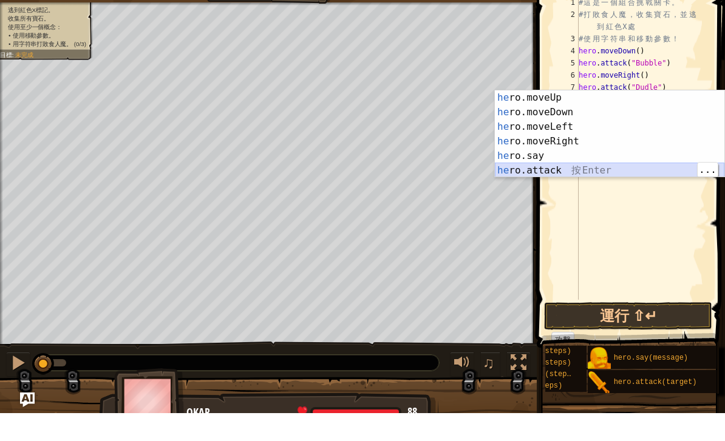
click at [596, 166] on div "he ro.moveUp 按 Enter he ro.moveDown 按 Enter he ro.moveLeft 按 Enter he ro.moveRi…" at bounding box center [610, 176] width 230 height 117
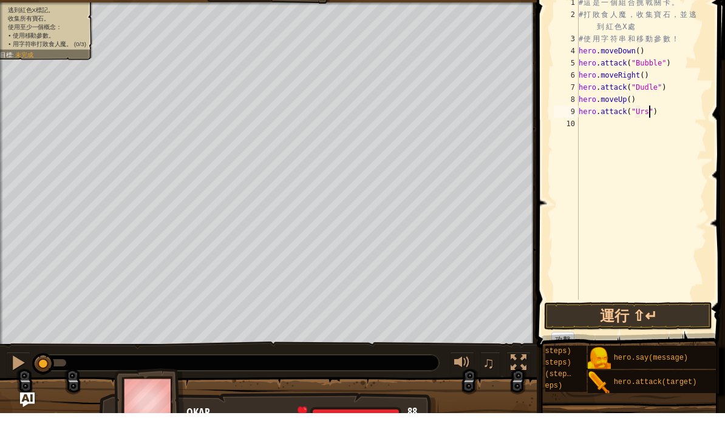
scroll to position [6, 6]
type textarea "hero.attack("Ursa")"
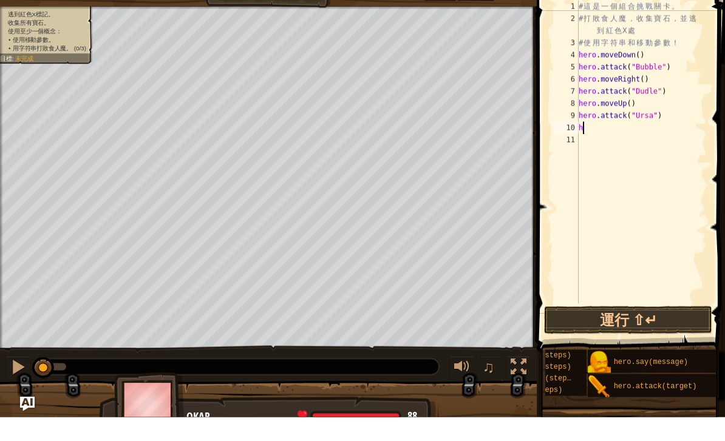
type textarea "he"
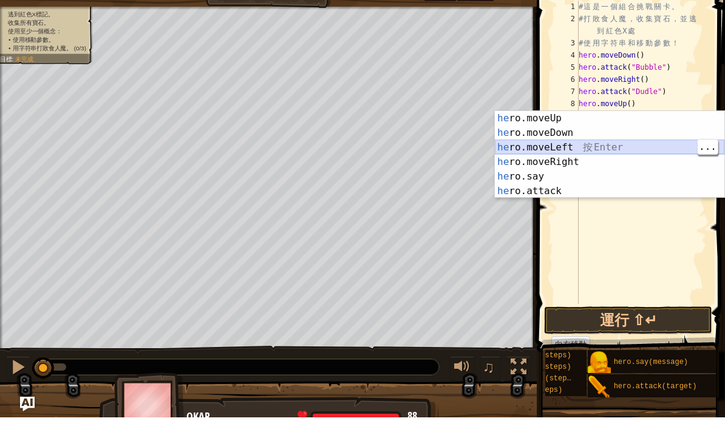
click at [617, 143] on div "he ro.moveUp 按 Enter he ro.moveDown 按 Enter he ro.moveLeft 按 Enter he ro.moveRi…" at bounding box center [610, 193] width 230 height 117
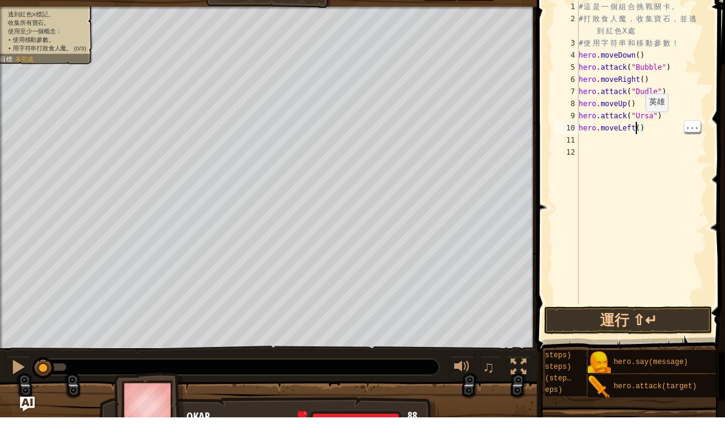
click at [640, 124] on div "# 這 是 一 個 組 合 挑 戰 關 卡 。 # 打 敗 食 人 魔 ， 收 集 寶 石 ， 並 逃 到 紅 色 X 處 # 使 用 字 符 串 和 移 動…" at bounding box center [641, 188] width 131 height 328
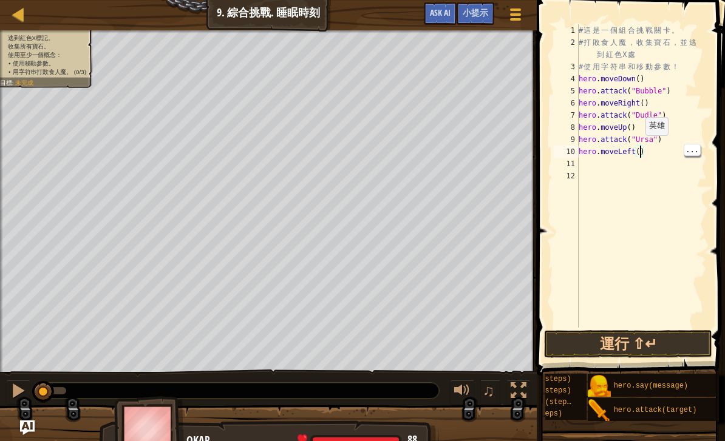
scroll to position [6, 5]
type textarea "hero.moveLeft(2)"
click at [653, 340] on button "運行 ⇧↵" at bounding box center [628, 344] width 168 height 28
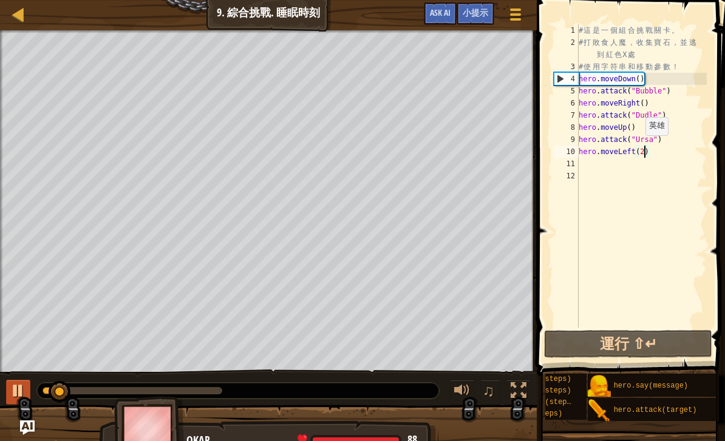
click at [13, 390] on div at bounding box center [18, 391] width 16 height 16
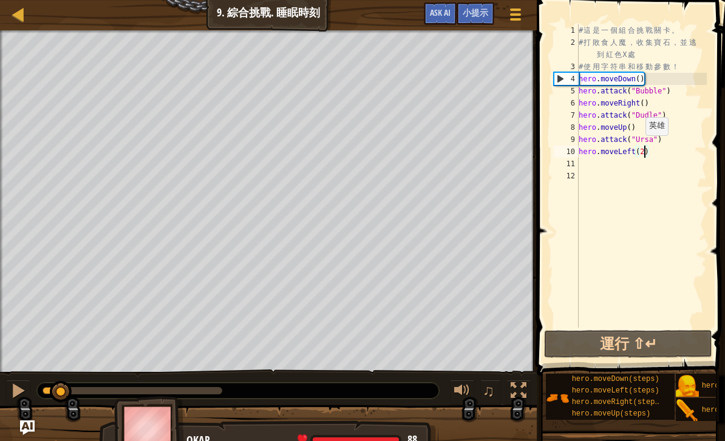
scroll to position [6, 0]
type textarea "h"
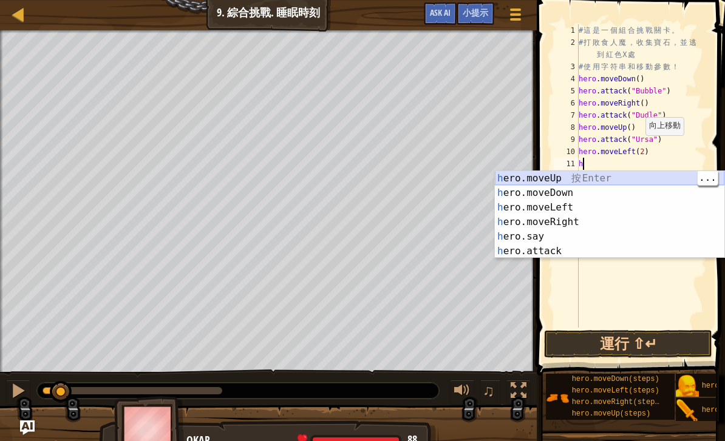
click at [617, 179] on div "h ero.moveUp 按 Enter h ero.moveDown 按 Enter h ero.moveLeft 按 Enter h ero.moveRi…" at bounding box center [610, 229] width 230 height 117
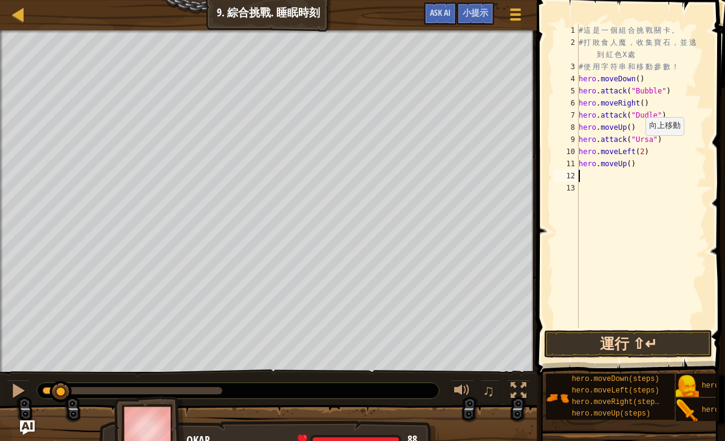
click at [634, 347] on button "運行 ⇧↵" at bounding box center [628, 344] width 168 height 28
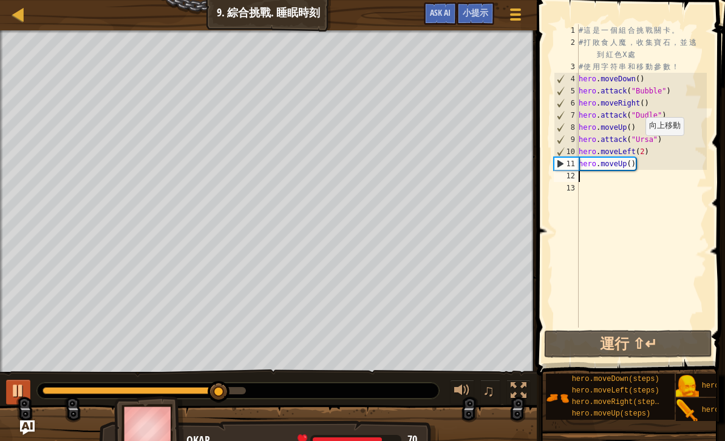
click at [14, 399] on div at bounding box center [18, 391] width 16 height 16
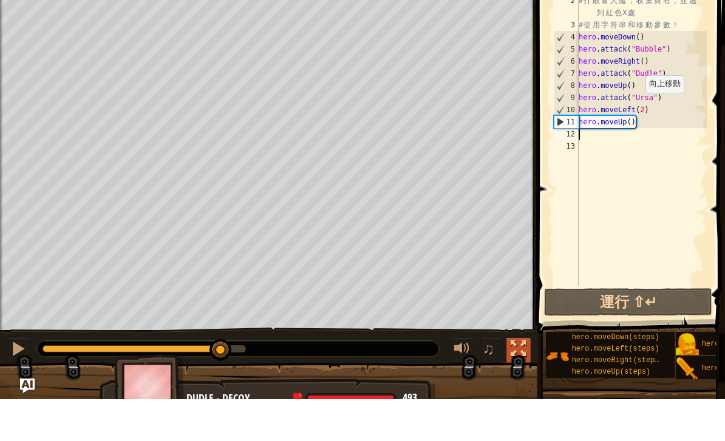
click at [508, 380] on button at bounding box center [518, 392] width 24 height 25
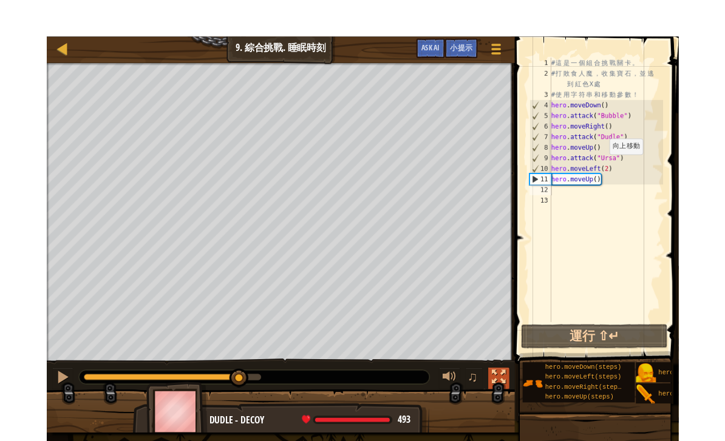
scroll to position [0, 0]
